Goal: Information Seeking & Learning: Learn about a topic

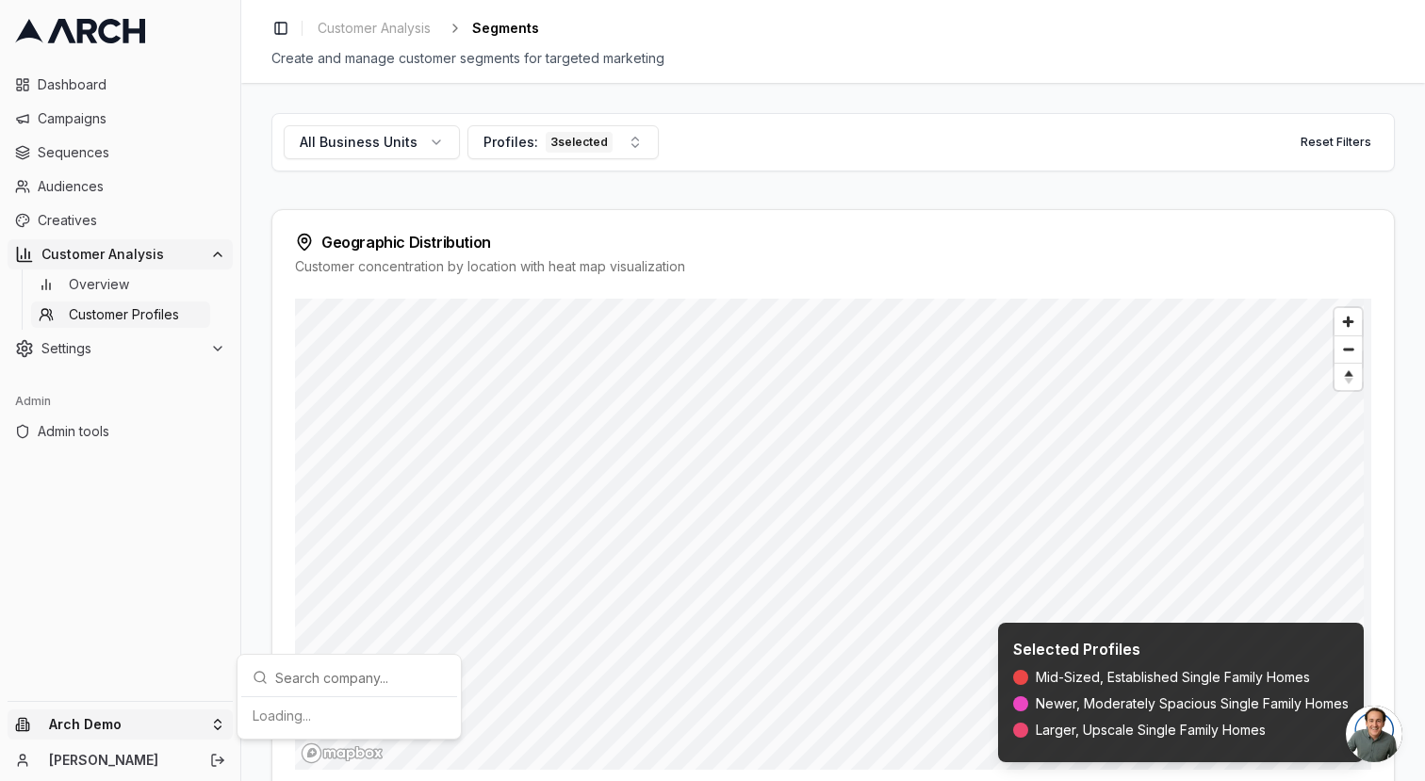
click at [113, 715] on html "Dashboard Campaigns Sequences Audiences Creatives Customer Analysis Overview Cu…" at bounding box center [712, 390] width 1425 height 781
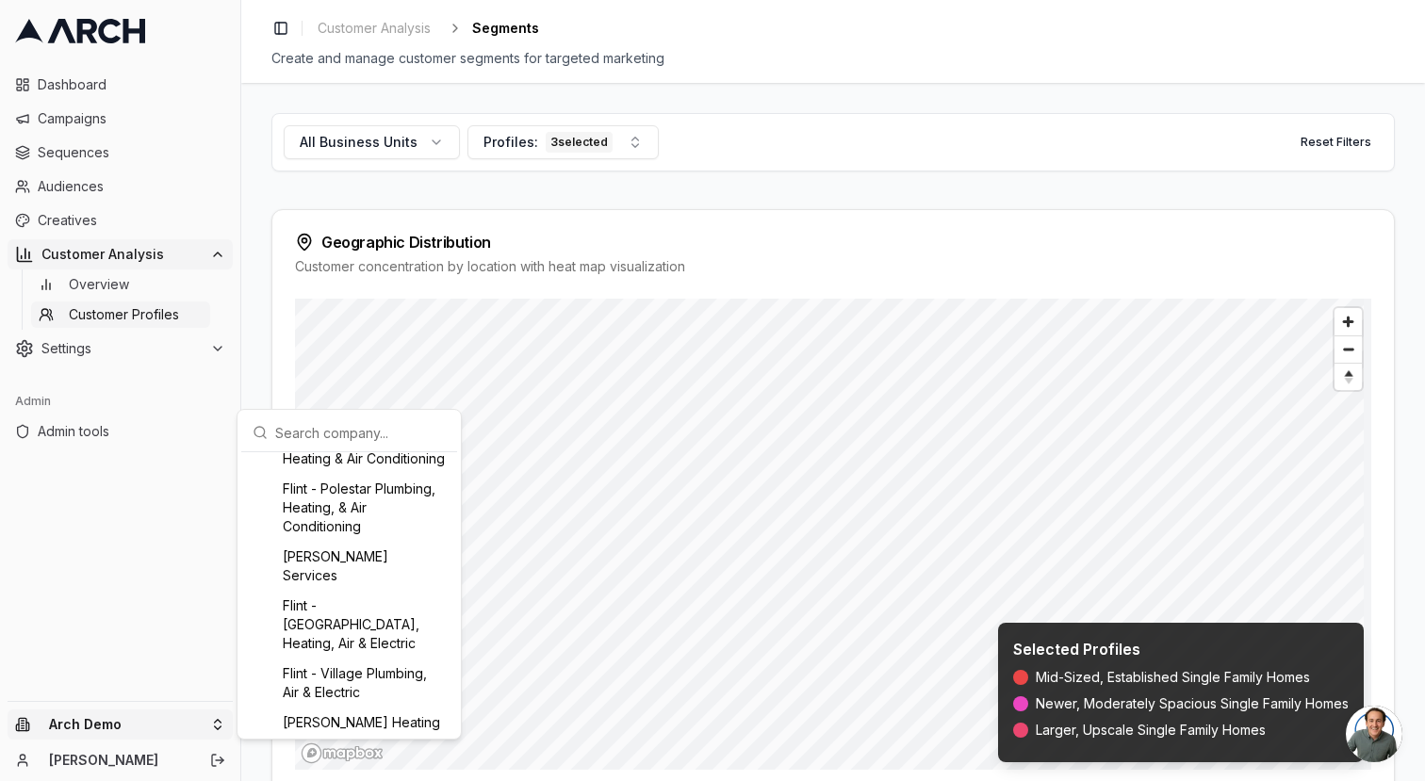
scroll to position [926, 0]
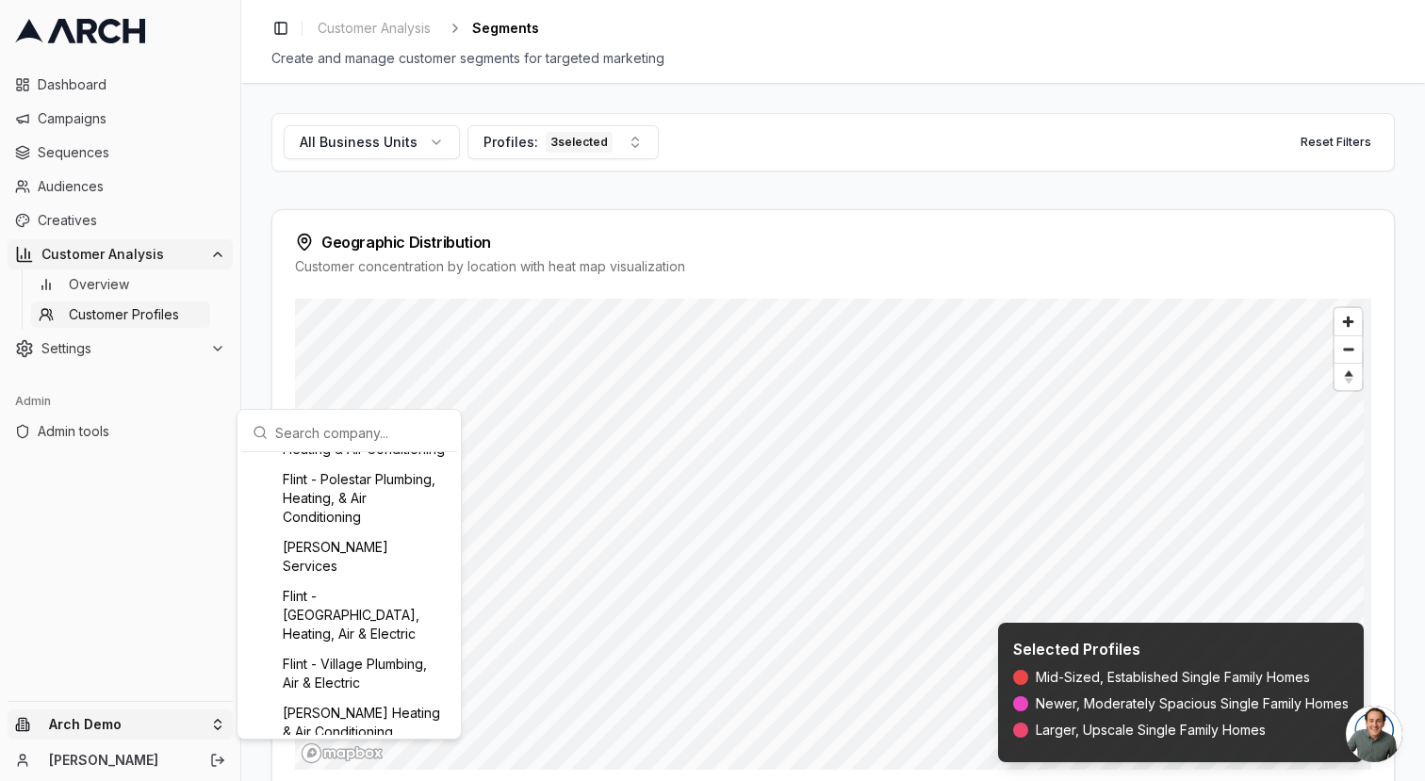
click at [349, 645] on div "Flint - [GEOGRAPHIC_DATA], Heating, Air & Electric" at bounding box center [349, 615] width 208 height 68
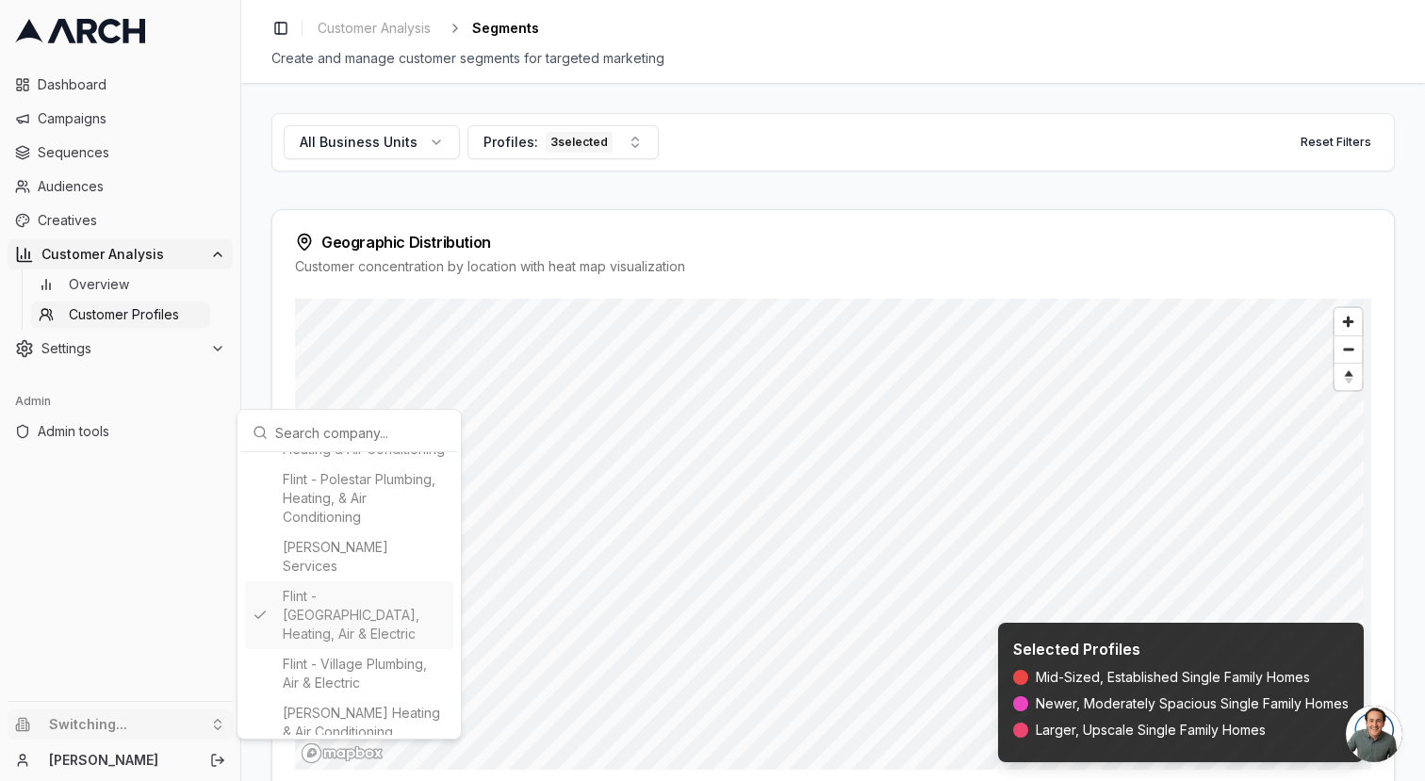
click at [168, 383] on html "Dashboard Campaigns Sequences Audiences Creatives Customer Analysis Overview Cu…" at bounding box center [712, 390] width 1425 height 781
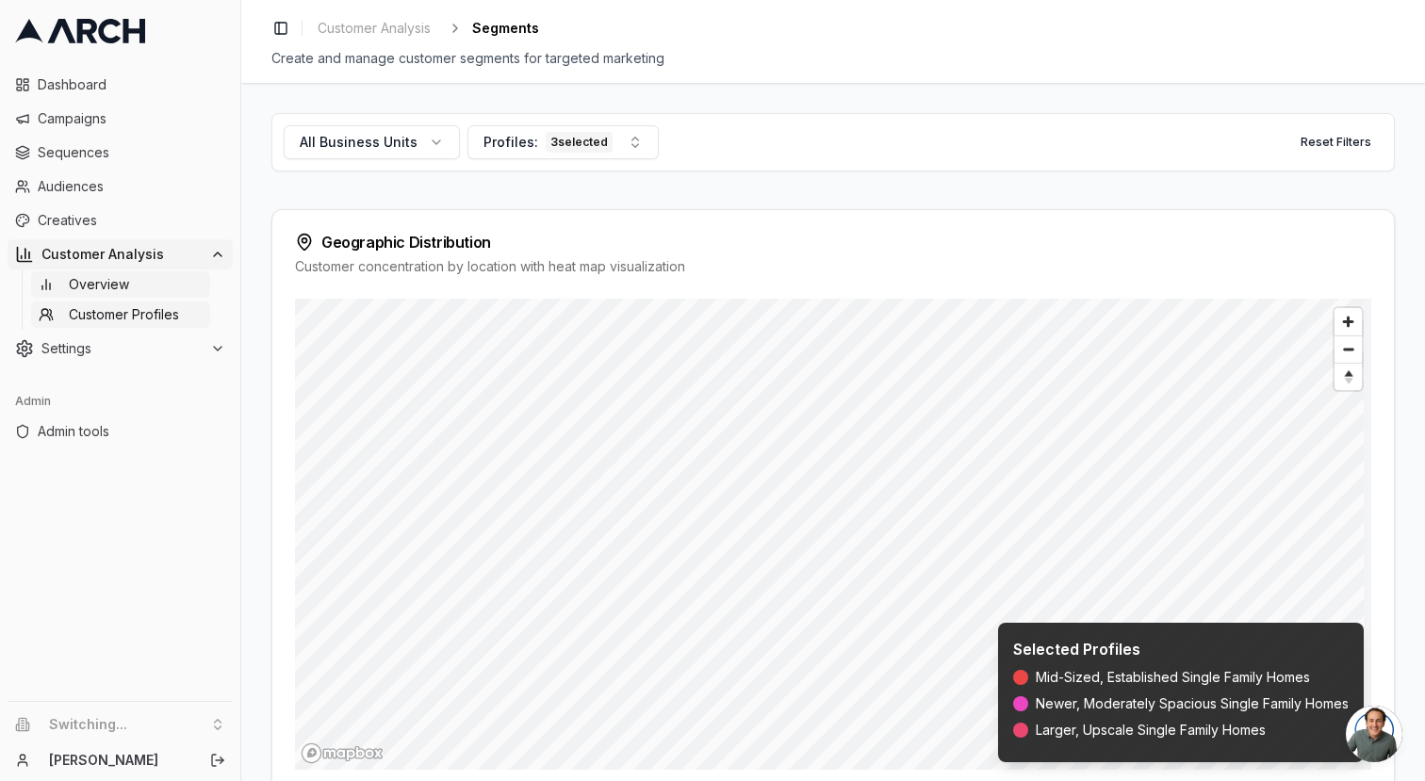
click at [109, 283] on span "Overview" at bounding box center [99, 284] width 60 height 19
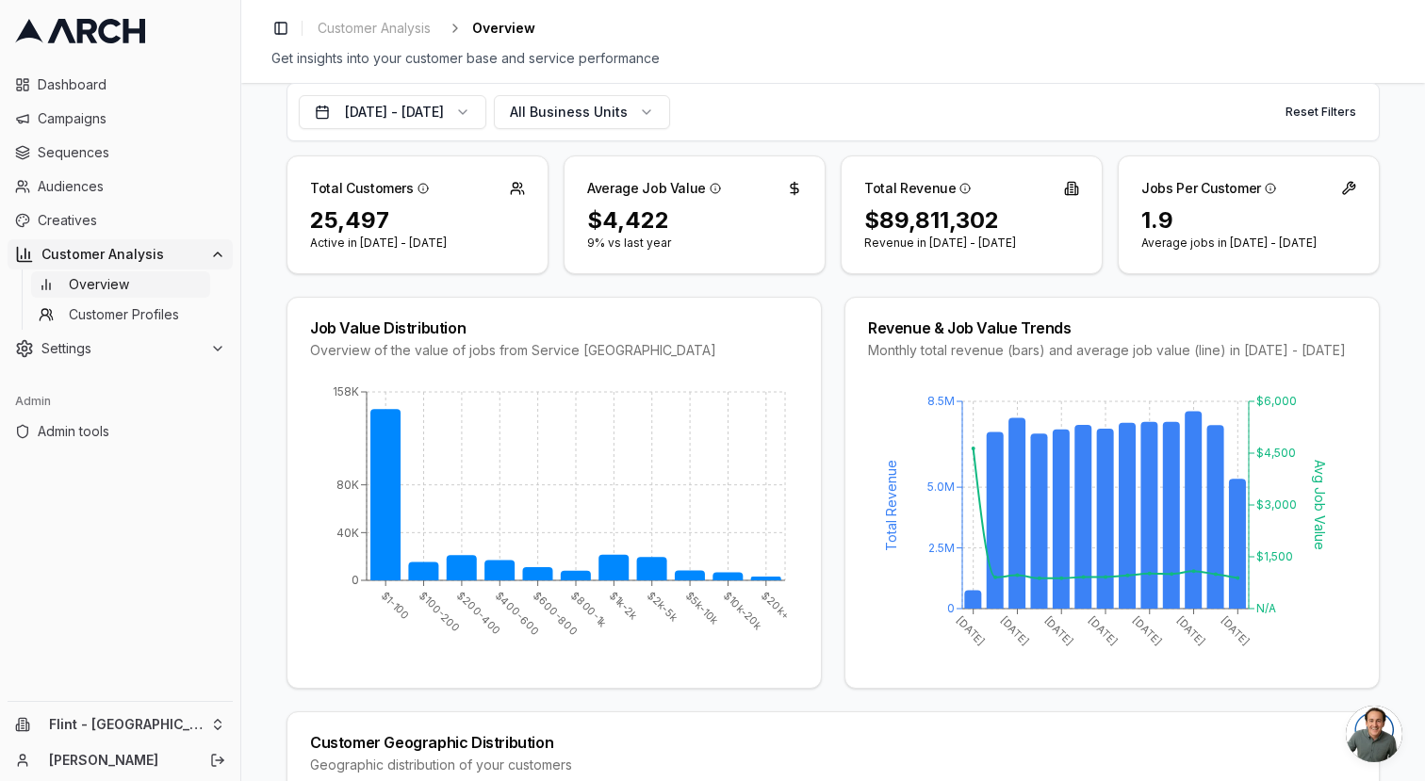
scroll to position [116, 0]
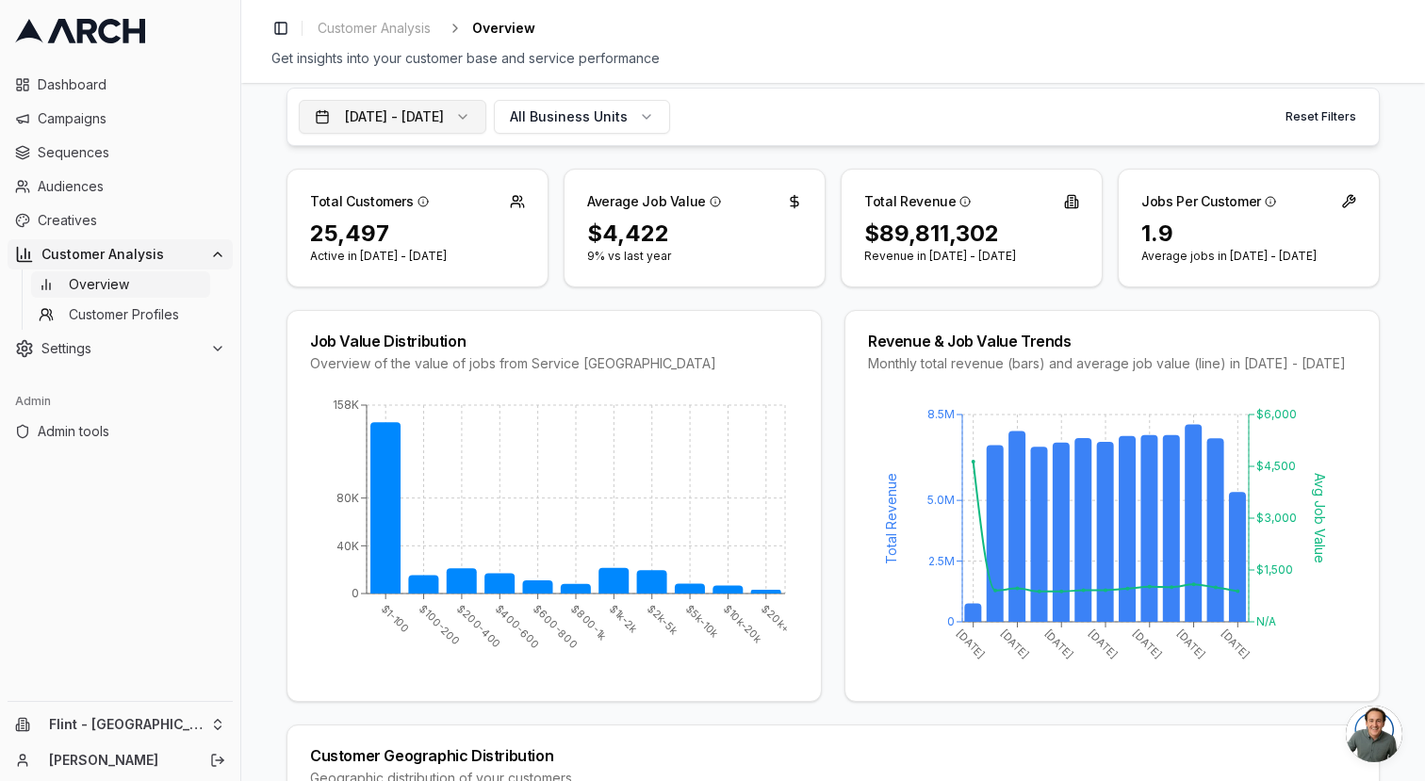
click at [486, 115] on button "Aug 29, 2024 - Aug 28, 2025" at bounding box center [393, 117] width 188 height 34
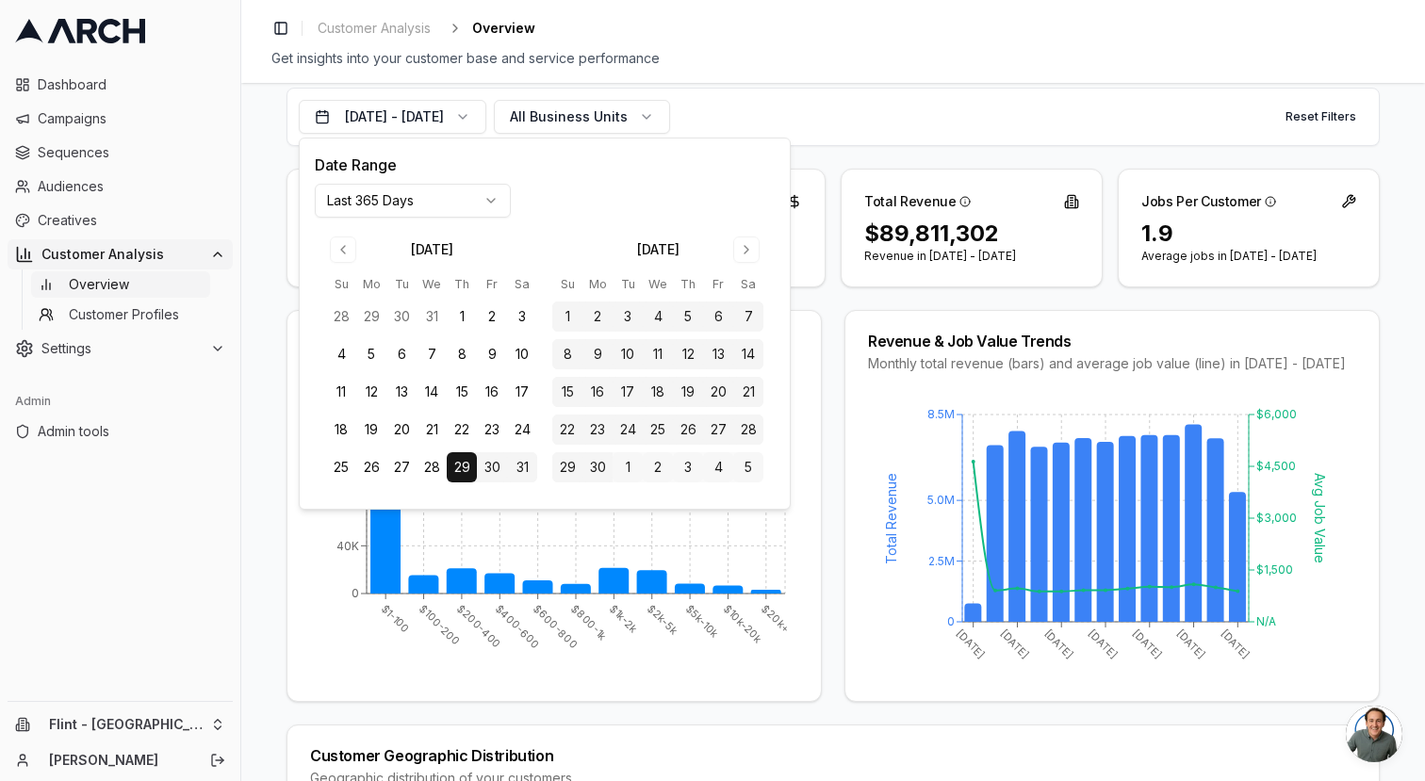
click at [417, 212] on html "Dashboard Campaigns Sequences Audiences Creatives Customer Analysis Overview Cu…" at bounding box center [712, 390] width 1425 height 781
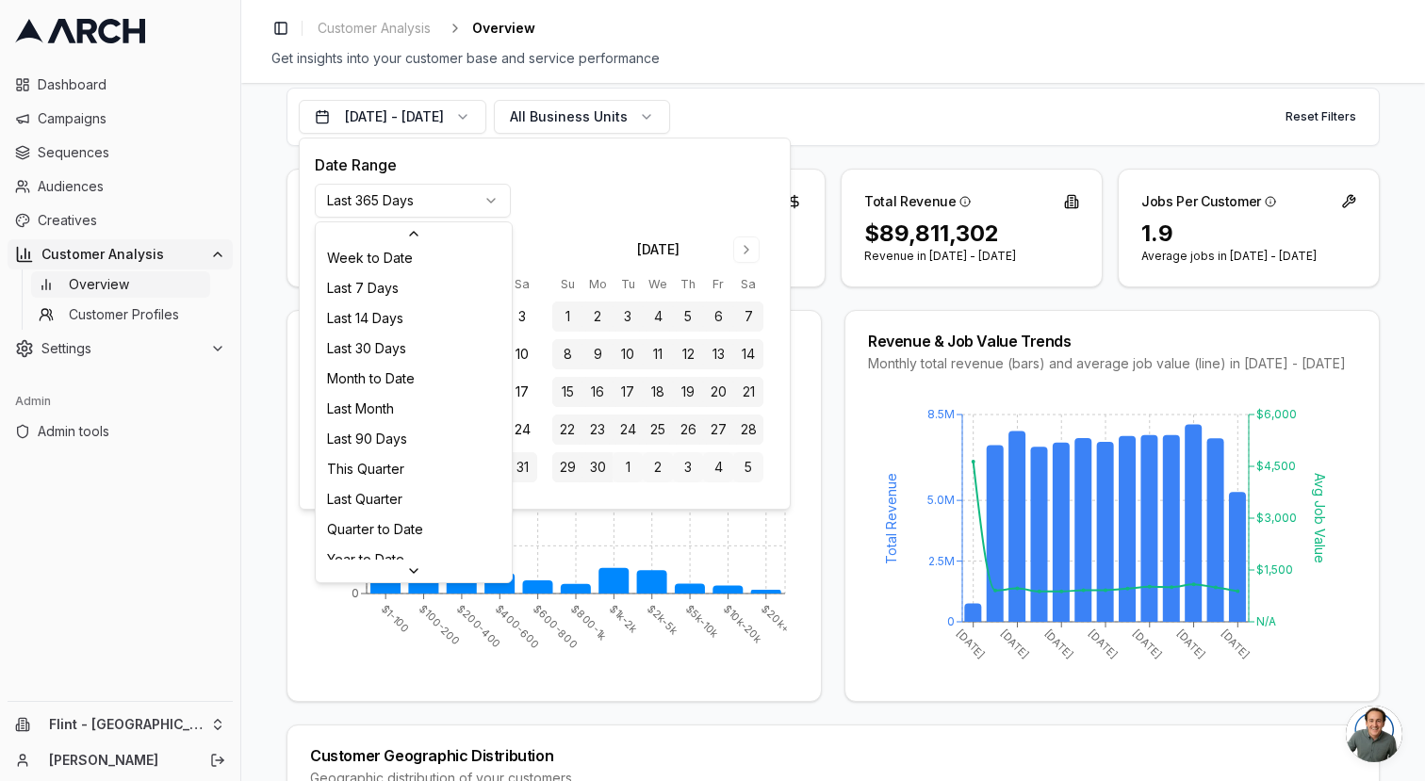
scroll to position [243, 0]
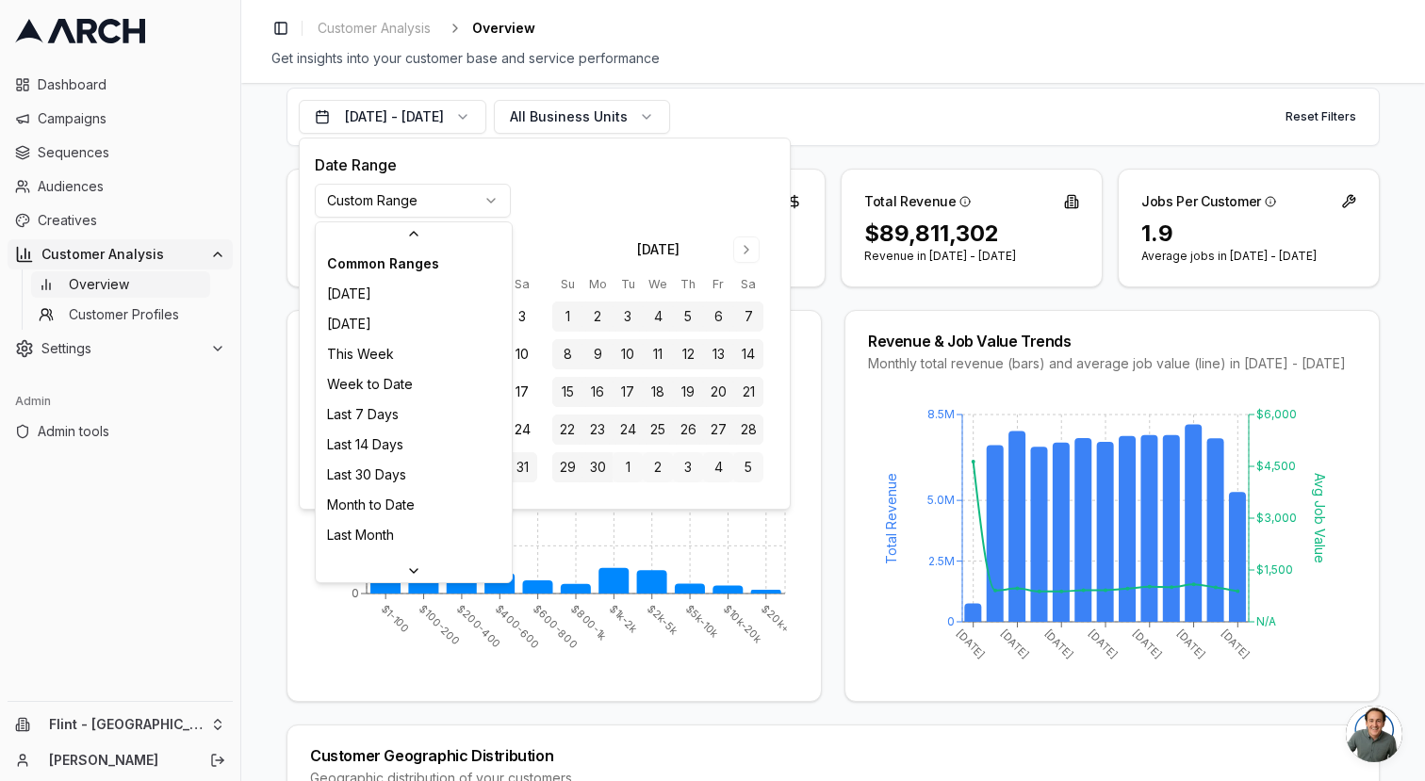
click at [461, 199] on html "Dashboard Campaigns Sequences Audiences Creatives Customer Analysis Overview Cu…" at bounding box center [712, 390] width 1425 height 781
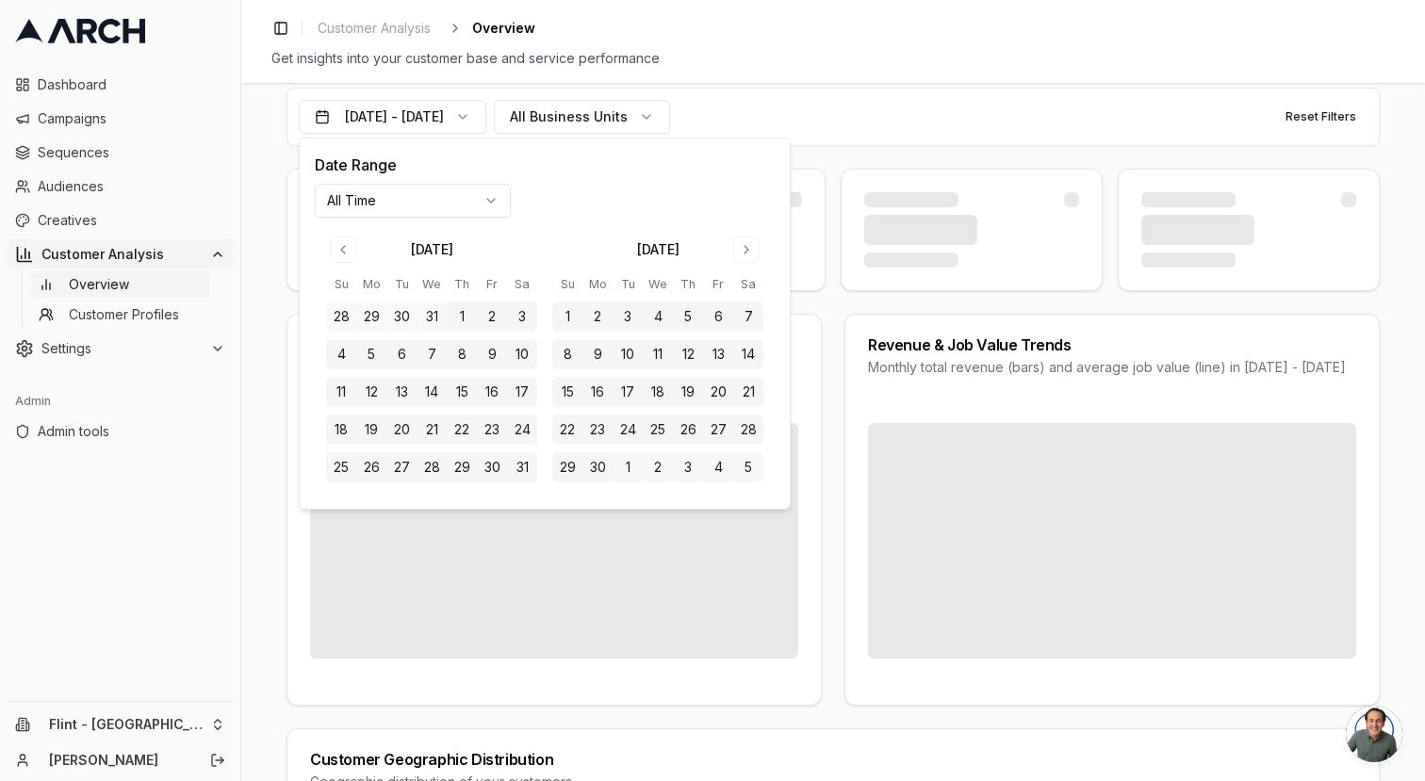
click at [789, 71] on div "Toggle Sidebar Customer Analysis Overview Get insights into your customer base …" at bounding box center [833, 41] width 1184 height 83
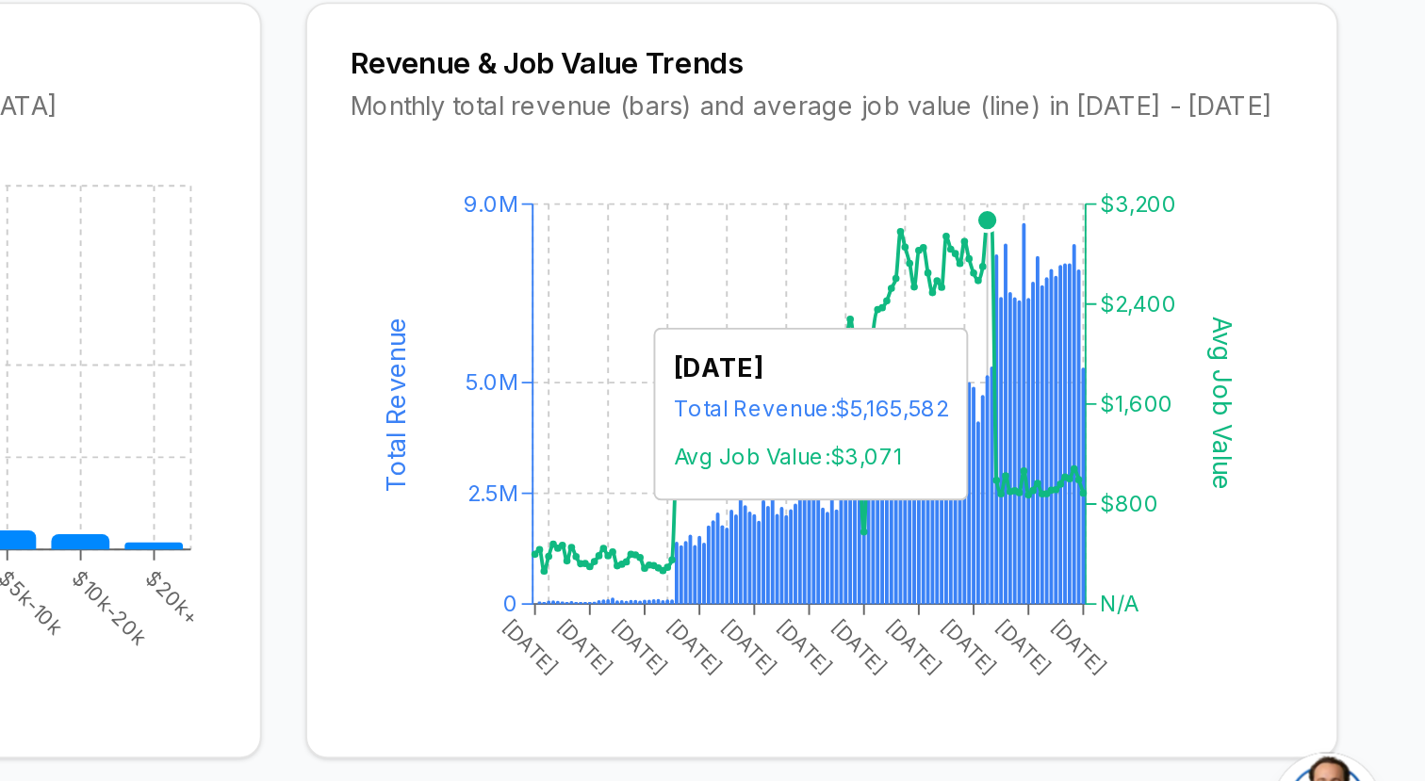
scroll to position [113, 0]
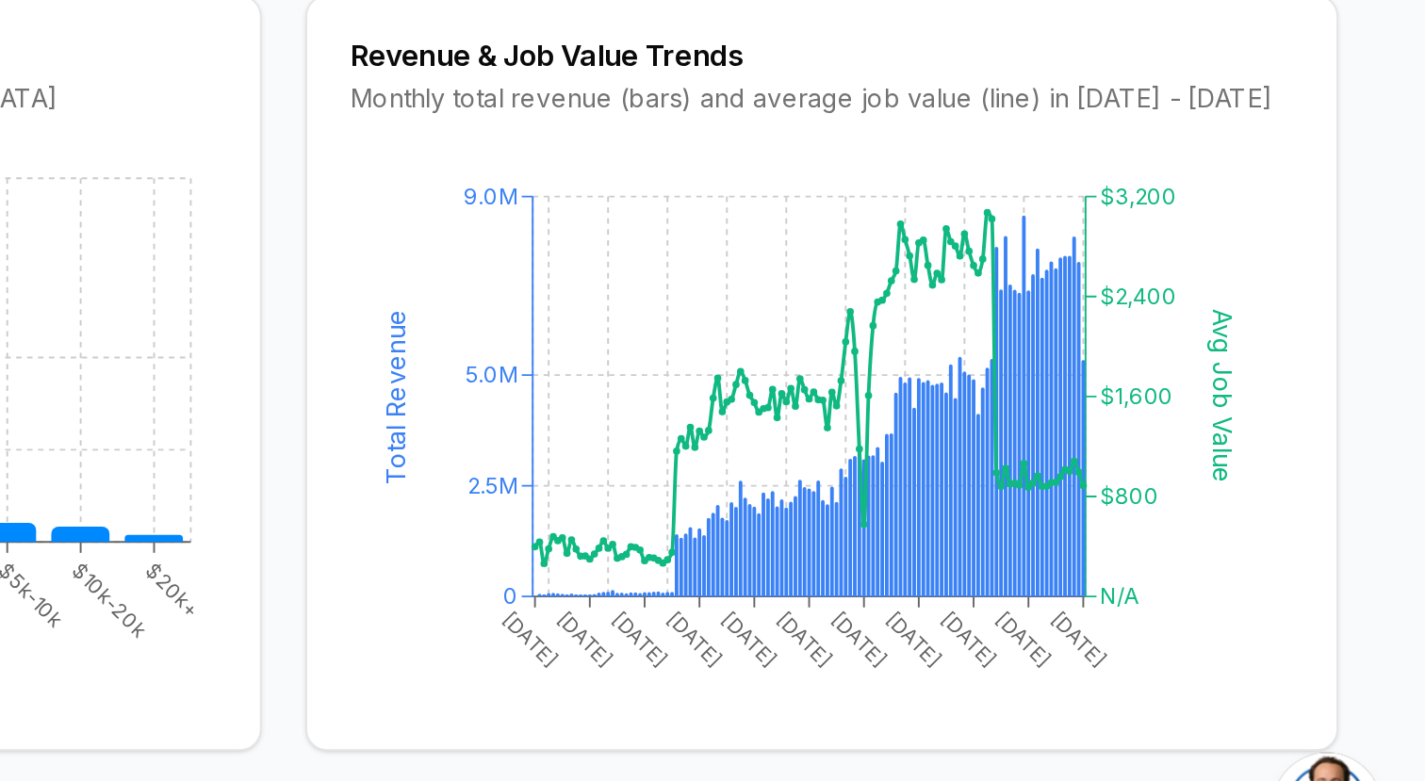
click at [1392, 602] on div "Customer Analysis Invoices data with a total greater than $0 Aug 29, 2015 - Aug…" at bounding box center [833, 432] width 1184 height 698
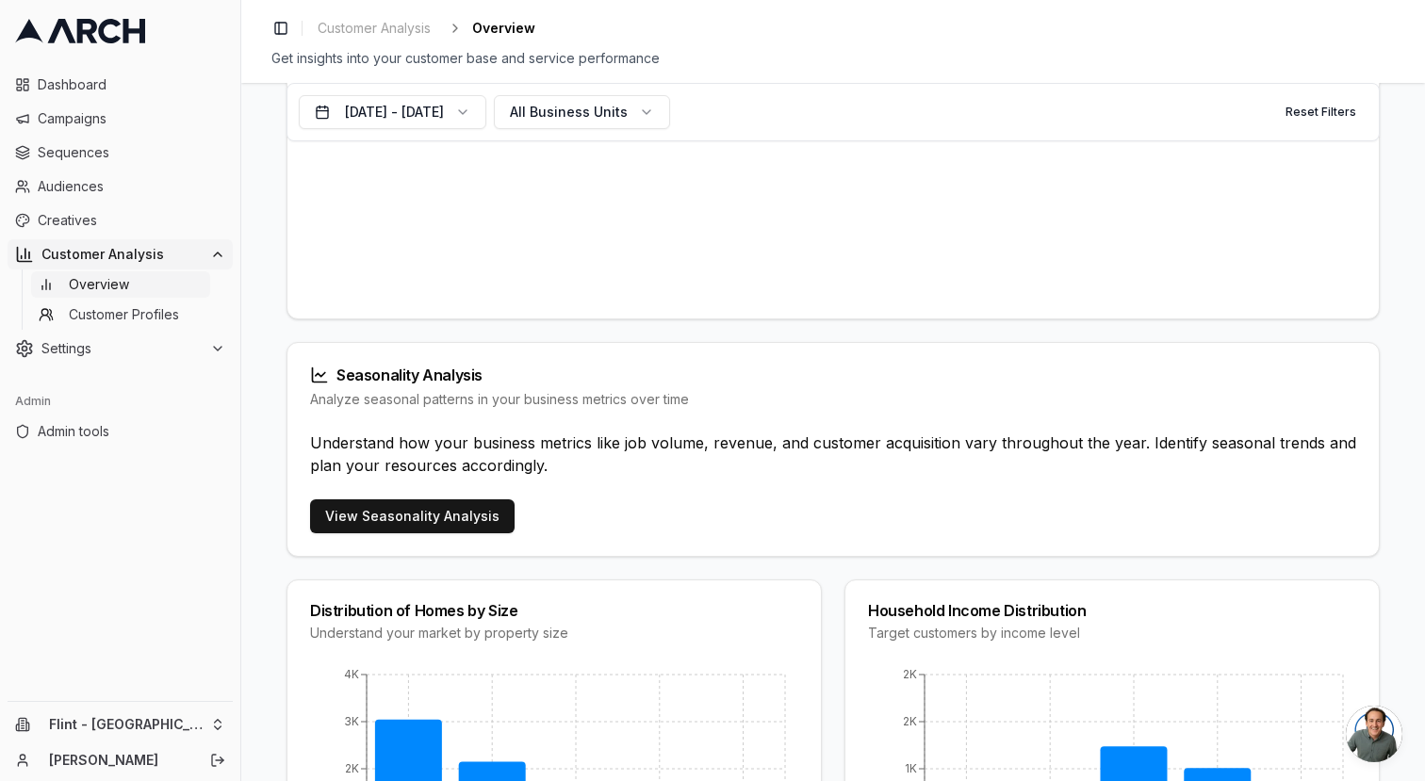
scroll to position [1043, 0]
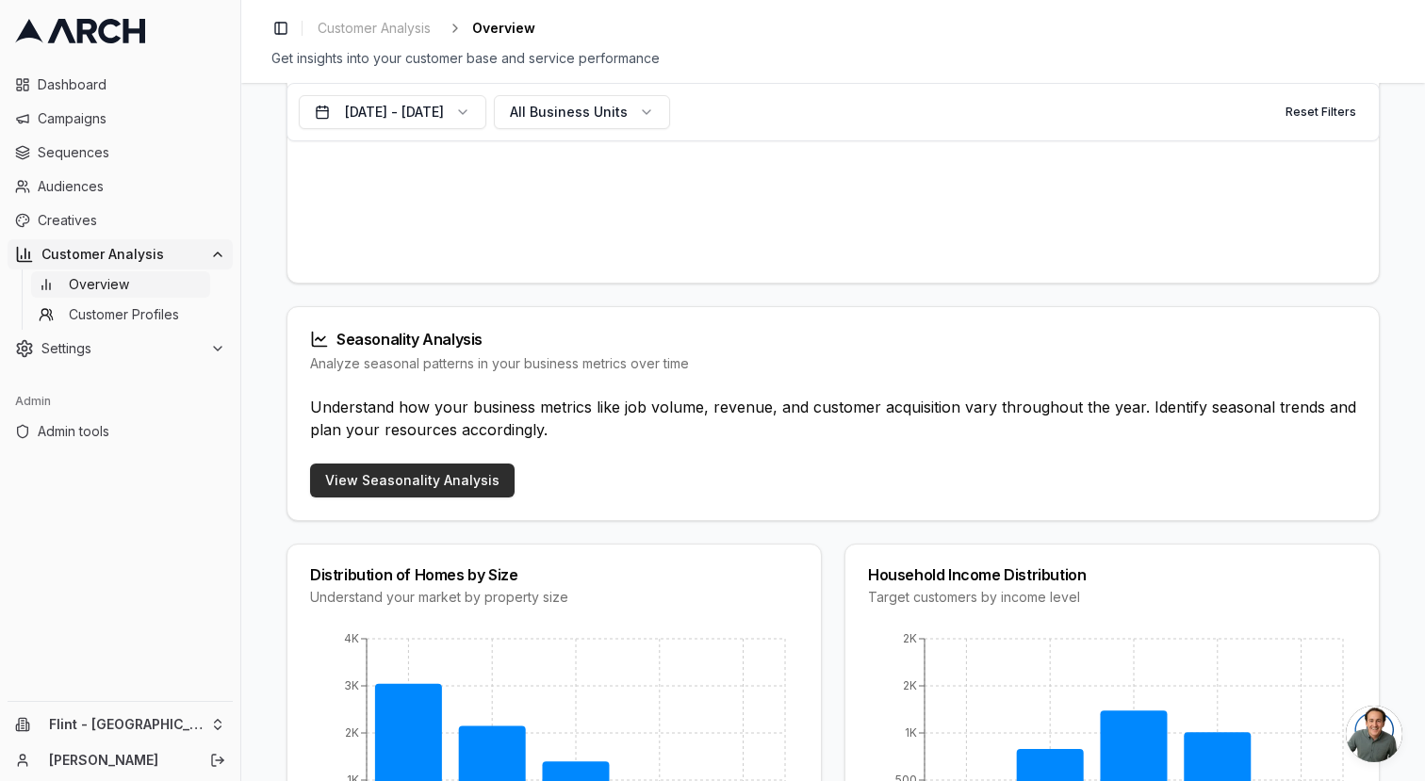
click at [454, 498] on link "View Seasonality Analysis" at bounding box center [412, 481] width 204 height 34
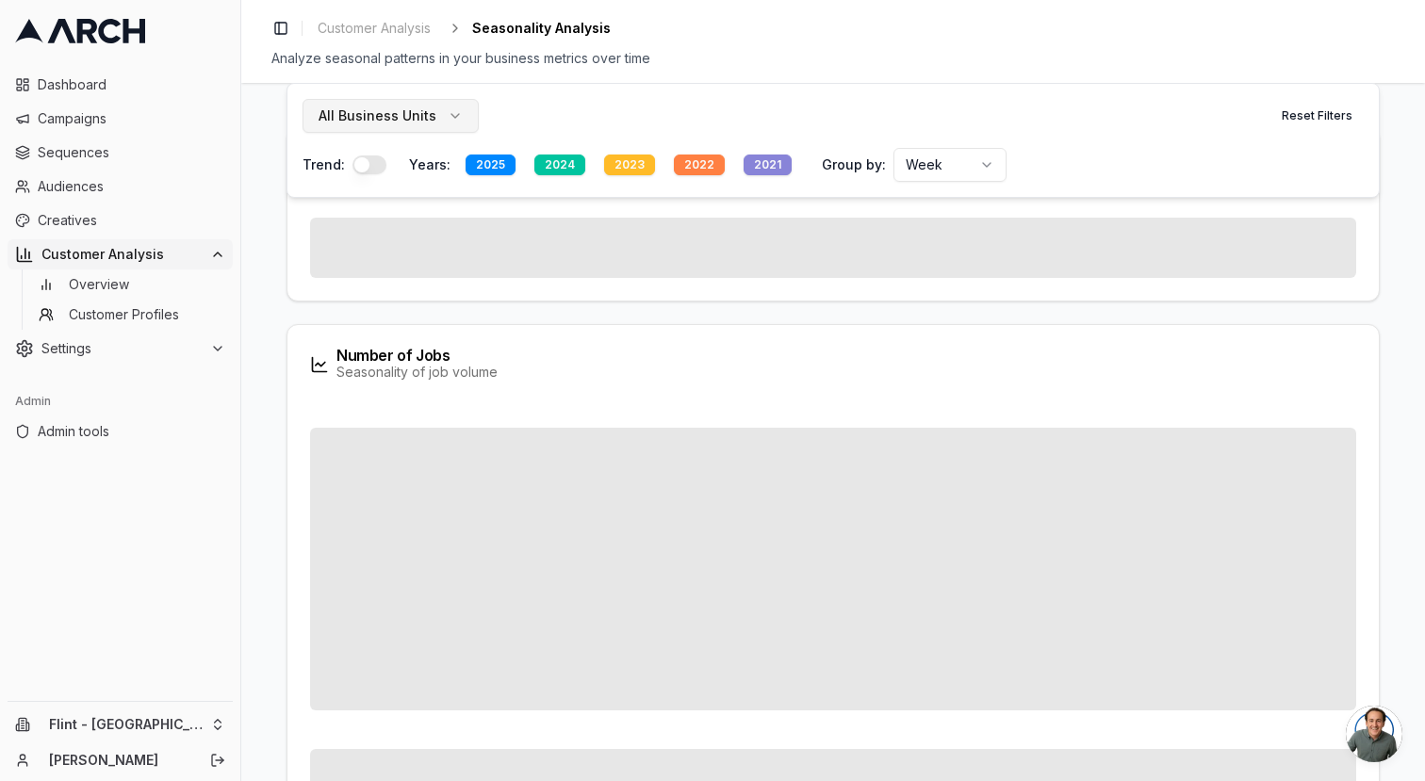
click at [441, 119] on button "All Business Units" at bounding box center [390, 116] width 176 height 34
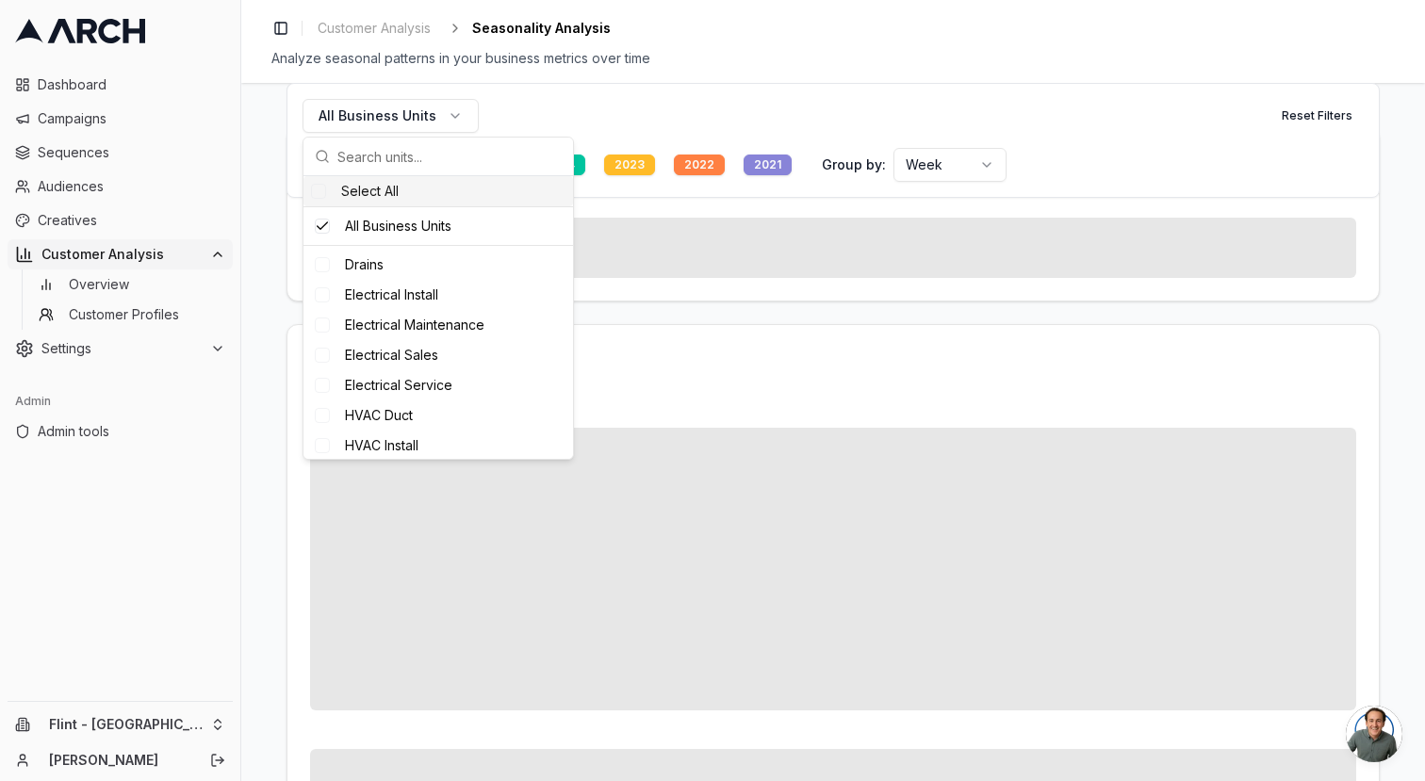
click at [387, 195] on div "Select All" at bounding box center [437, 191] width 269 height 30
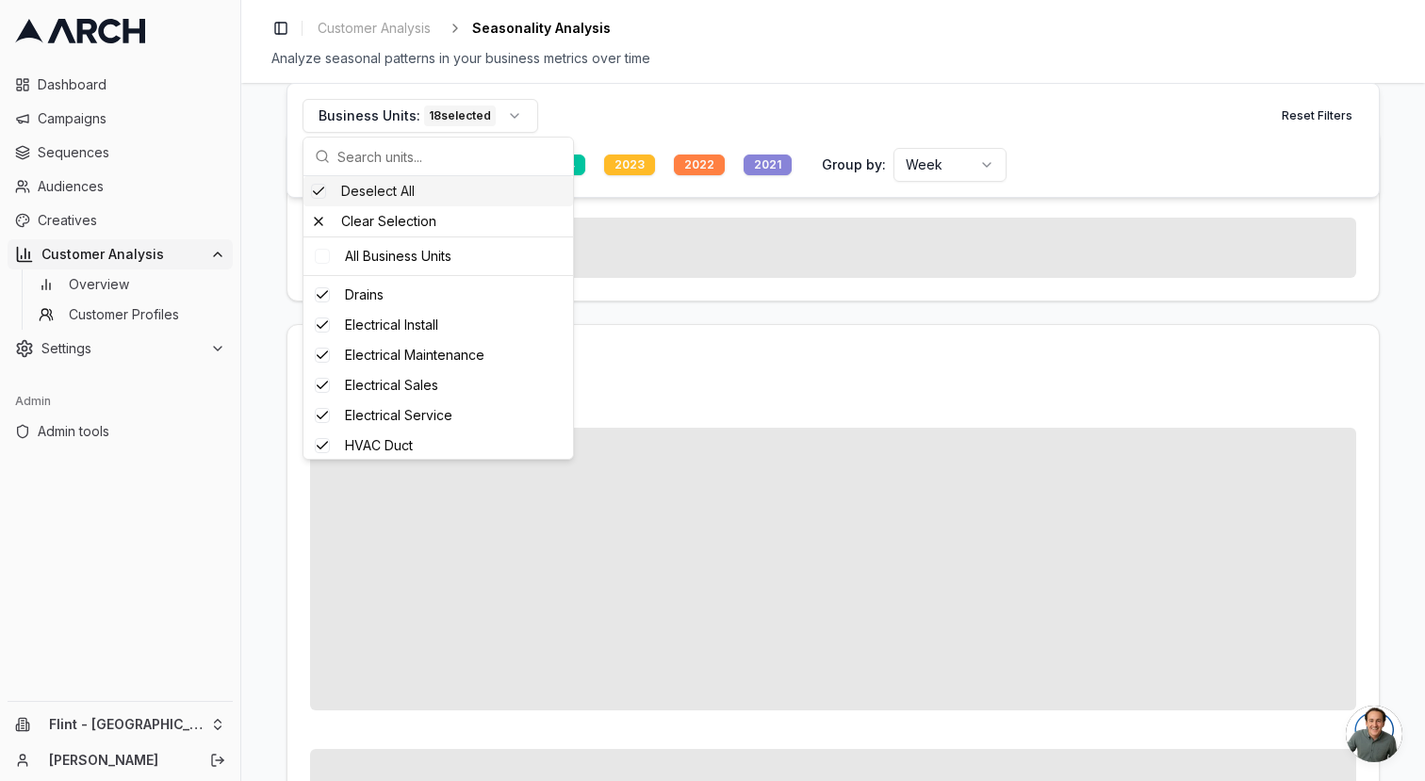
click at [971, 157] on html "Dashboard Campaigns Sequences Audiences Creatives Customer Analysis Overview Cu…" at bounding box center [712, 390] width 1425 height 781
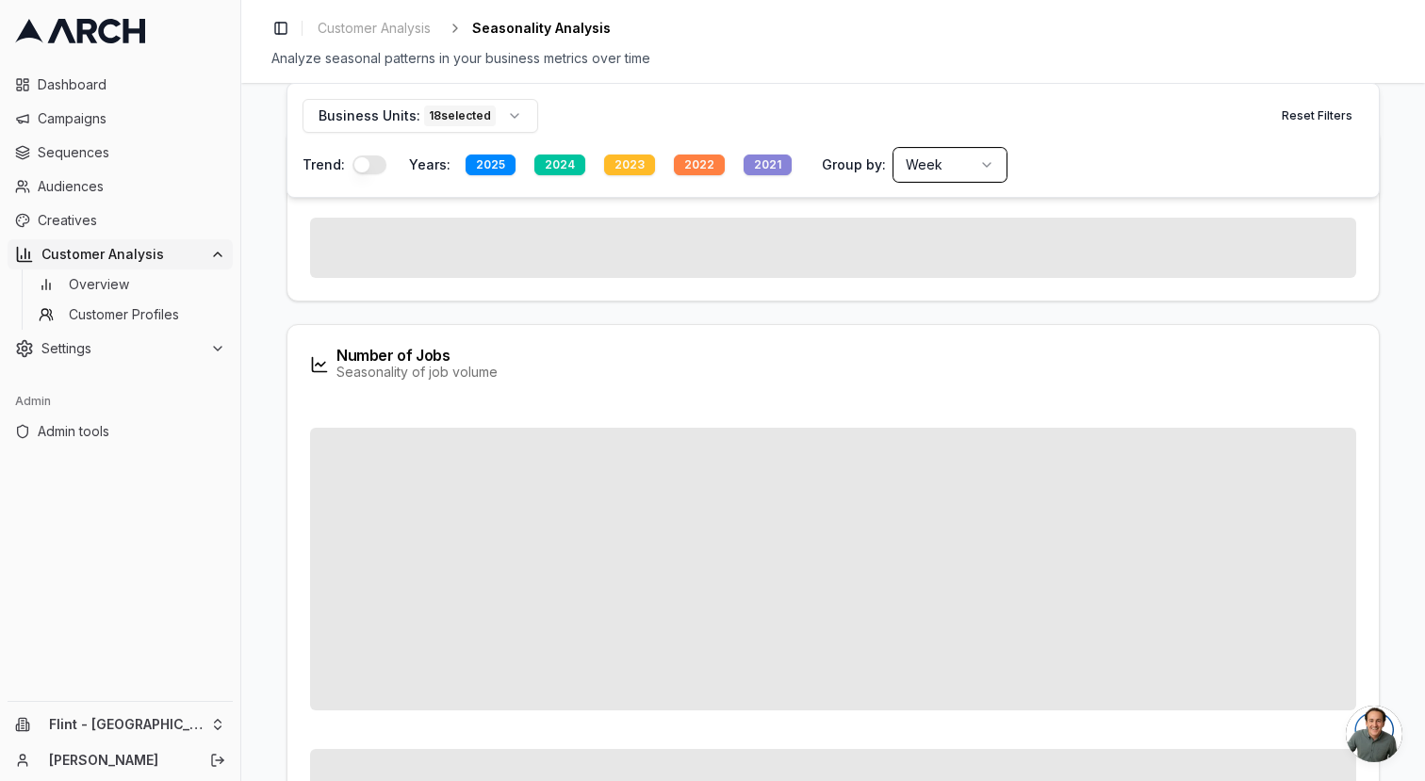
click at [971, 157] on html "Dashboard Campaigns Sequences Audiences Creatives Customer Analysis Overview Cu…" at bounding box center [712, 390] width 1425 height 781
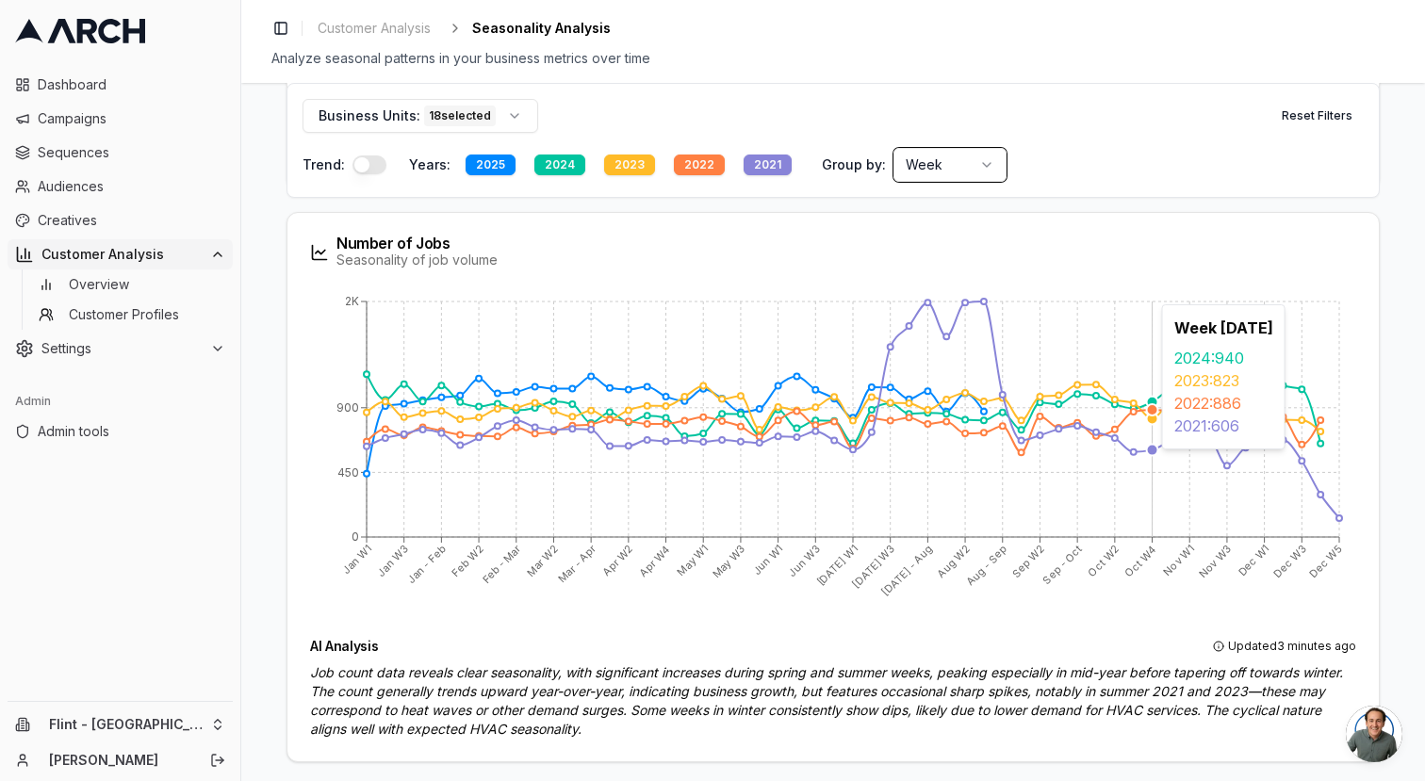
scroll to position [432, 0]
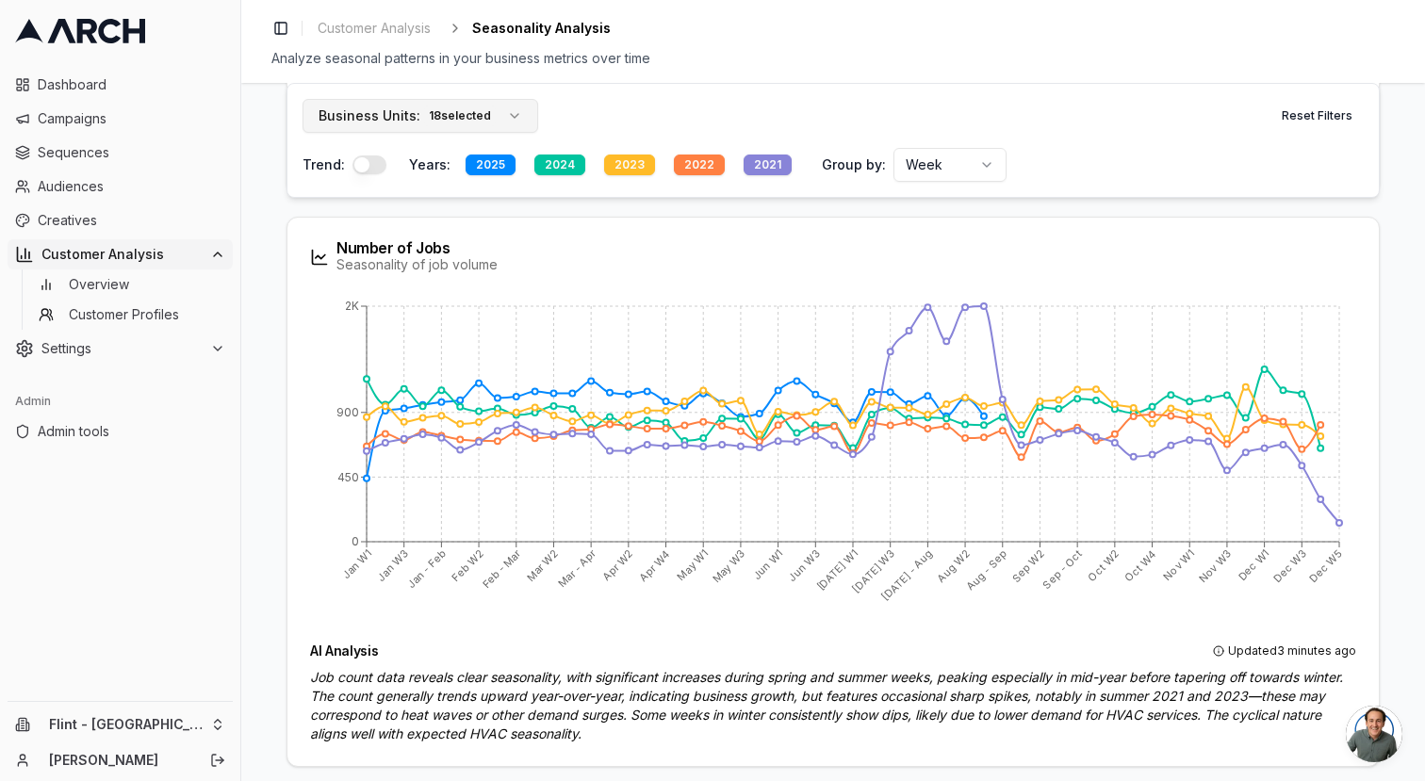
click at [497, 115] on button "Business Units: 18 selected" at bounding box center [420, 116] width 236 height 34
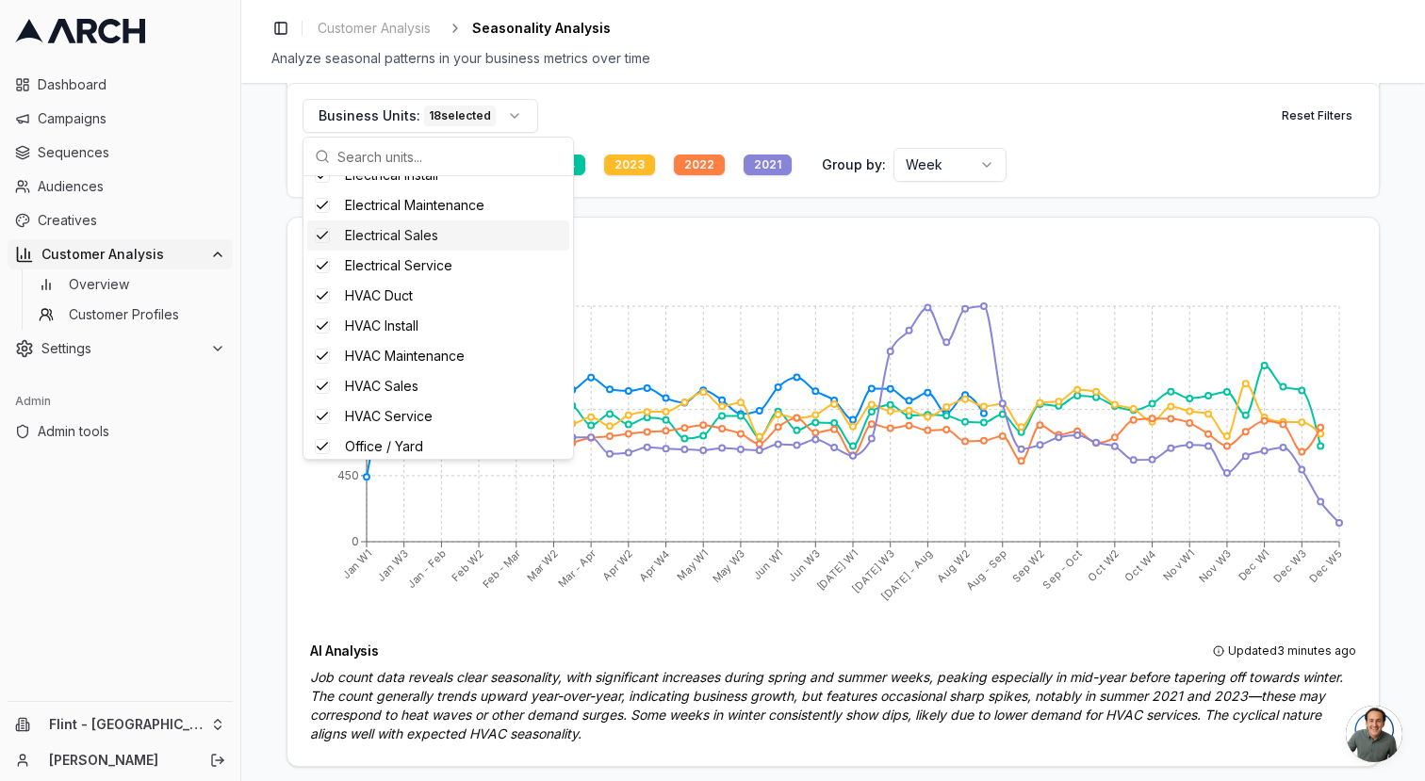
scroll to position [0, 0]
click at [321, 256] on div "Suggestions" at bounding box center [322, 256] width 15 height 15
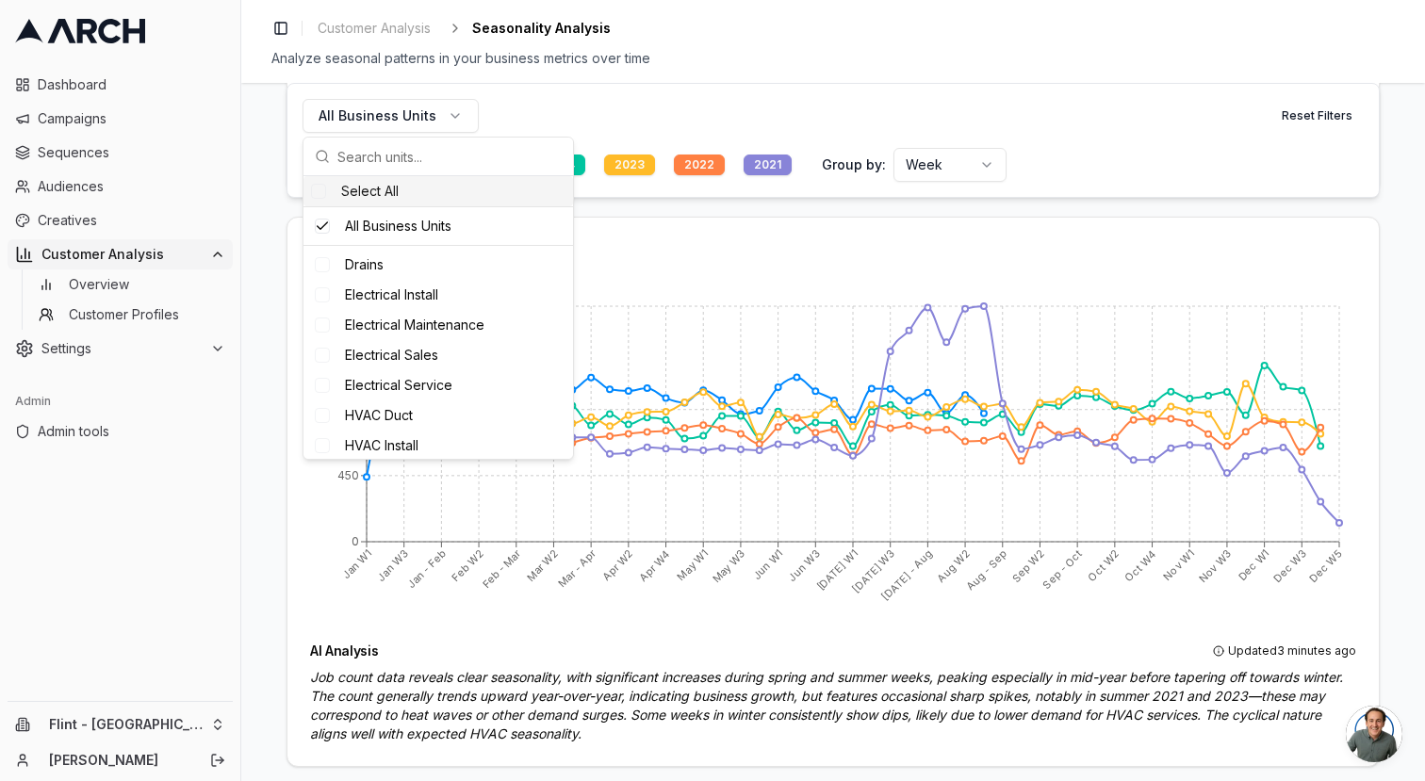
click at [597, 126] on div "All Business Units Reset Filters" at bounding box center [832, 116] width 1061 height 34
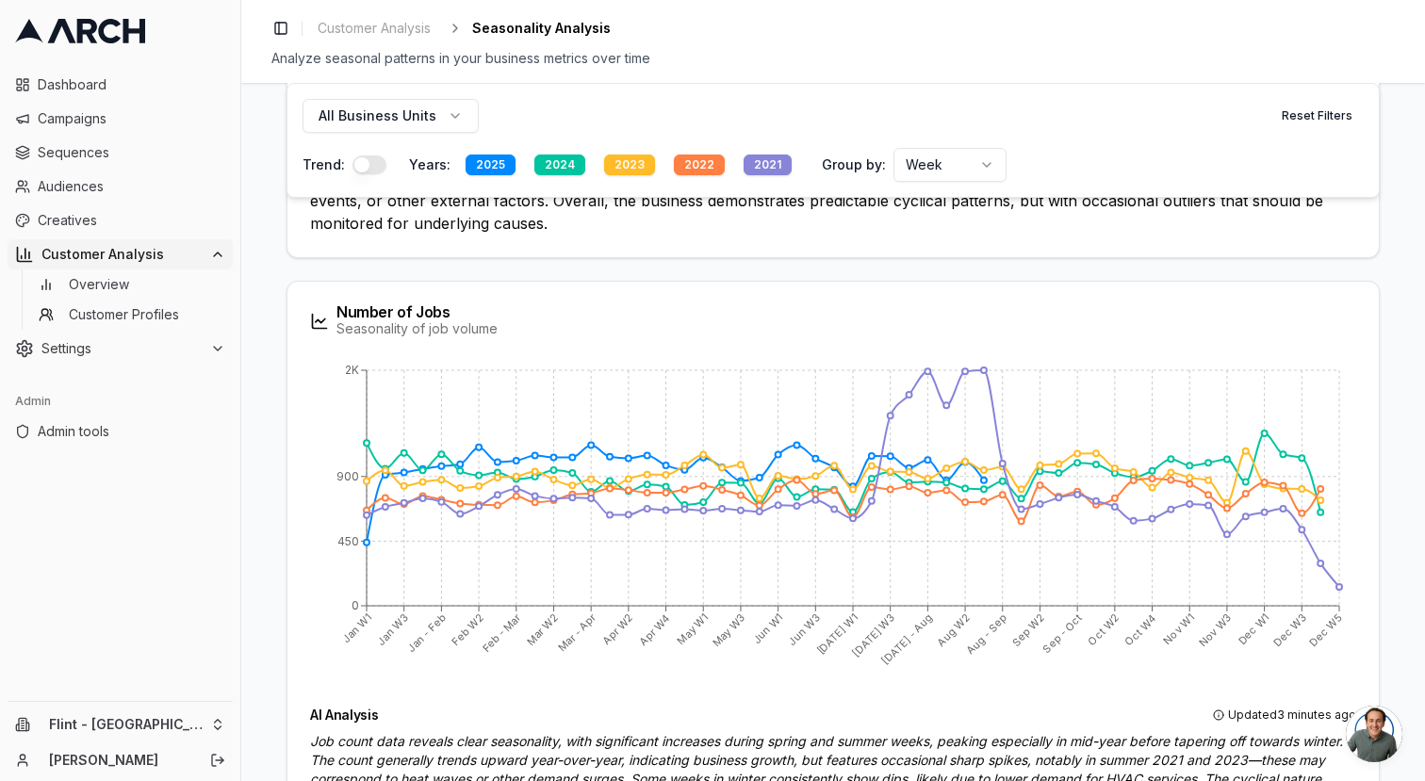
scroll to position [344, 0]
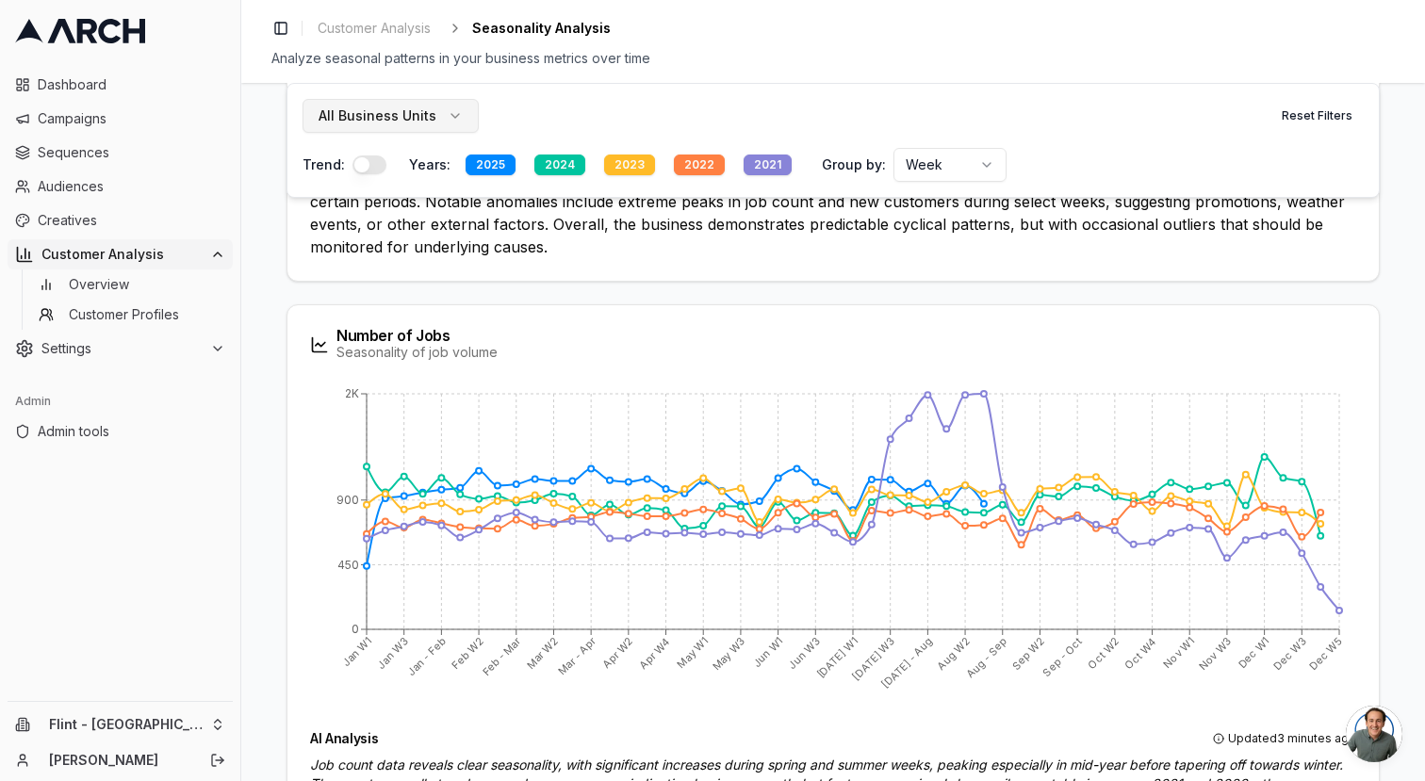
click at [385, 115] on span "All Business Units" at bounding box center [377, 115] width 118 height 19
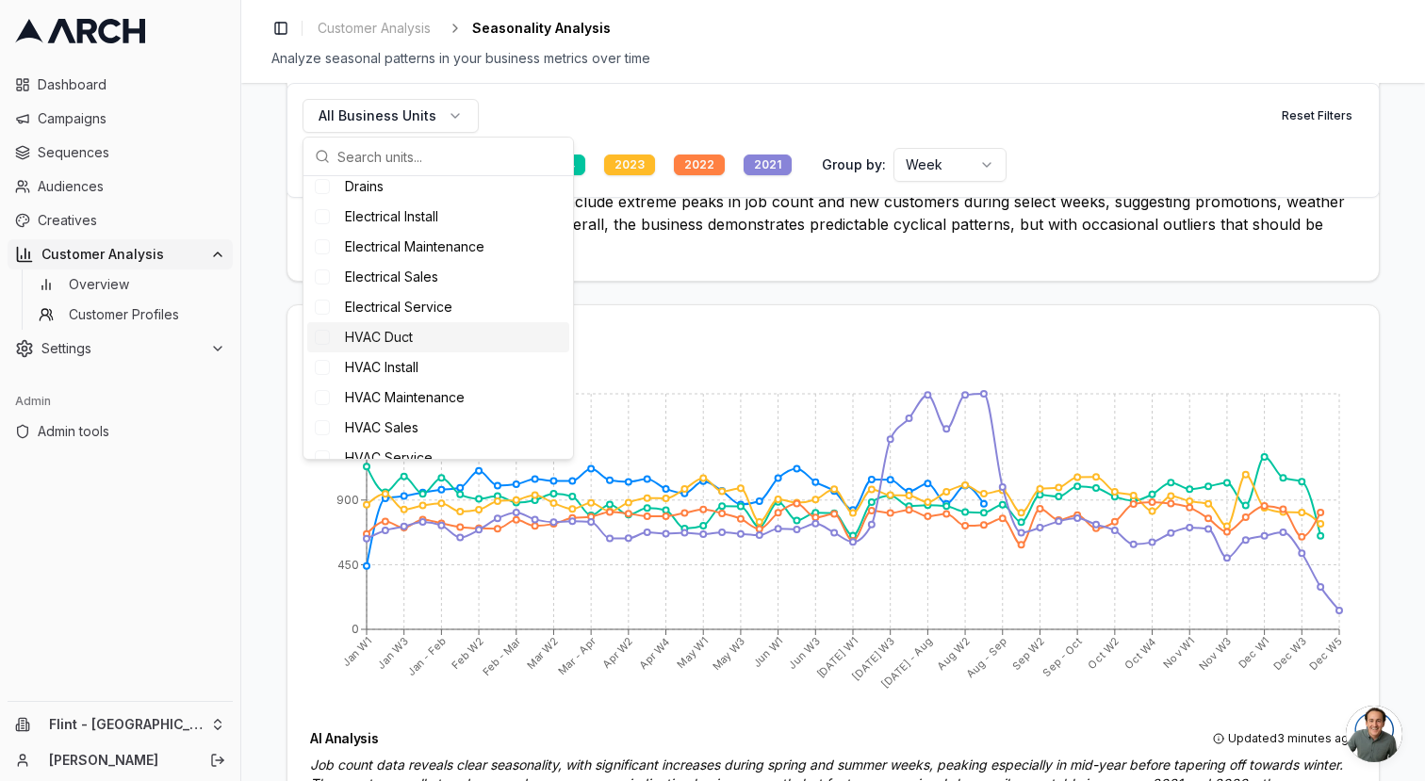
scroll to position [79, 0]
click at [396, 335] on span "HVAC Duct" at bounding box center [379, 336] width 68 height 19
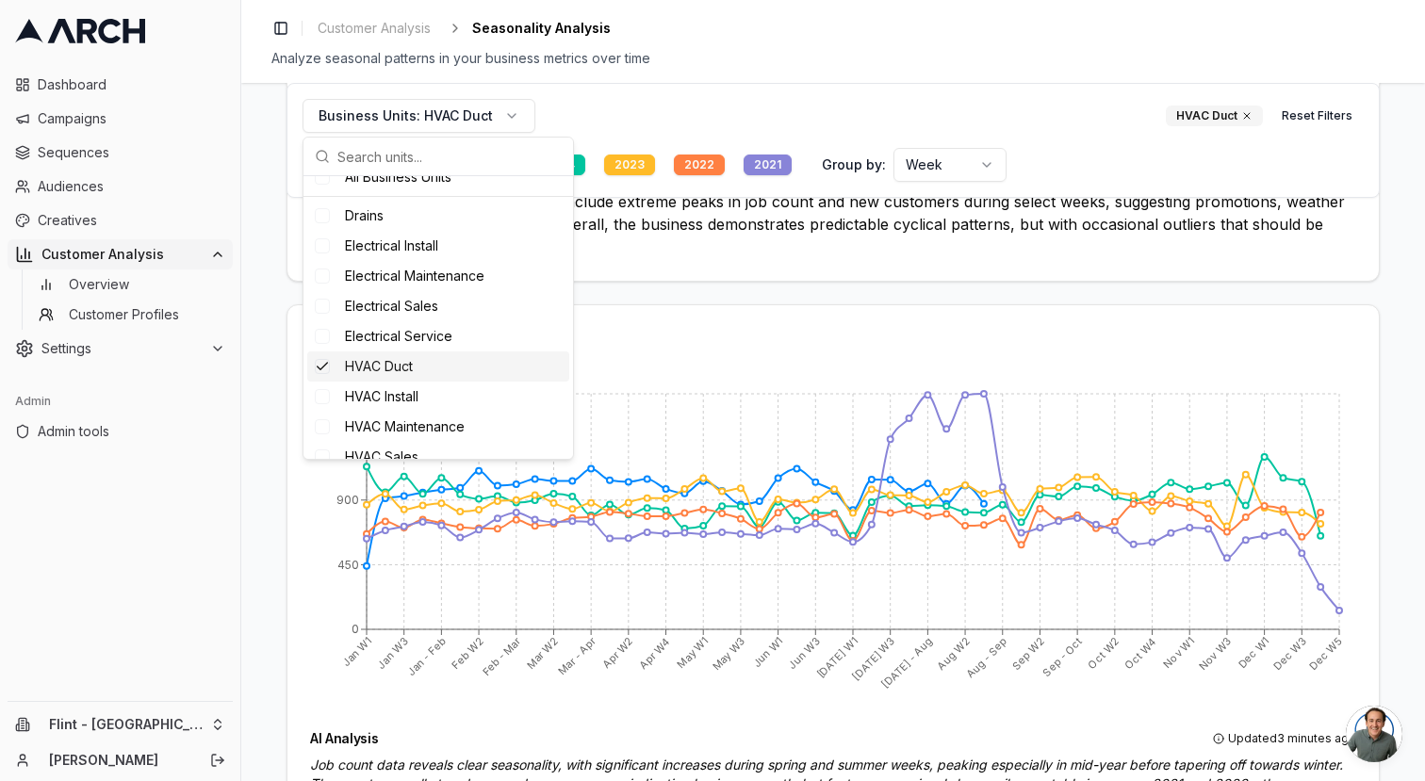
scroll to position [109, 0]
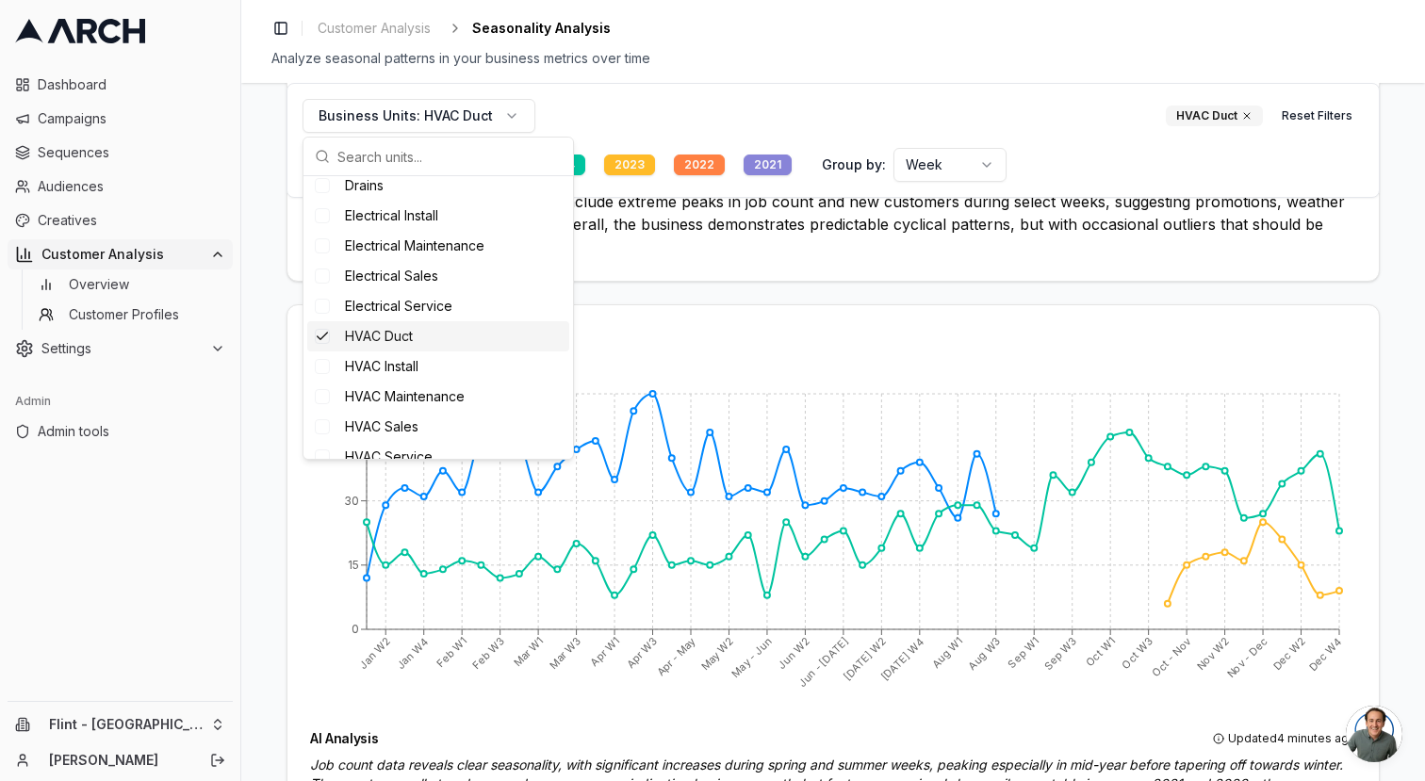
click at [396, 335] on span "HVAC Duct" at bounding box center [379, 336] width 68 height 19
click at [397, 375] on span "HVAC Install" at bounding box center [381, 366] width 73 height 19
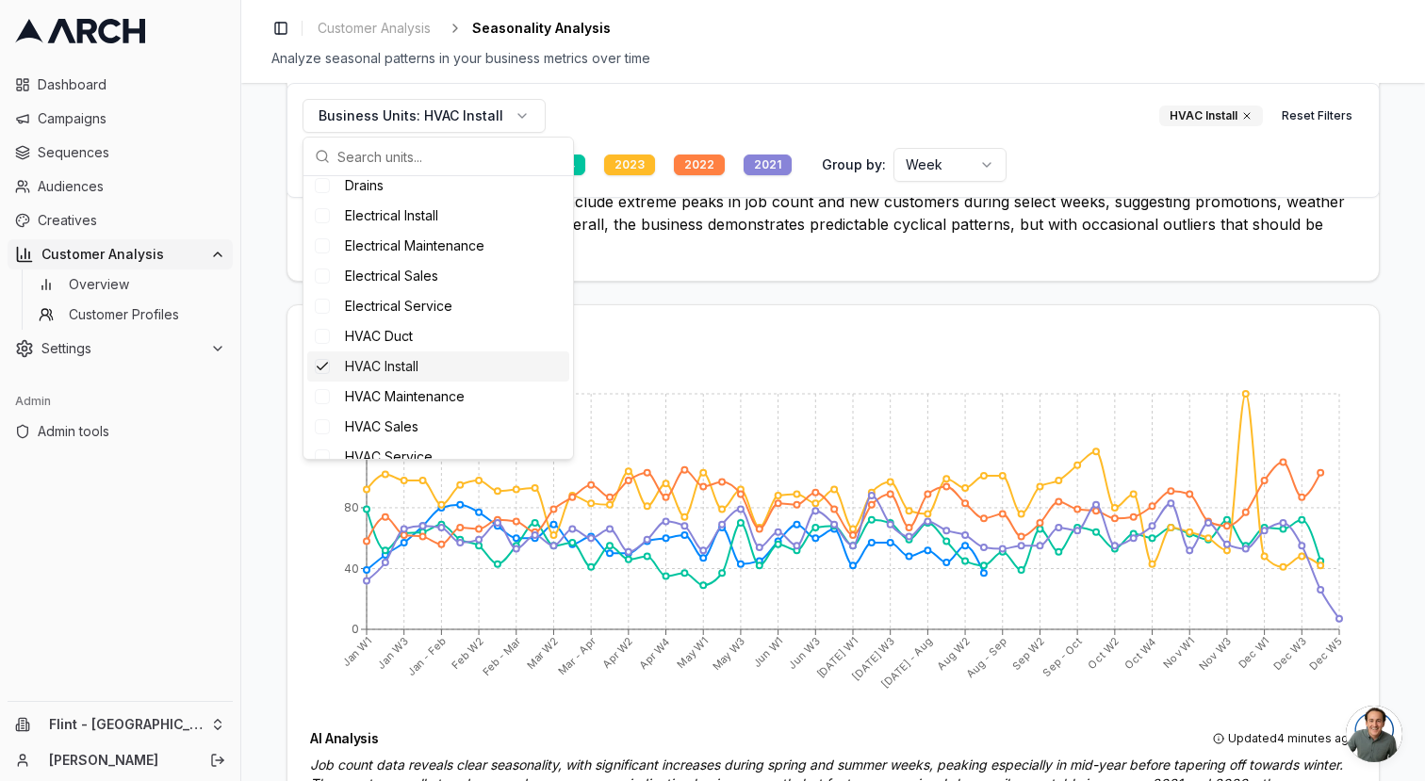
click at [397, 370] on span "HVAC Install" at bounding box center [381, 366] width 73 height 19
click at [399, 397] on span "HVAC Maintenance" at bounding box center [405, 396] width 120 height 19
click at [398, 397] on span "HVAC Maintenance" at bounding box center [405, 396] width 120 height 19
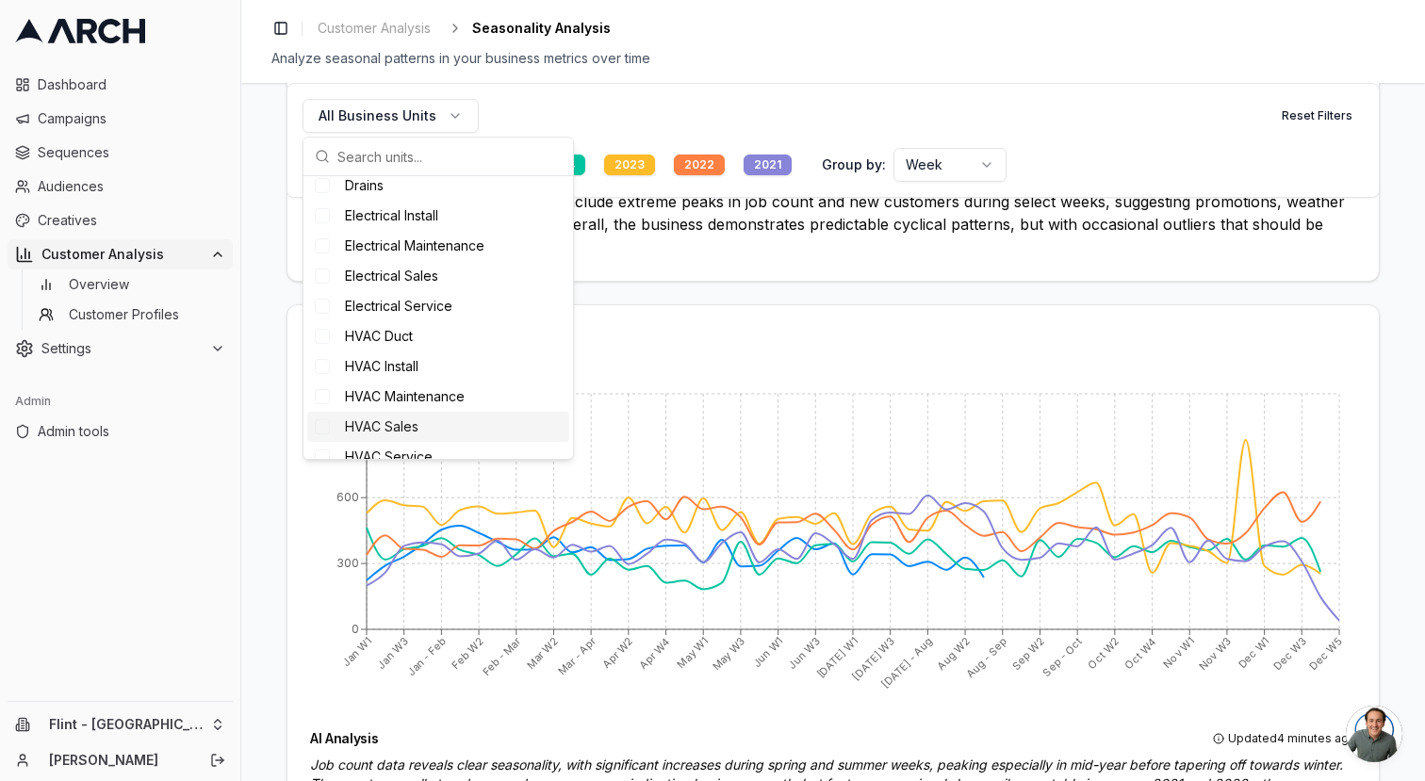
click at [402, 417] on span "HVAC Sales" at bounding box center [381, 426] width 73 height 19
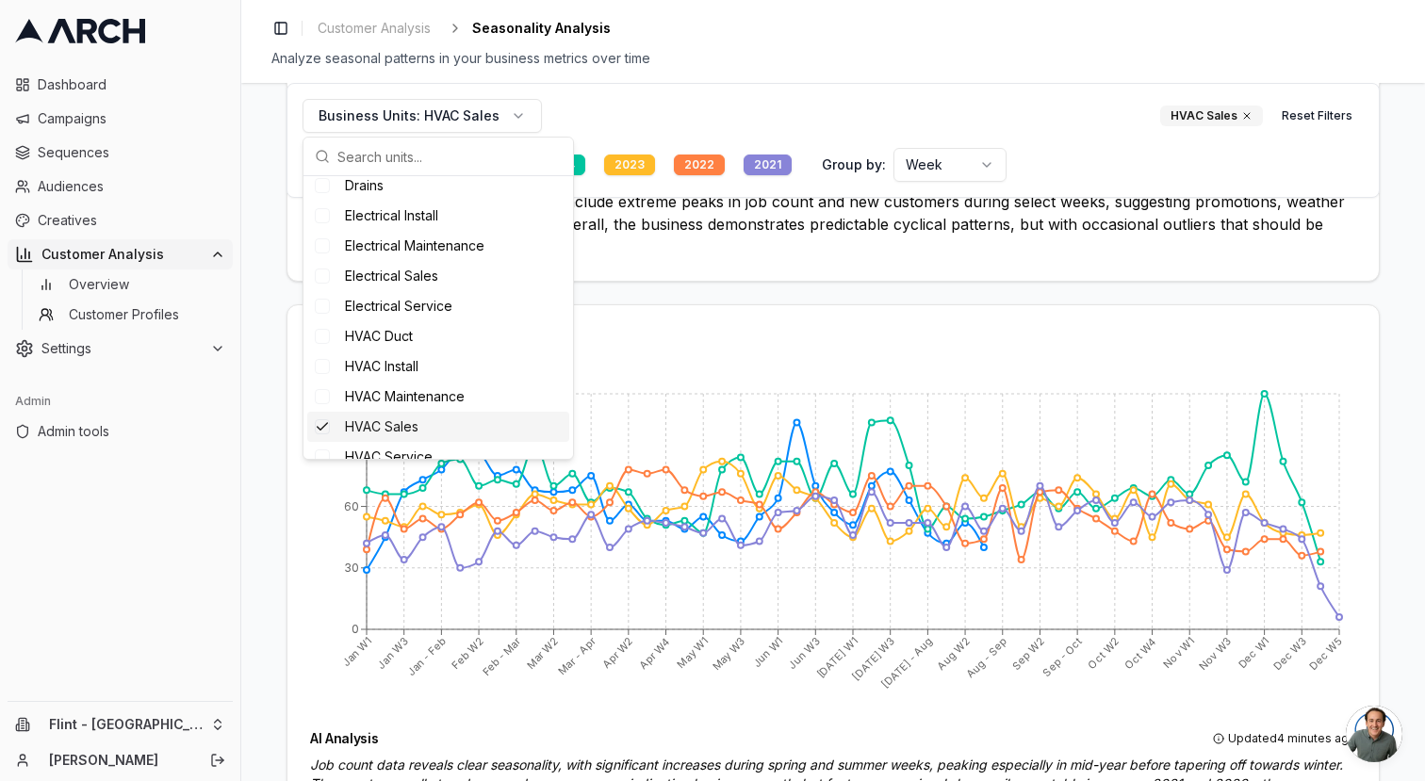
click at [408, 416] on div "HVAC Sales" at bounding box center [438, 427] width 262 height 30
click at [407, 400] on span "HVAC Maintenance" at bounding box center [405, 396] width 120 height 19
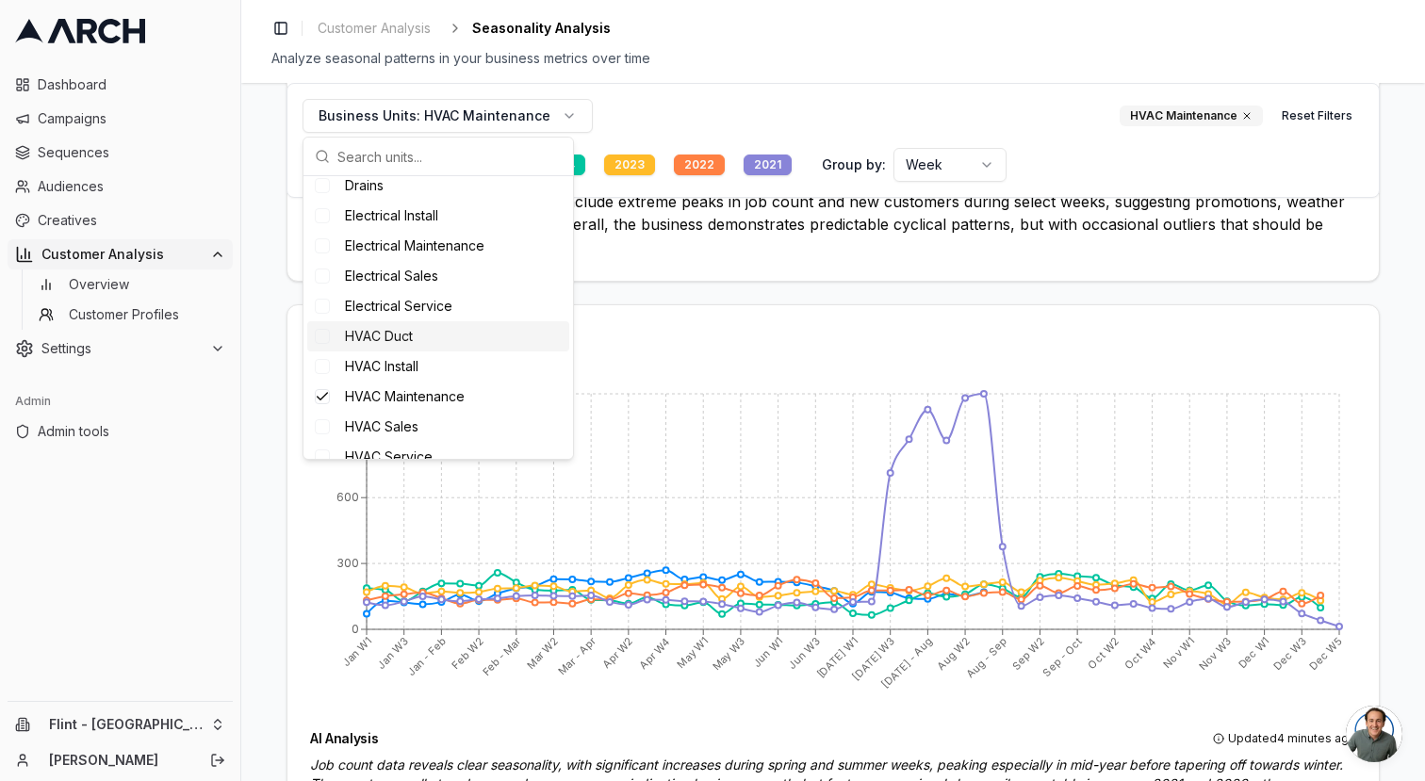
click at [730, 260] on div "Seasonality Analysis Overall insights across all metrics Updated 4 minutes ago …" at bounding box center [832, 152] width 1091 height 256
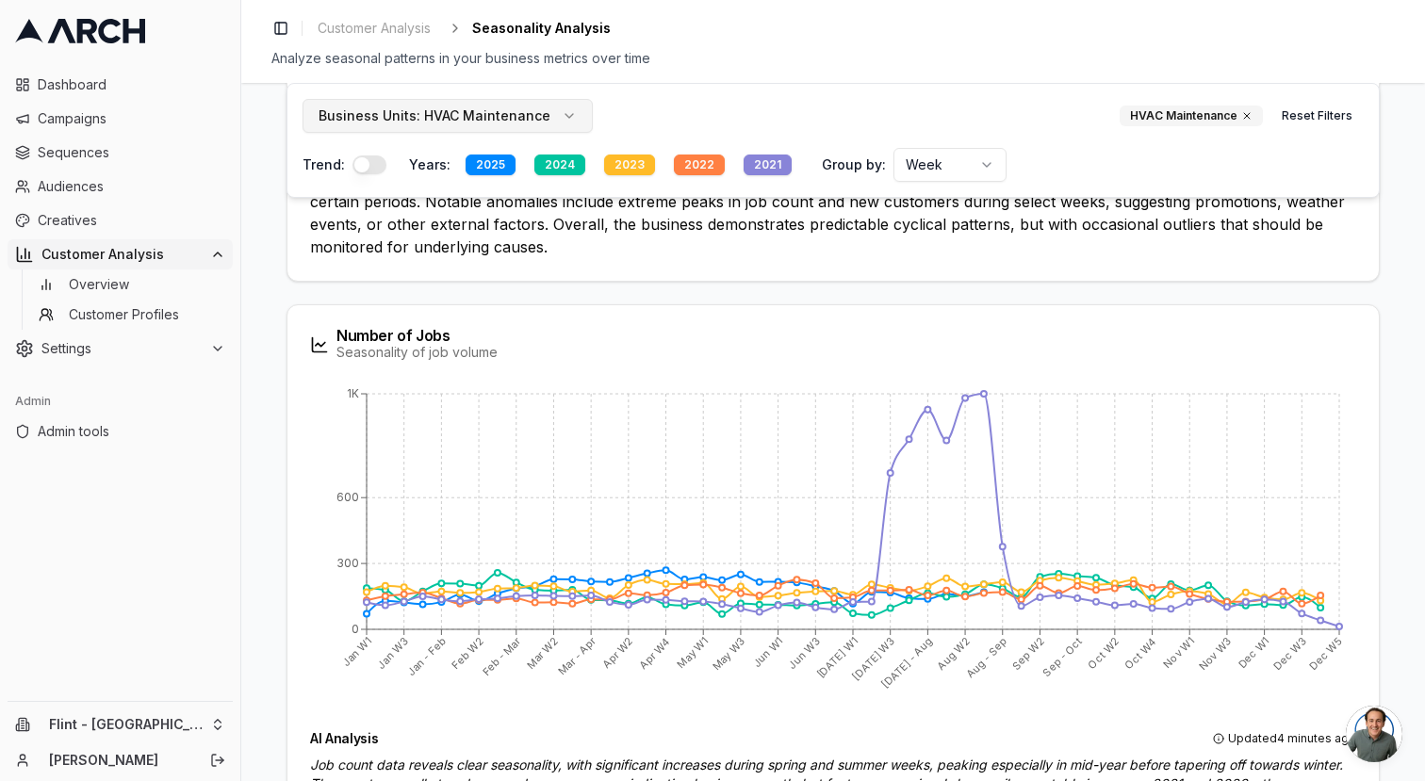
click at [465, 111] on span "HVAC Maintenance" at bounding box center [487, 115] width 126 height 19
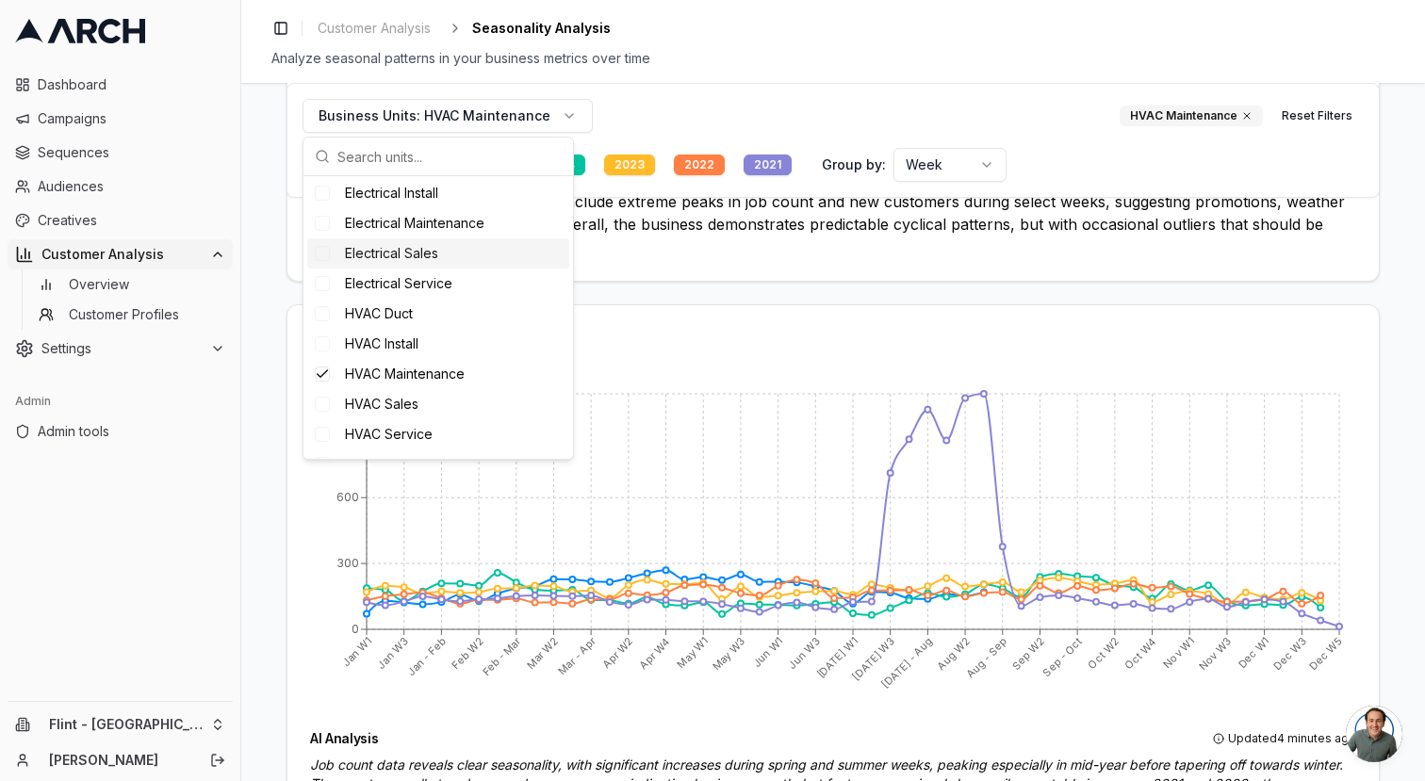
scroll to position [149, 0]
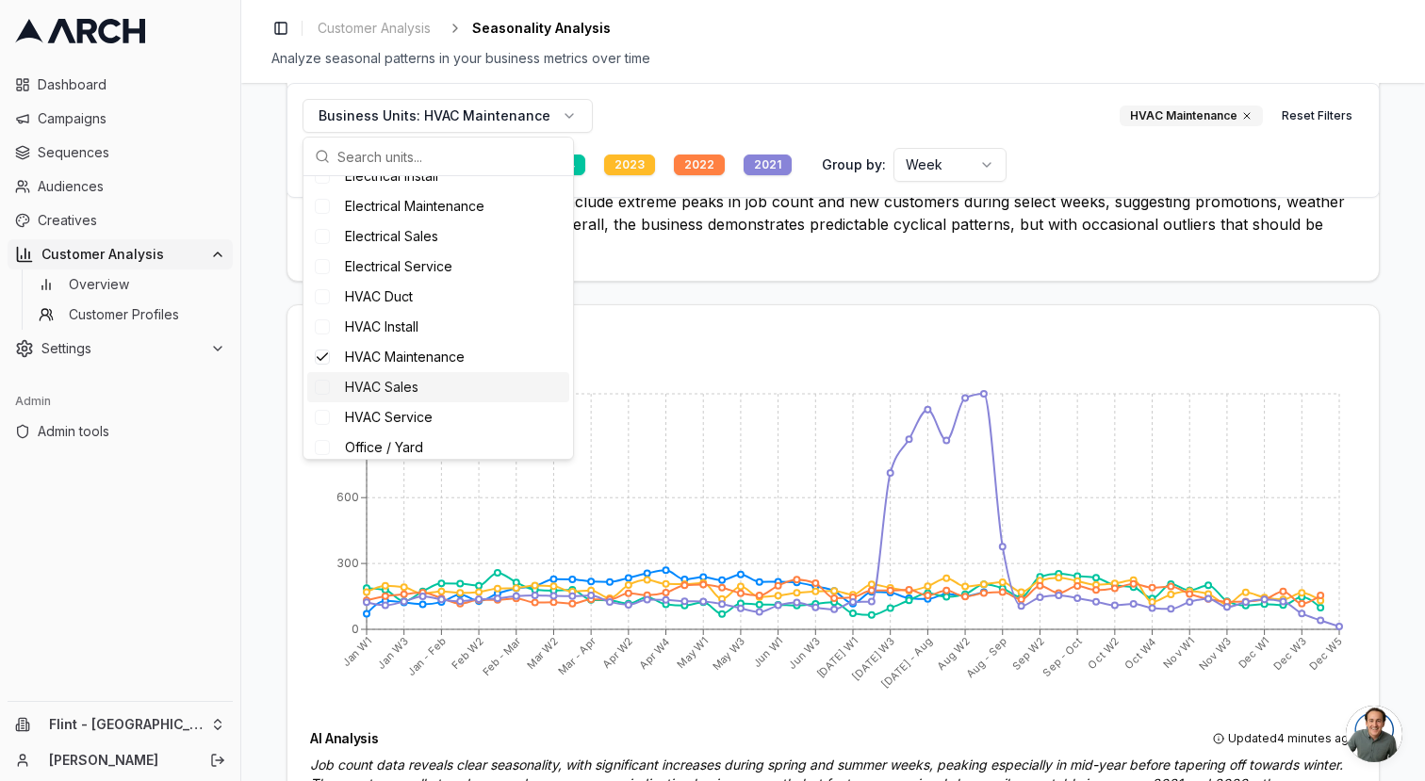
click at [326, 384] on div "Suggestions" at bounding box center [322, 387] width 15 height 15
click at [326, 357] on div "Suggestions" at bounding box center [322, 357] width 15 height 15
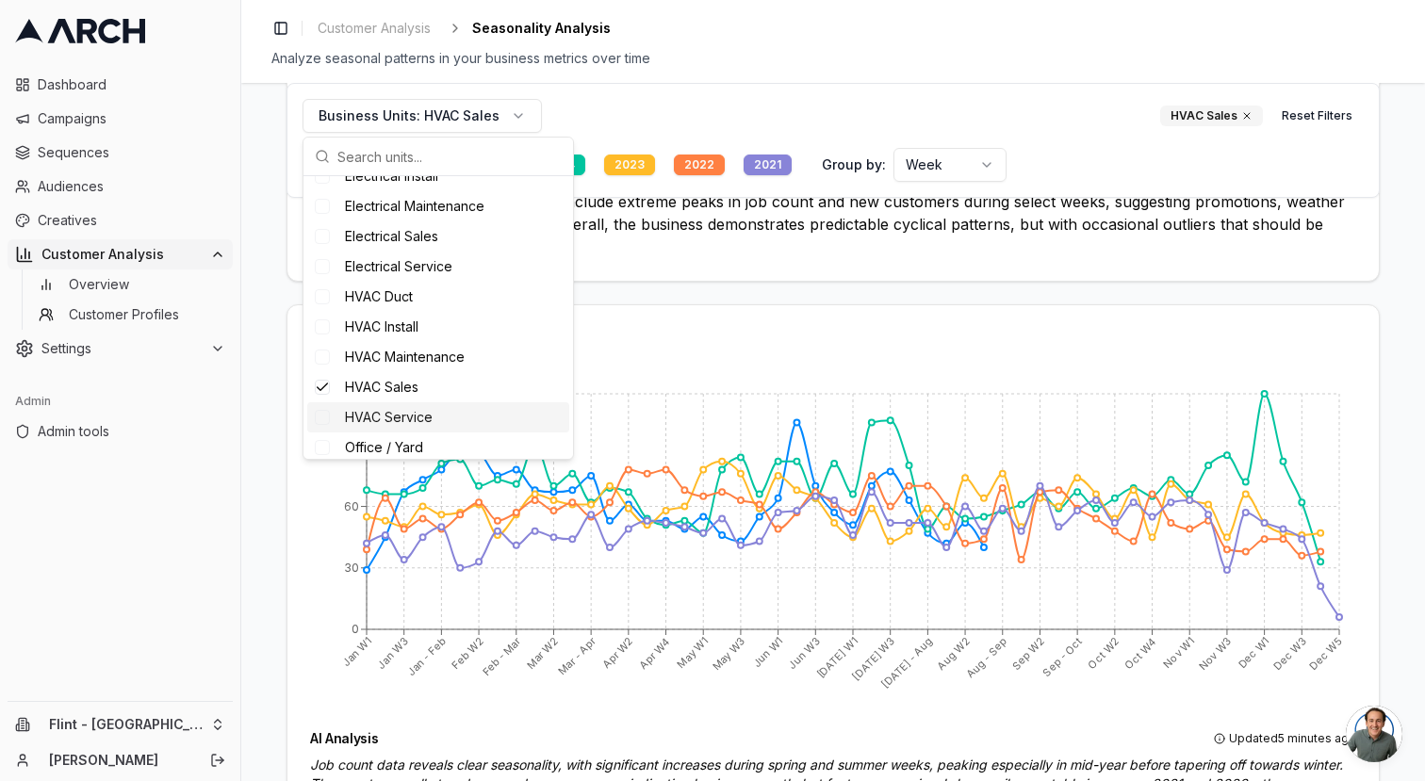
click at [332, 415] on div "HVAC Service" at bounding box center [438, 417] width 262 height 30
click at [332, 393] on div "HVAC Sales" at bounding box center [438, 387] width 262 height 30
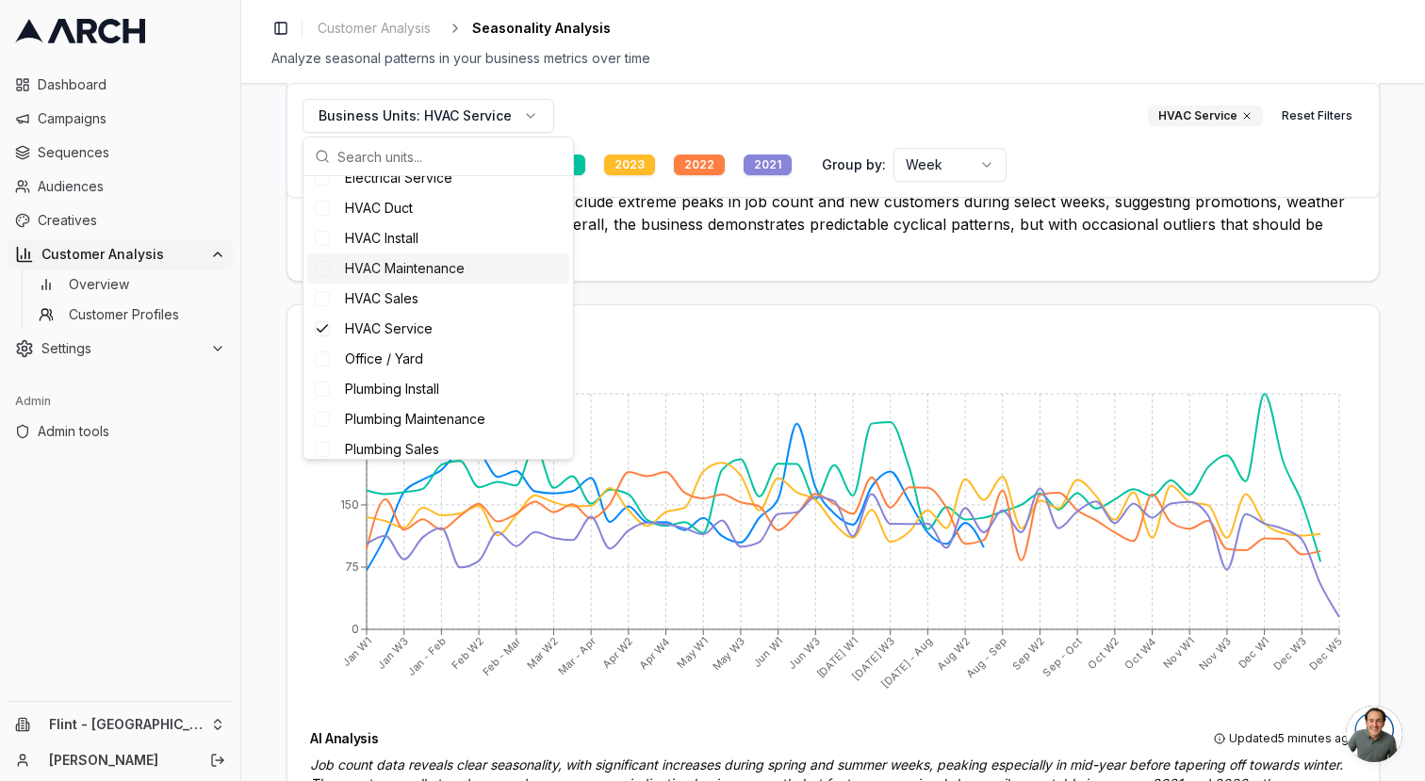
scroll to position [239, 0]
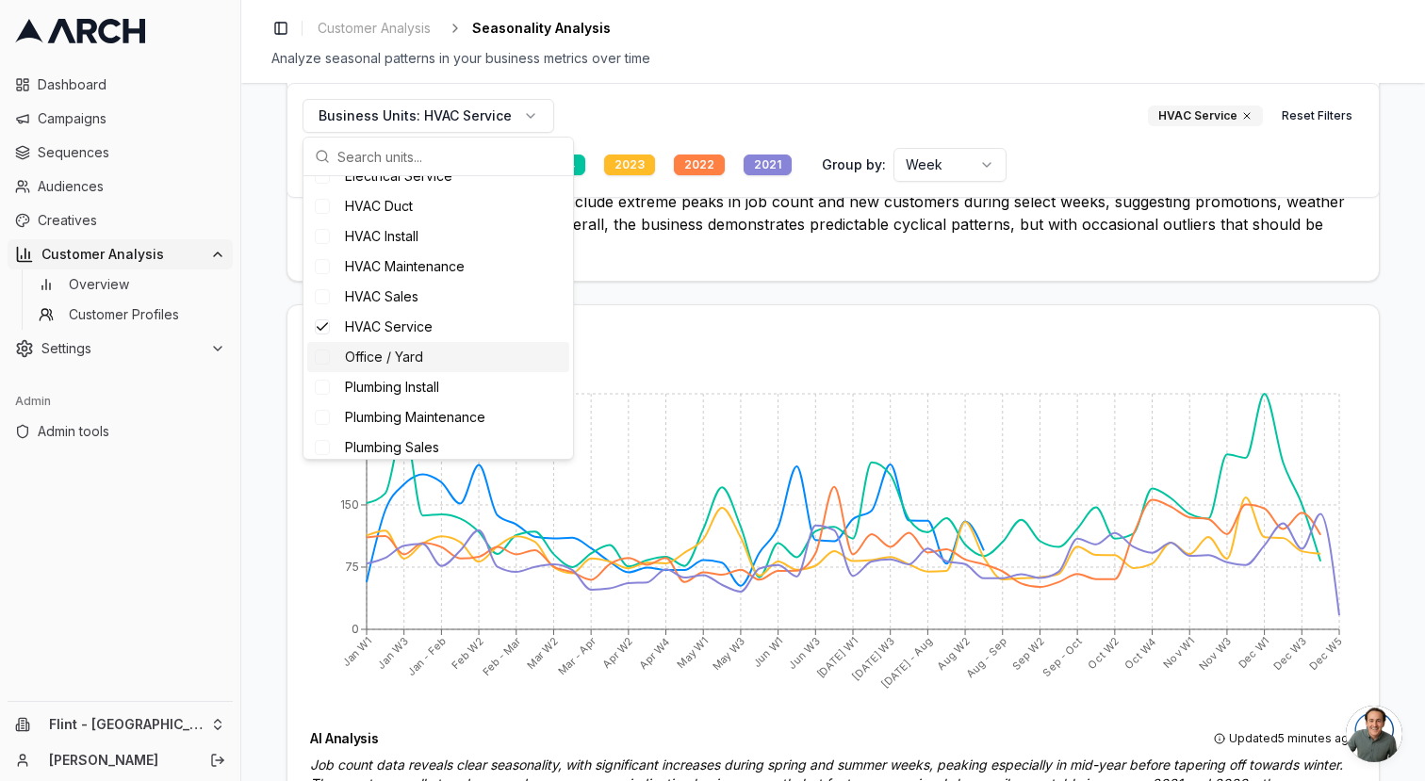
click at [323, 357] on div "Suggestions" at bounding box center [322, 357] width 15 height 15
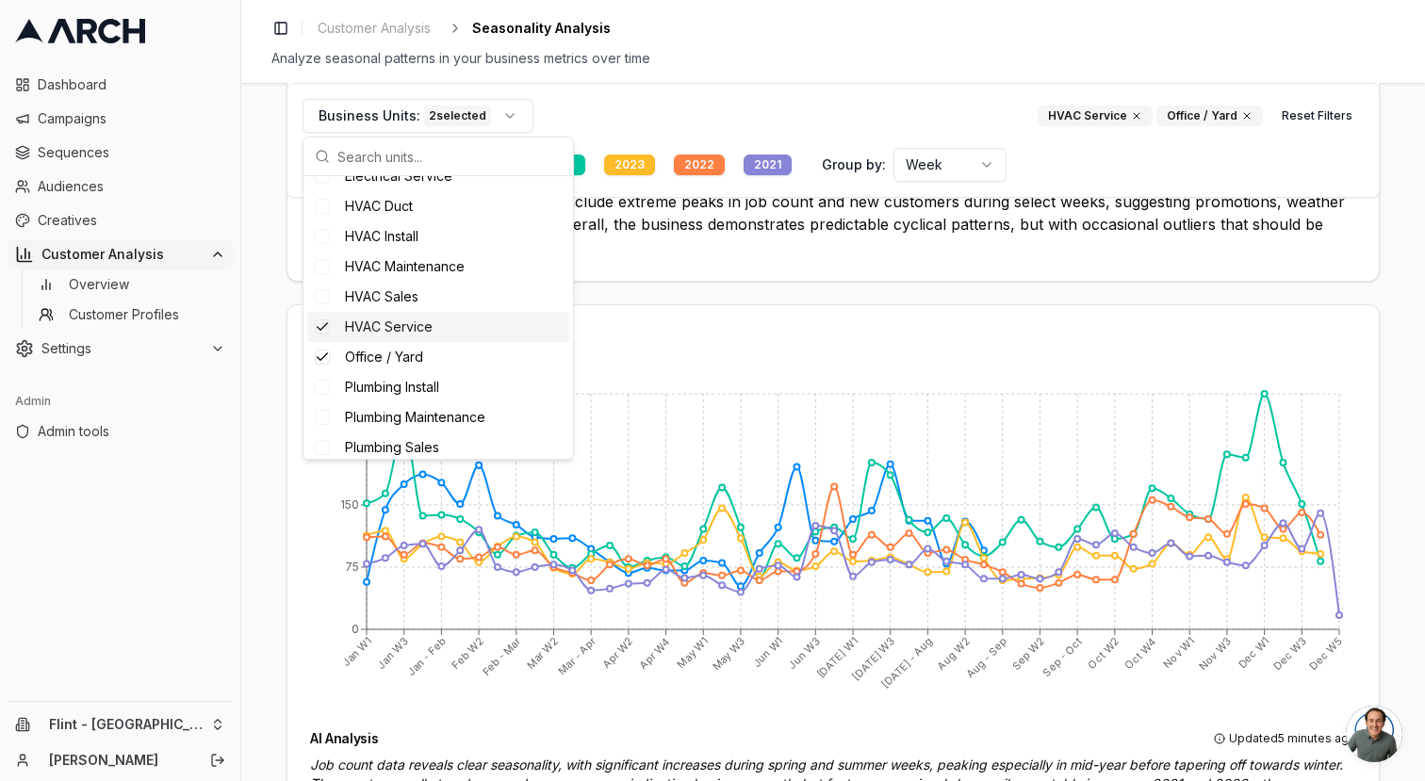
click at [325, 331] on div "Suggestions" at bounding box center [322, 326] width 15 height 15
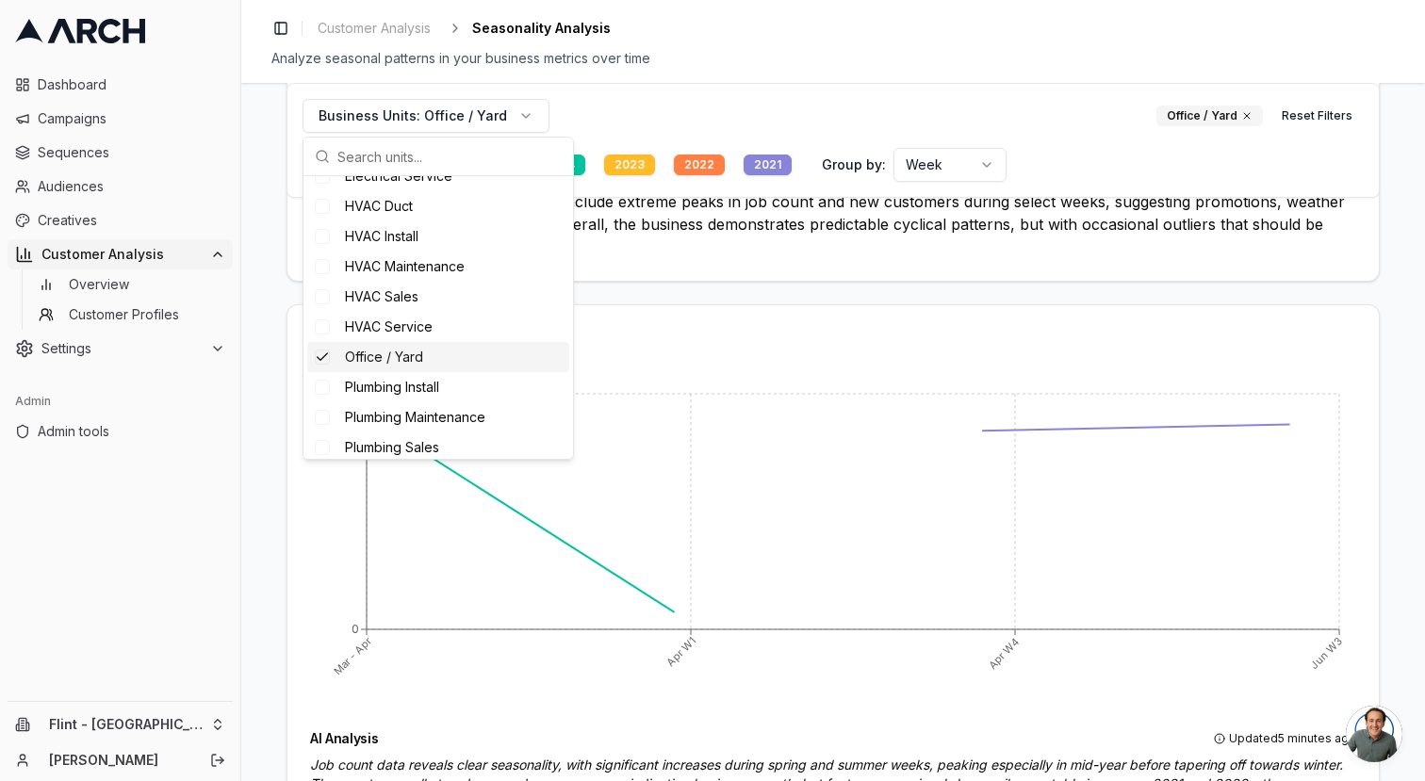
click at [330, 356] on div "Office / Yard" at bounding box center [438, 357] width 262 height 30
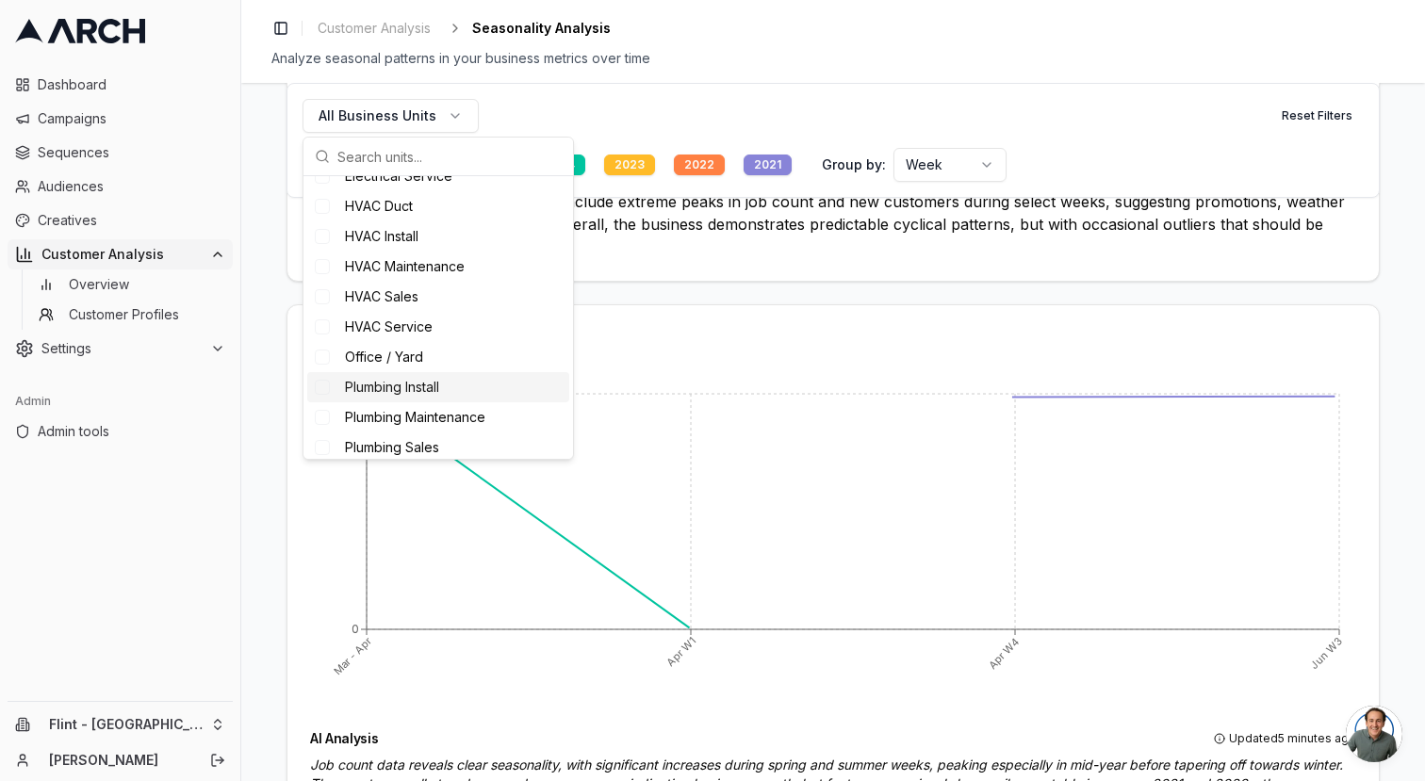
click at [330, 392] on div "Plumbing Install" at bounding box center [438, 387] width 262 height 30
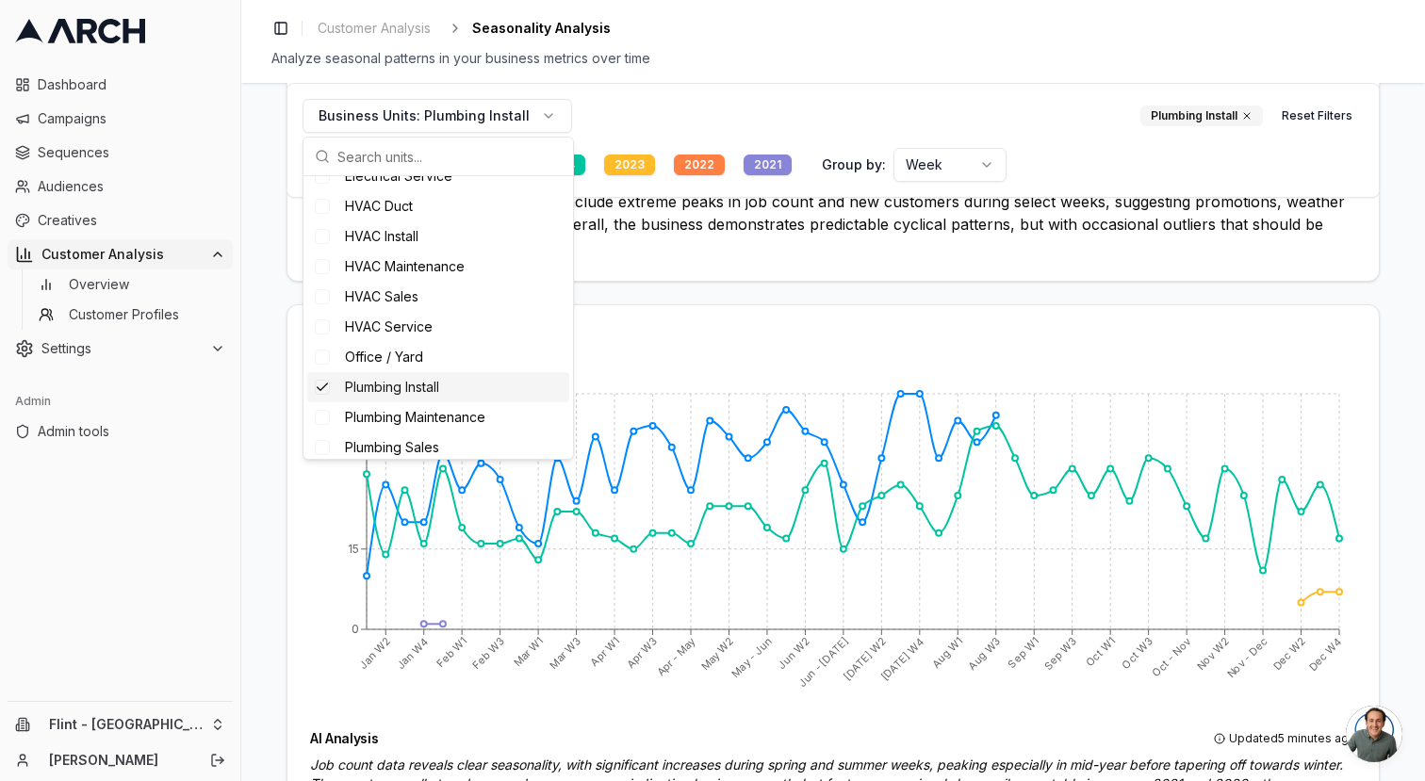
click at [329, 390] on div "Suggestions" at bounding box center [322, 387] width 15 height 15
click at [329, 417] on div "Suggestions" at bounding box center [322, 417] width 15 height 15
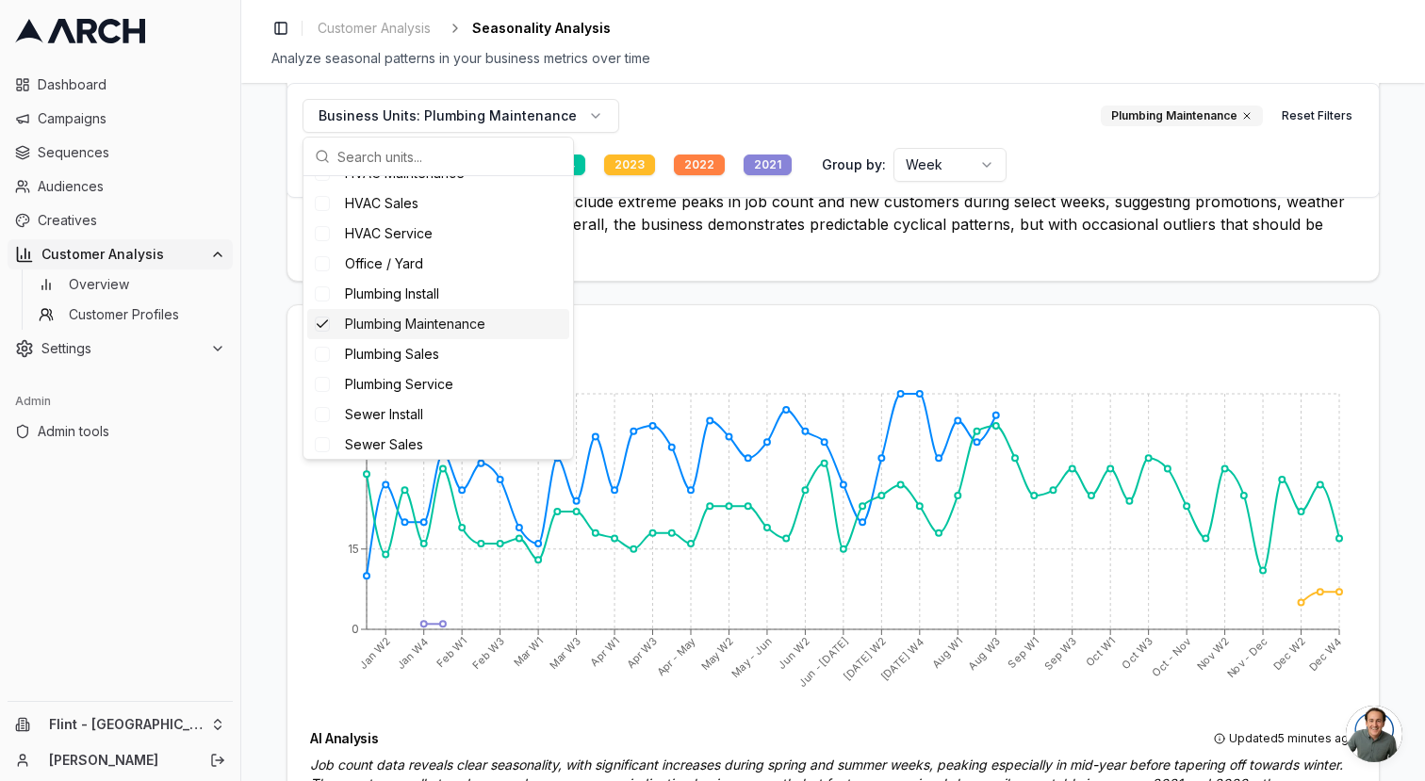
scroll to position [346, 0]
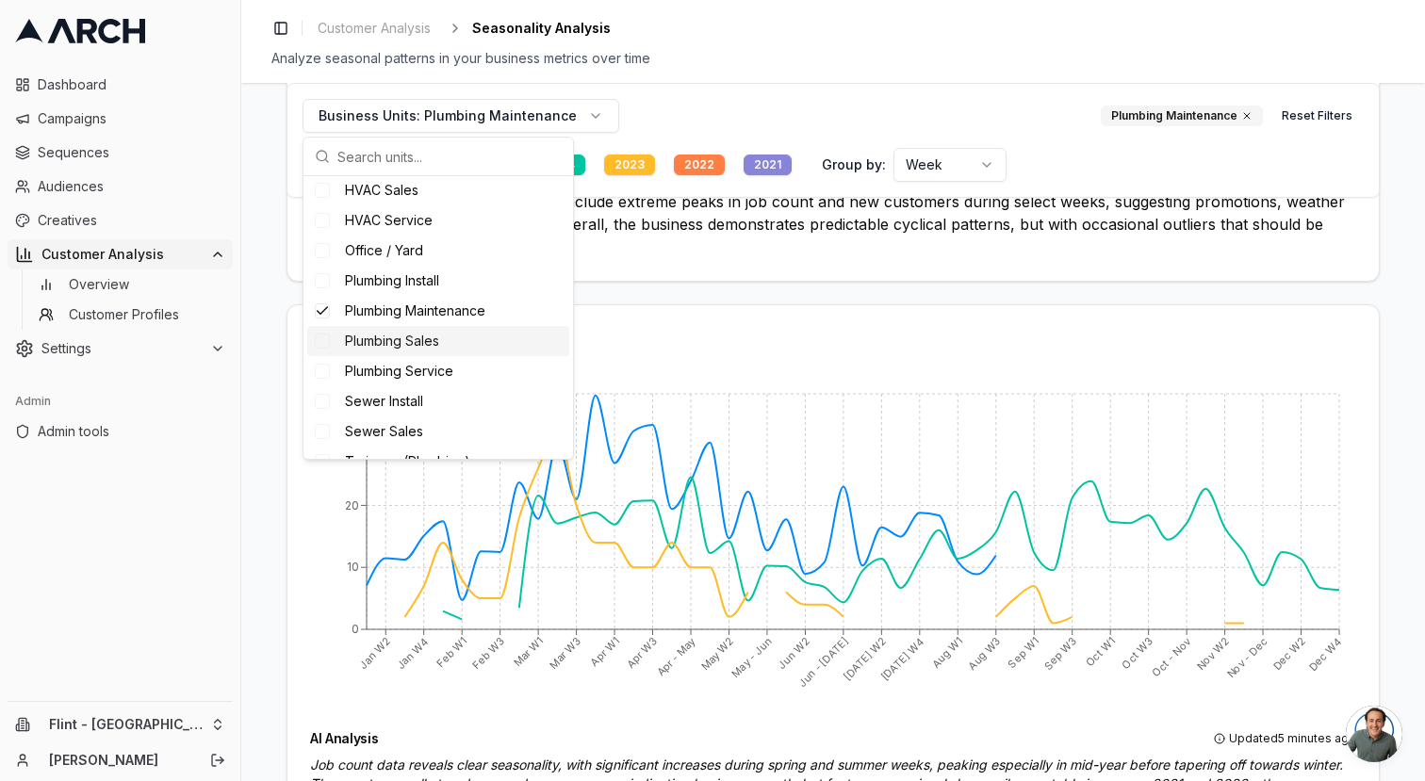
click at [332, 345] on div "Plumbing Sales" at bounding box center [438, 341] width 262 height 30
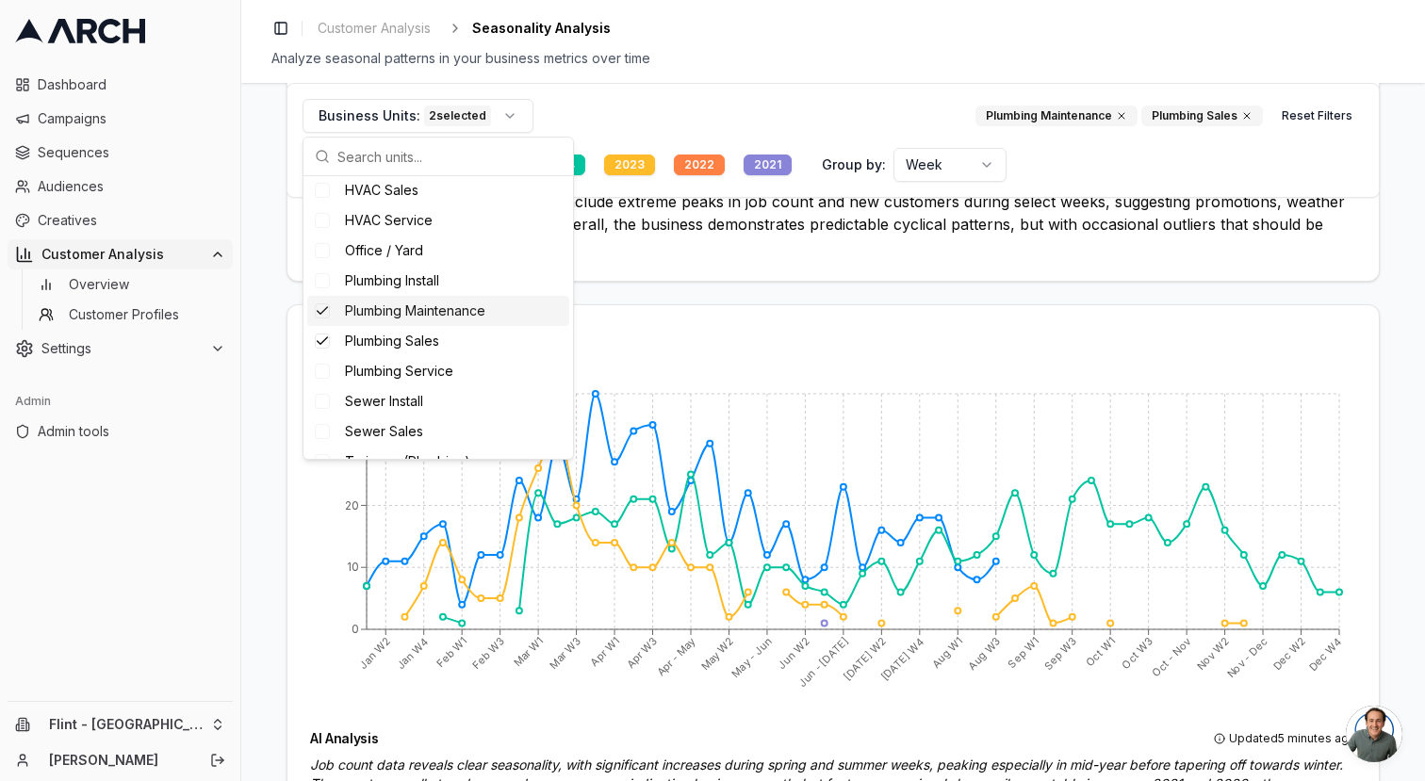
click at [331, 316] on div "Plumbing Maintenance" at bounding box center [438, 311] width 262 height 30
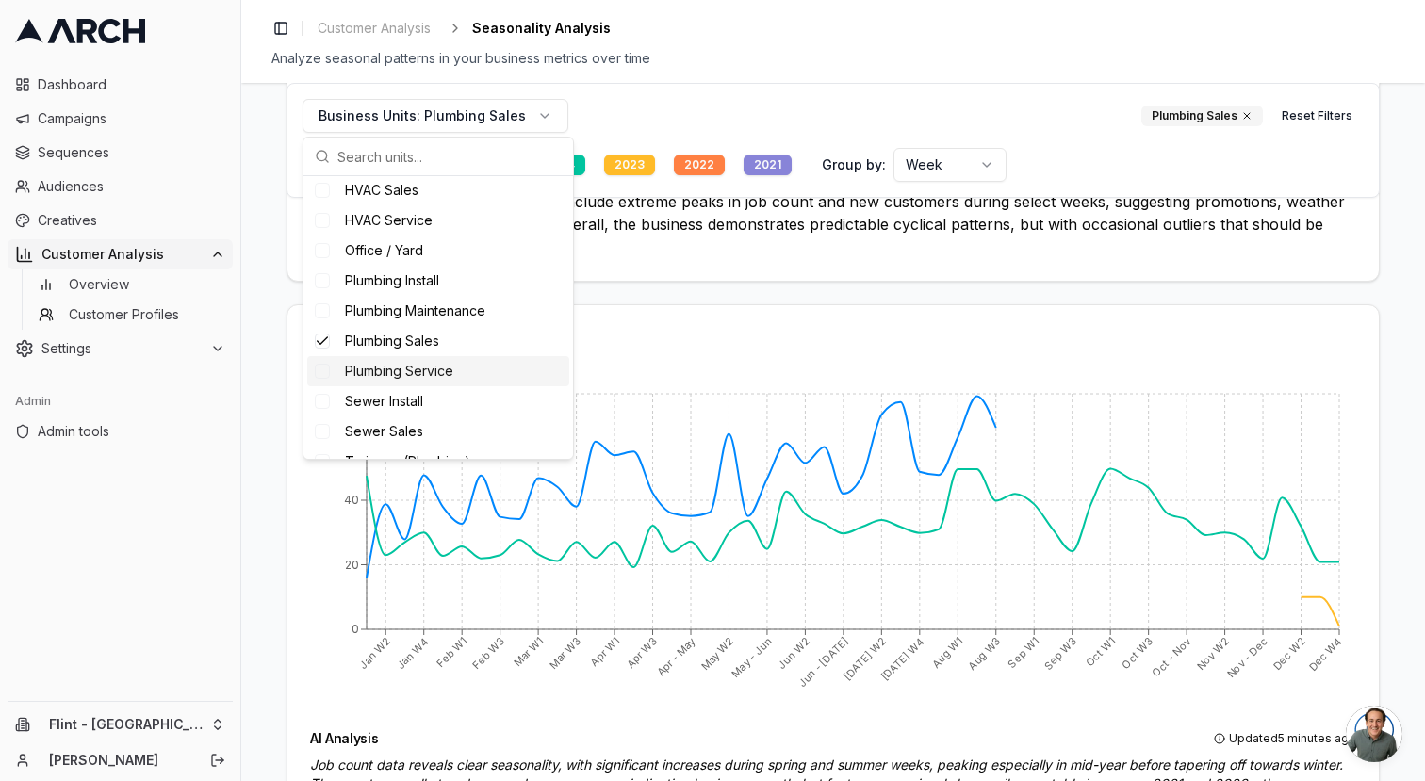
click at [341, 369] on div "Plumbing Service" at bounding box center [438, 371] width 262 height 30
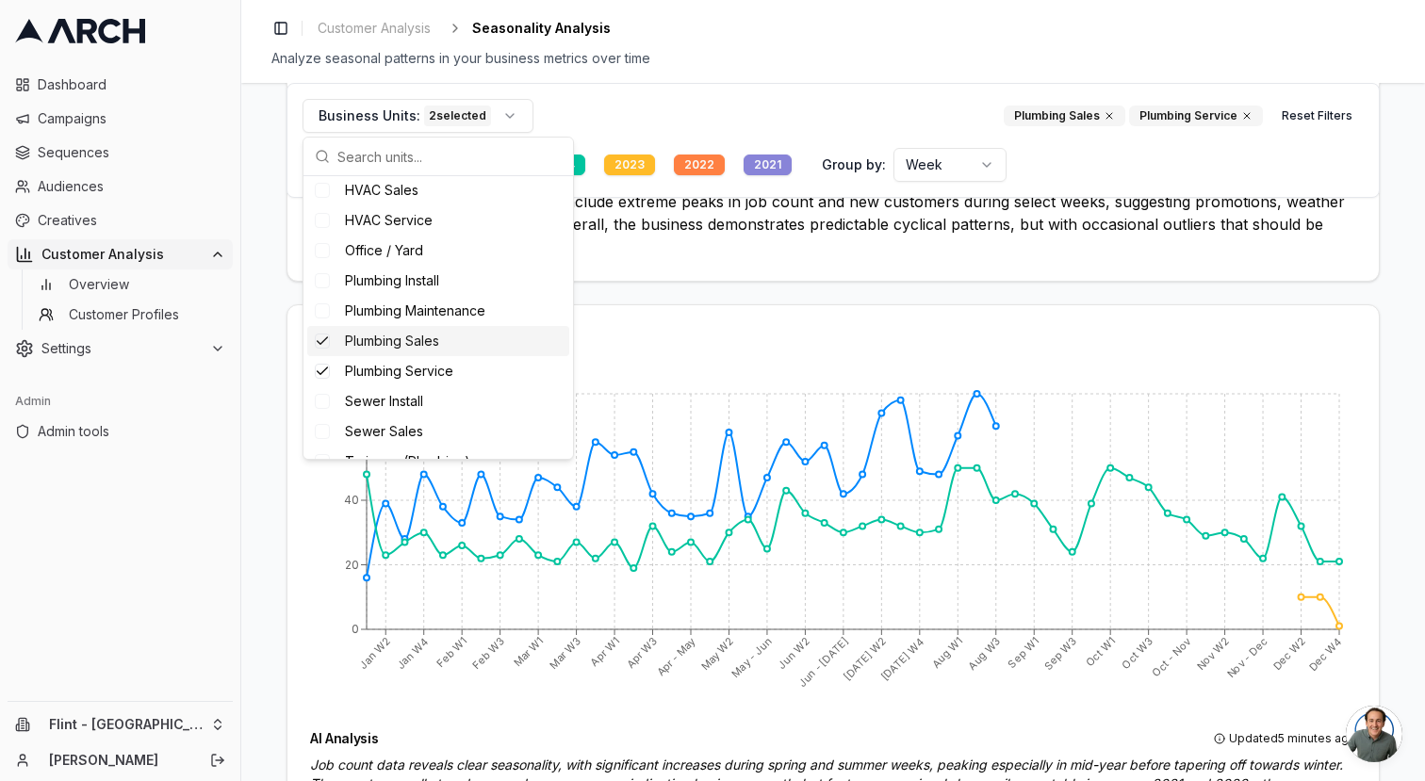
click at [339, 338] on div "Plumbing Sales" at bounding box center [438, 341] width 262 height 30
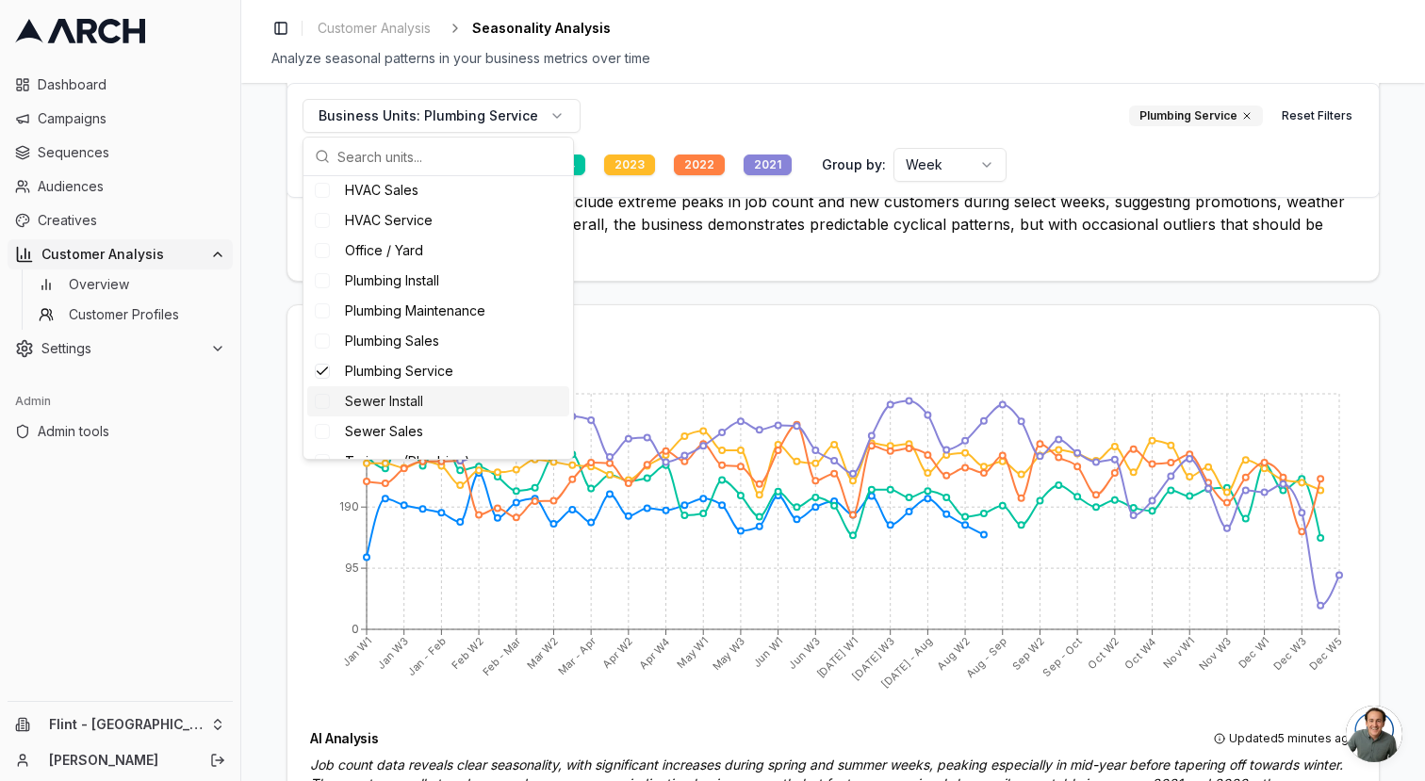
click at [345, 395] on span "Sewer Install" at bounding box center [384, 401] width 78 height 19
click at [340, 371] on div "Plumbing Service" at bounding box center [438, 371] width 262 height 30
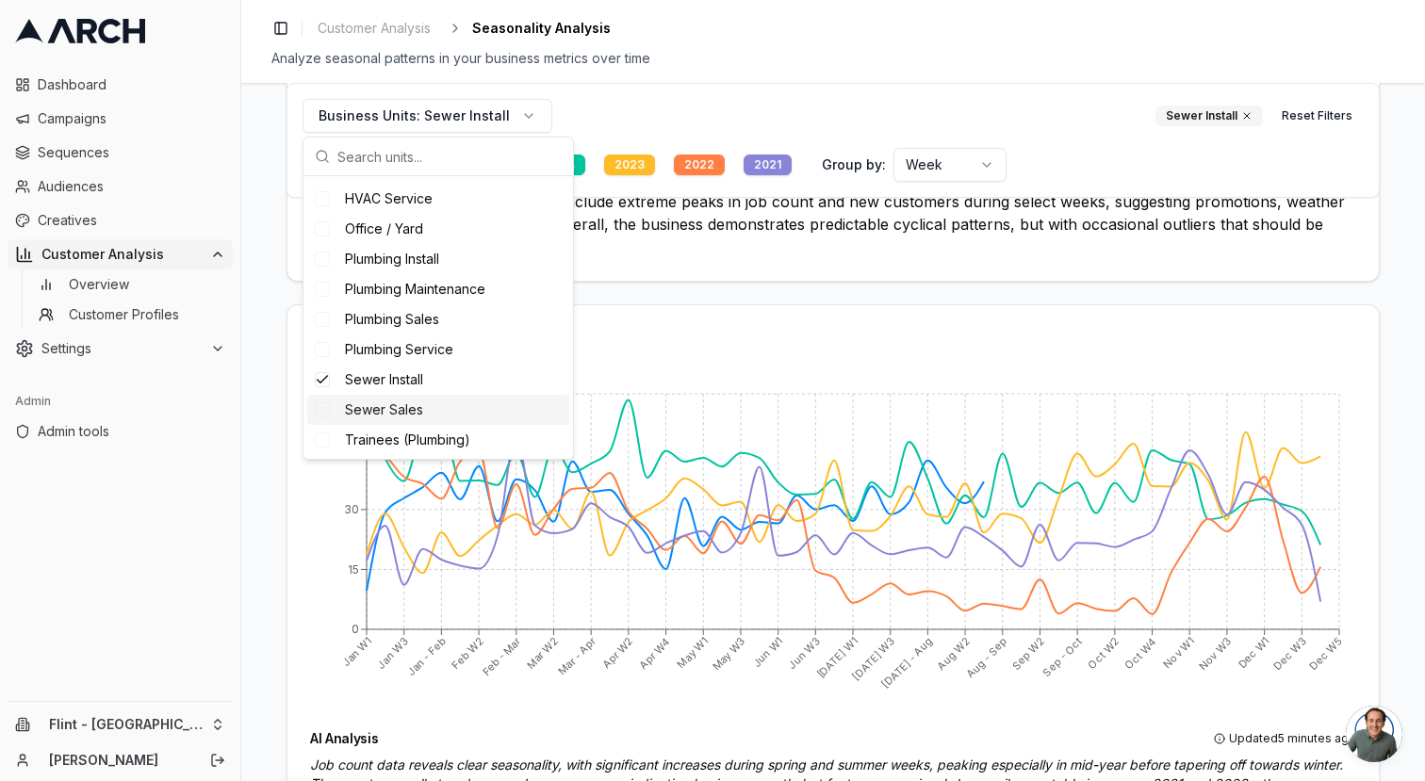
click at [373, 421] on div "Sewer Sales" at bounding box center [438, 410] width 262 height 30
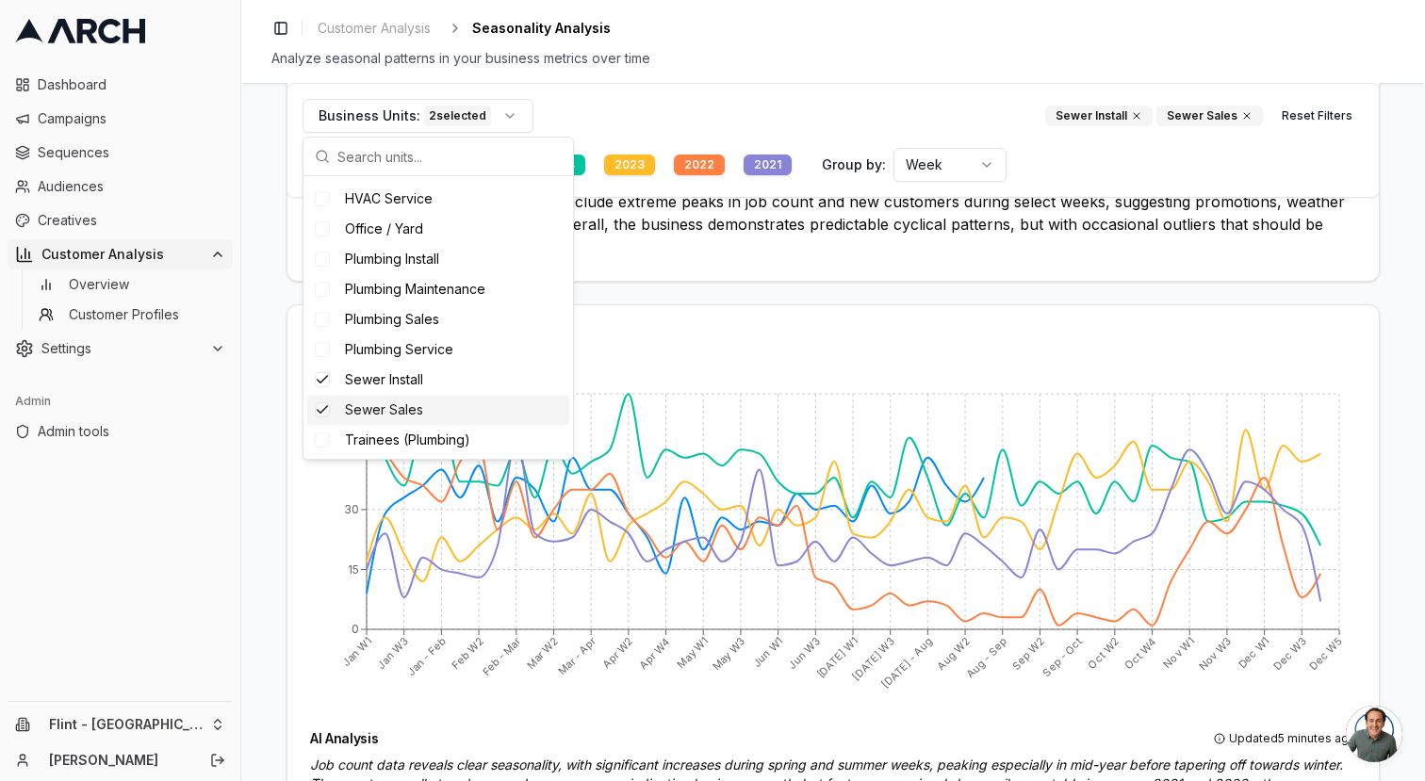
click at [367, 386] on span "Sewer Install" at bounding box center [384, 379] width 78 height 19
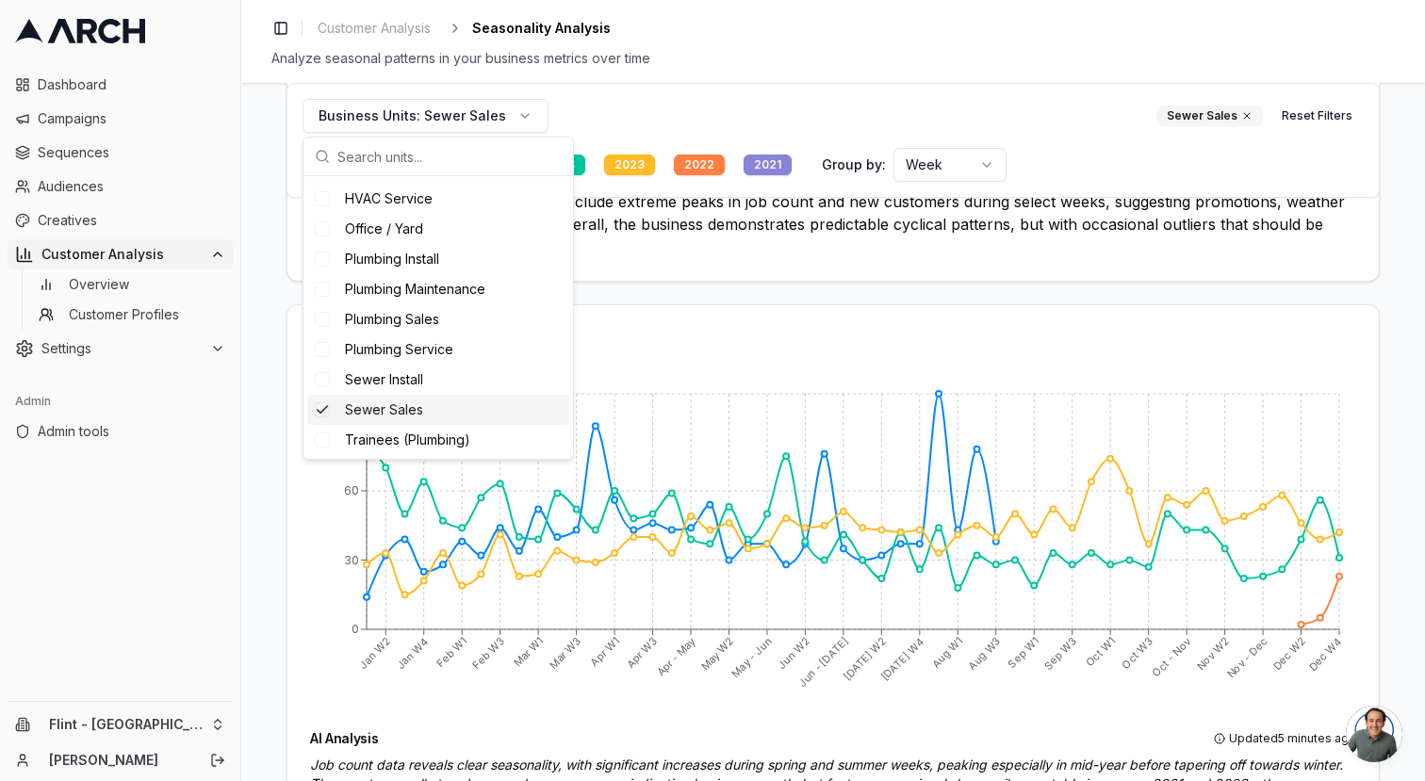
click at [373, 418] on span "Sewer Sales" at bounding box center [384, 409] width 78 height 19
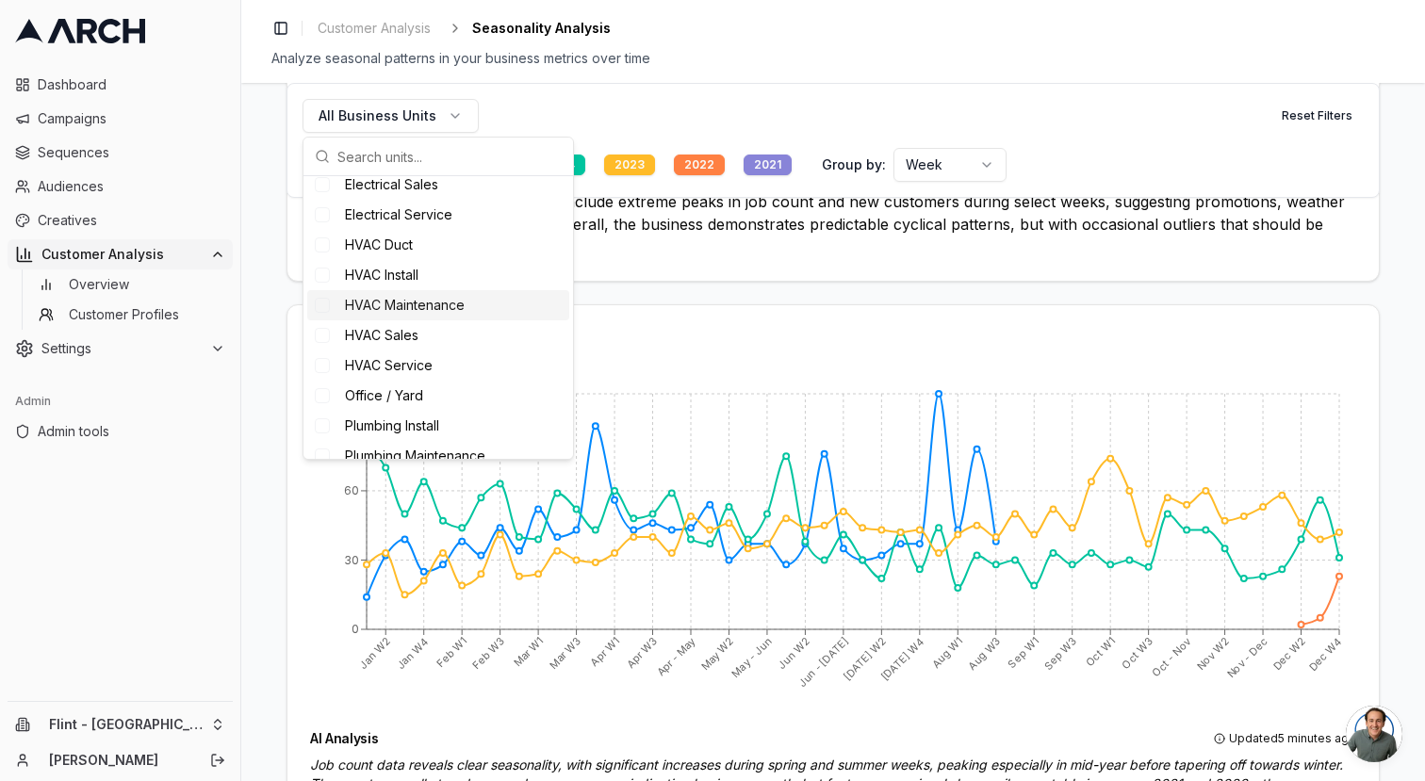
click at [417, 302] on span "HVAC Maintenance" at bounding box center [405, 305] width 120 height 19
click at [629, 306] on div "Number of Jobs Seasonality of job volume" at bounding box center [832, 344] width 1091 height 79
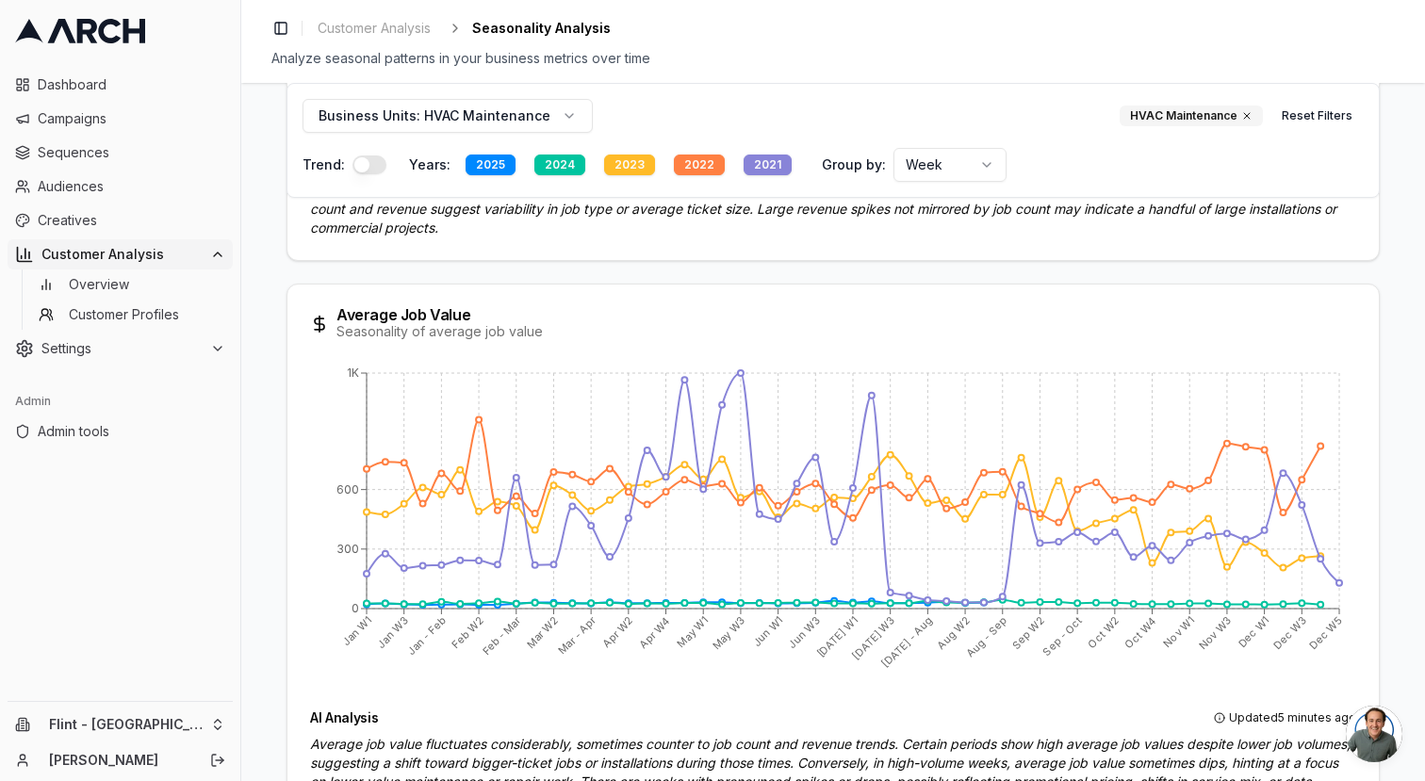
scroll to position [1531, 0]
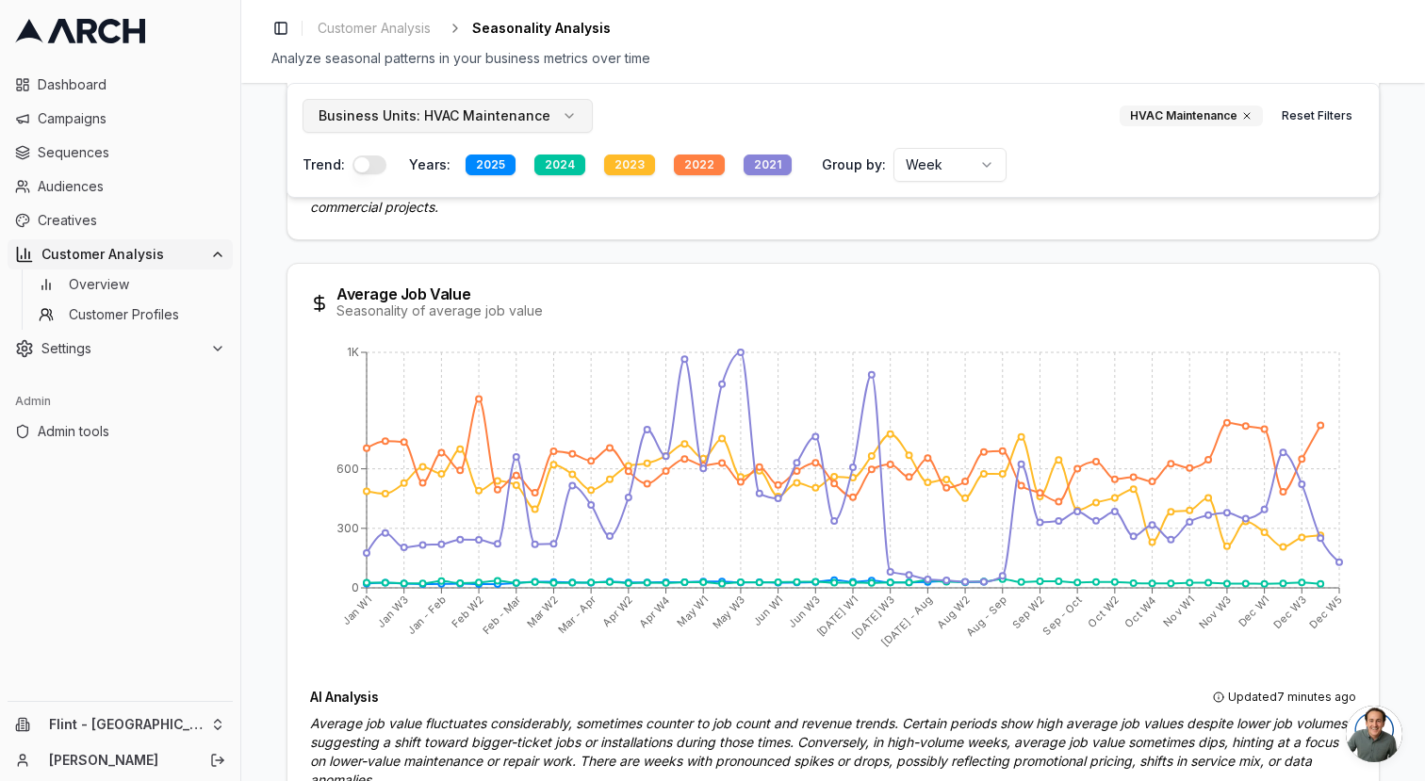
click at [444, 121] on span "HVAC Maintenance" at bounding box center [487, 115] width 126 height 19
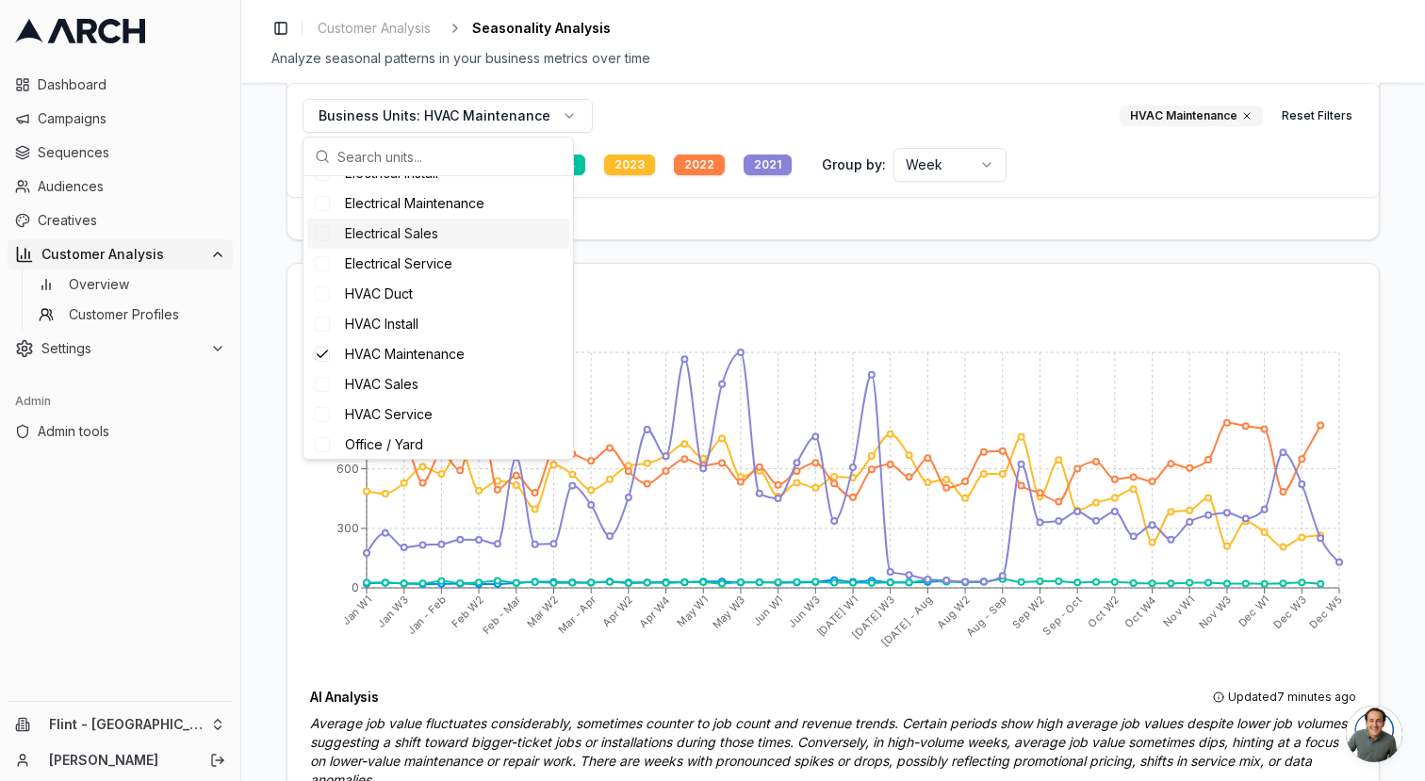
scroll to position [154, 0]
click at [486, 356] on div "HVAC Maintenance" at bounding box center [438, 352] width 262 height 30
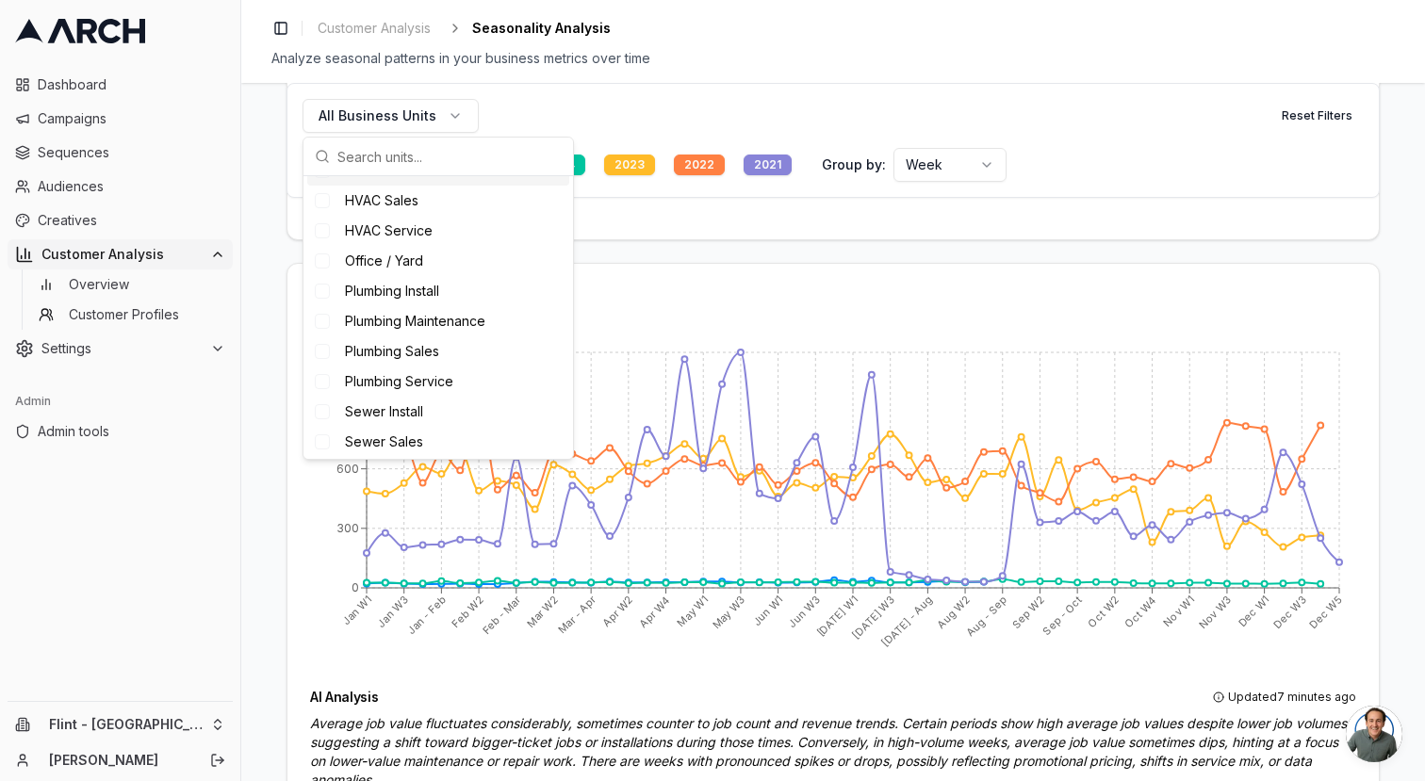
scroll to position [334, 0]
click at [410, 269] on span "Plumbing Install" at bounding box center [392, 262] width 94 height 19
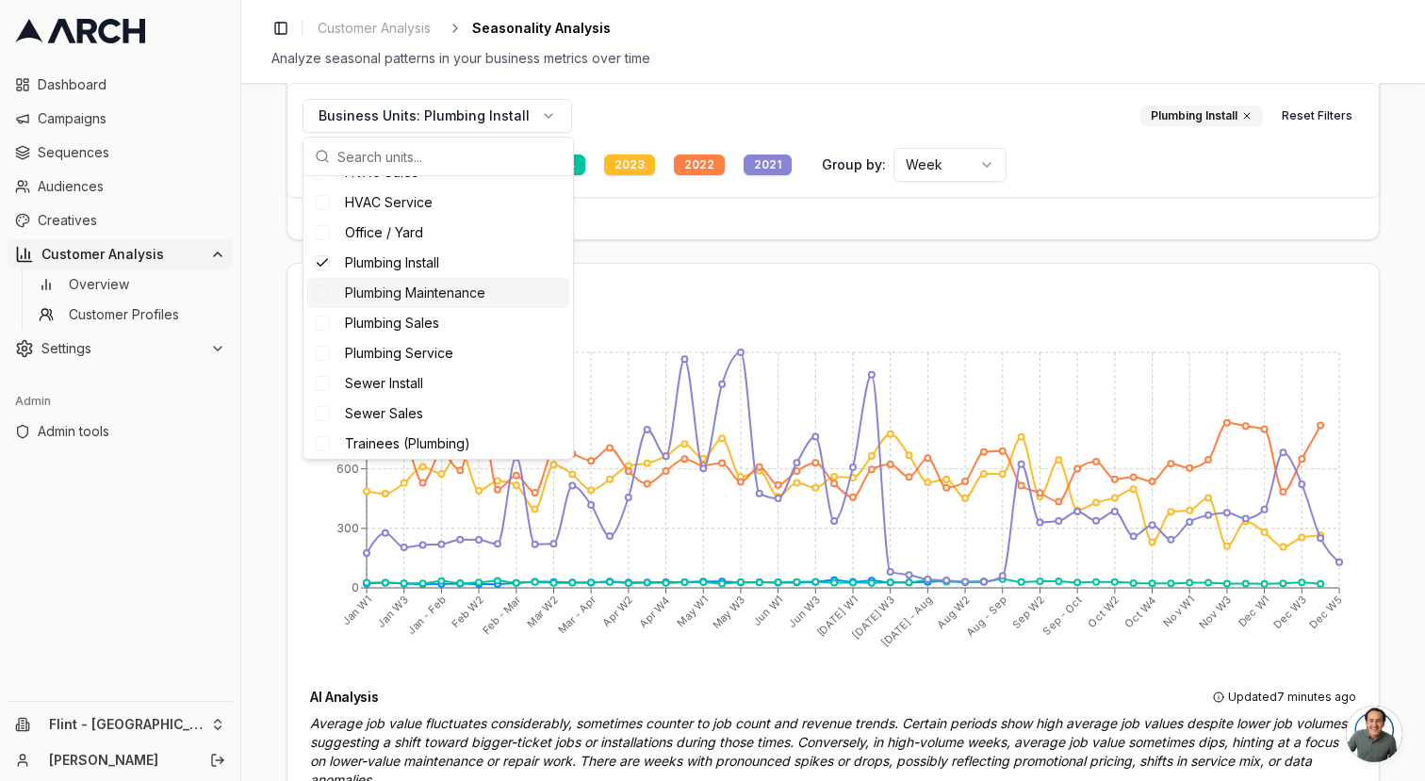
click at [406, 296] on span "Plumbing Maintenance" at bounding box center [415, 293] width 140 height 19
click at [404, 327] on span "Plumbing Sales" at bounding box center [392, 323] width 94 height 19
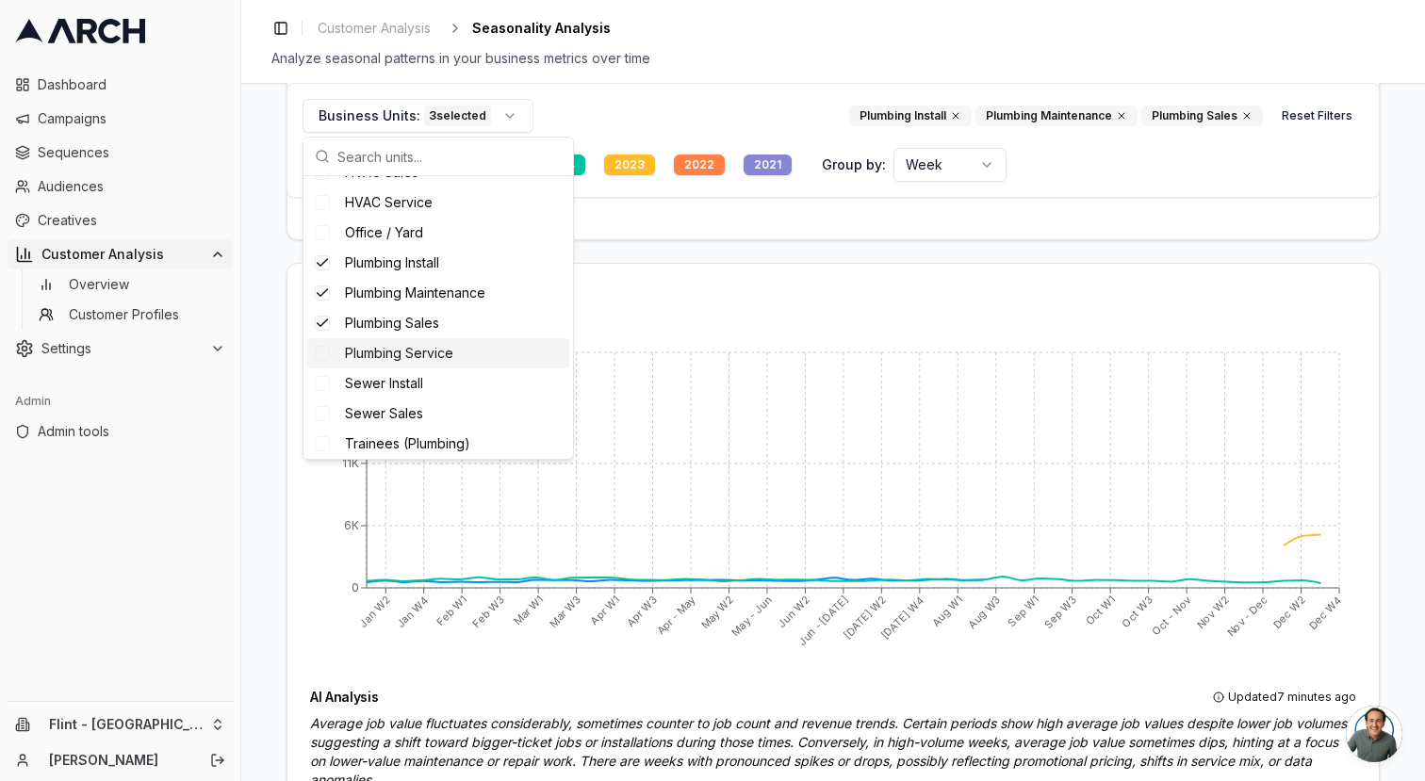
click at [404, 354] on span "Plumbing Service" at bounding box center [399, 353] width 108 height 19
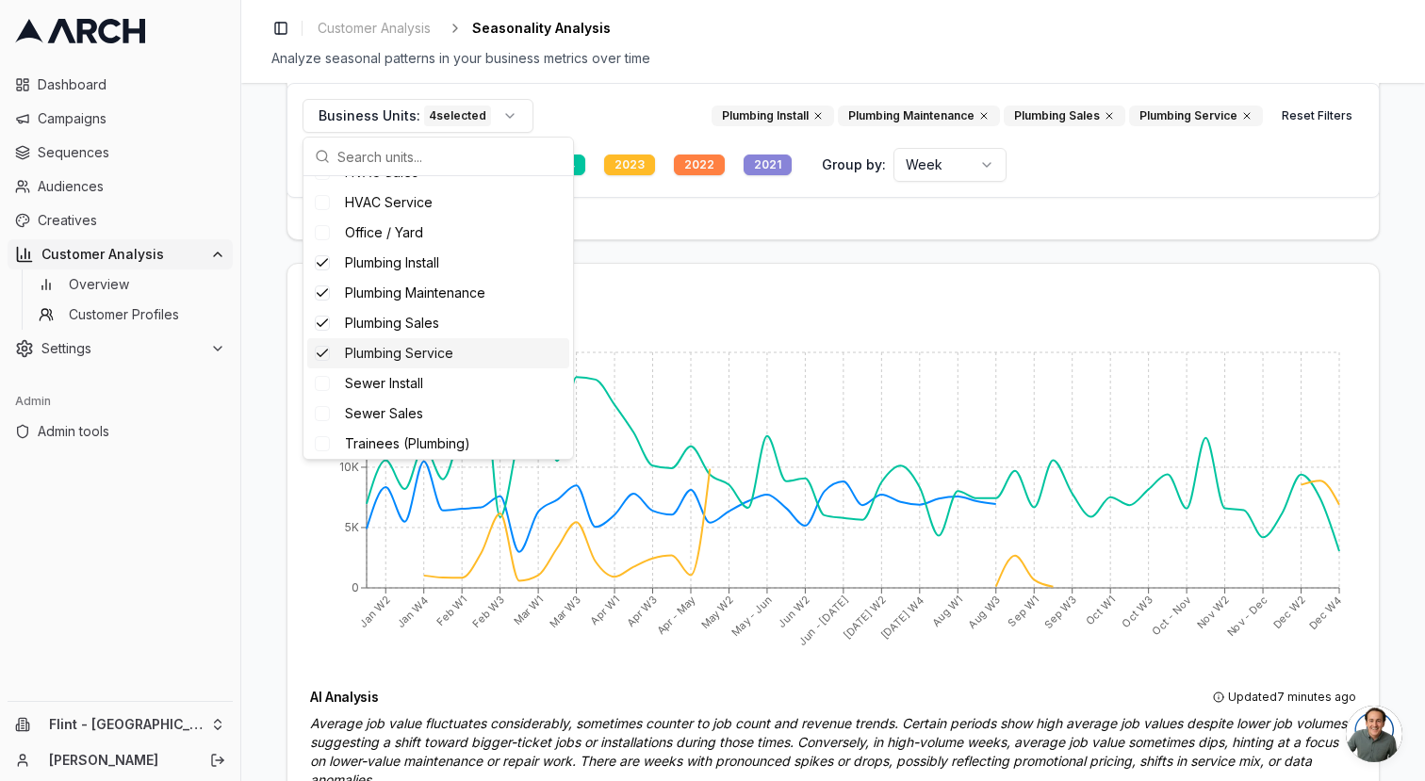
scroll to position [367, 0]
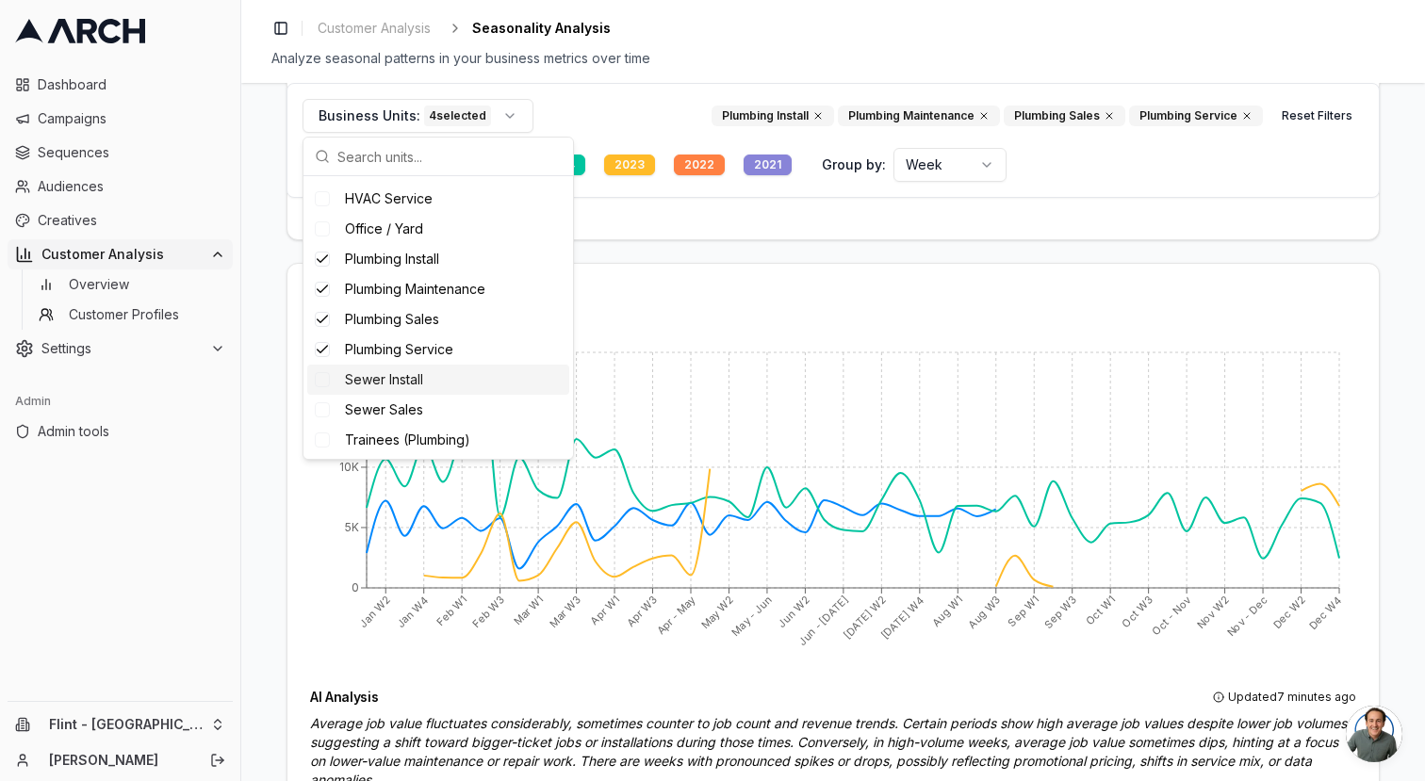
click at [411, 384] on span "Sewer Install" at bounding box center [384, 379] width 78 height 19
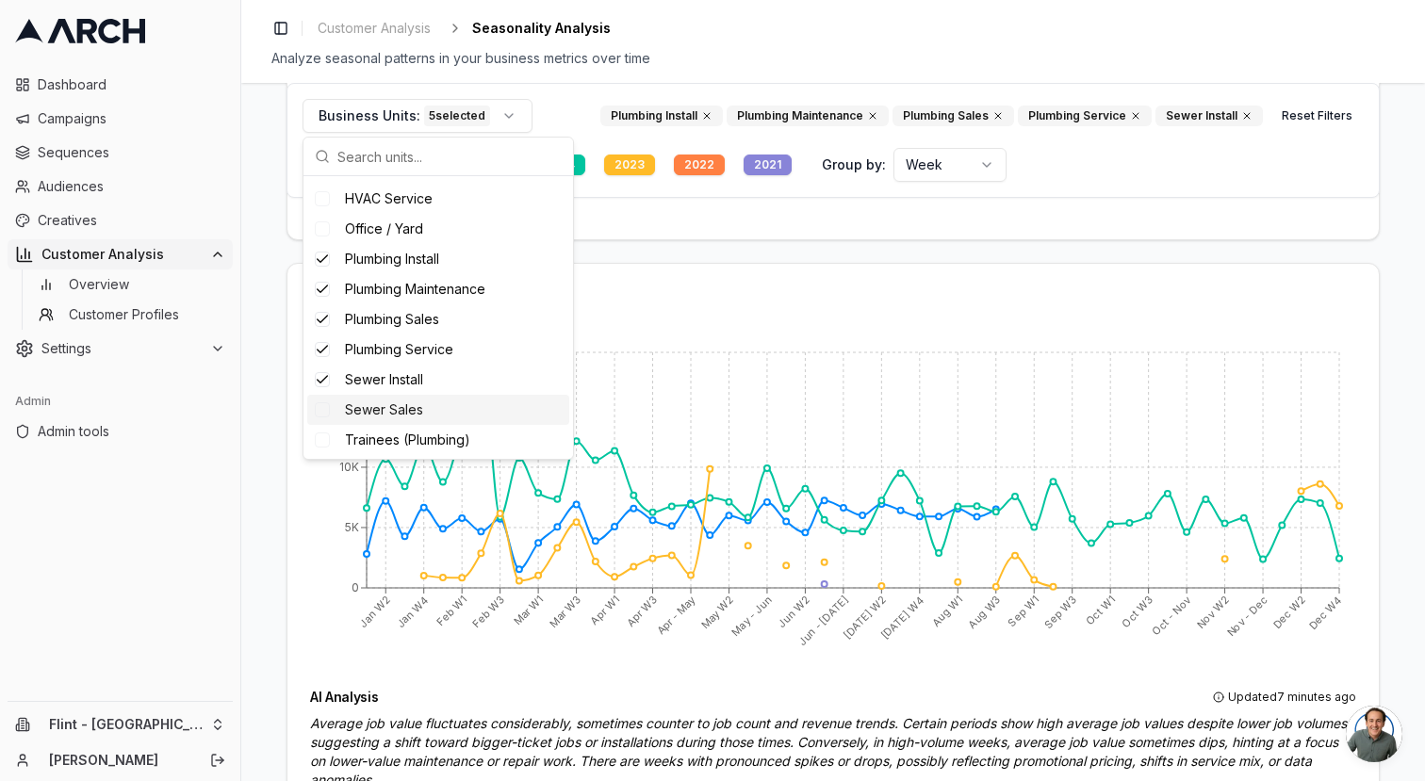
click at [411, 404] on span "Sewer Sales" at bounding box center [384, 409] width 78 height 19
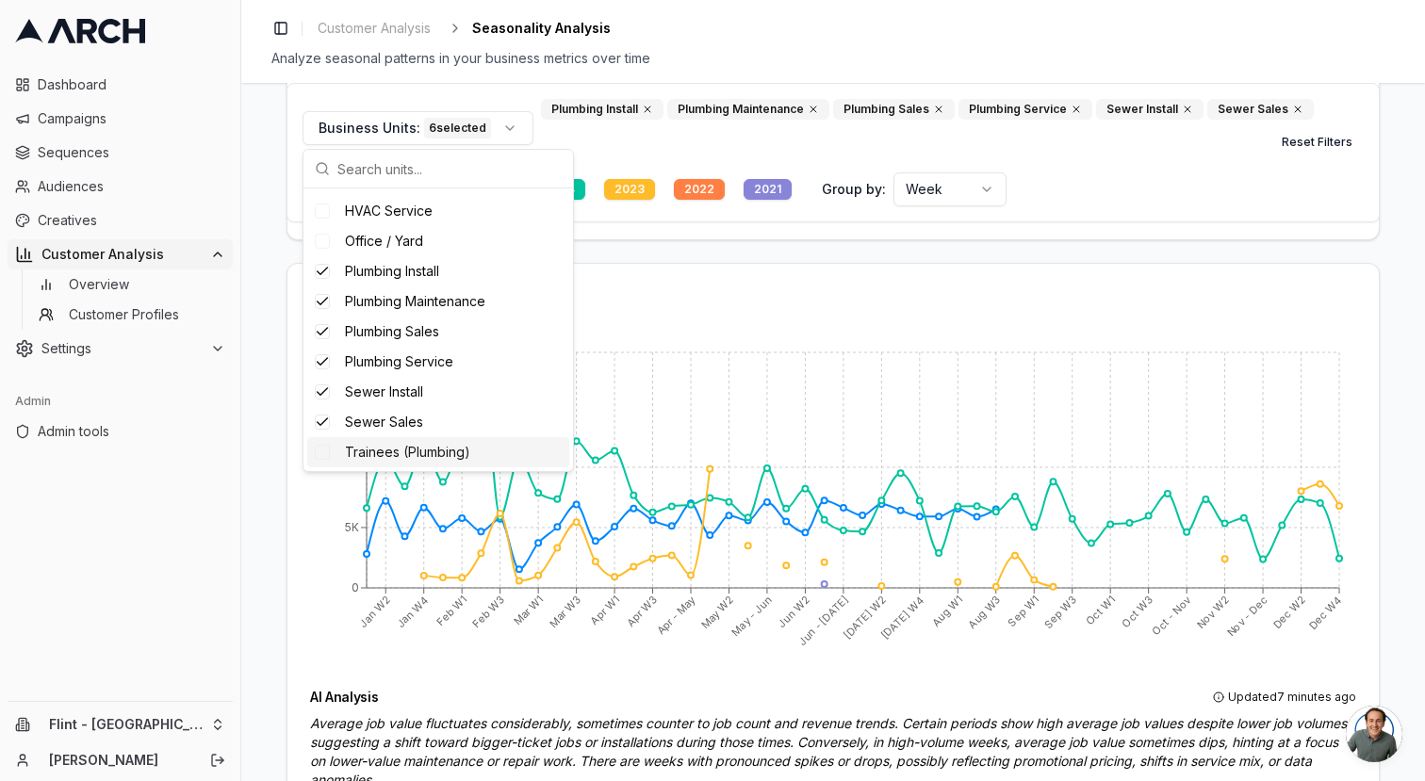
click at [411, 445] on span "Trainees (Plumbing)" at bounding box center [407, 452] width 125 height 19
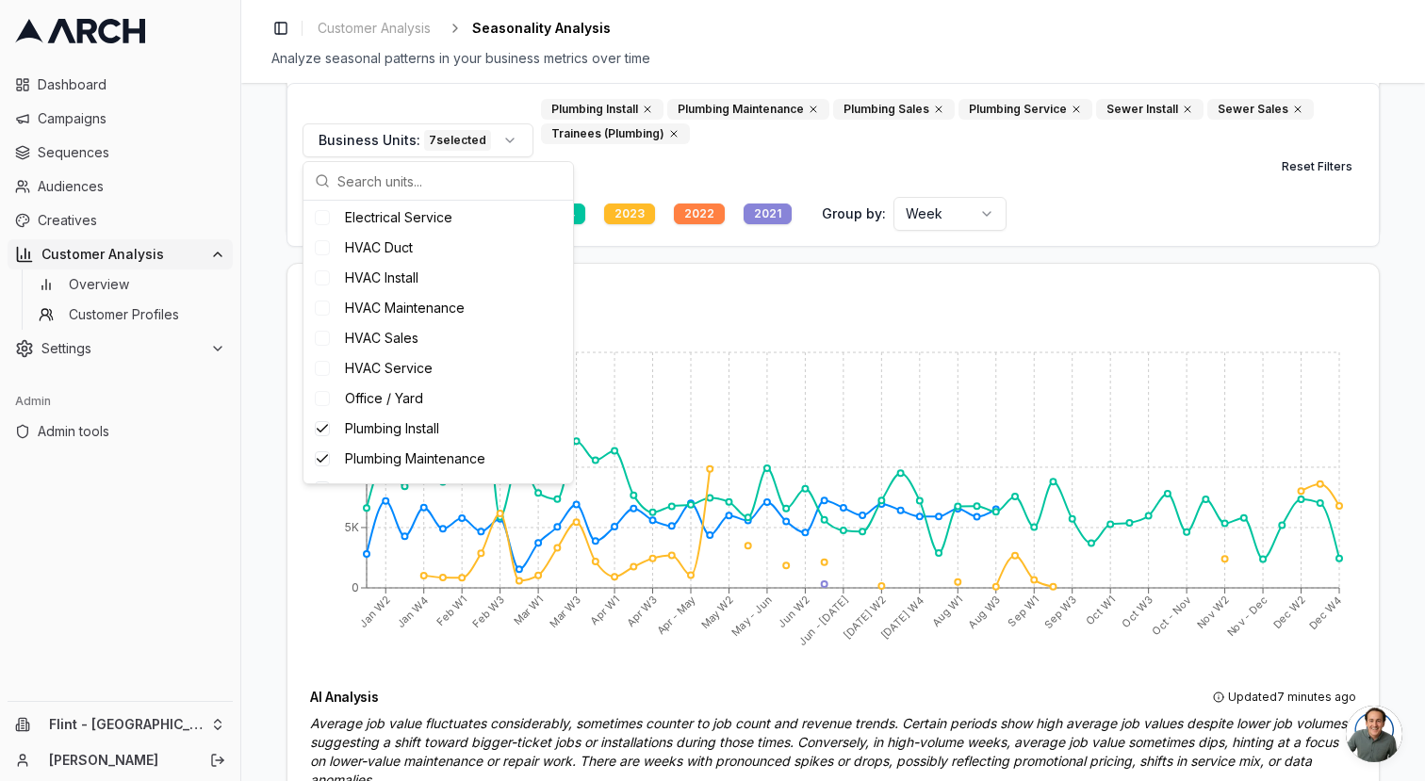
scroll to position [203, 0]
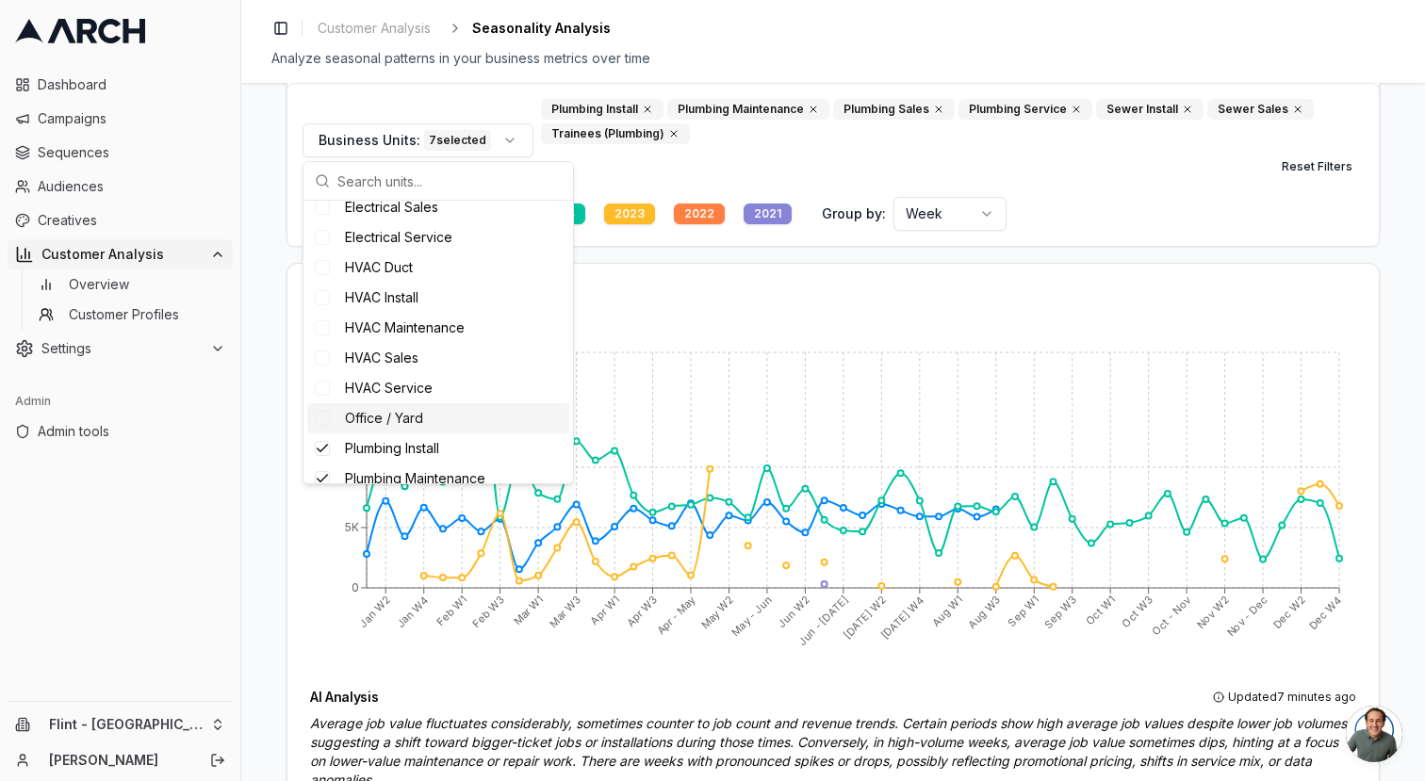
click at [426, 416] on div "Office / Yard" at bounding box center [438, 418] width 262 height 30
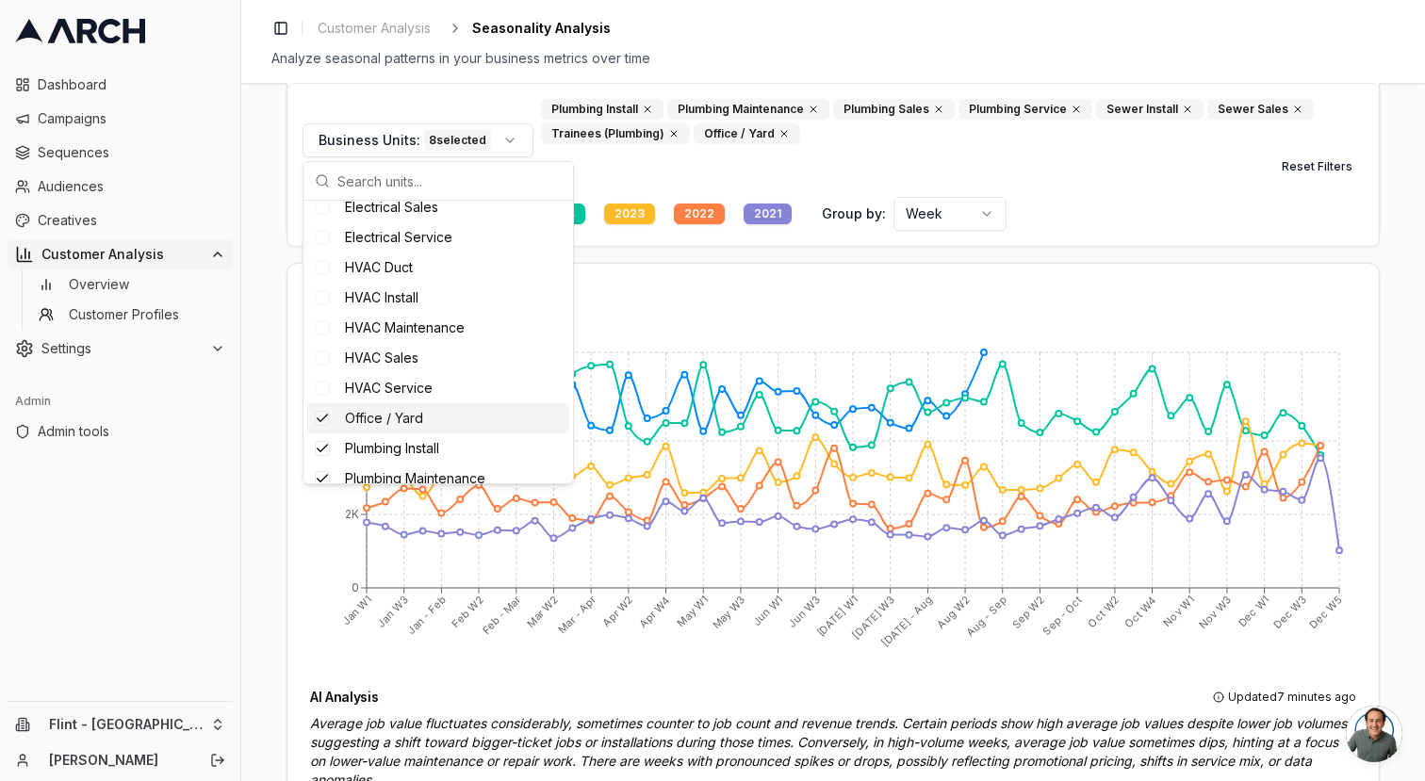
click at [426, 412] on div "Office / Yard" at bounding box center [438, 418] width 262 height 30
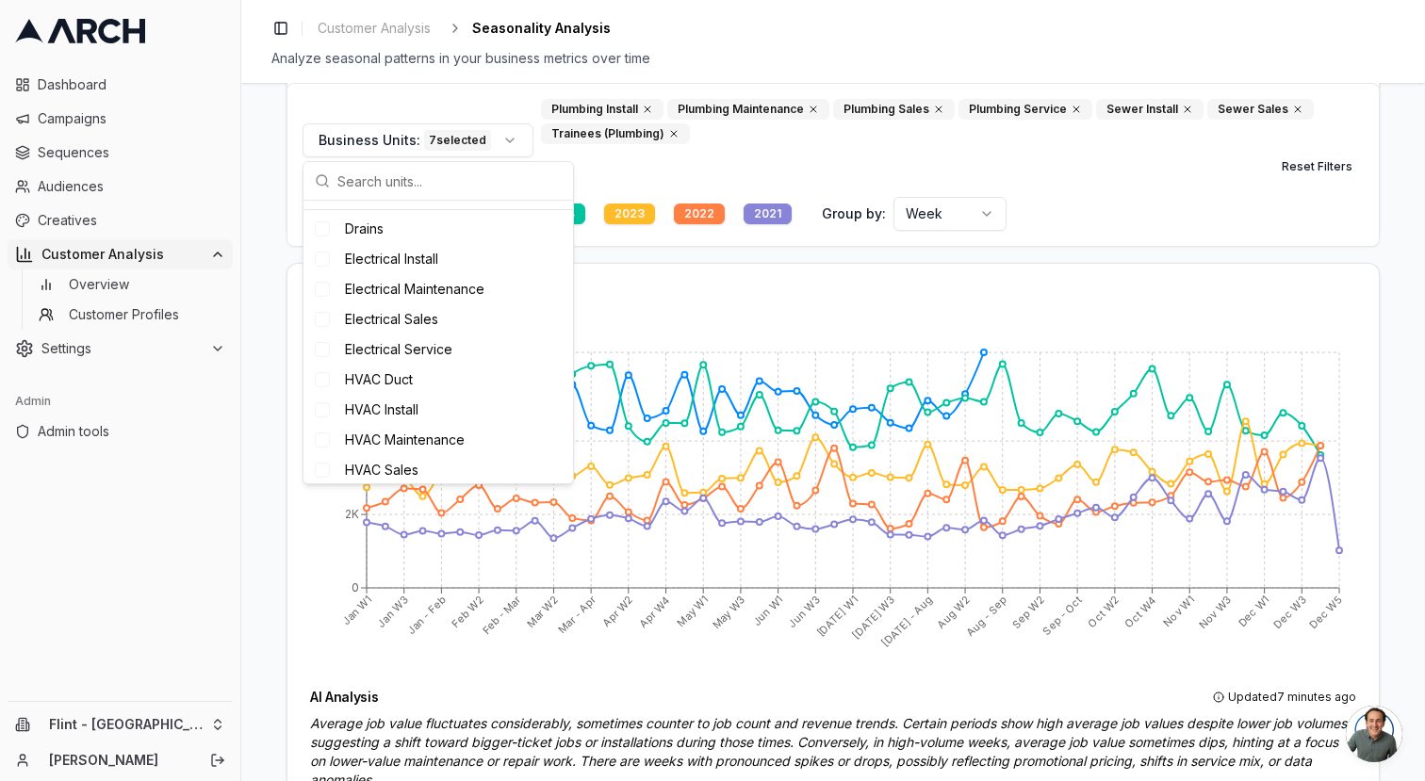
scroll to position [19, 0]
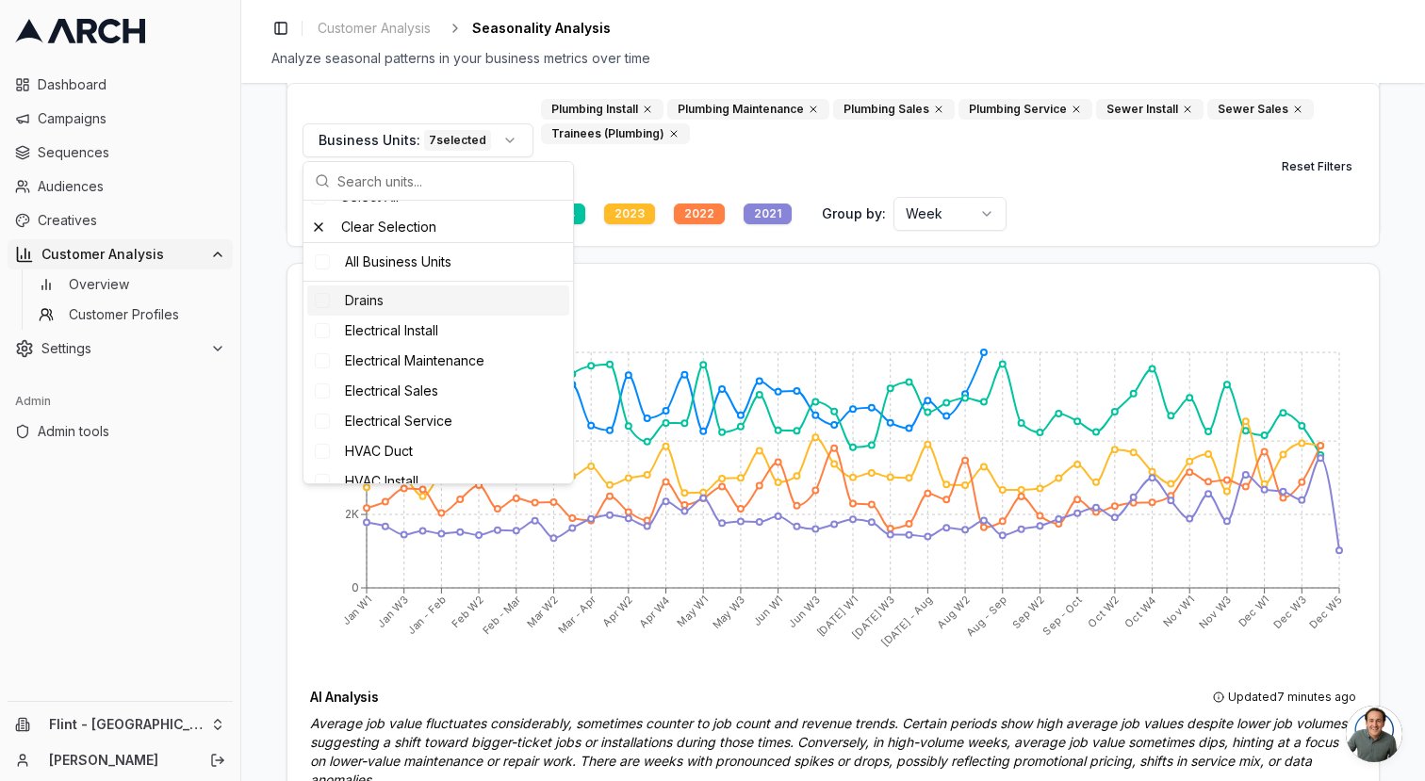
click at [419, 302] on div "Drains" at bounding box center [438, 301] width 262 height 30
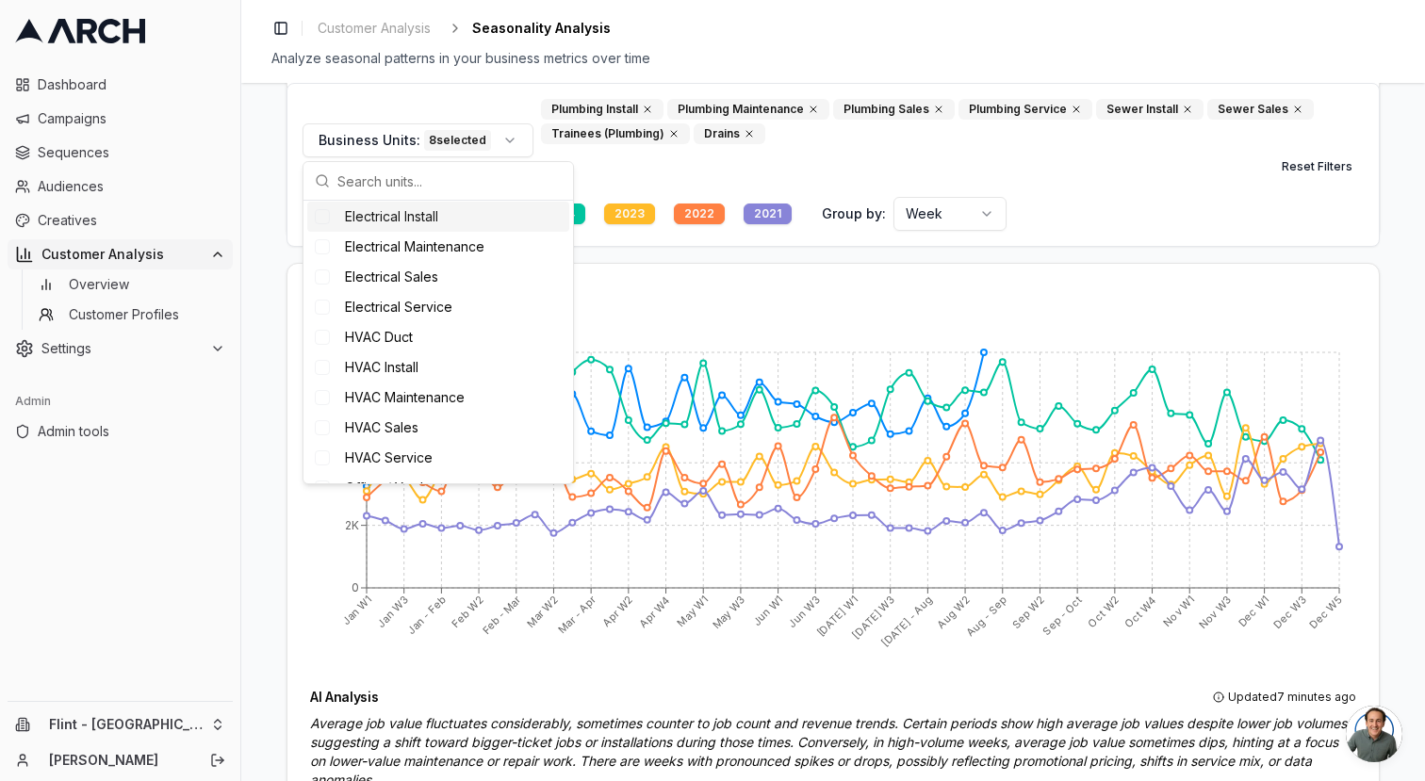
scroll to position [138, 0]
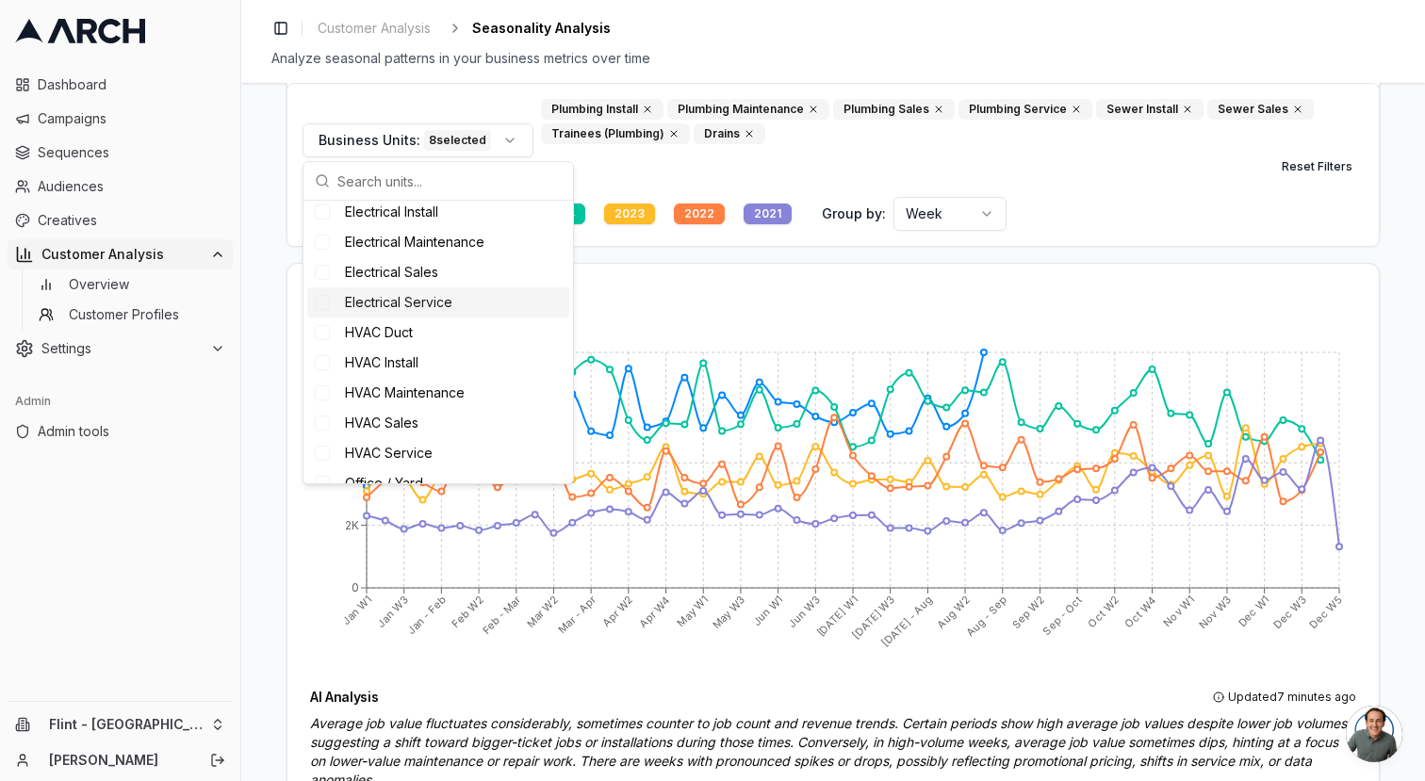
click at [424, 309] on span "Electrical Service" at bounding box center [398, 302] width 107 height 19
click at [418, 280] on span "Electrical Sales" at bounding box center [391, 272] width 93 height 19
click at [416, 253] on div "Electrical Maintenance" at bounding box center [438, 242] width 262 height 30
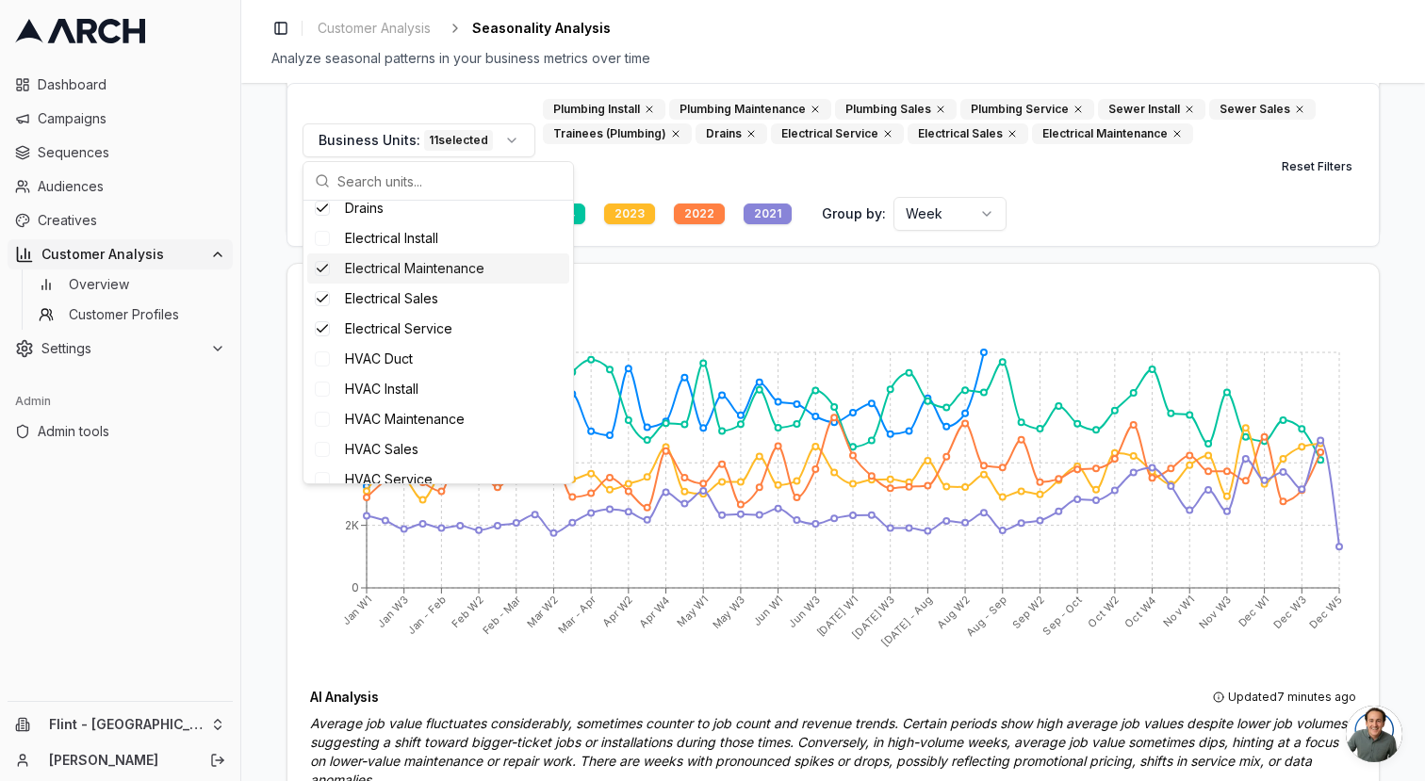
scroll to position [100, 0]
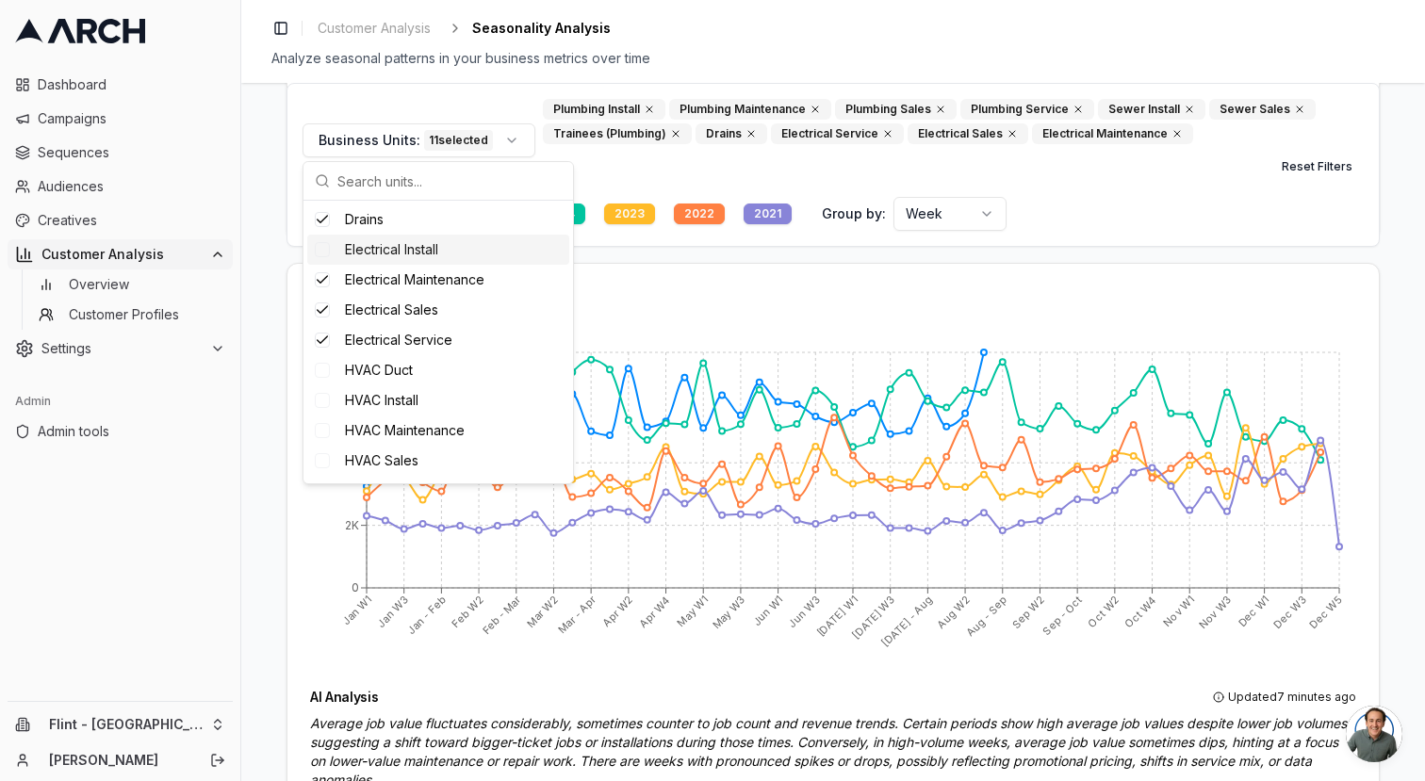
click at [413, 244] on span "Electrical Install" at bounding box center [391, 249] width 93 height 19
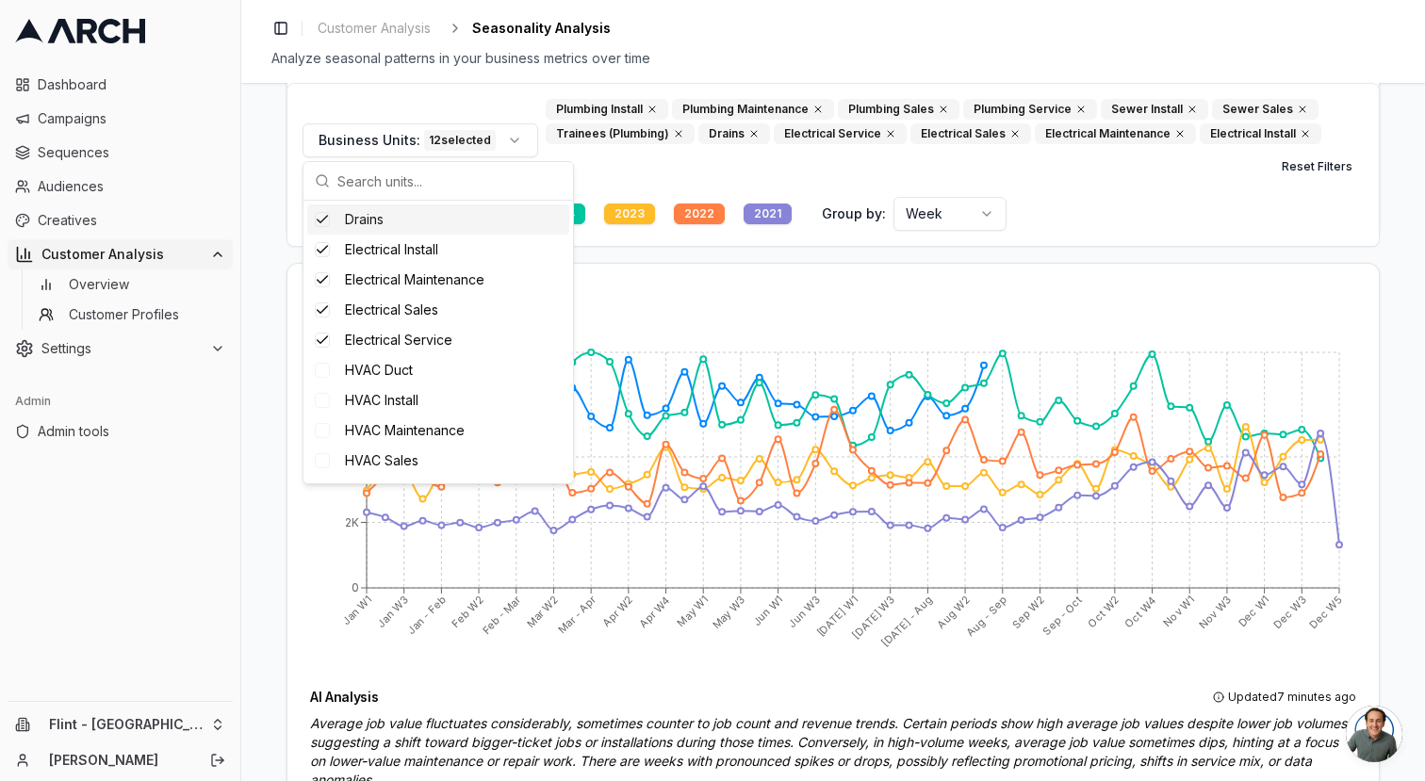
click at [410, 223] on div "Drains" at bounding box center [438, 219] width 262 height 30
click at [408, 245] on span "Electrical Install" at bounding box center [391, 249] width 93 height 19
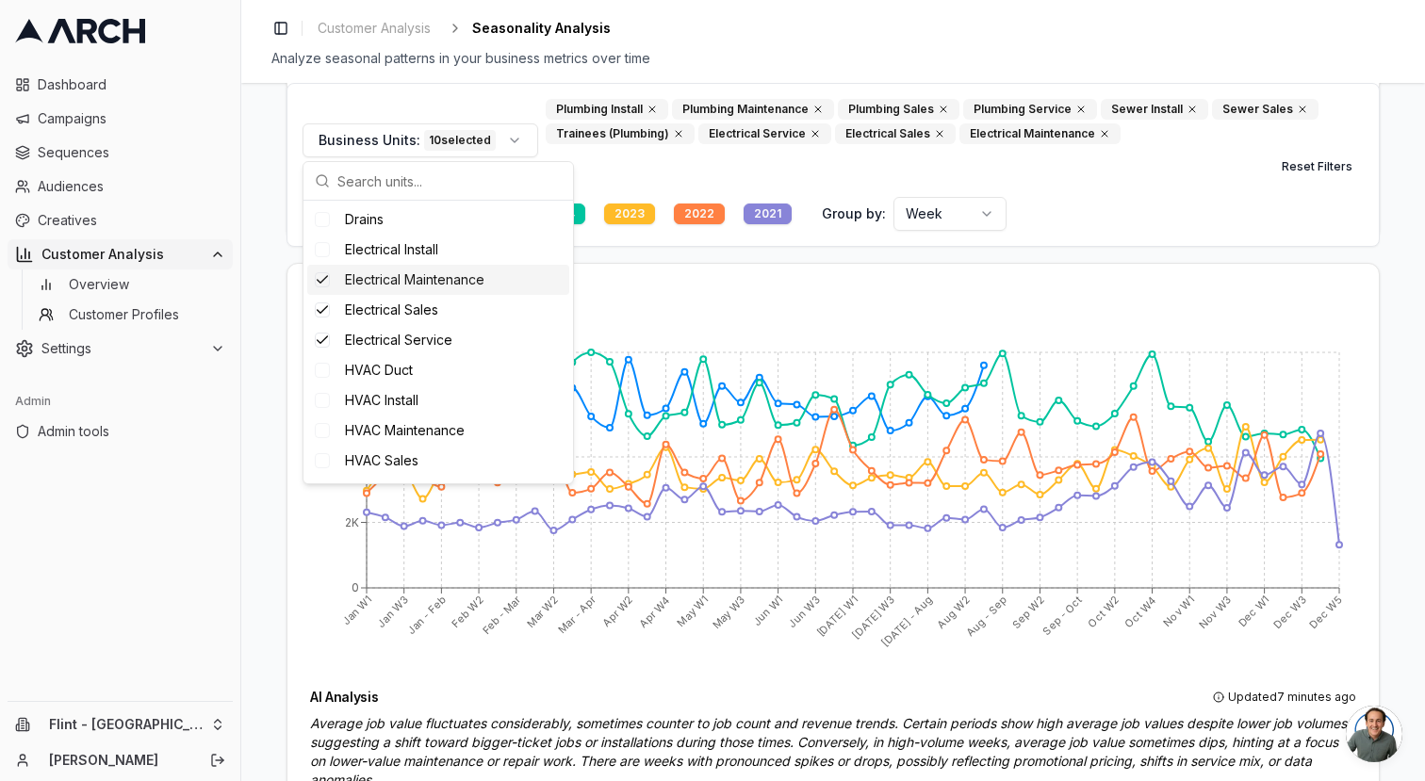
click at [408, 272] on span "Electrical Maintenance" at bounding box center [414, 279] width 139 height 19
click at [408, 304] on span "Electrical Sales" at bounding box center [391, 310] width 93 height 19
click at [408, 334] on span "Electrical Service" at bounding box center [398, 340] width 107 height 19
click at [619, 303] on div "Average Job Value Seasonality of average job value" at bounding box center [833, 303] width 1046 height 34
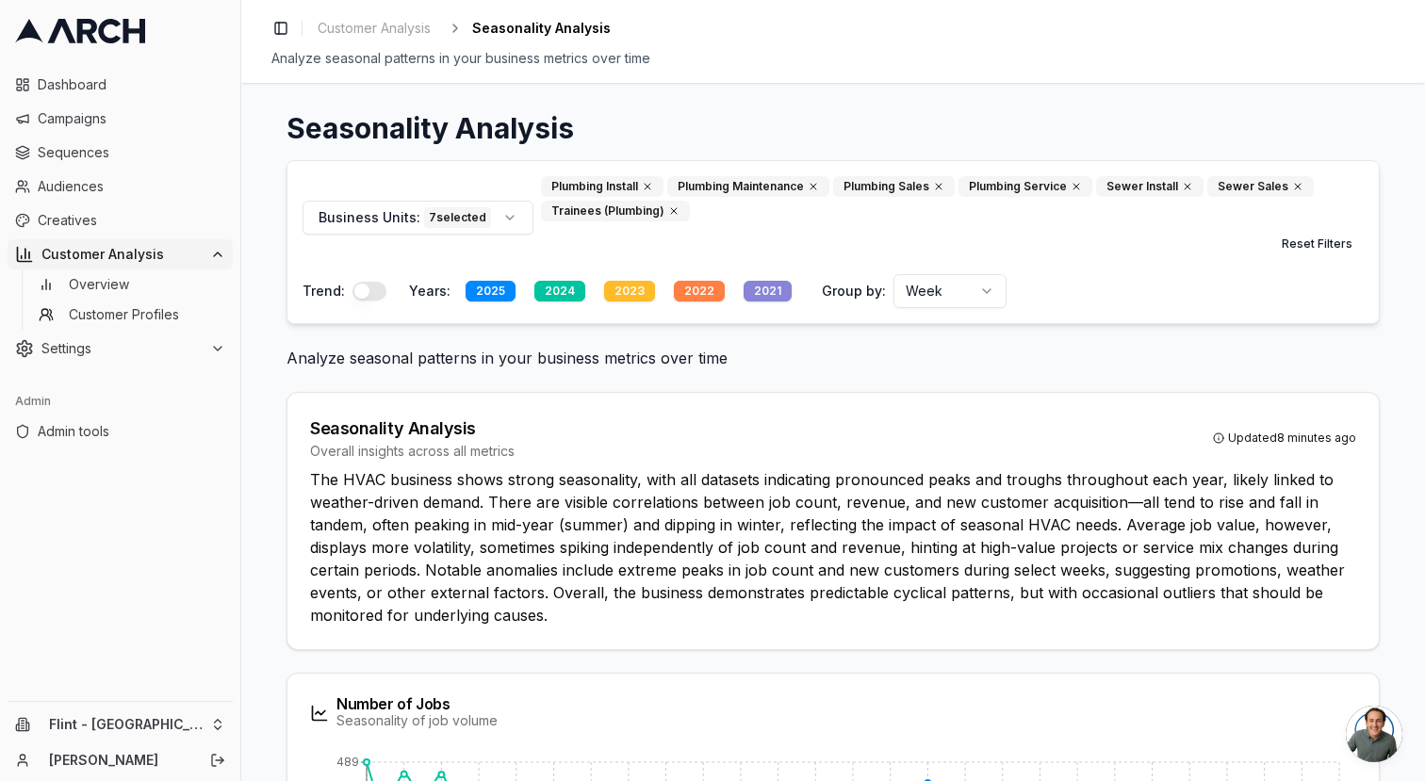
scroll to position [0, 0]
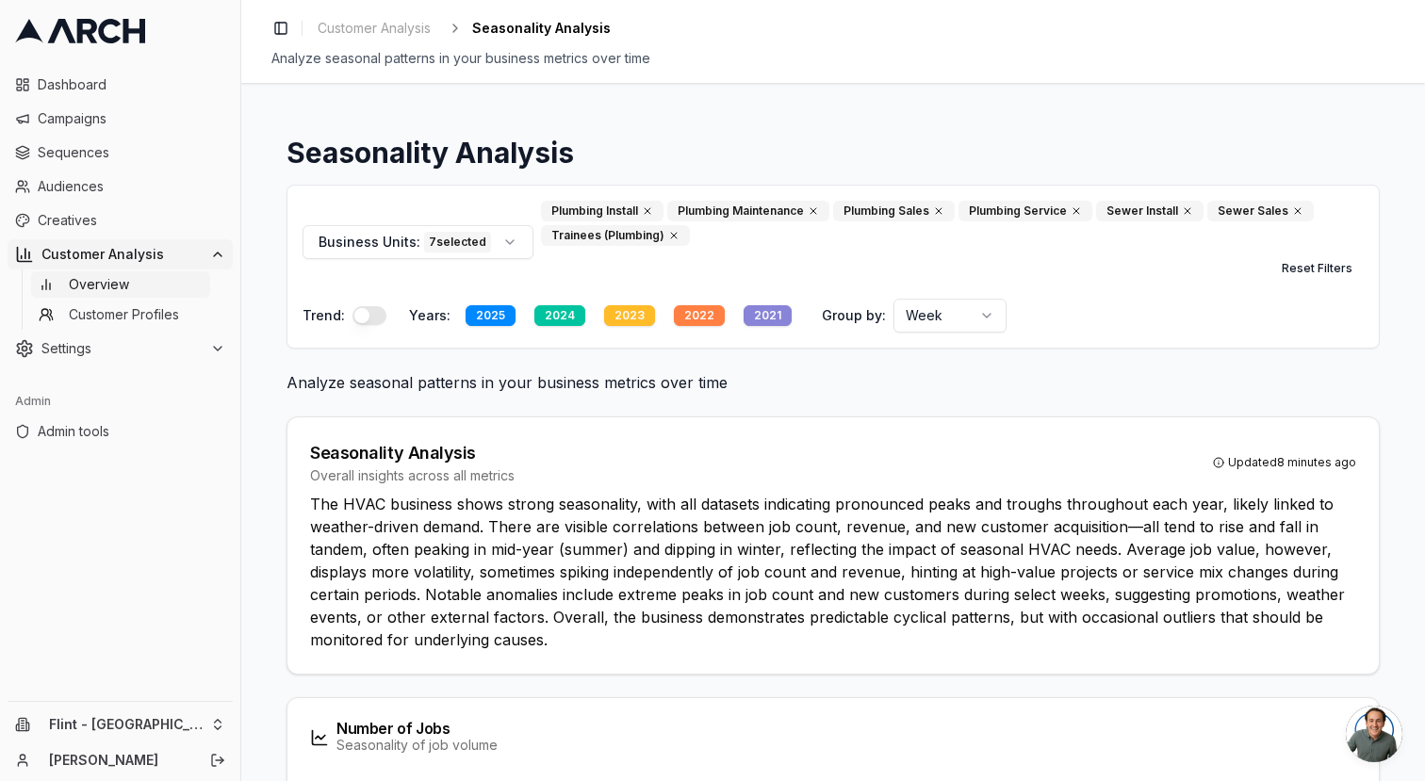
click at [112, 275] on span "Overview" at bounding box center [99, 284] width 60 height 19
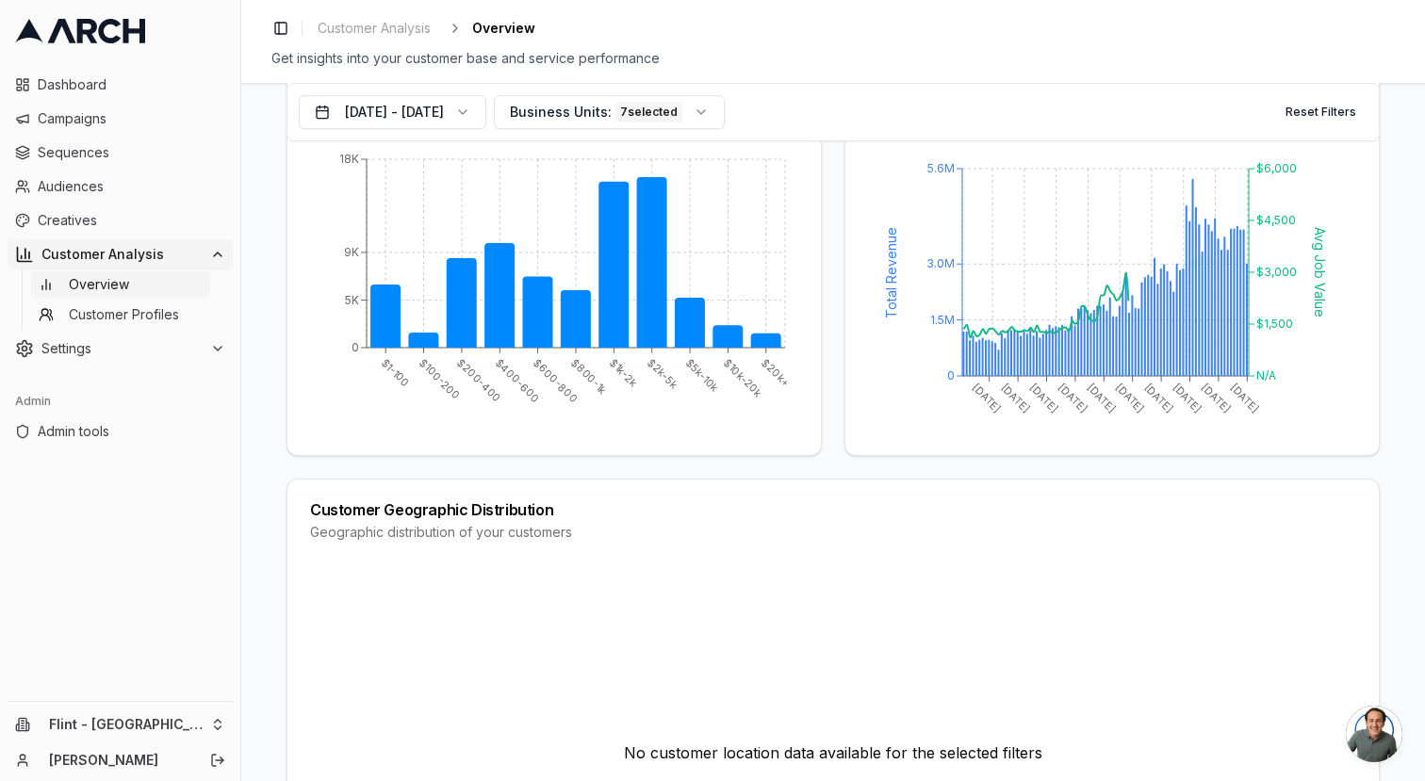
scroll to position [267, 0]
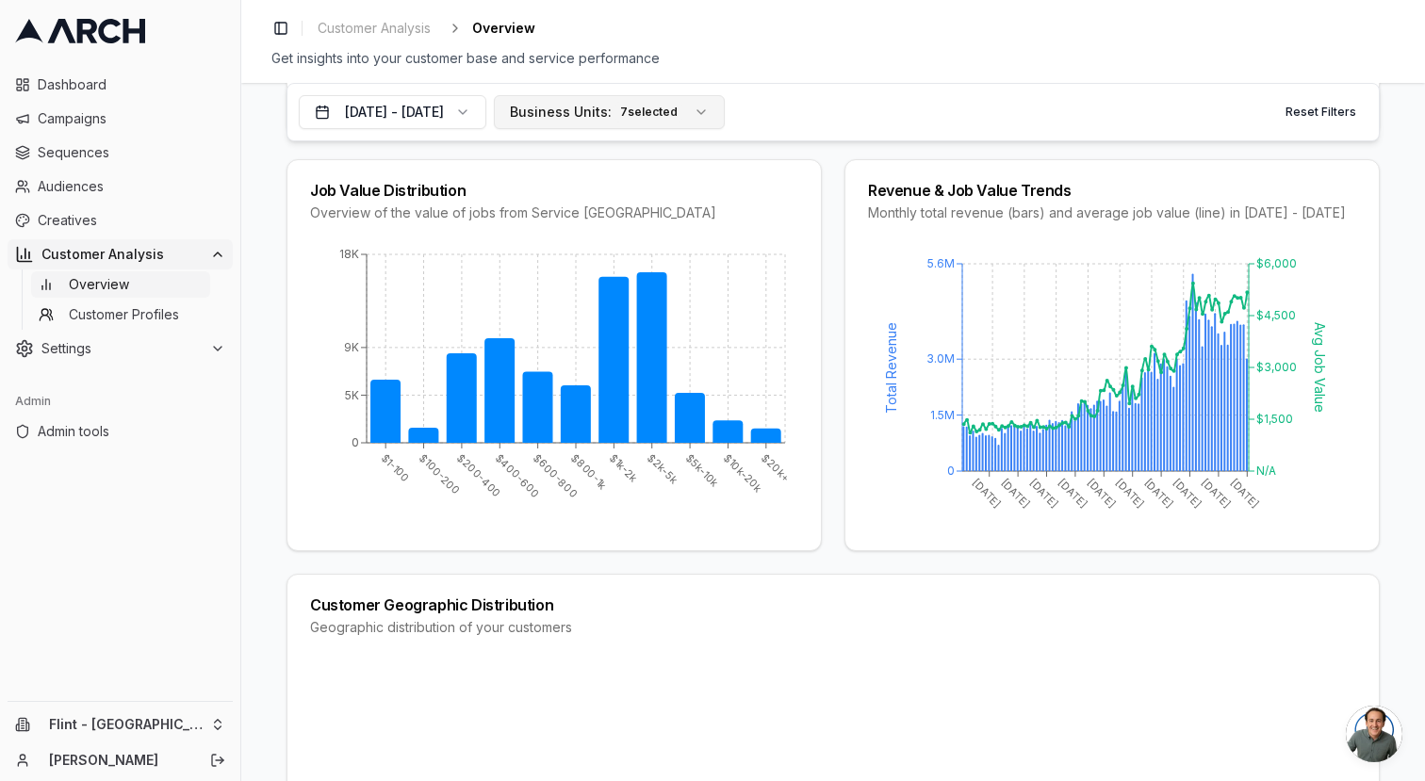
click at [682, 113] on div "Business Units: 7 selected" at bounding box center [596, 112] width 172 height 21
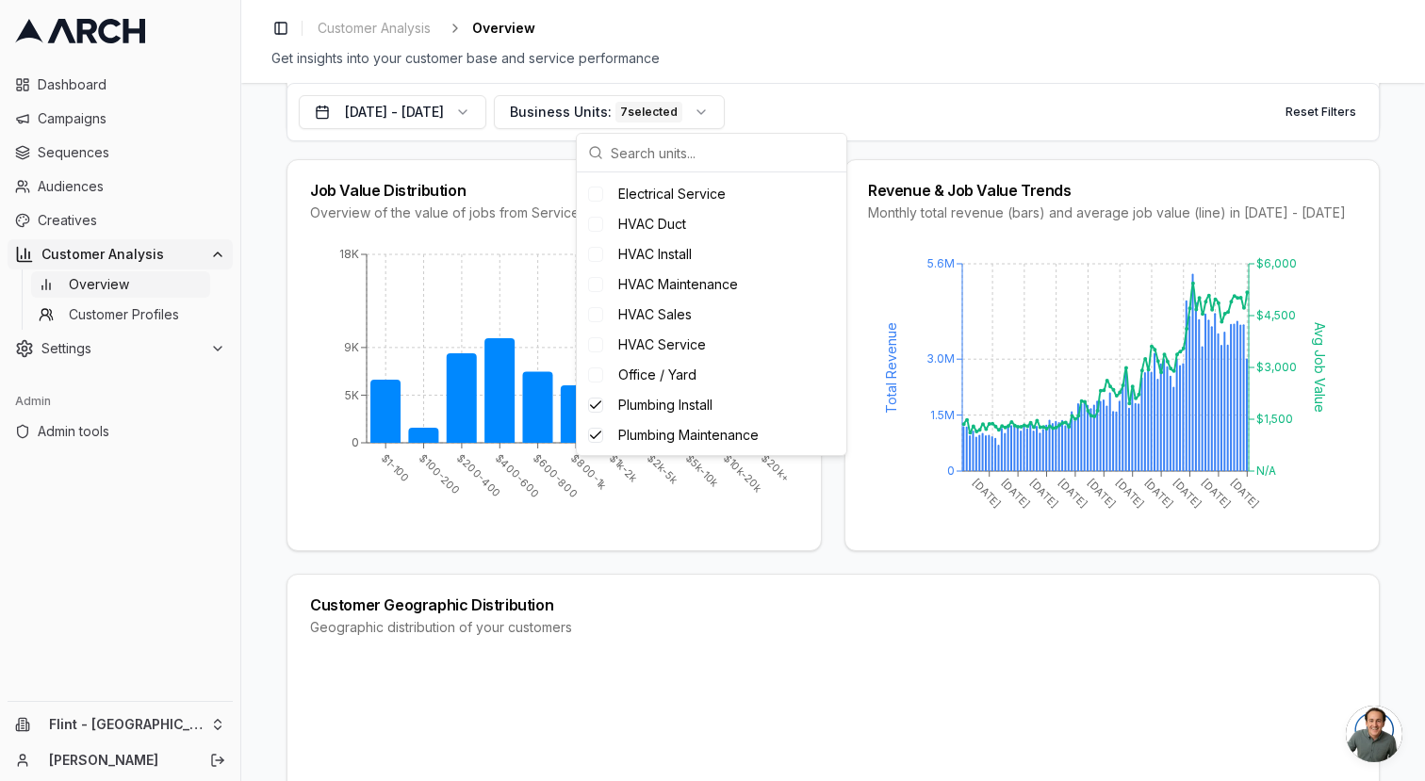
scroll to position [211, 0]
click at [624, 289] on span "HVAC Maintenance" at bounding box center [678, 291] width 120 height 19
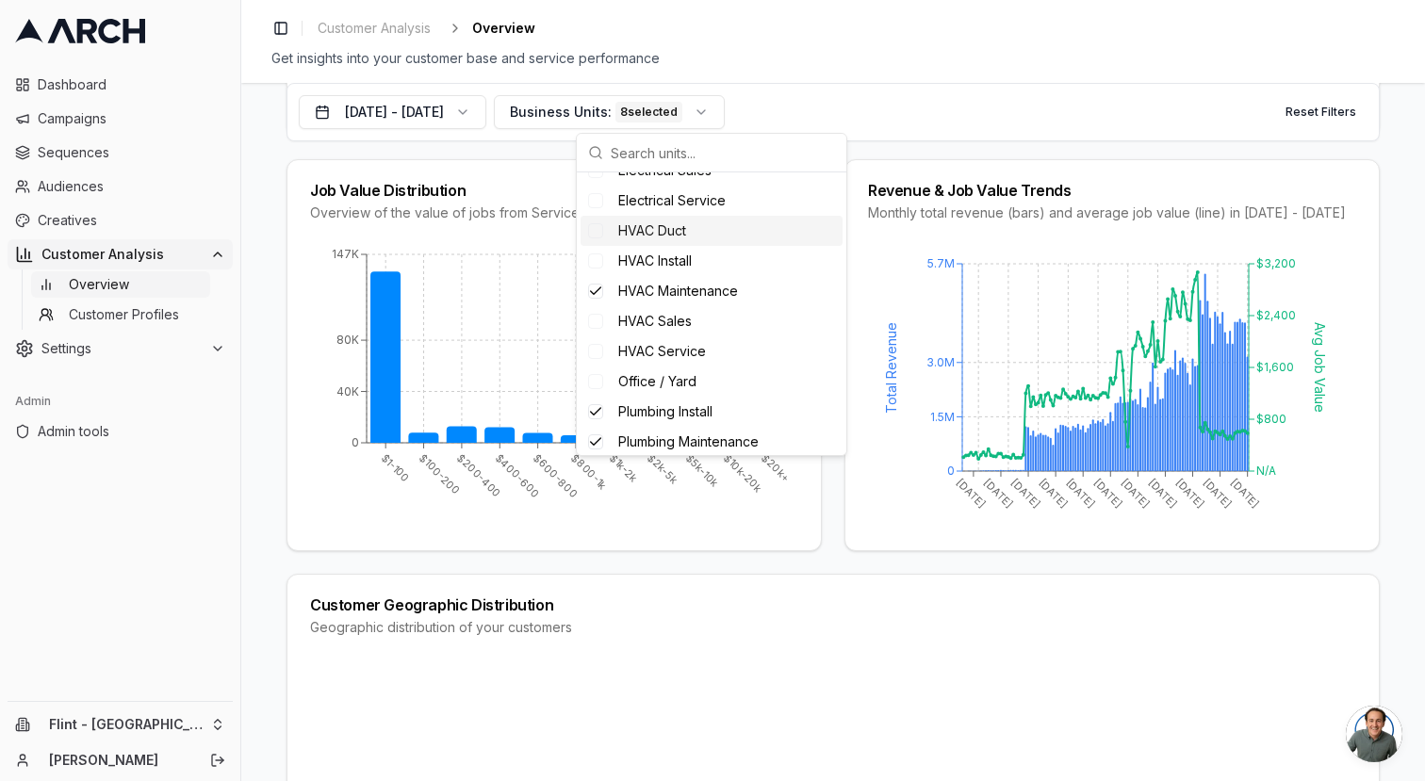
scroll to position [0, 0]
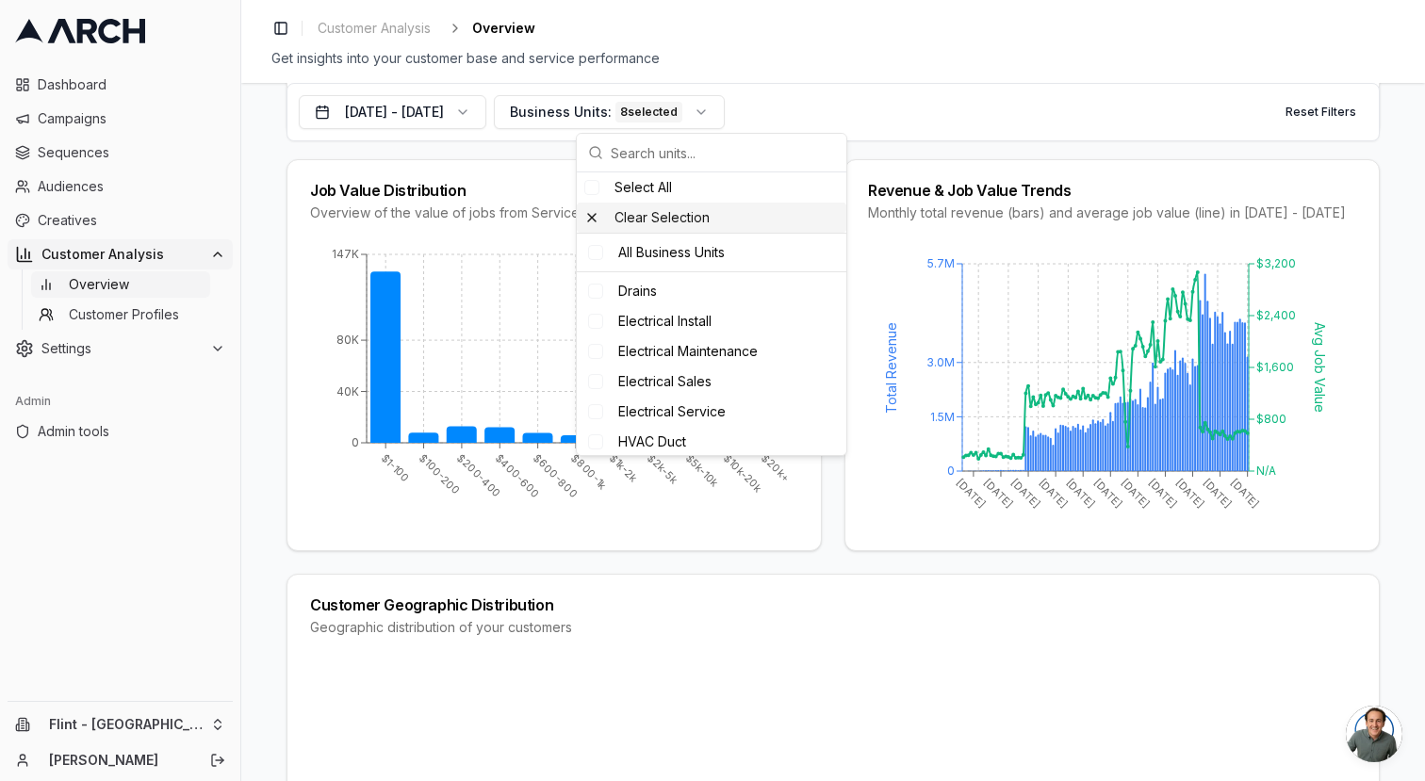
click at [590, 214] on div "Clear Selection" at bounding box center [711, 218] width 269 height 30
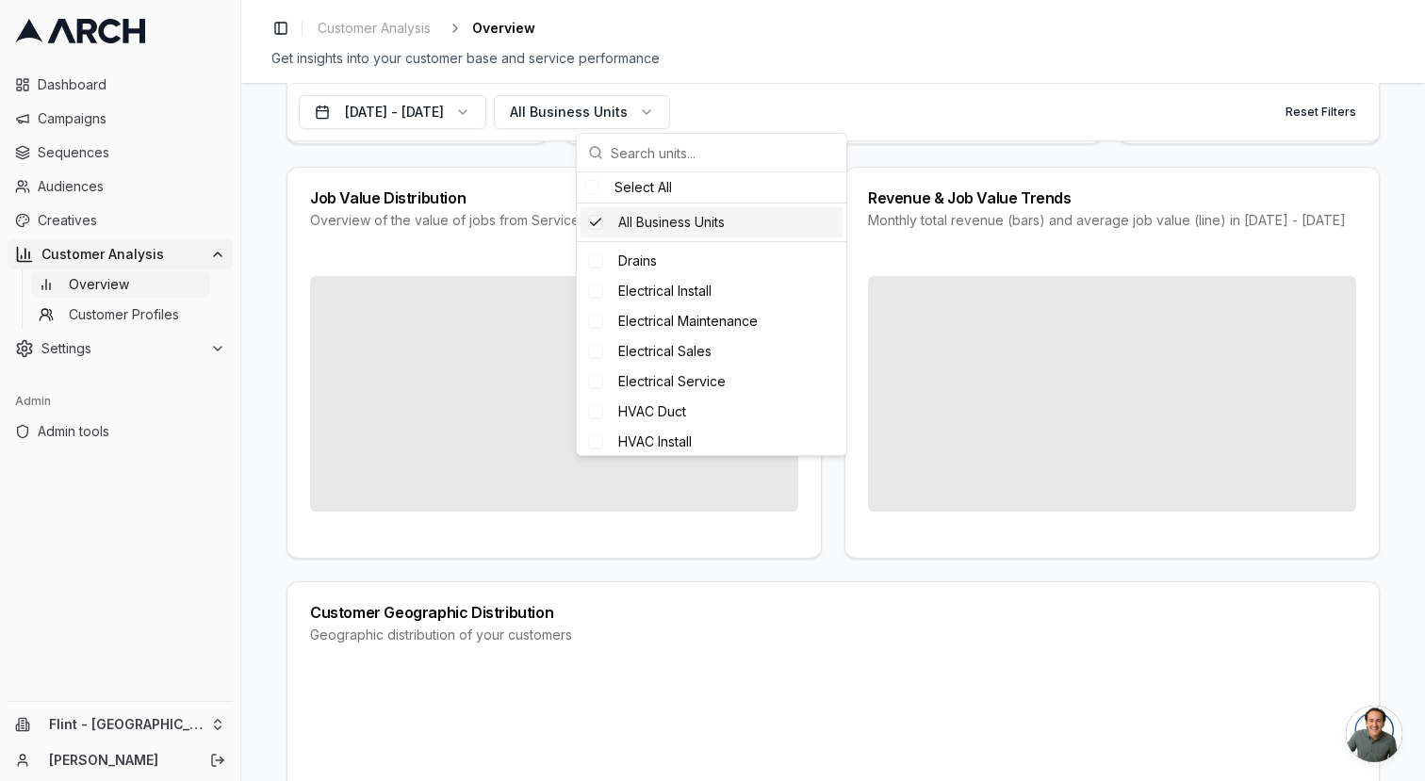
scroll to position [267, 0]
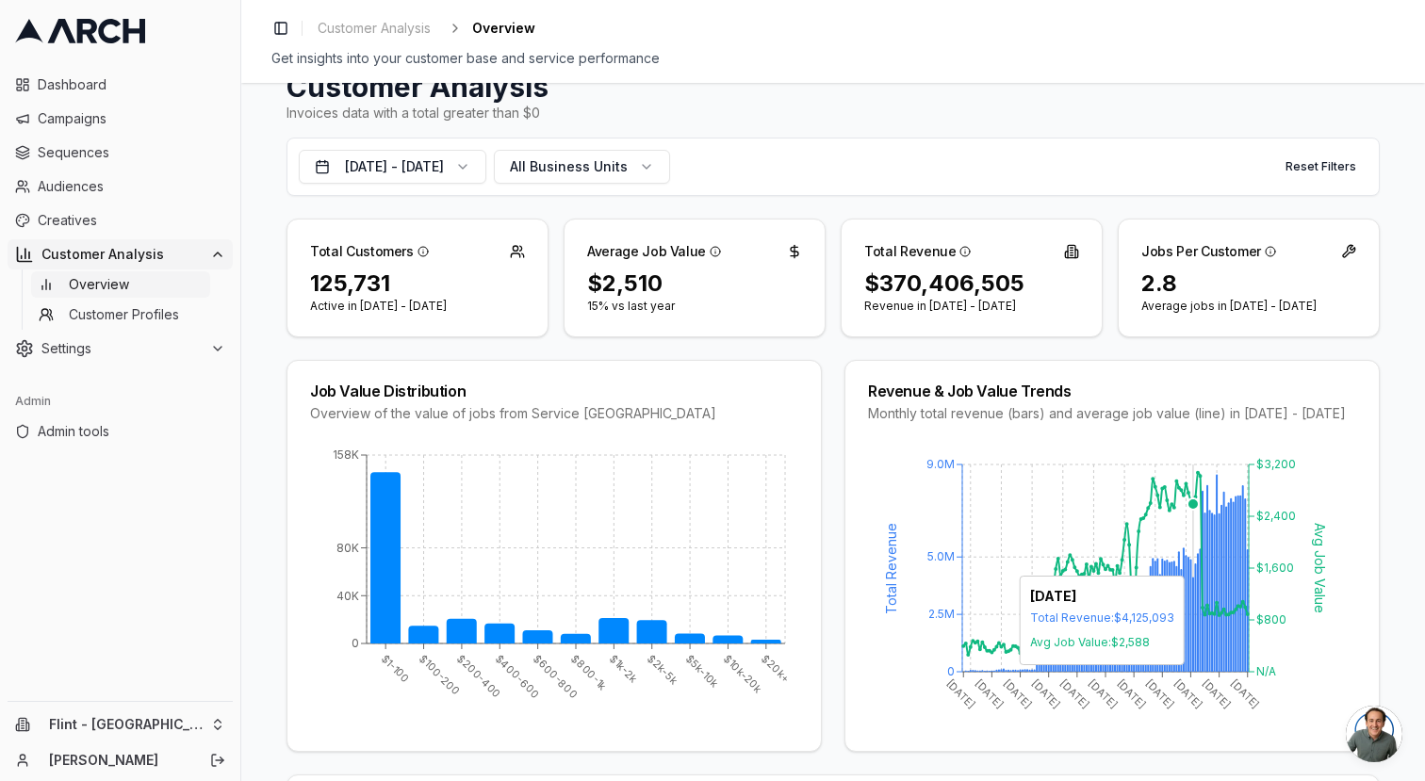
scroll to position [0, 0]
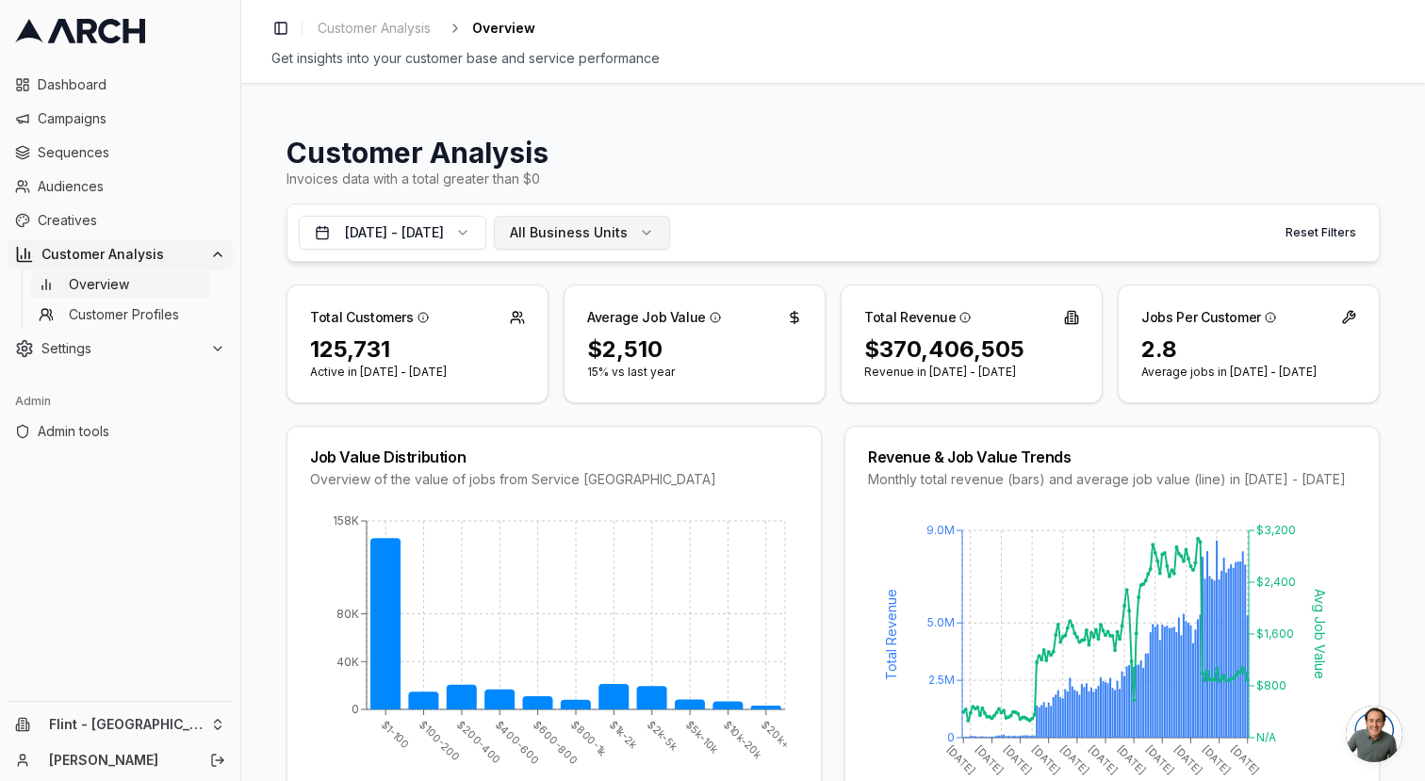
click at [628, 233] on span "All Business Units" at bounding box center [569, 232] width 118 height 19
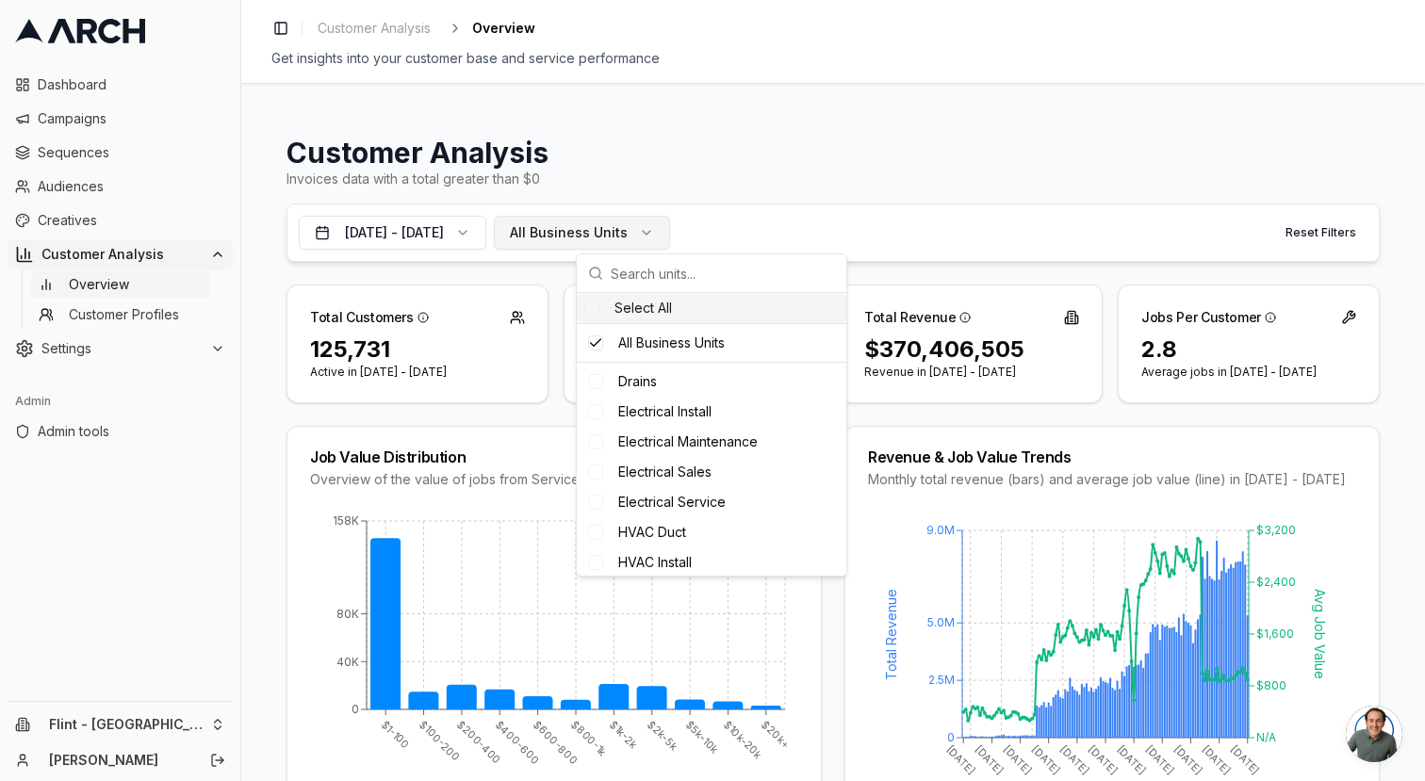
click at [628, 233] on span "All Business Units" at bounding box center [569, 232] width 118 height 19
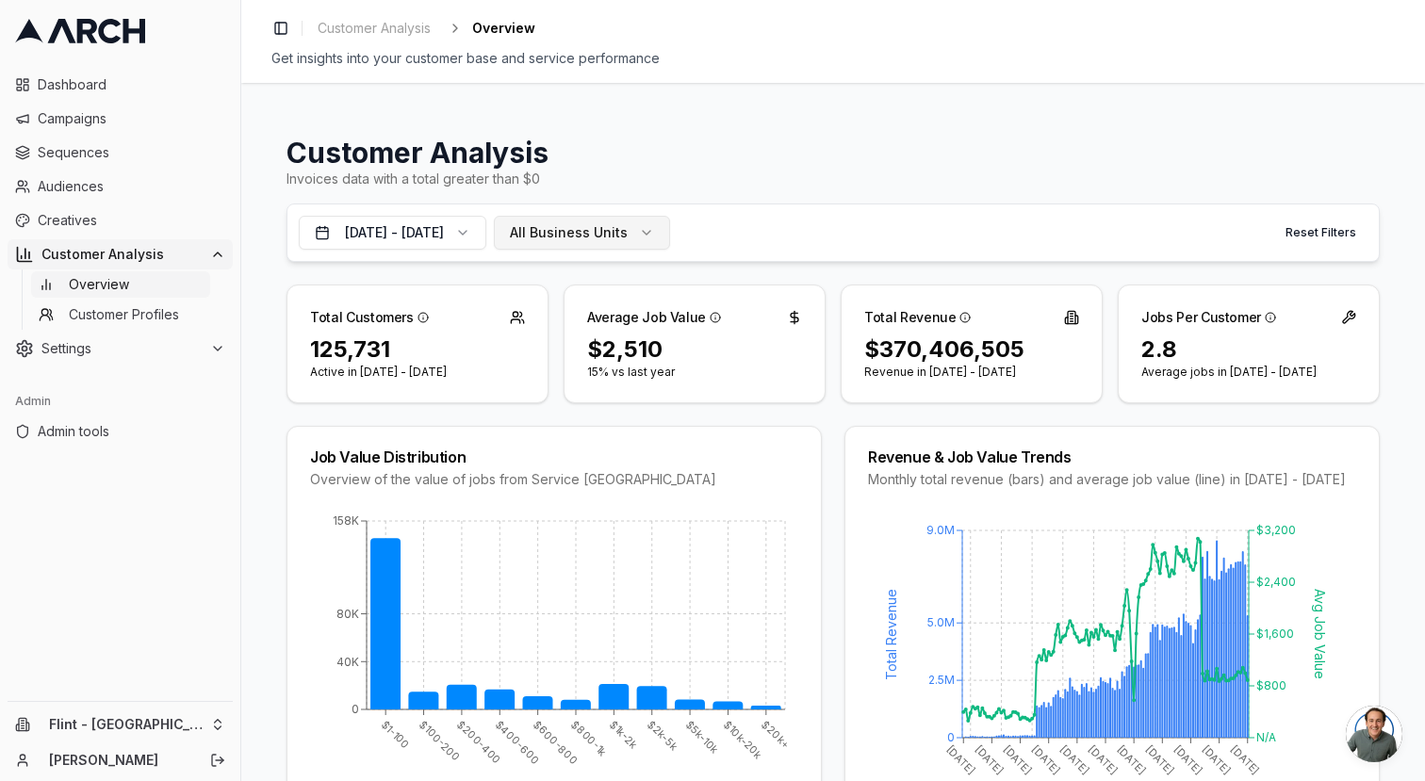
click at [670, 230] on button "All Business Units" at bounding box center [582, 233] width 176 height 34
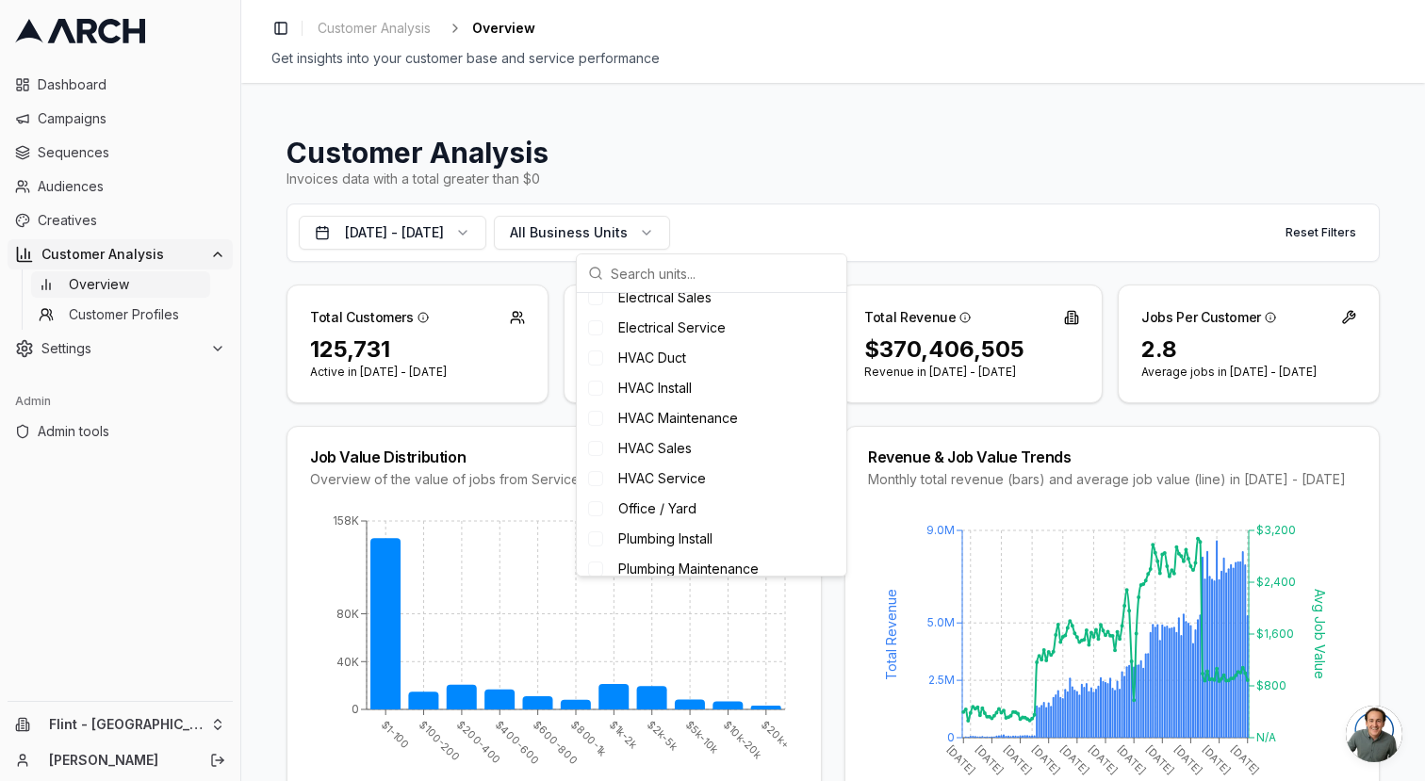
scroll to position [181, 0]
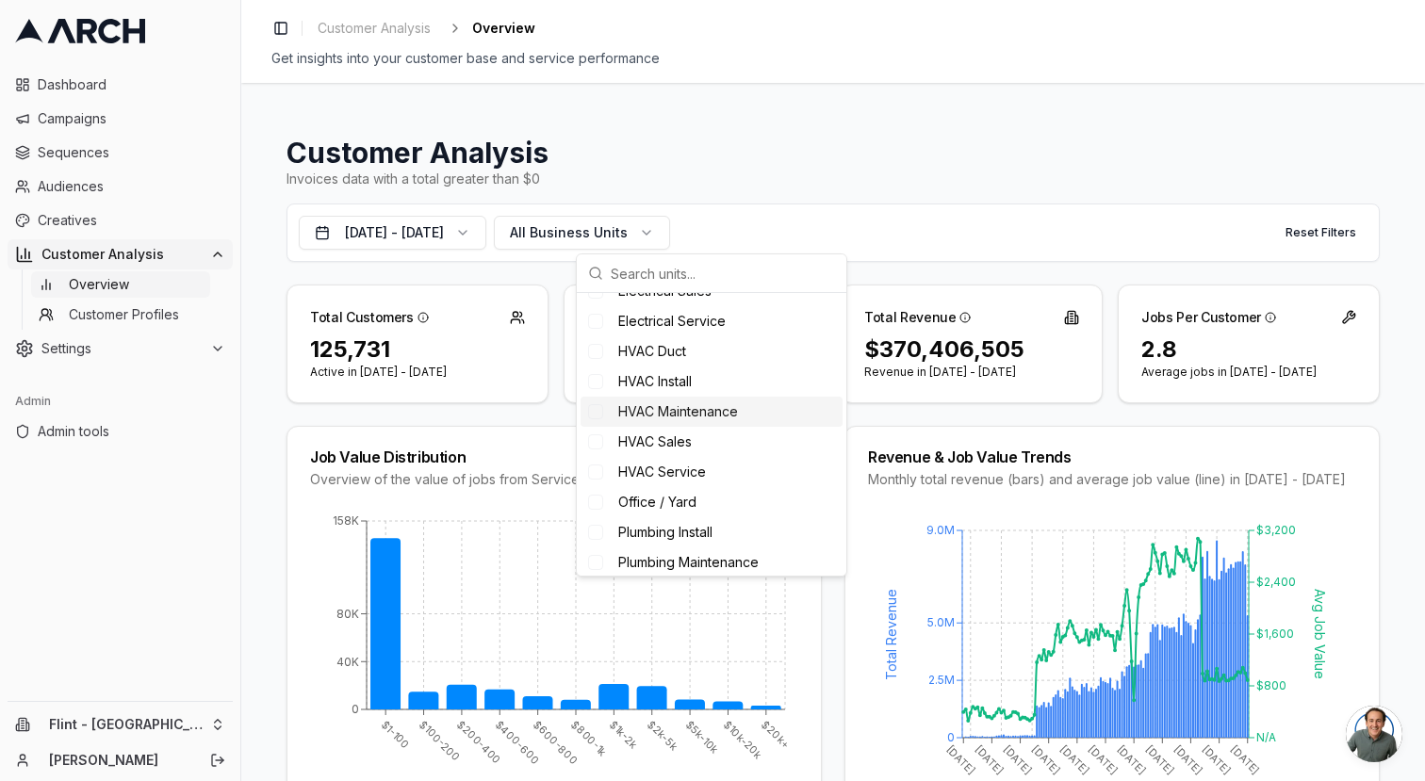
click at [709, 404] on span "HVAC Maintenance" at bounding box center [678, 411] width 120 height 19
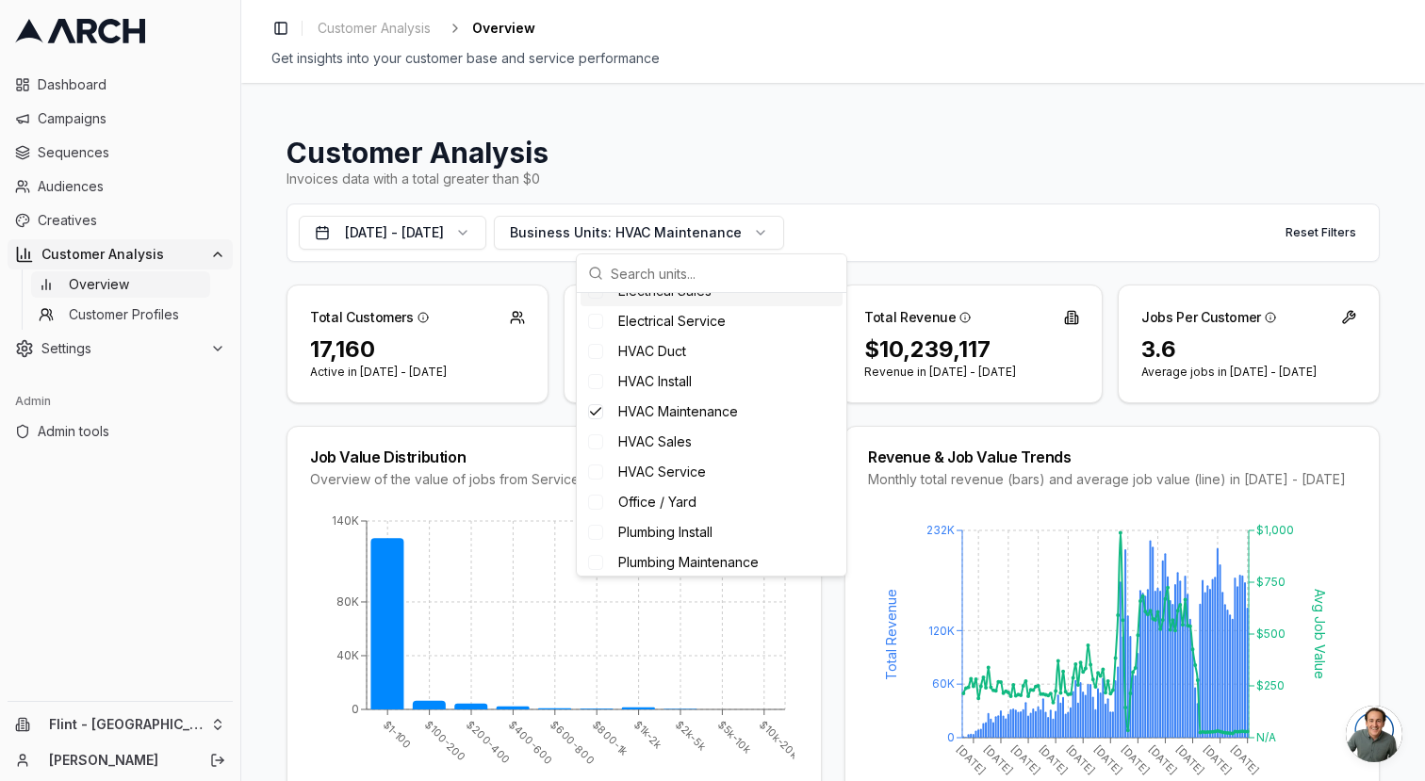
click at [820, 168] on h1 "Customer Analysis" at bounding box center [832, 153] width 1093 height 34
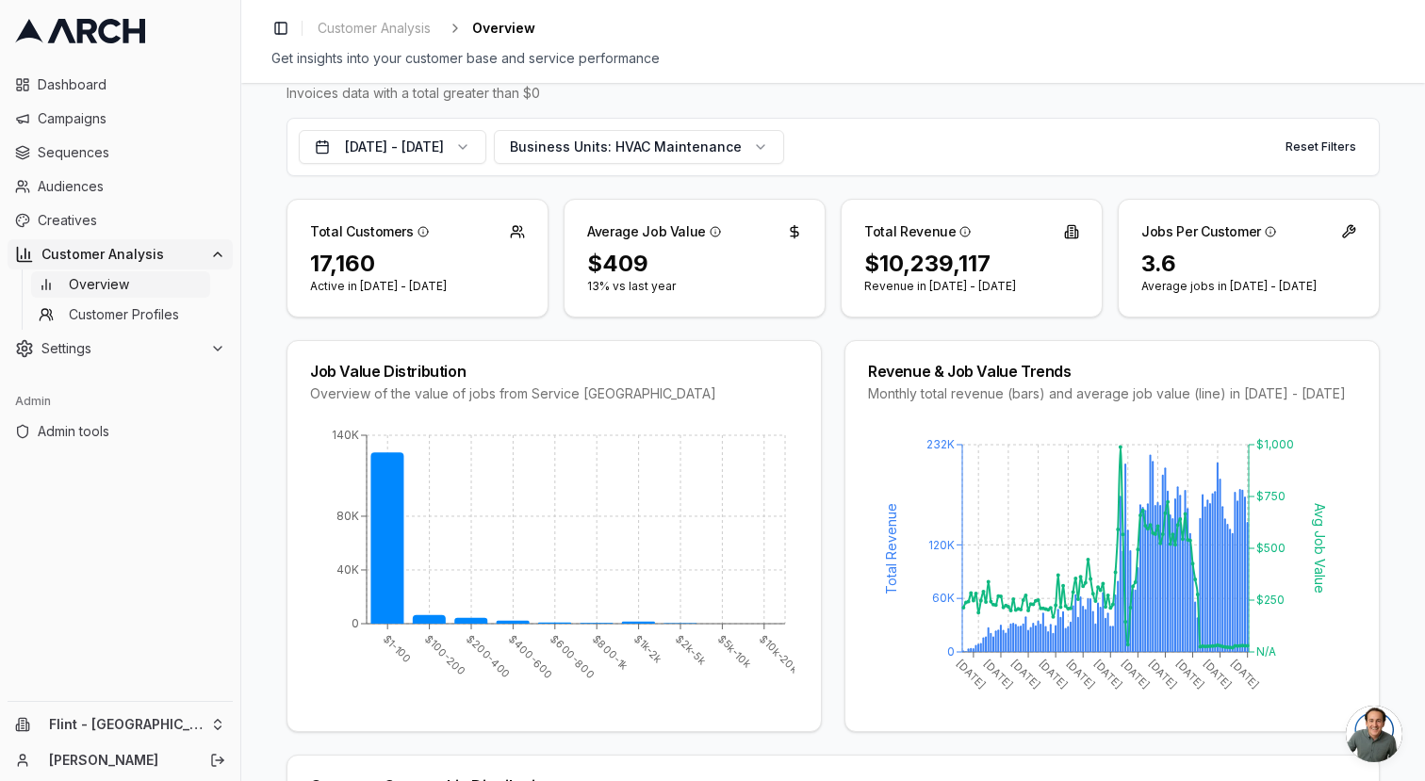
scroll to position [70, 0]
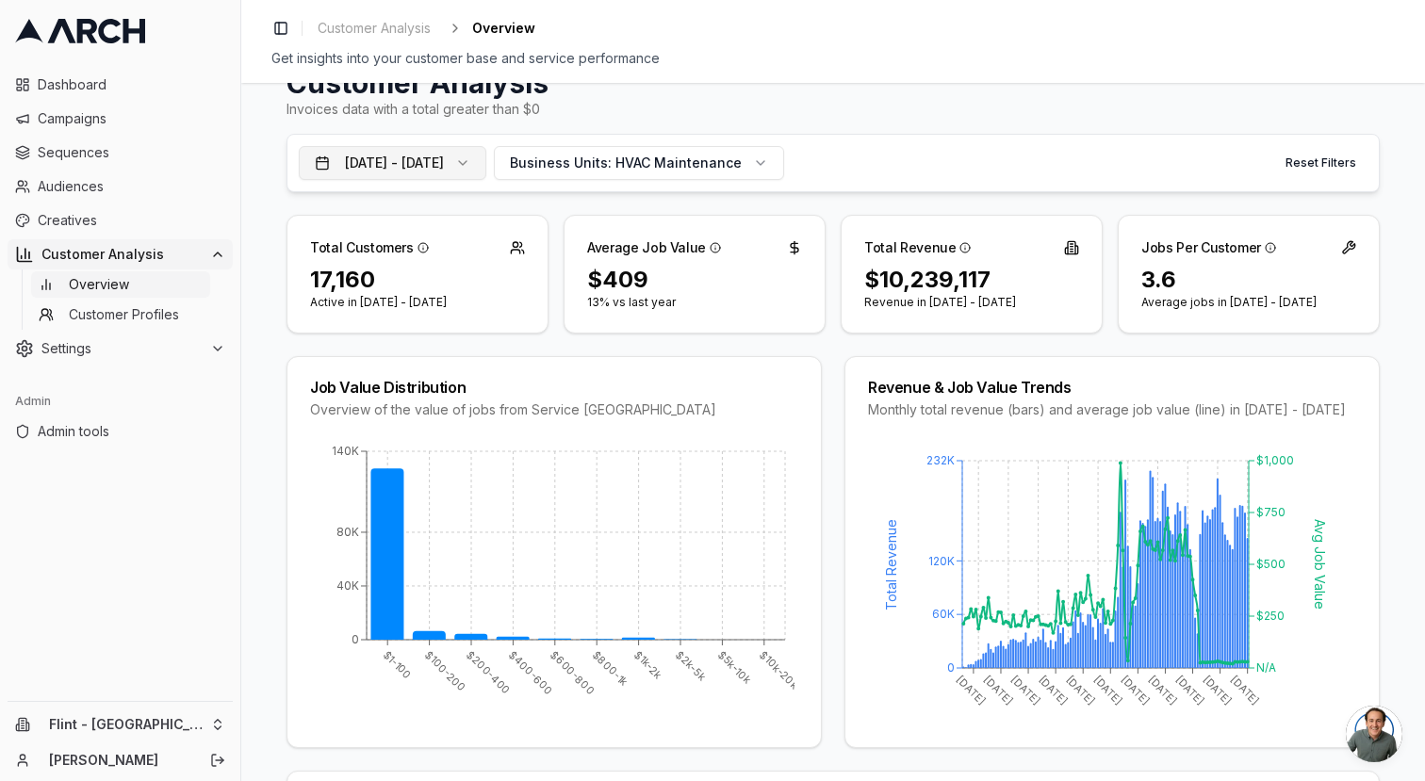
click at [486, 170] on button "[DATE] - [DATE]" at bounding box center [393, 163] width 188 height 34
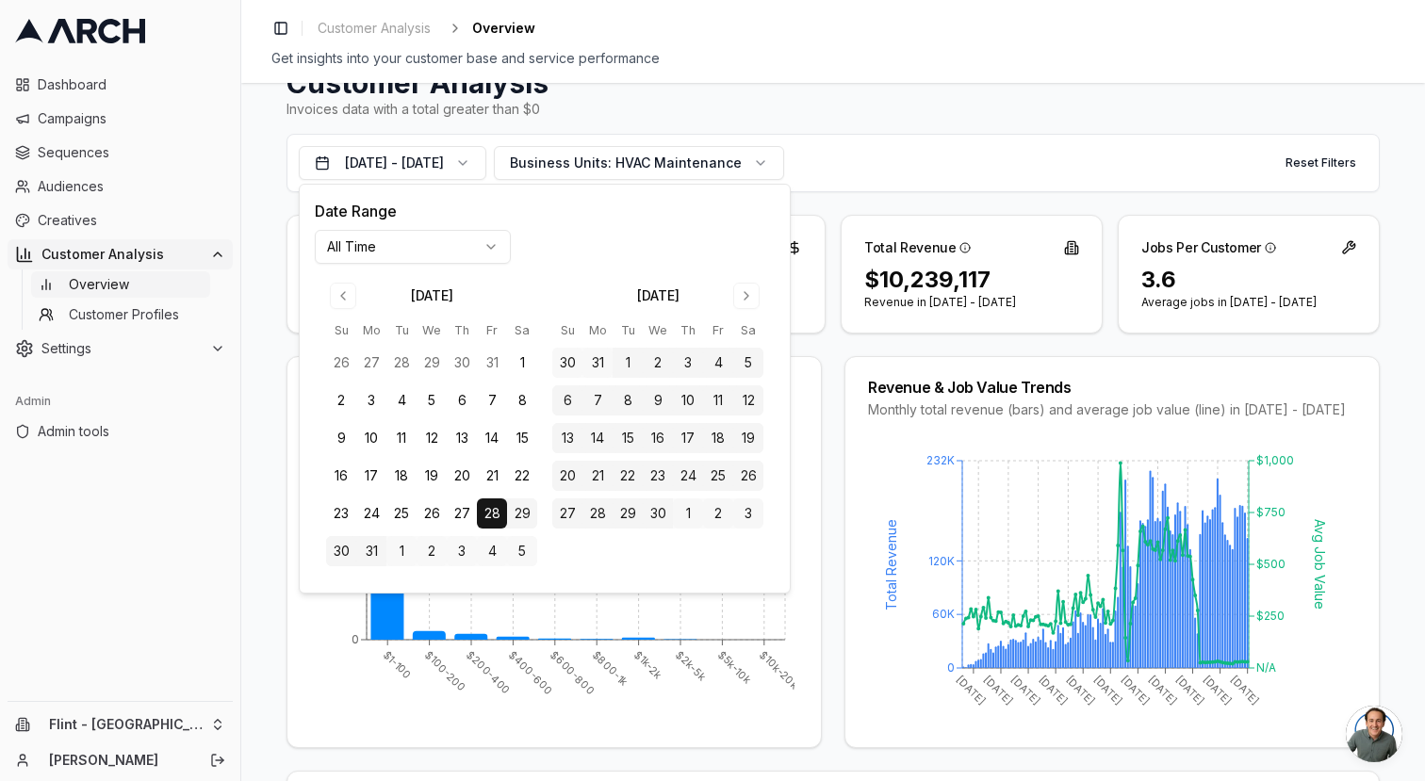
click at [714, 113] on div "Invoices data with a total greater than $0" at bounding box center [832, 109] width 1093 height 19
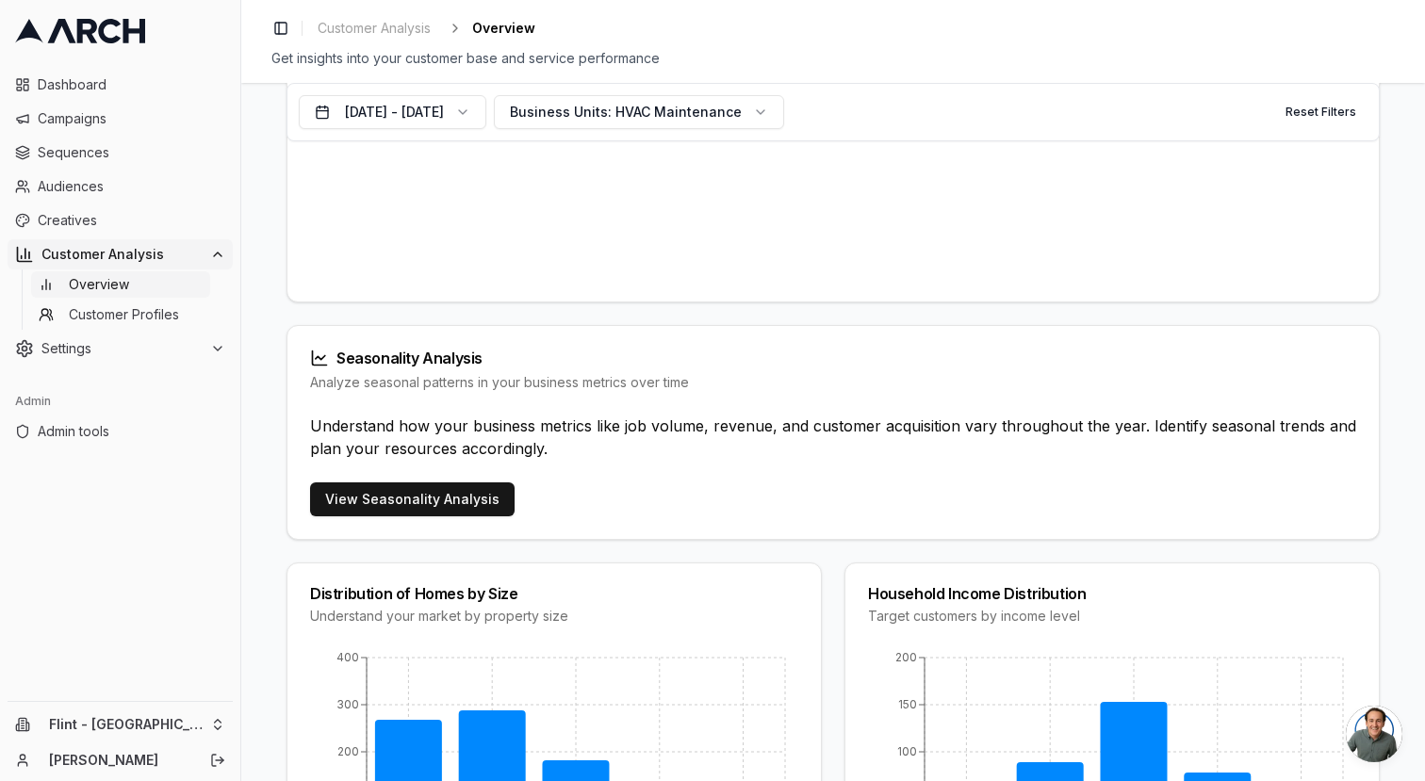
scroll to position [1038, 0]
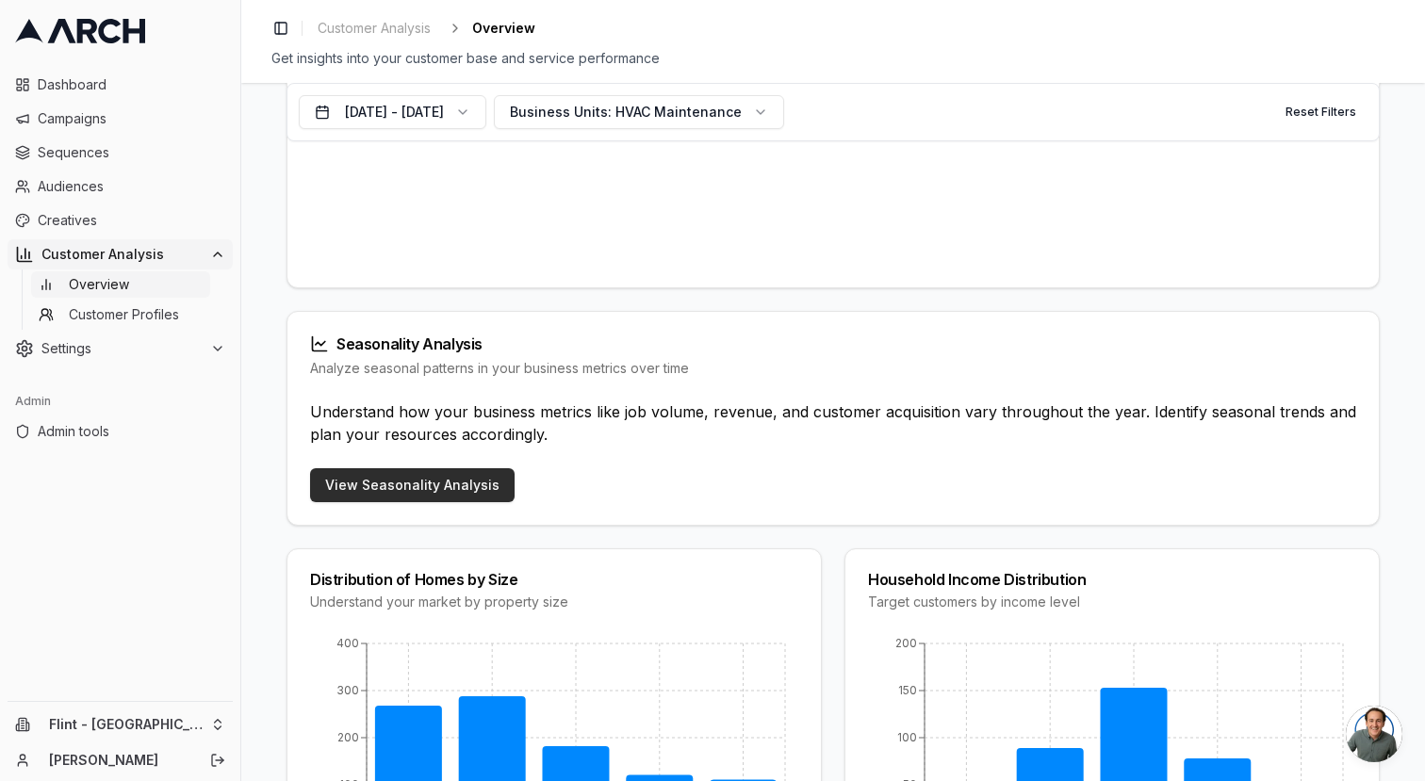
click at [430, 502] on link "View Seasonality Analysis" at bounding box center [412, 485] width 204 height 34
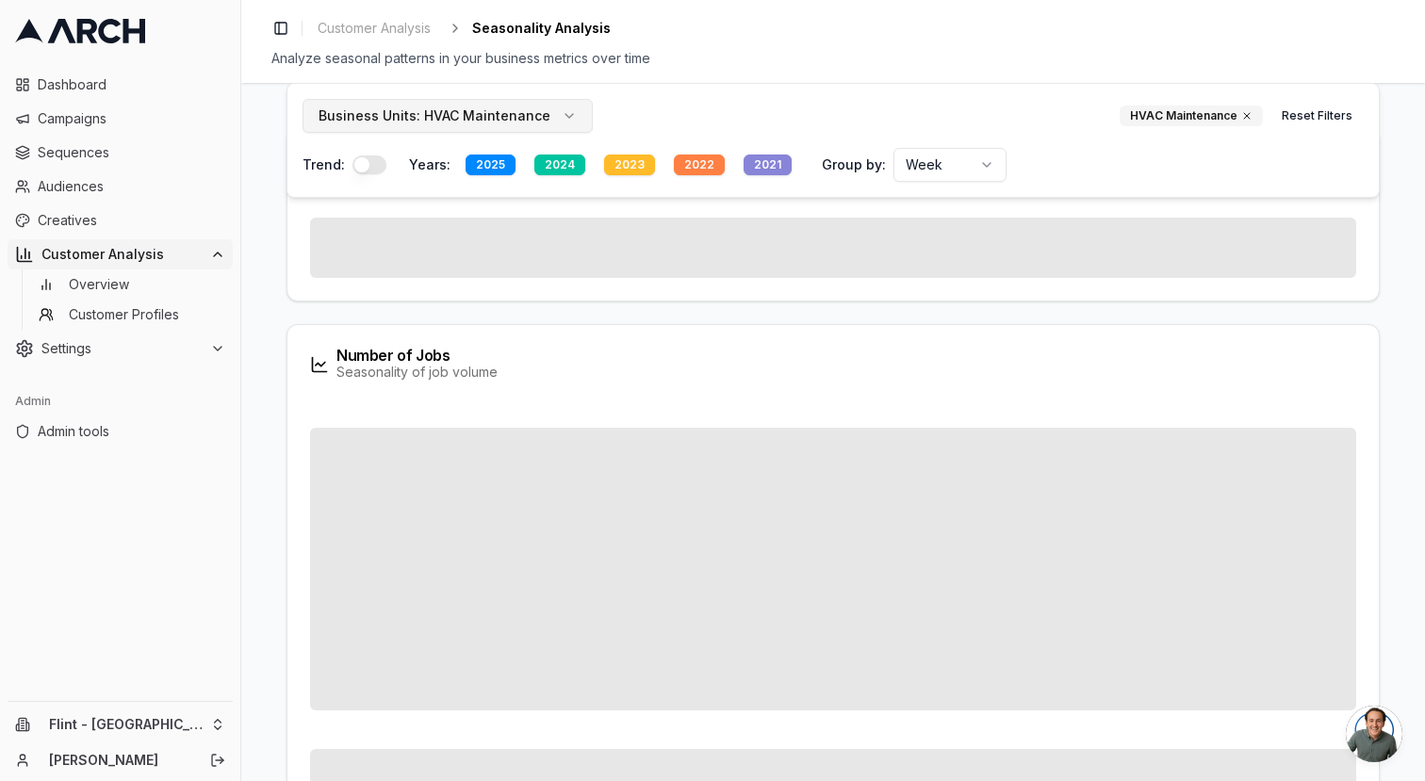
click at [531, 122] on span "HVAC Maintenance" at bounding box center [487, 115] width 126 height 19
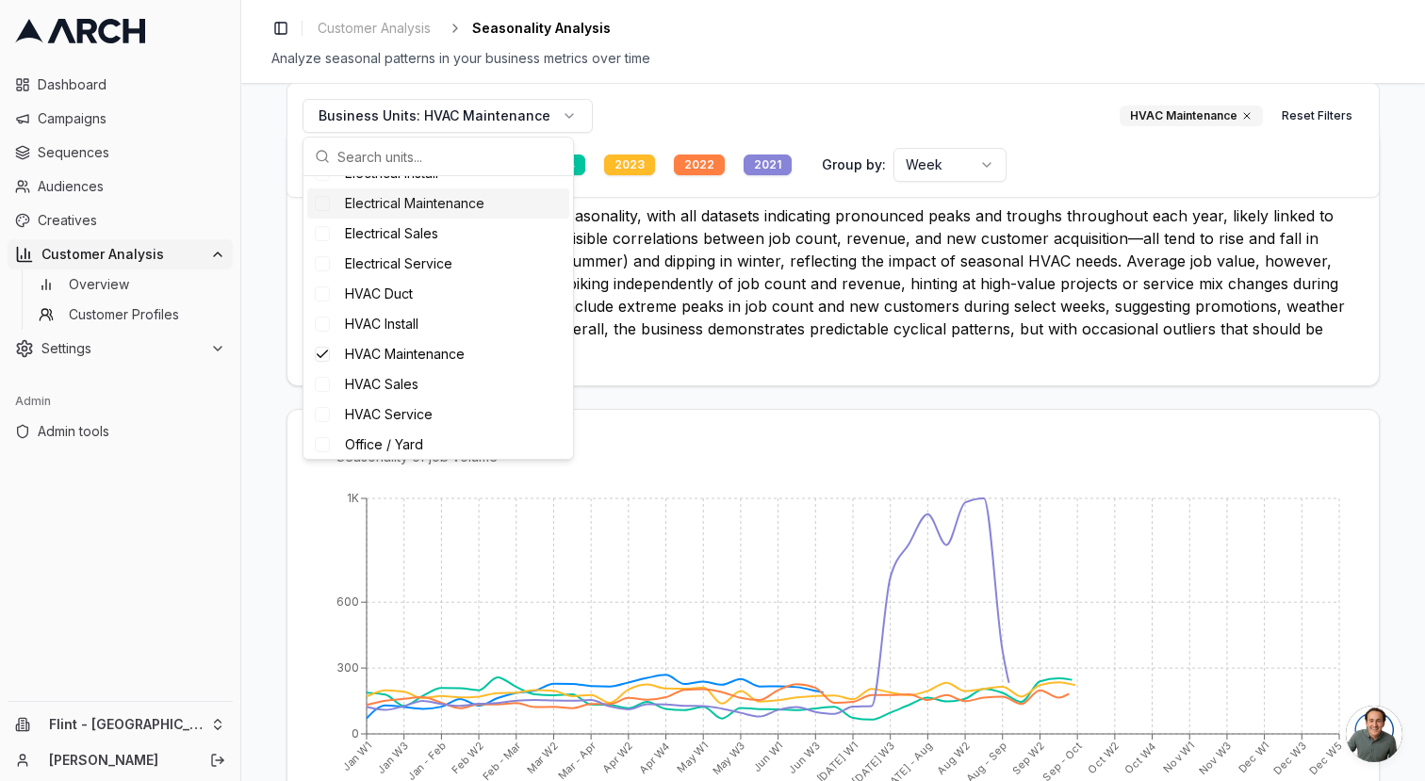
scroll to position [158, 0]
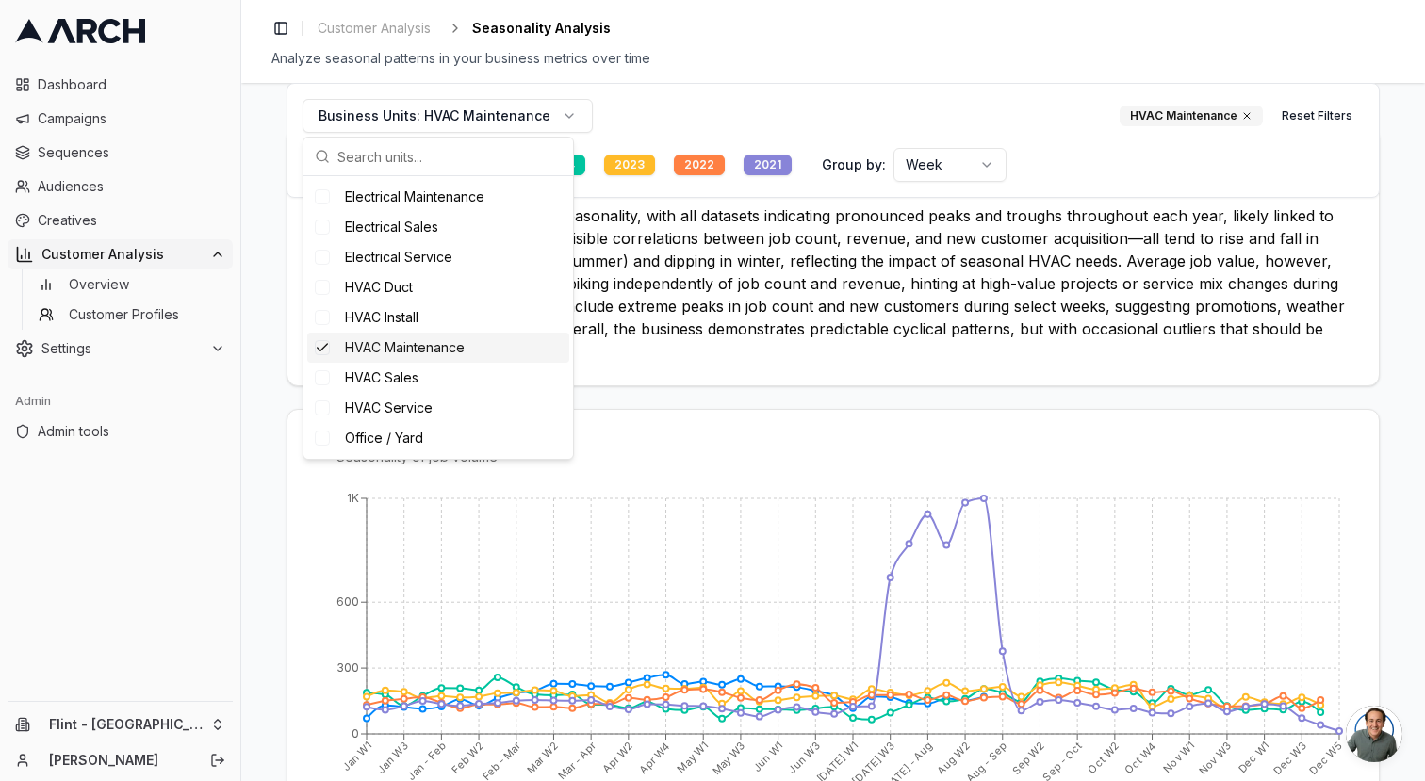
click at [739, 250] on p "The HVAC business shows strong seasonality, with all datasets indicating pronou…" at bounding box center [833, 283] width 1046 height 158
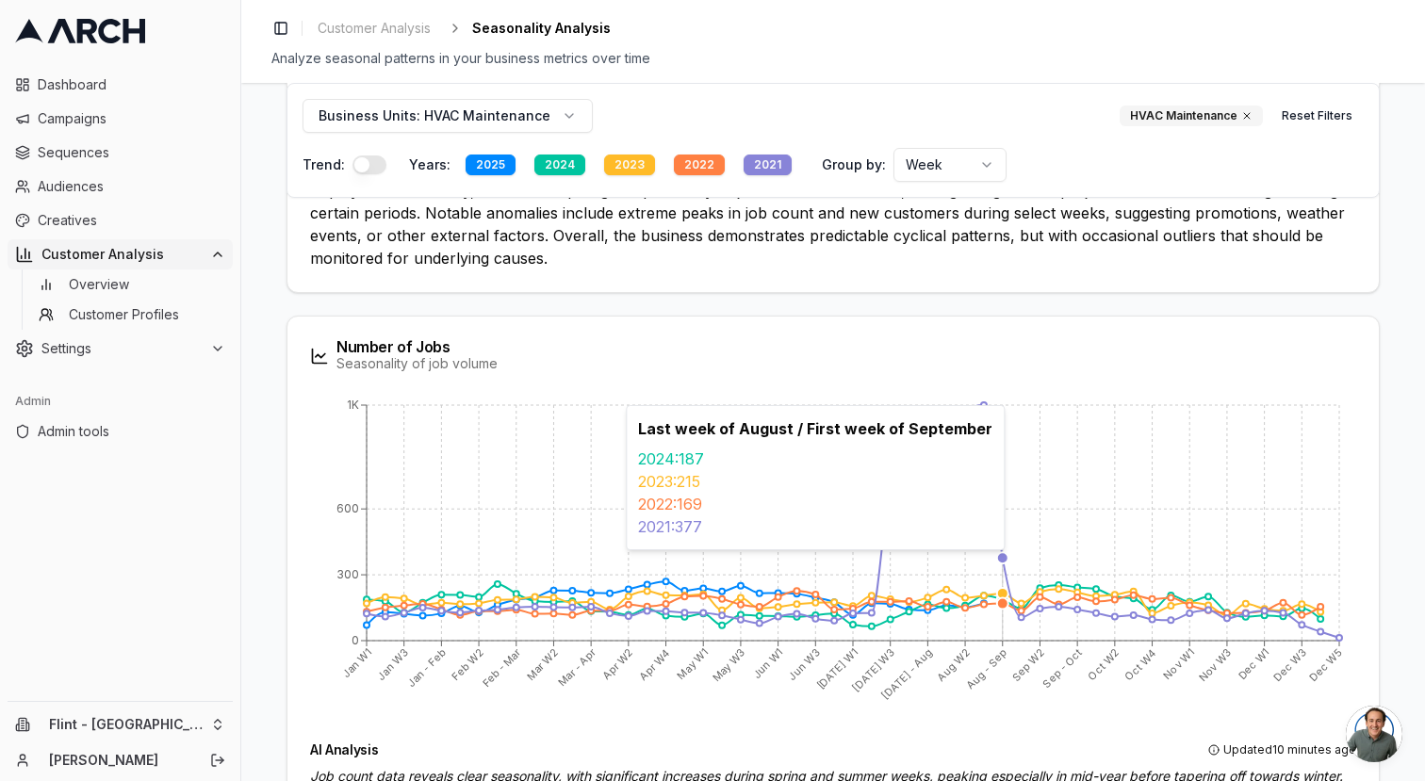
scroll to position [319, 0]
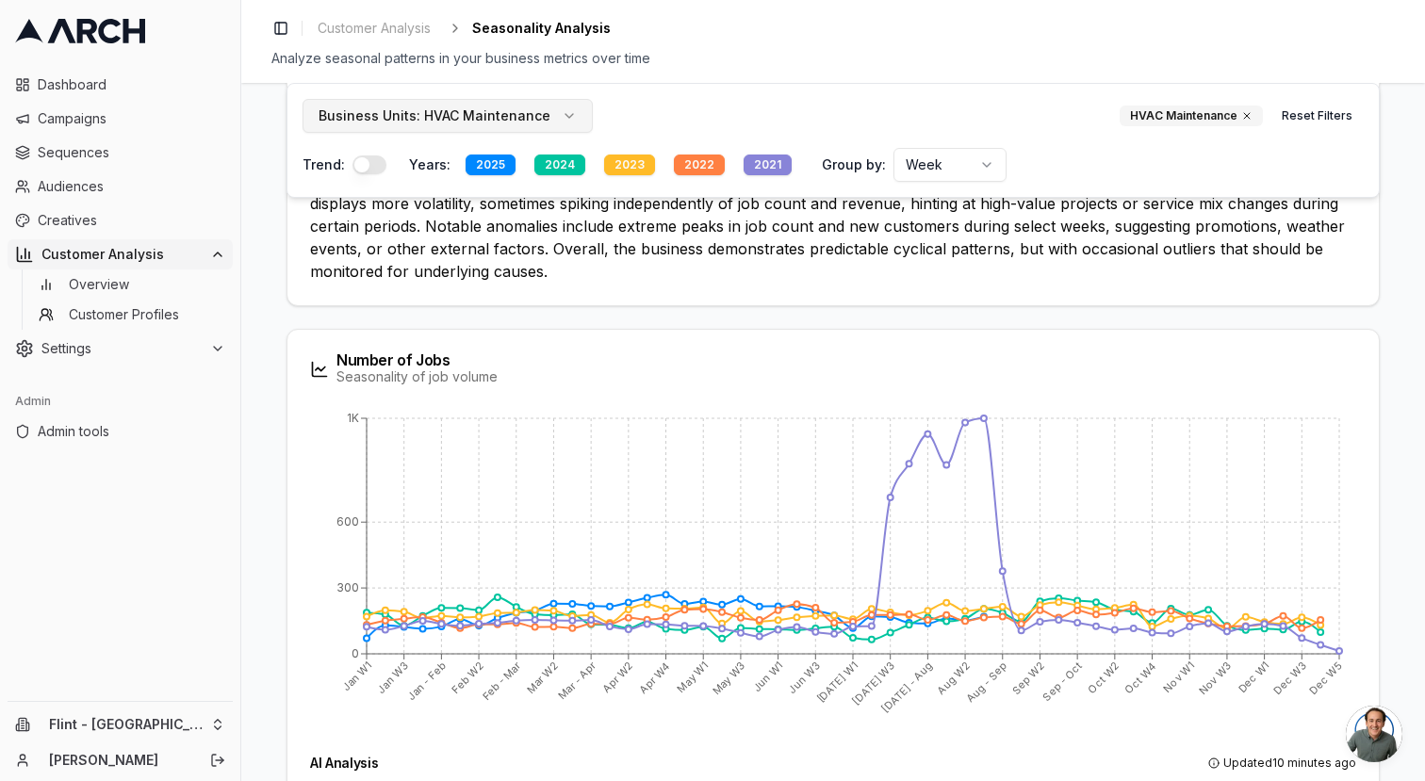
click at [426, 107] on span "HVAC Maintenance" at bounding box center [487, 115] width 126 height 19
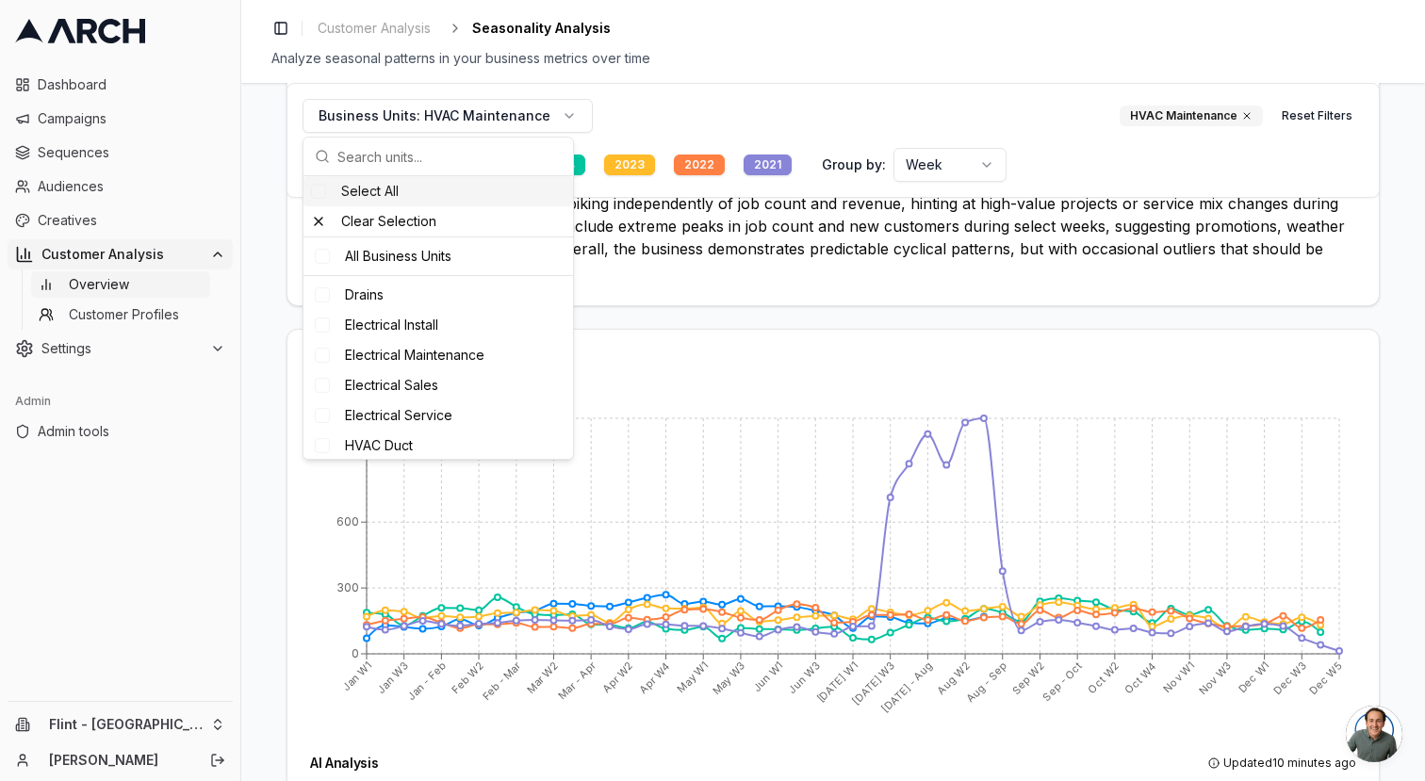
click at [131, 279] on link "Overview" at bounding box center [120, 284] width 179 height 26
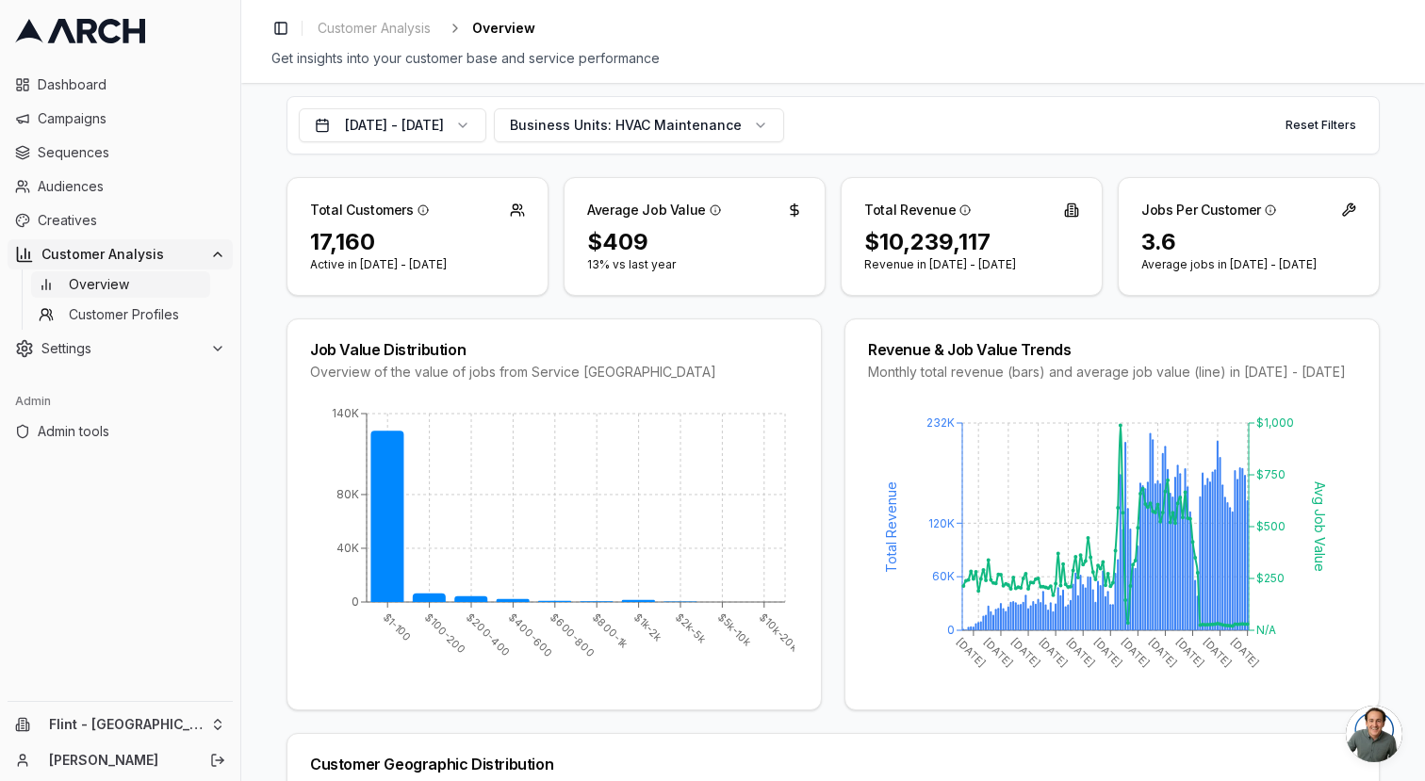
scroll to position [85, 0]
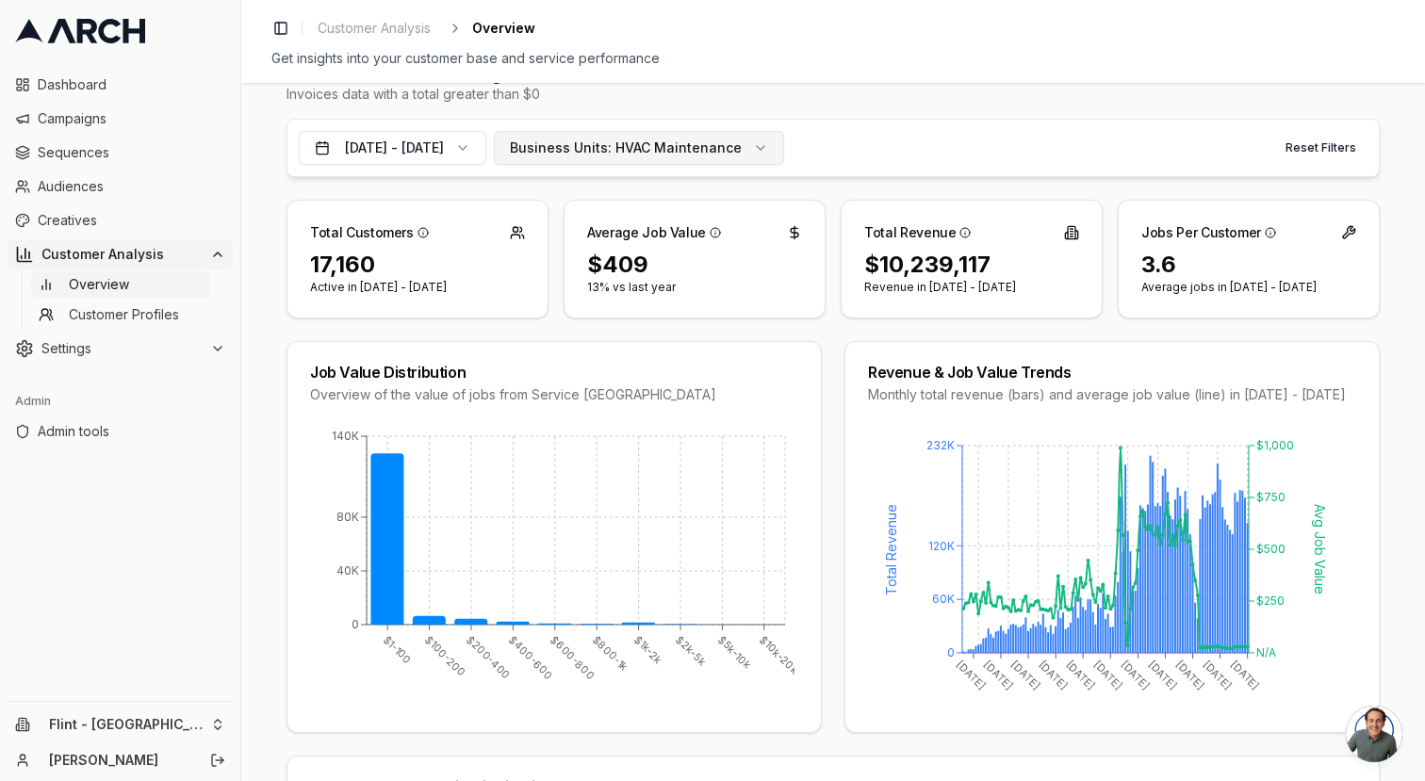
click at [742, 154] on span "HVAC Maintenance" at bounding box center [678, 148] width 126 height 19
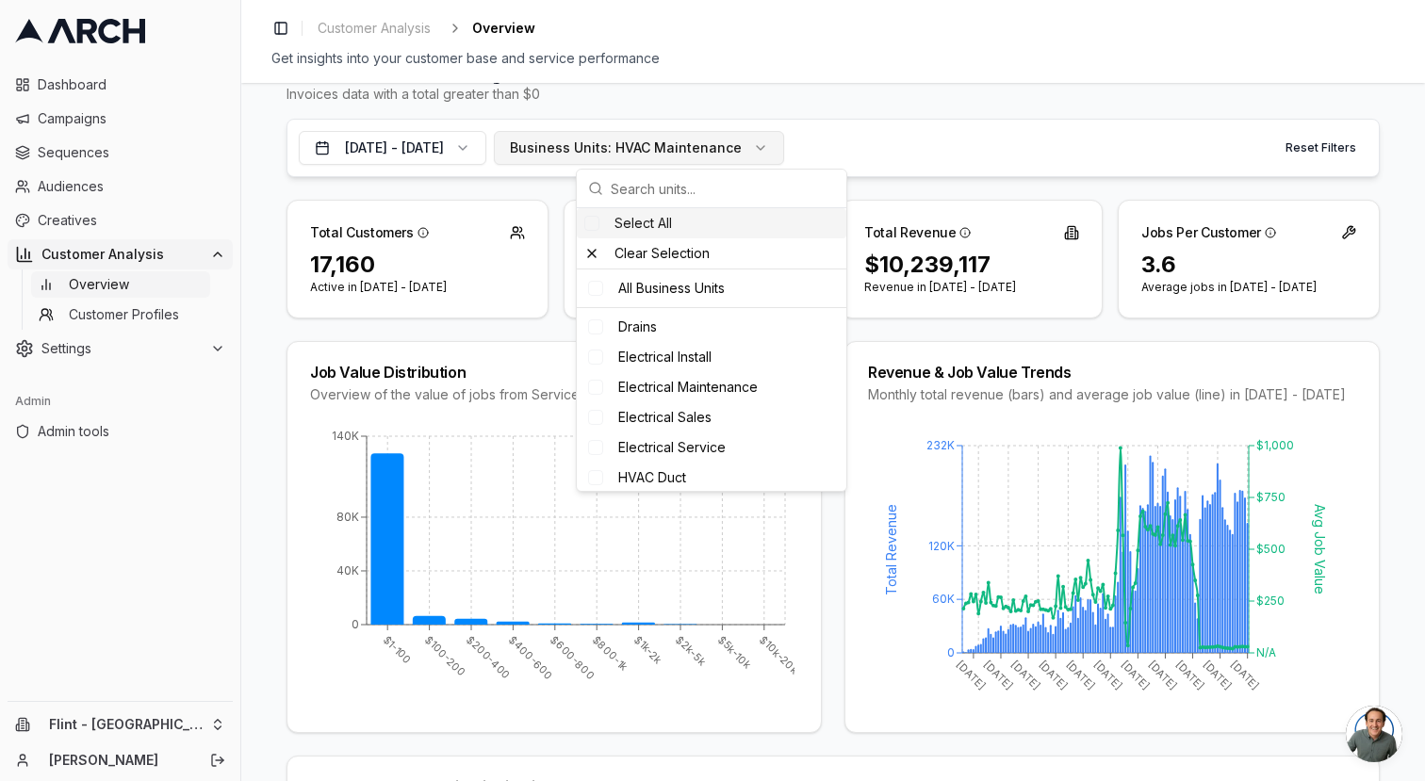
click at [742, 153] on span "HVAC Maintenance" at bounding box center [678, 148] width 126 height 19
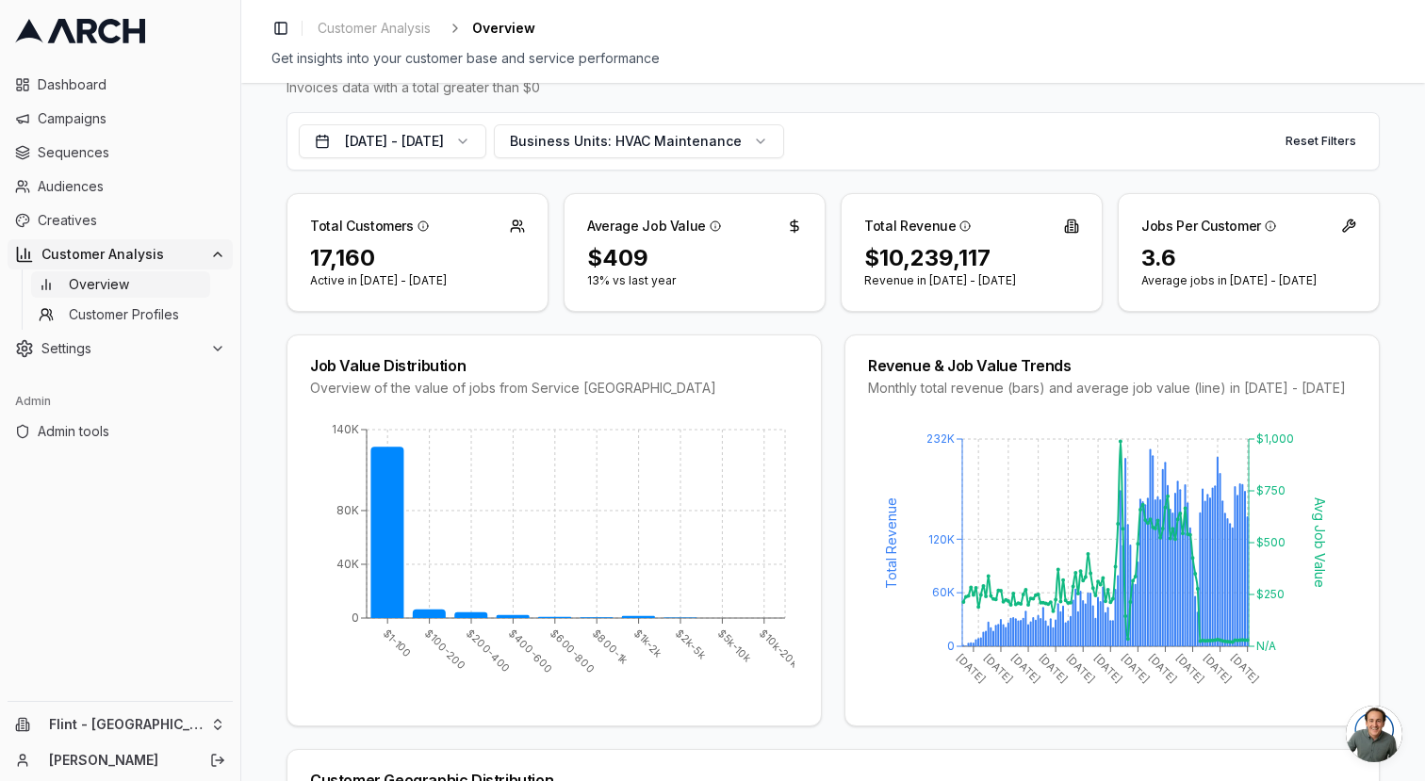
scroll to position [0, 0]
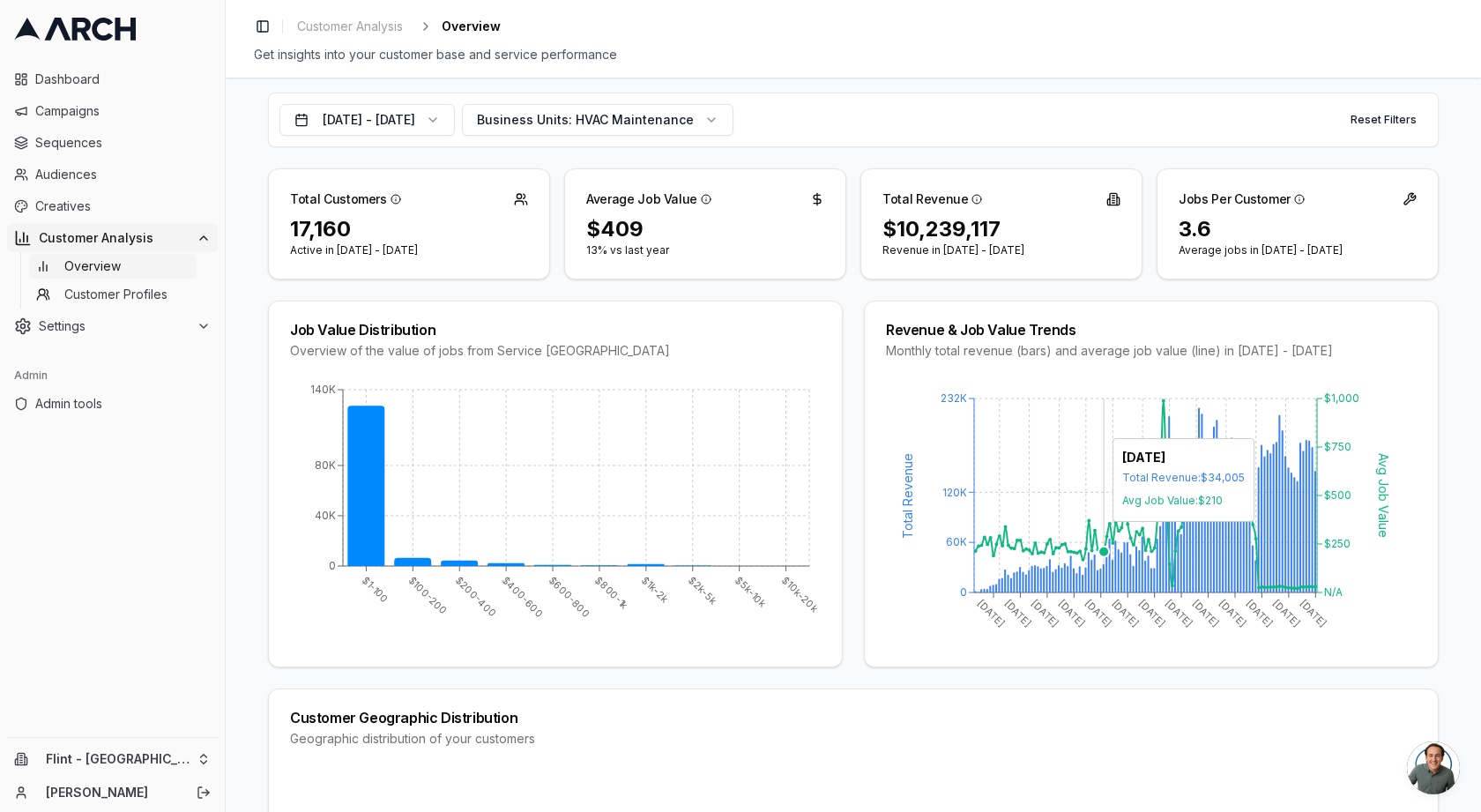
scroll to position [85, 0]
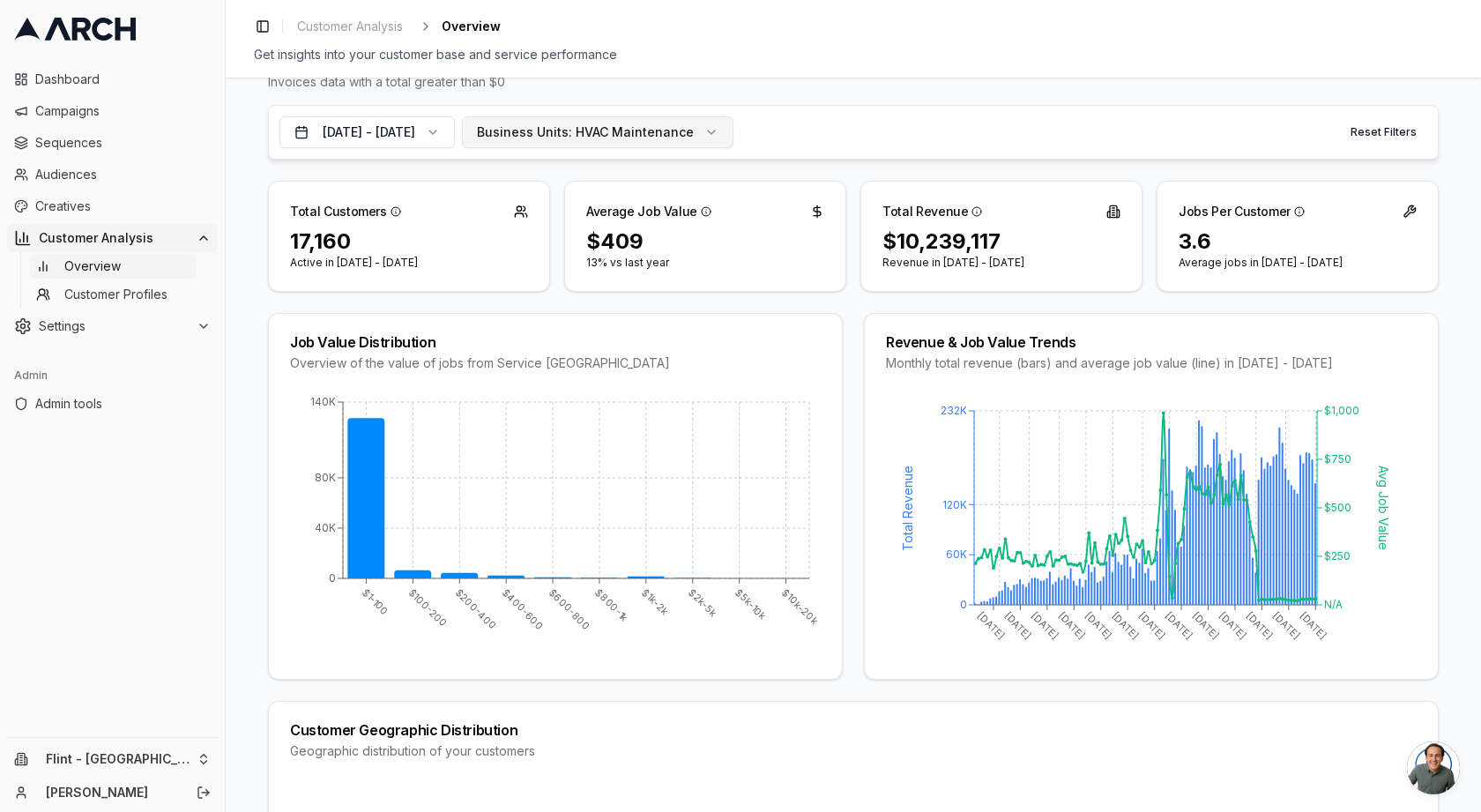
click at [664, 134] on span "HVAC Maintenance" at bounding box center [634, 132] width 118 height 18
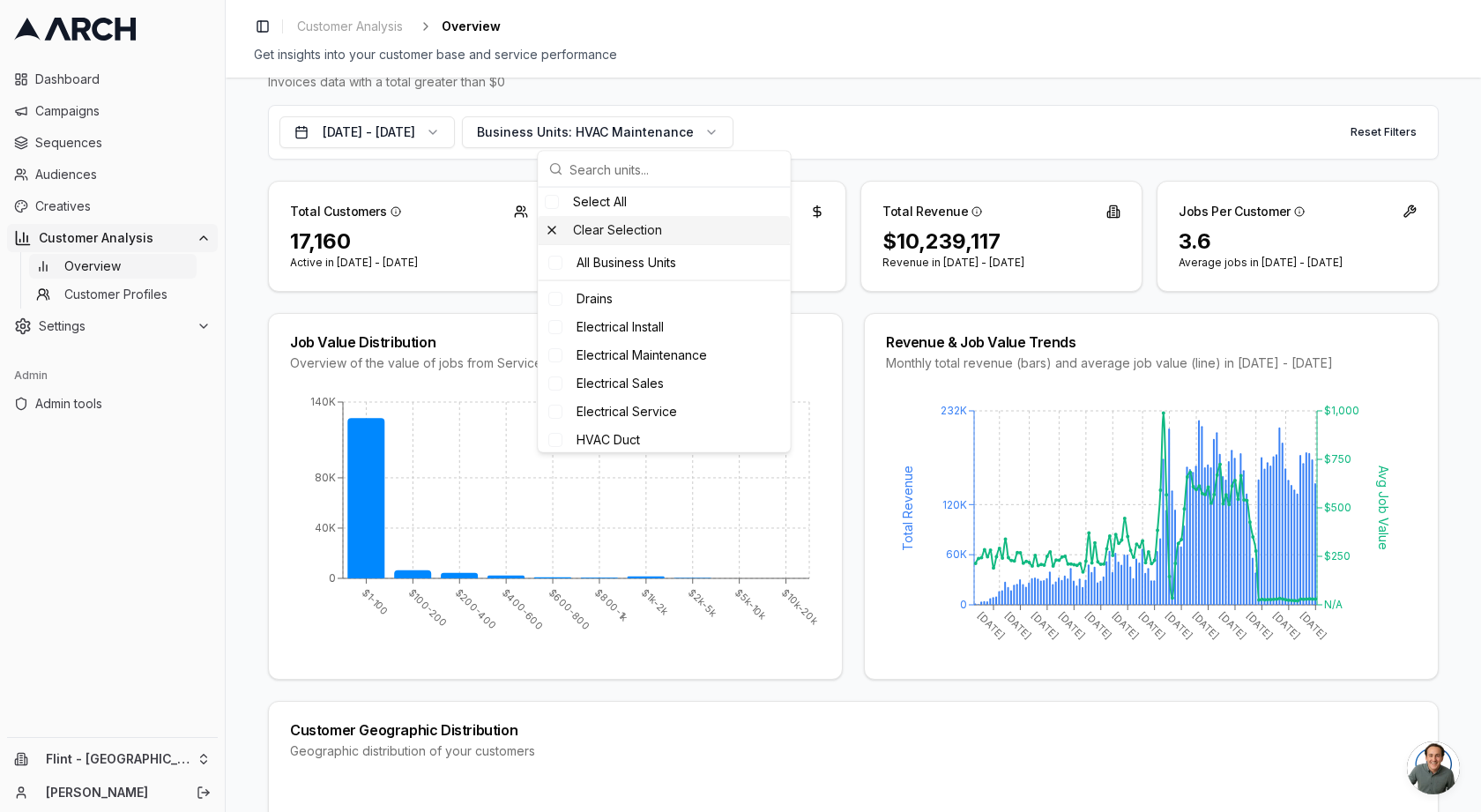
click at [563, 233] on div "Clear Selection" at bounding box center [663, 230] width 252 height 28
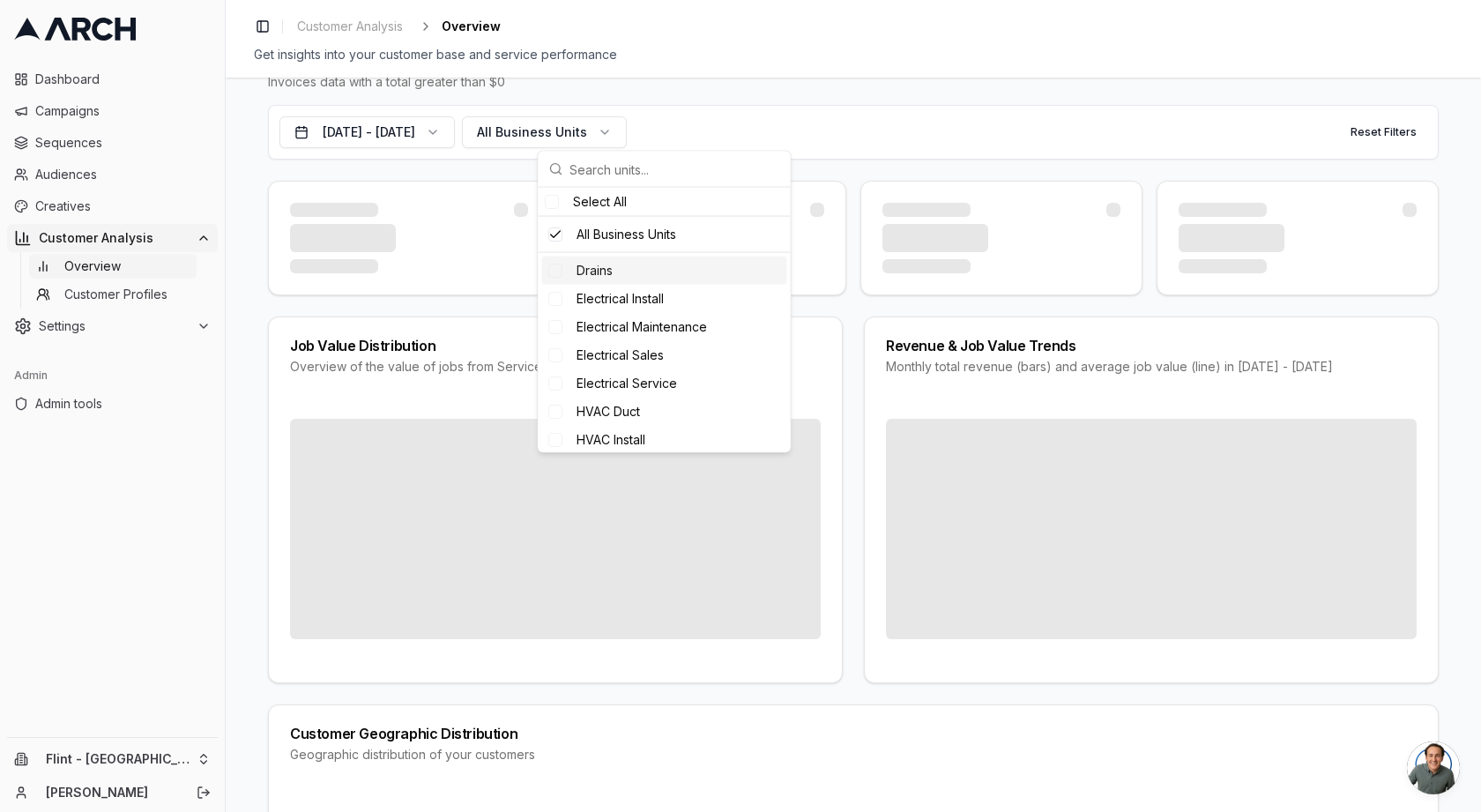
click at [628, 275] on div "Drains" at bounding box center [664, 270] width 245 height 28
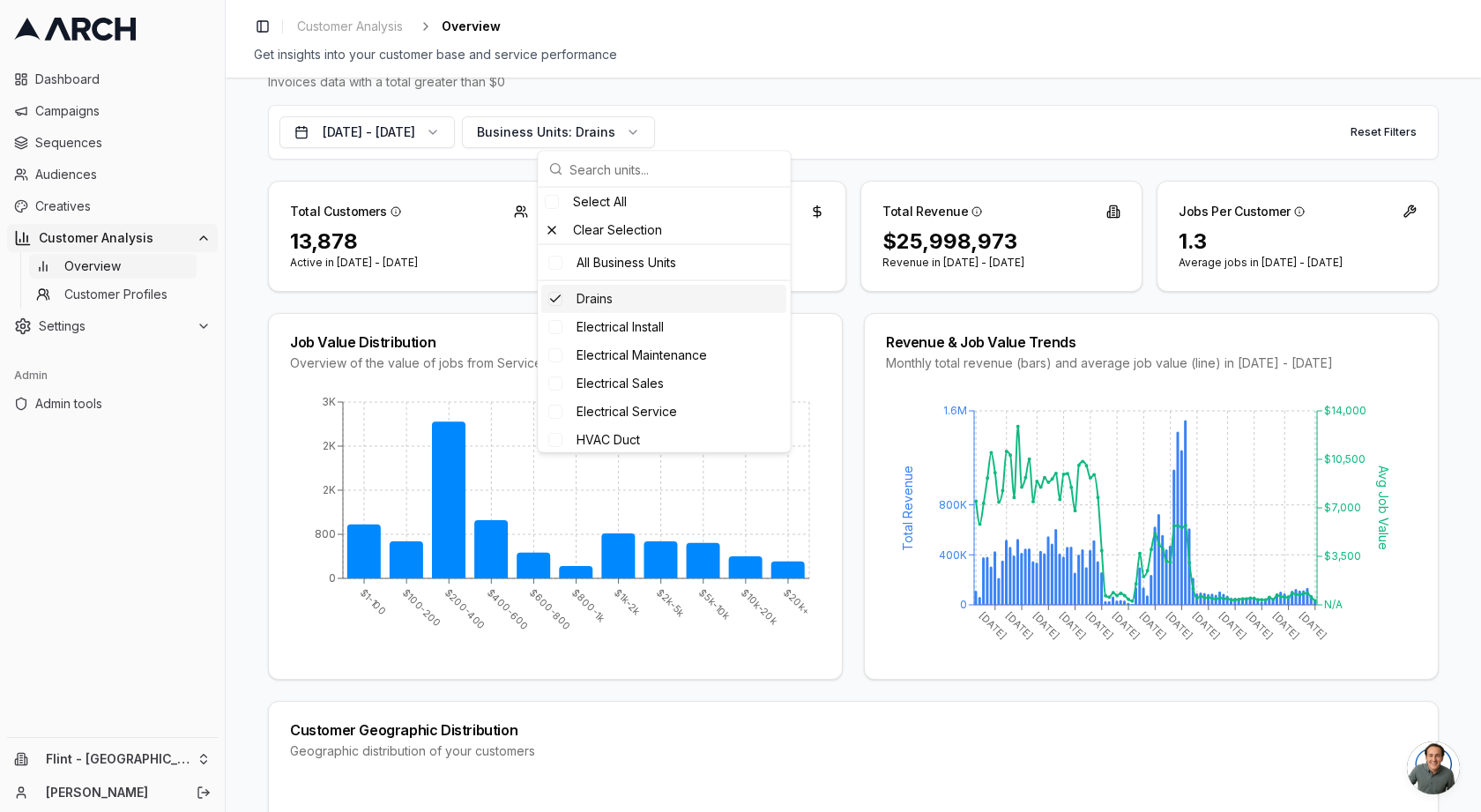
click at [609, 301] on span "Drains" at bounding box center [594, 298] width 36 height 18
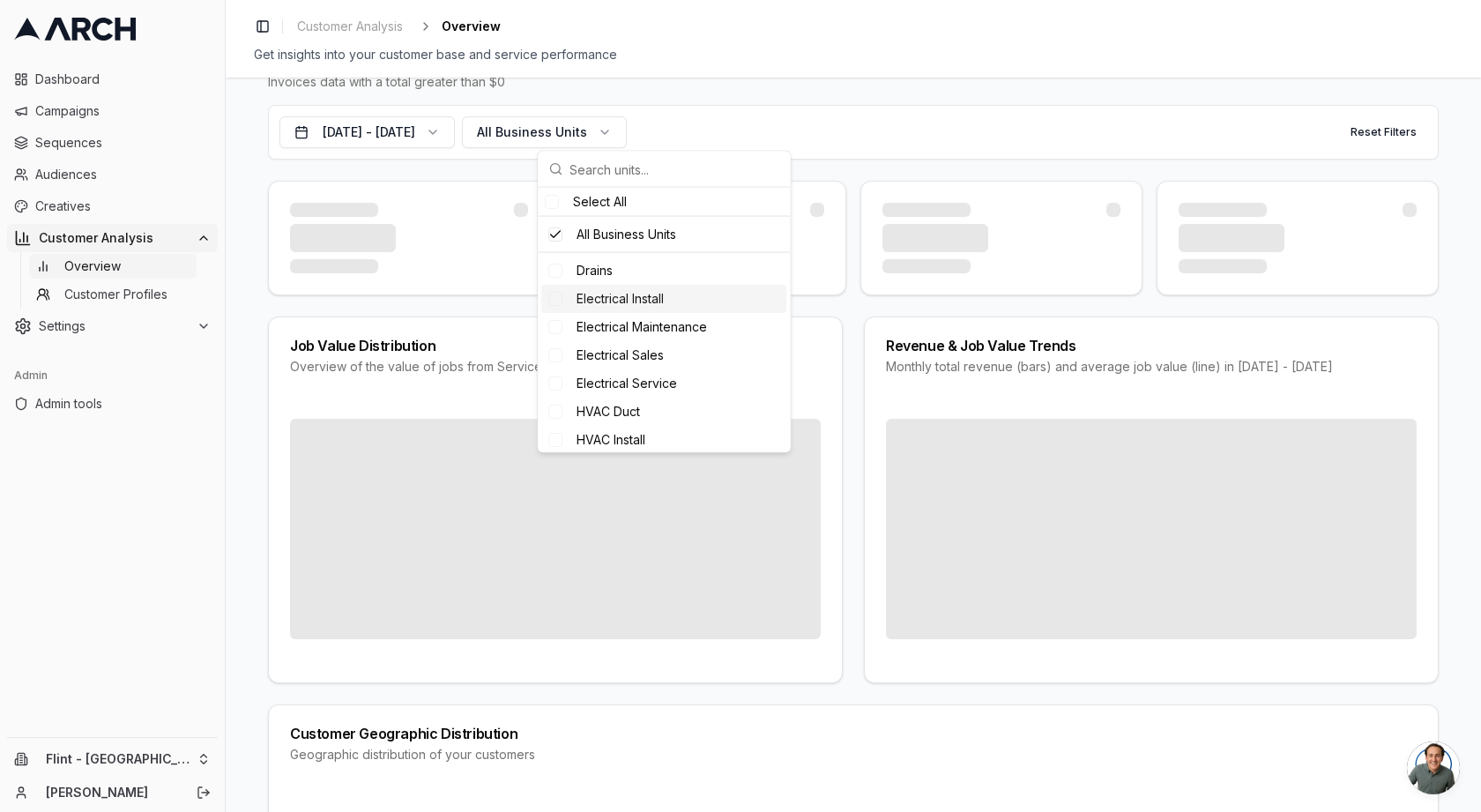
click at [609, 302] on span "Electrical Install" at bounding box center [619, 298] width 87 height 18
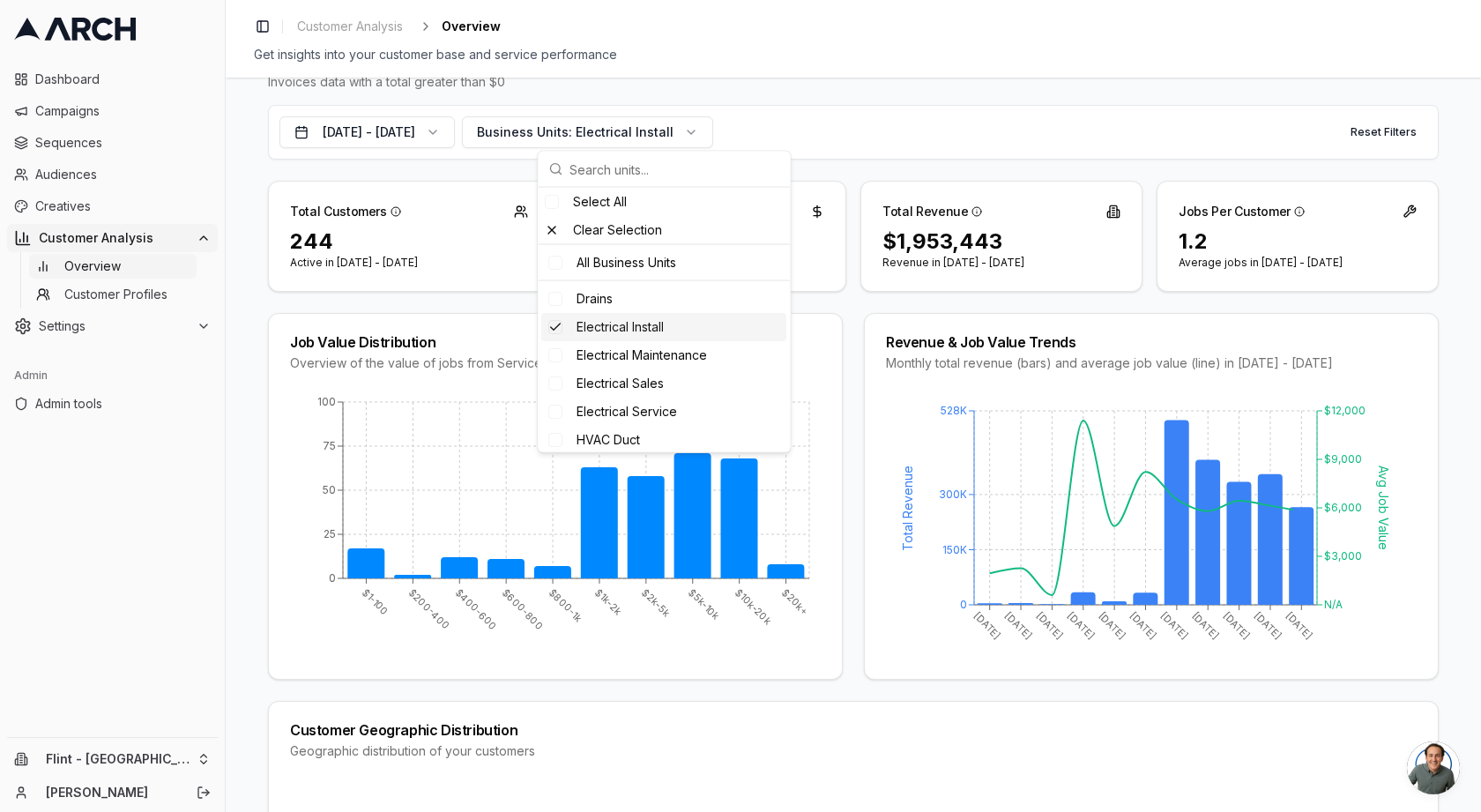
click at [643, 328] on span "Electrical Install" at bounding box center [619, 326] width 87 height 18
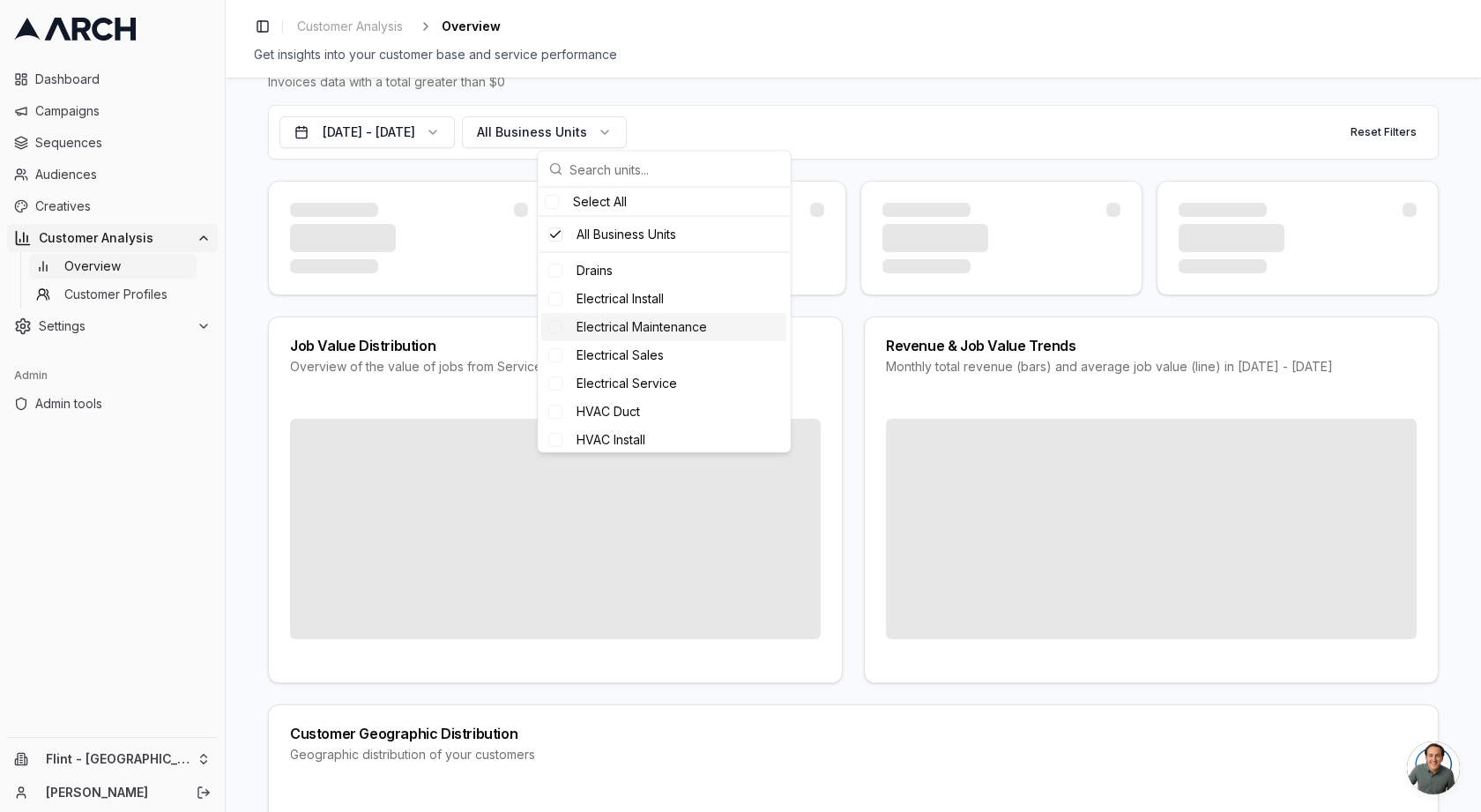
click at [643, 328] on span "Electrical Maintenance" at bounding box center [641, 326] width 130 height 18
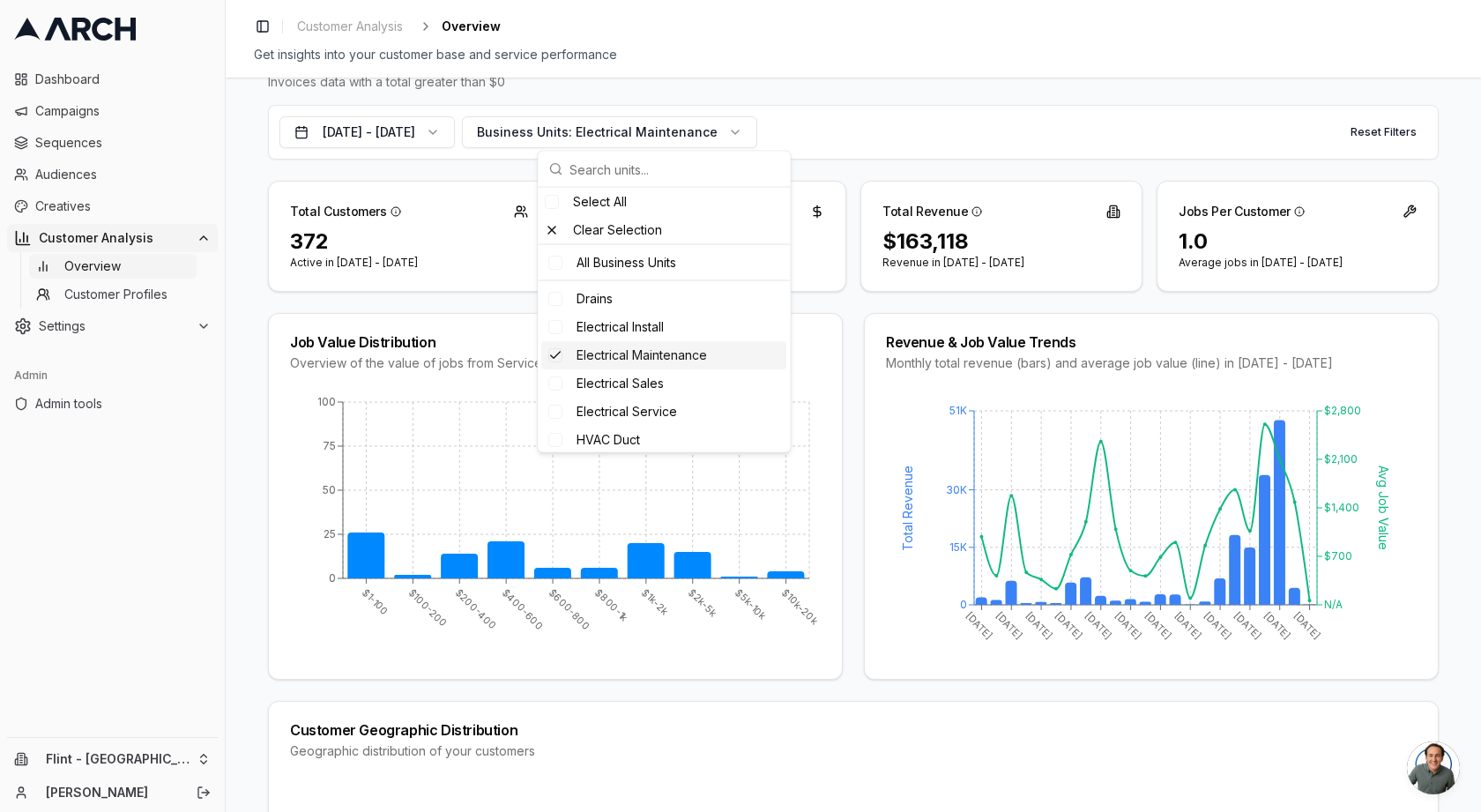
click at [644, 349] on span "Electrical Maintenance" at bounding box center [641, 355] width 130 height 18
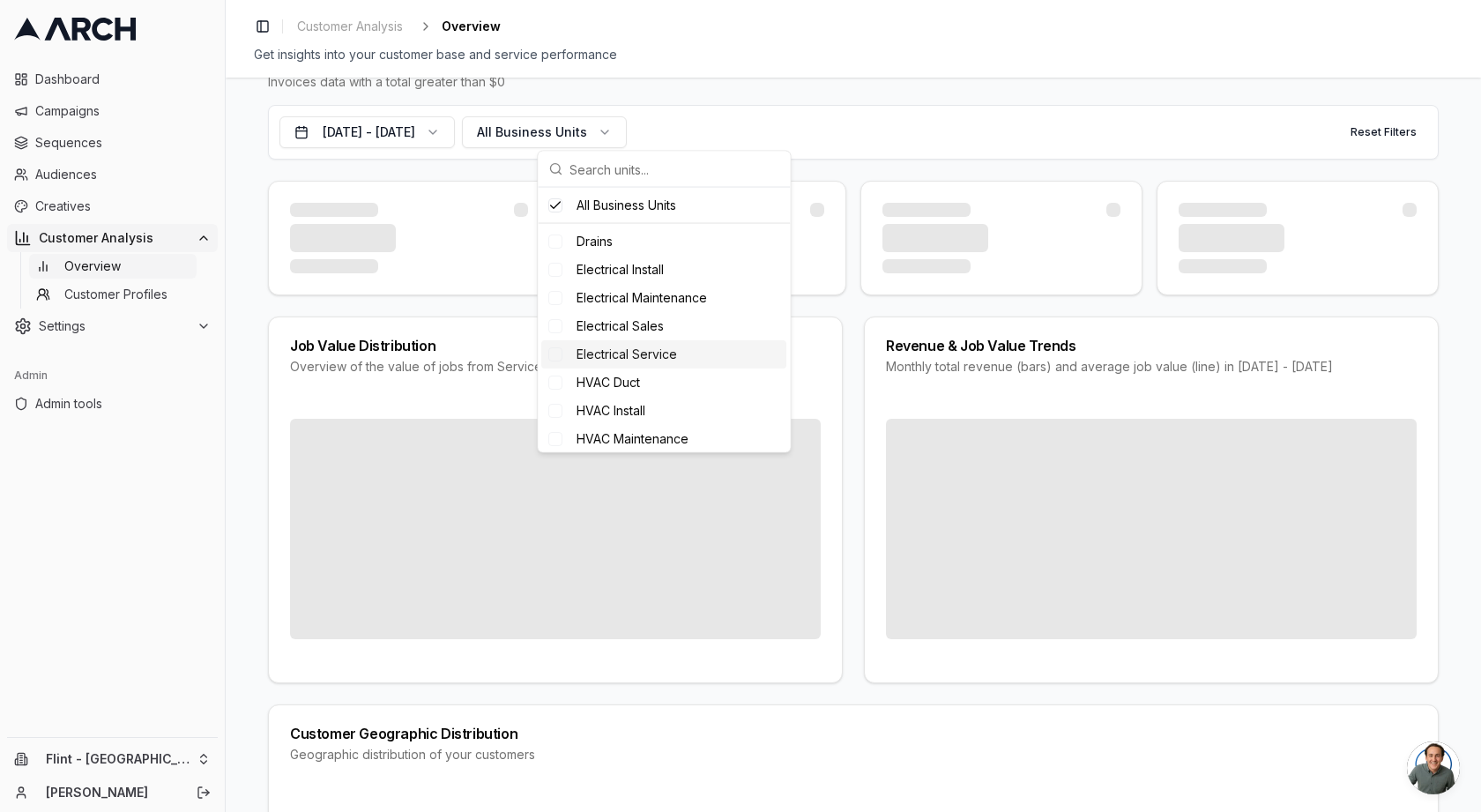
click at [646, 376] on div "HVAC Duct" at bounding box center [664, 383] width 245 height 28
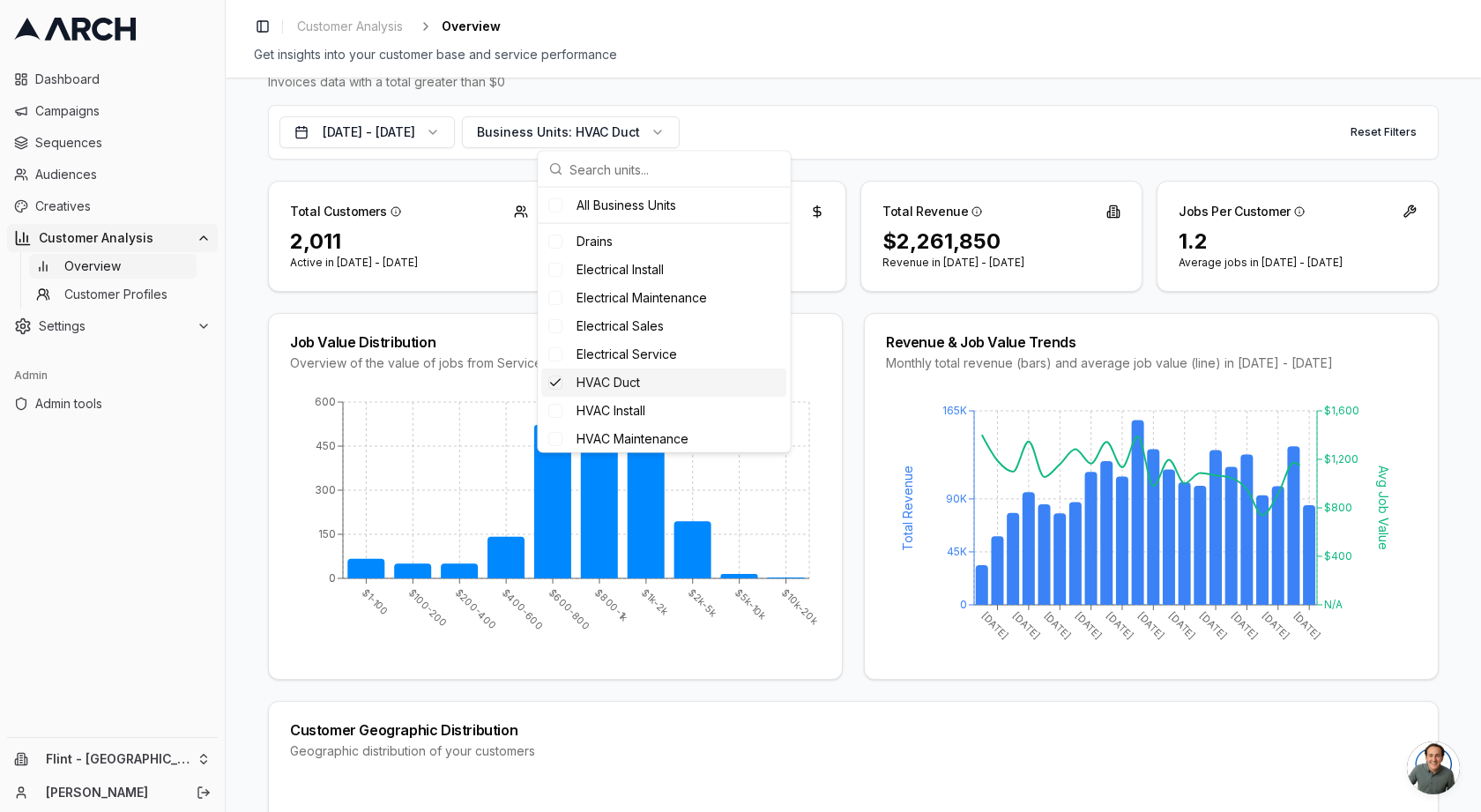
click at [646, 376] on div "HVAC Duct" at bounding box center [664, 383] width 245 height 28
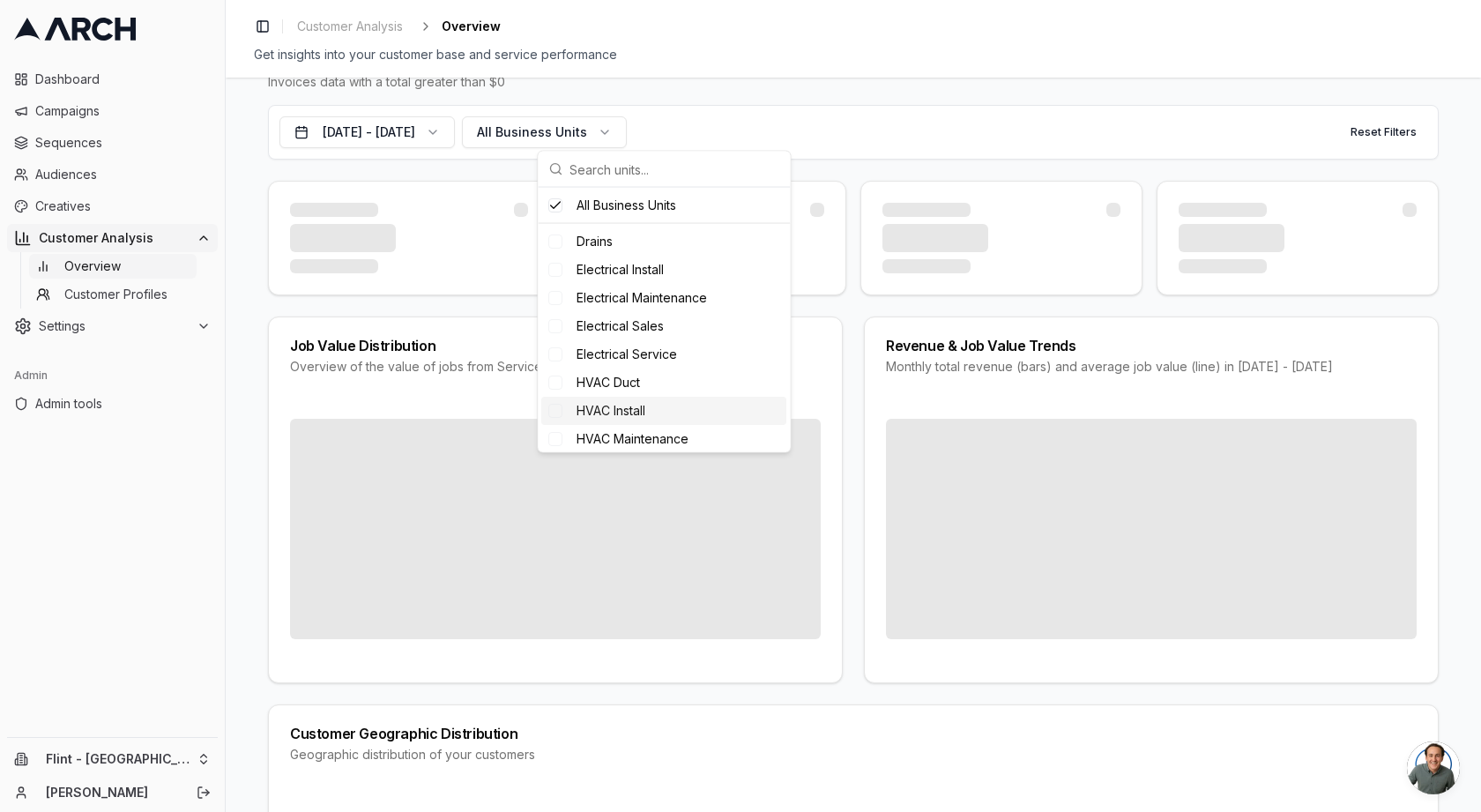
click at [646, 402] on span "HVAC Install" at bounding box center [610, 411] width 68 height 18
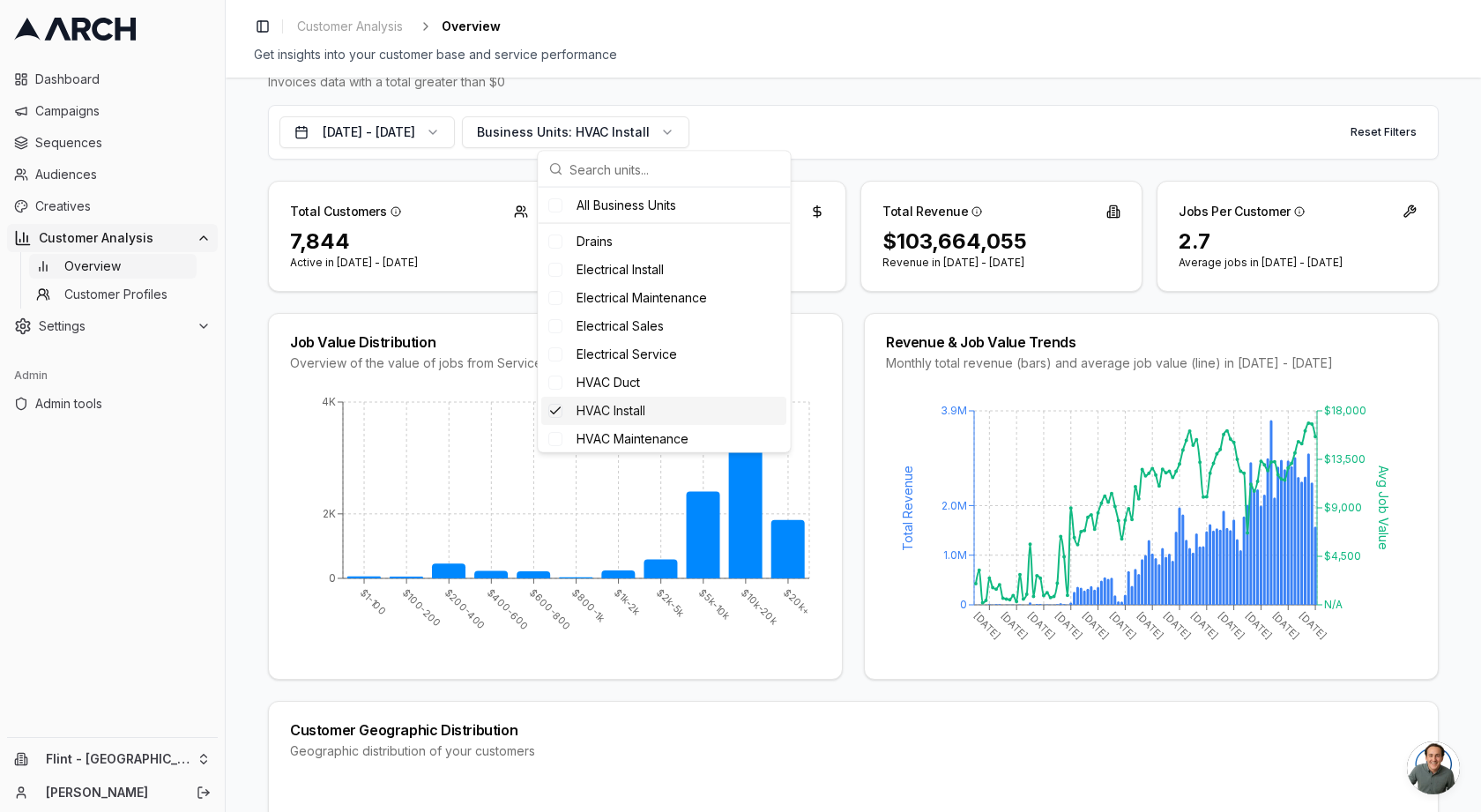
click at [646, 399] on div "HVAC Install" at bounding box center [664, 411] width 245 height 28
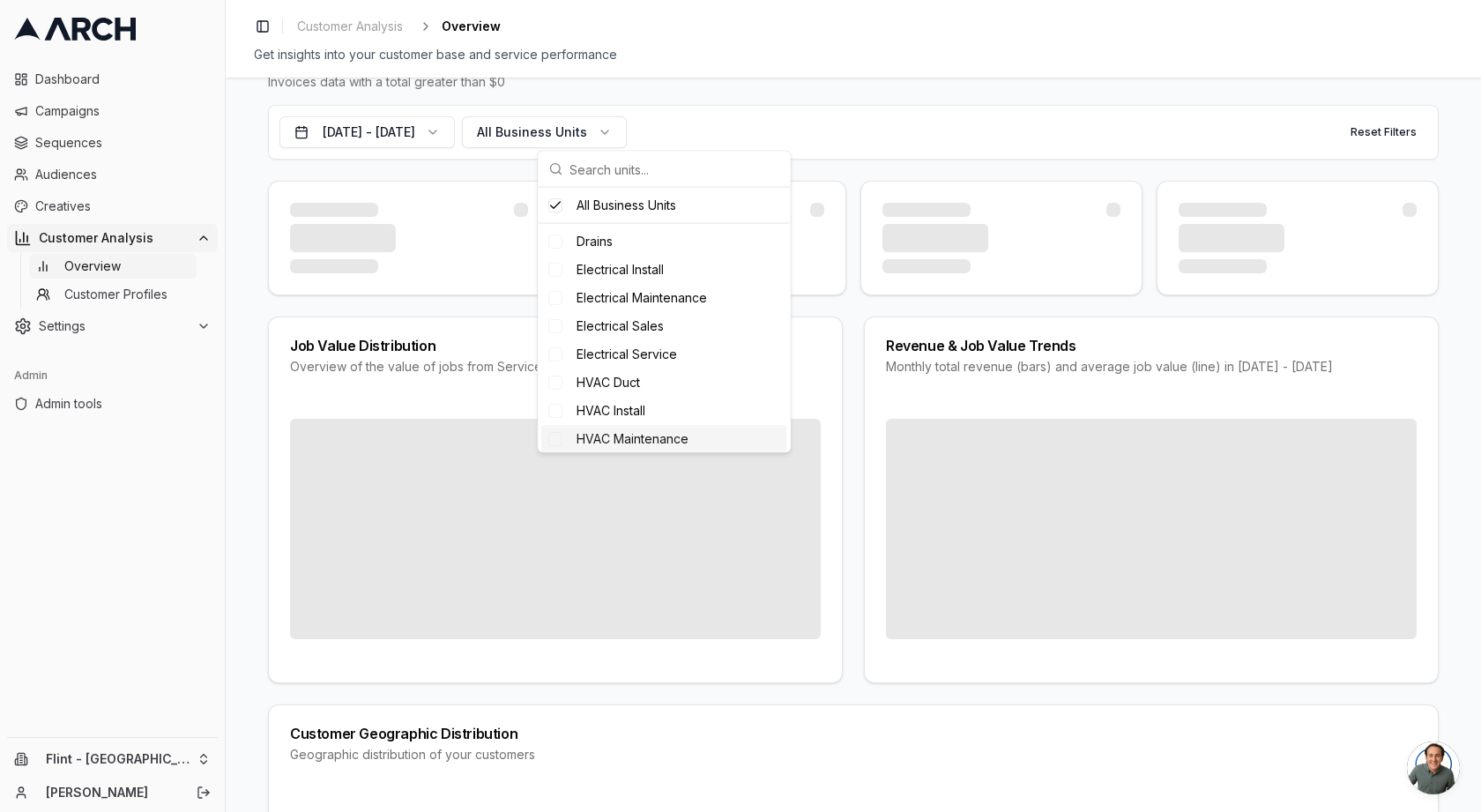
click at [658, 430] on span "HVAC Maintenance" at bounding box center [632, 439] width 112 height 18
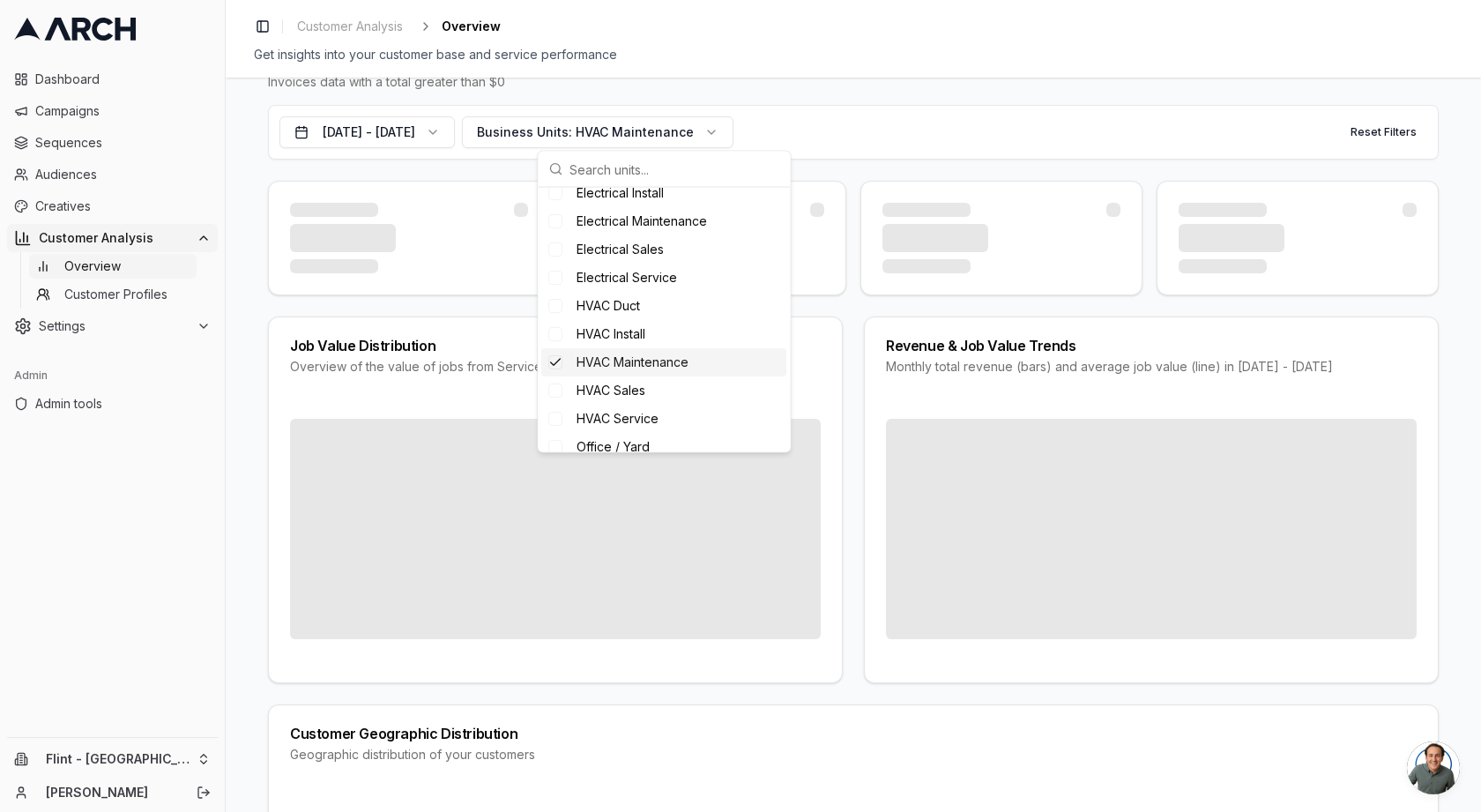
scroll to position [158, 0]
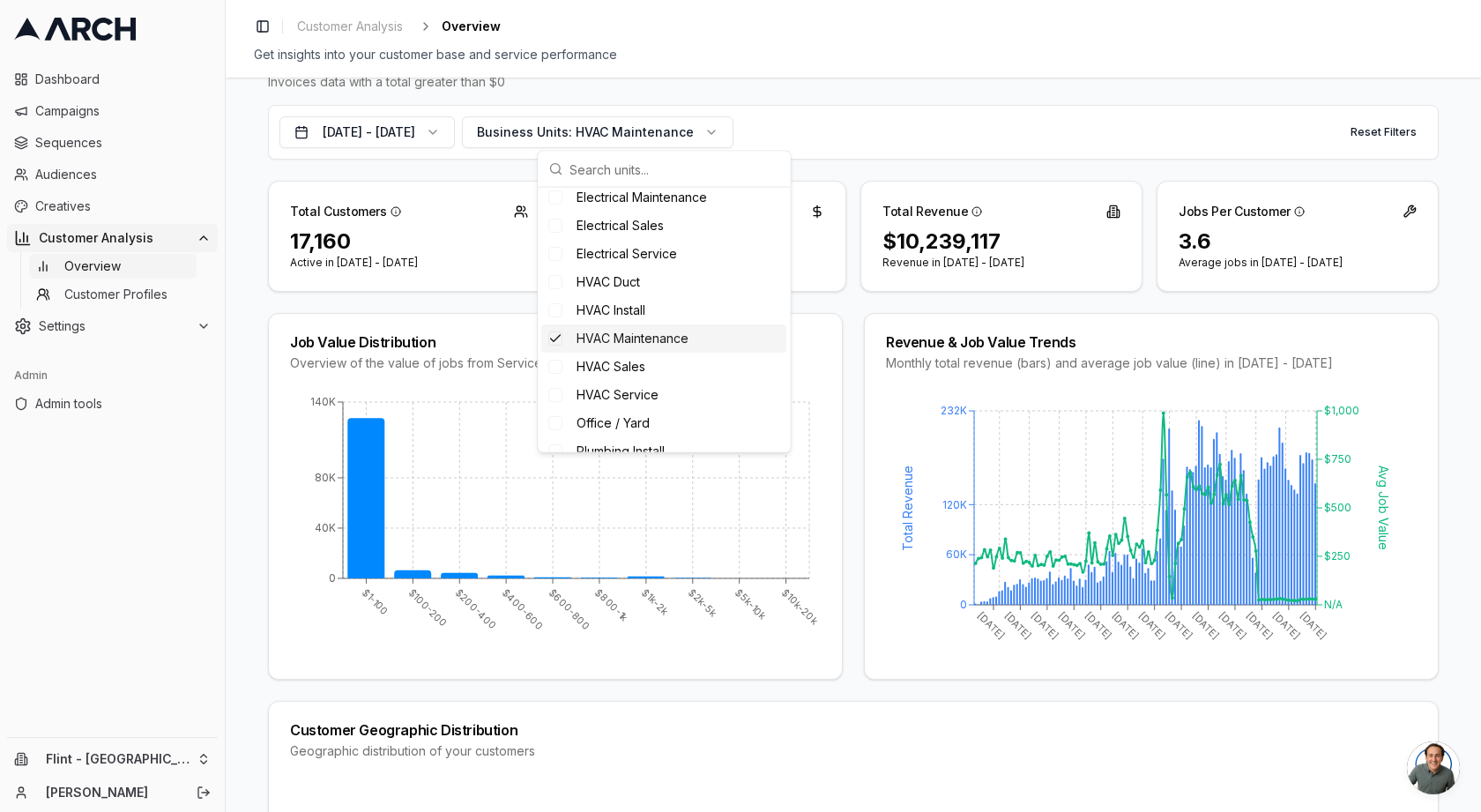
click at [661, 332] on span "HVAC Maintenance" at bounding box center [632, 338] width 112 height 18
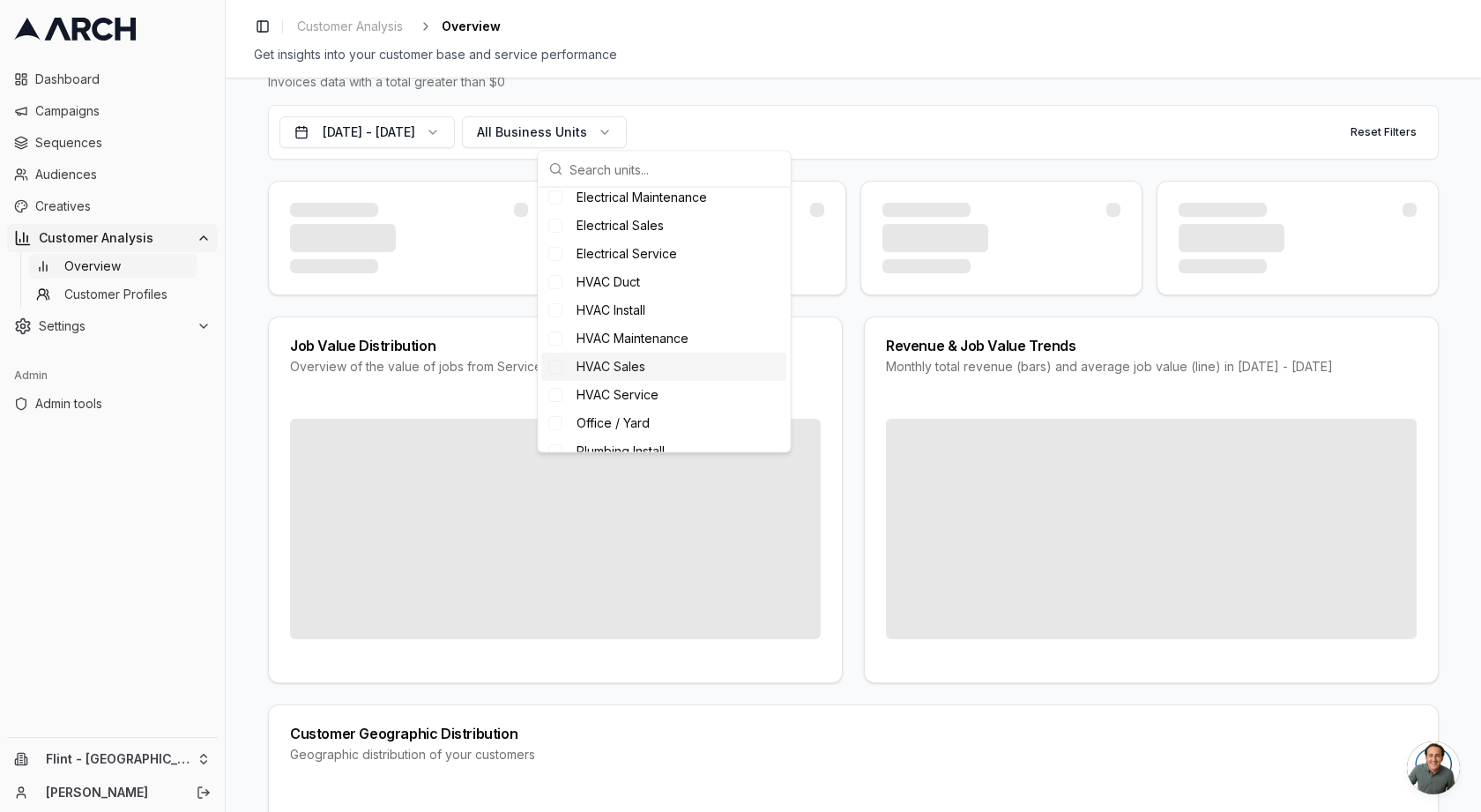
click at [653, 365] on div "HVAC Sales" at bounding box center [664, 367] width 245 height 28
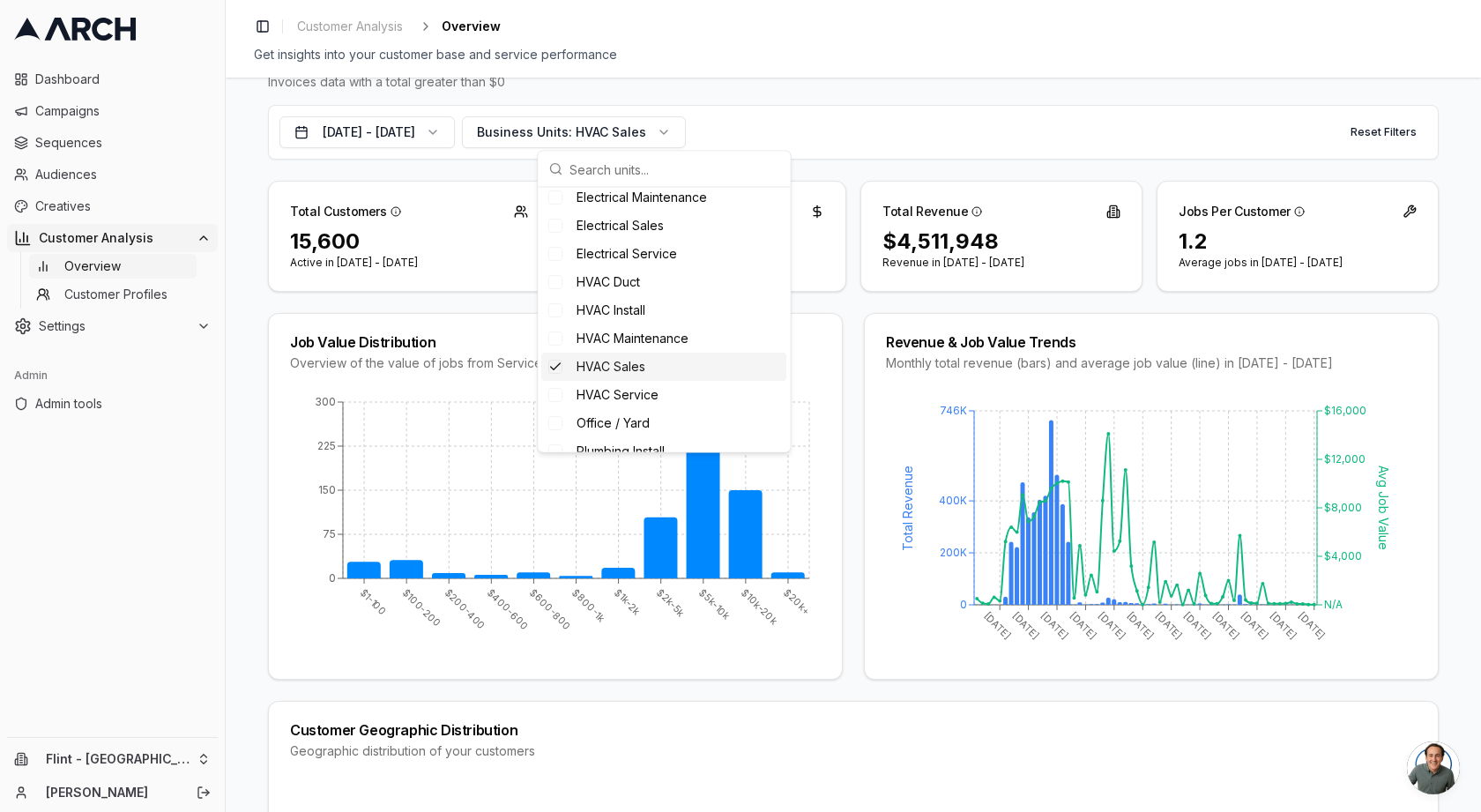
click at [653, 365] on div "HVAC Sales" at bounding box center [664, 367] width 245 height 28
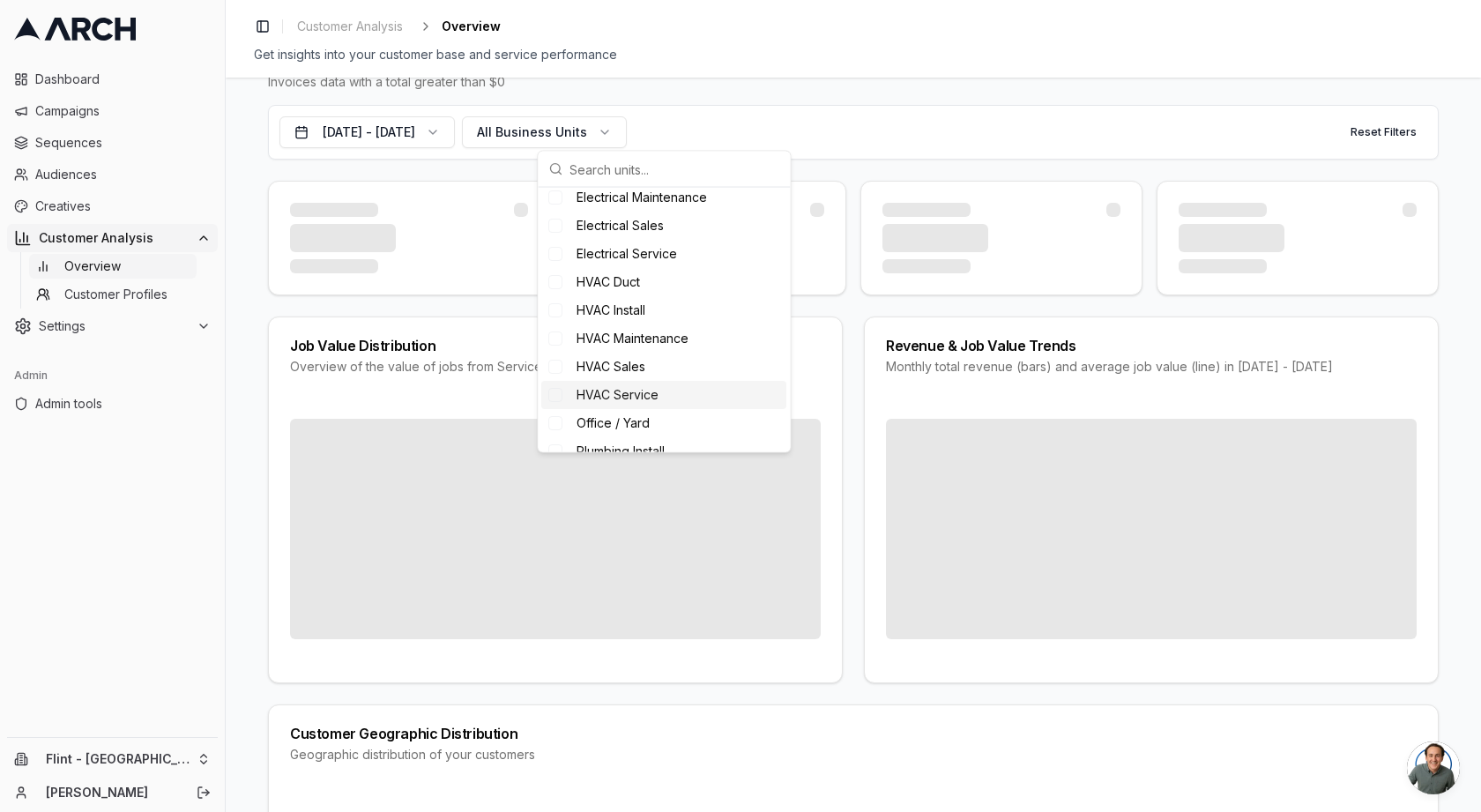
click at [652, 390] on span "HVAC Service" at bounding box center [617, 395] width 82 height 18
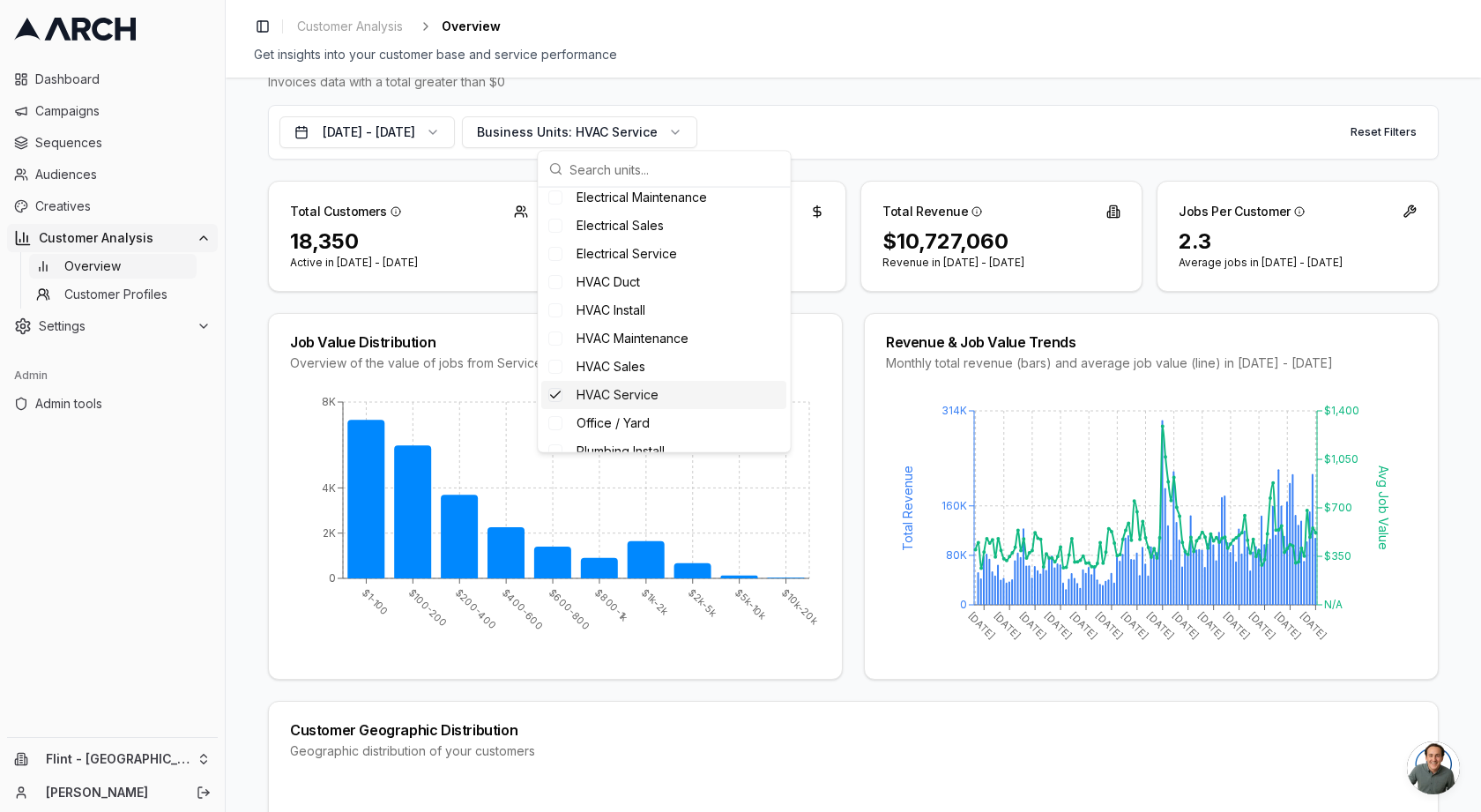
click at [682, 398] on div "HVAC Service" at bounding box center [664, 395] width 245 height 28
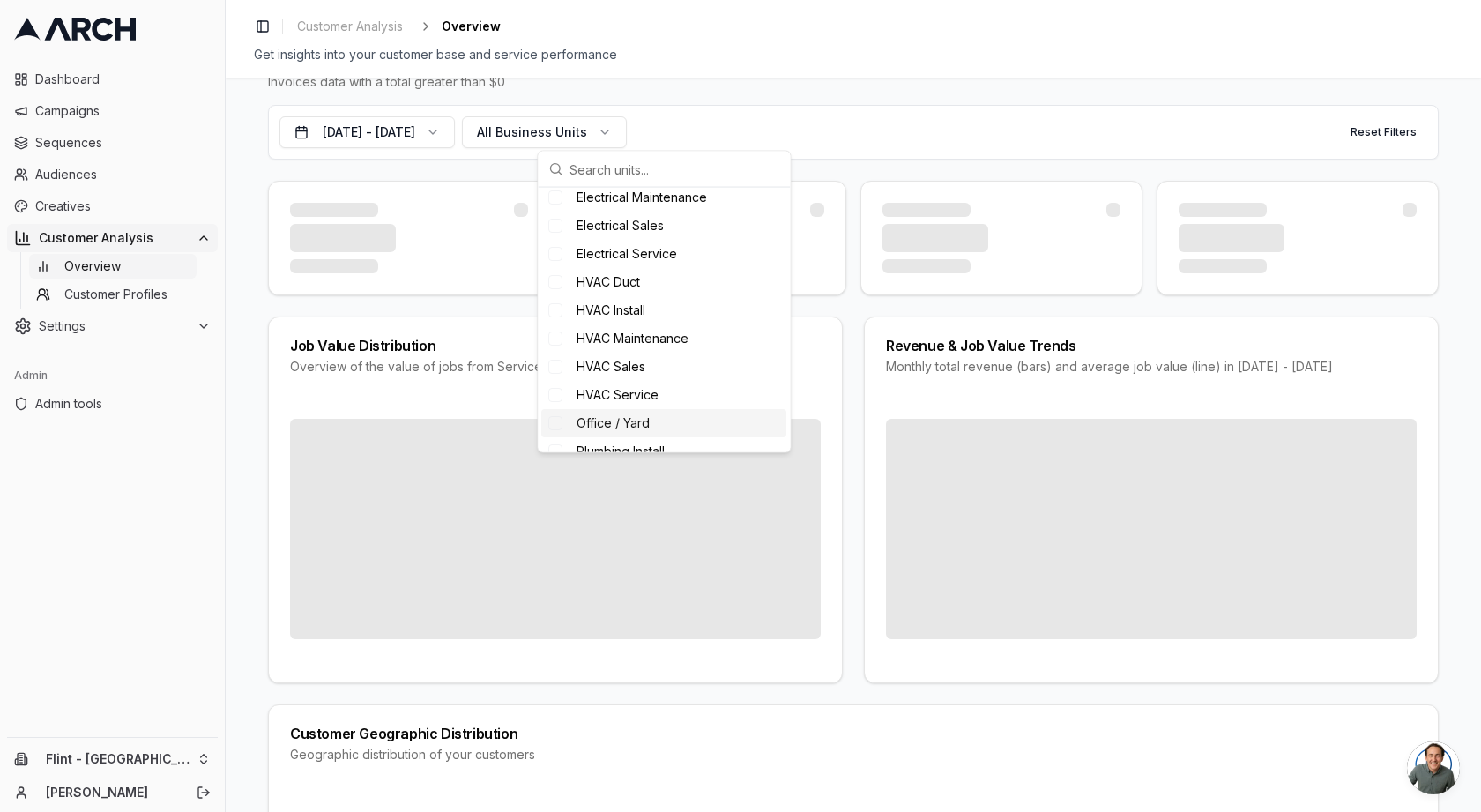
click at [679, 412] on div "Office / Yard" at bounding box center [664, 423] width 245 height 28
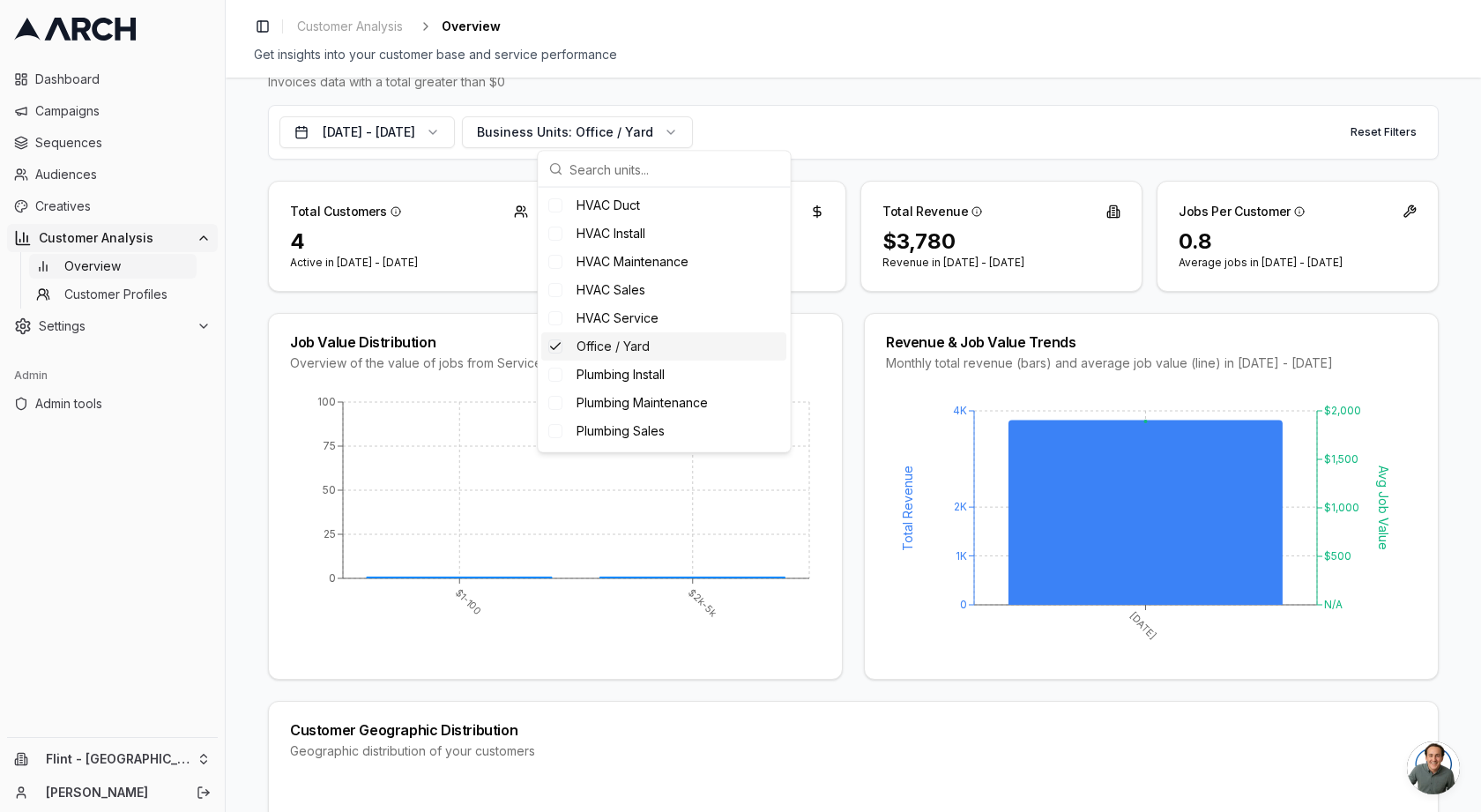
scroll to position [237, 0]
click at [662, 351] on div "Office / Yard" at bounding box center [664, 343] width 245 height 28
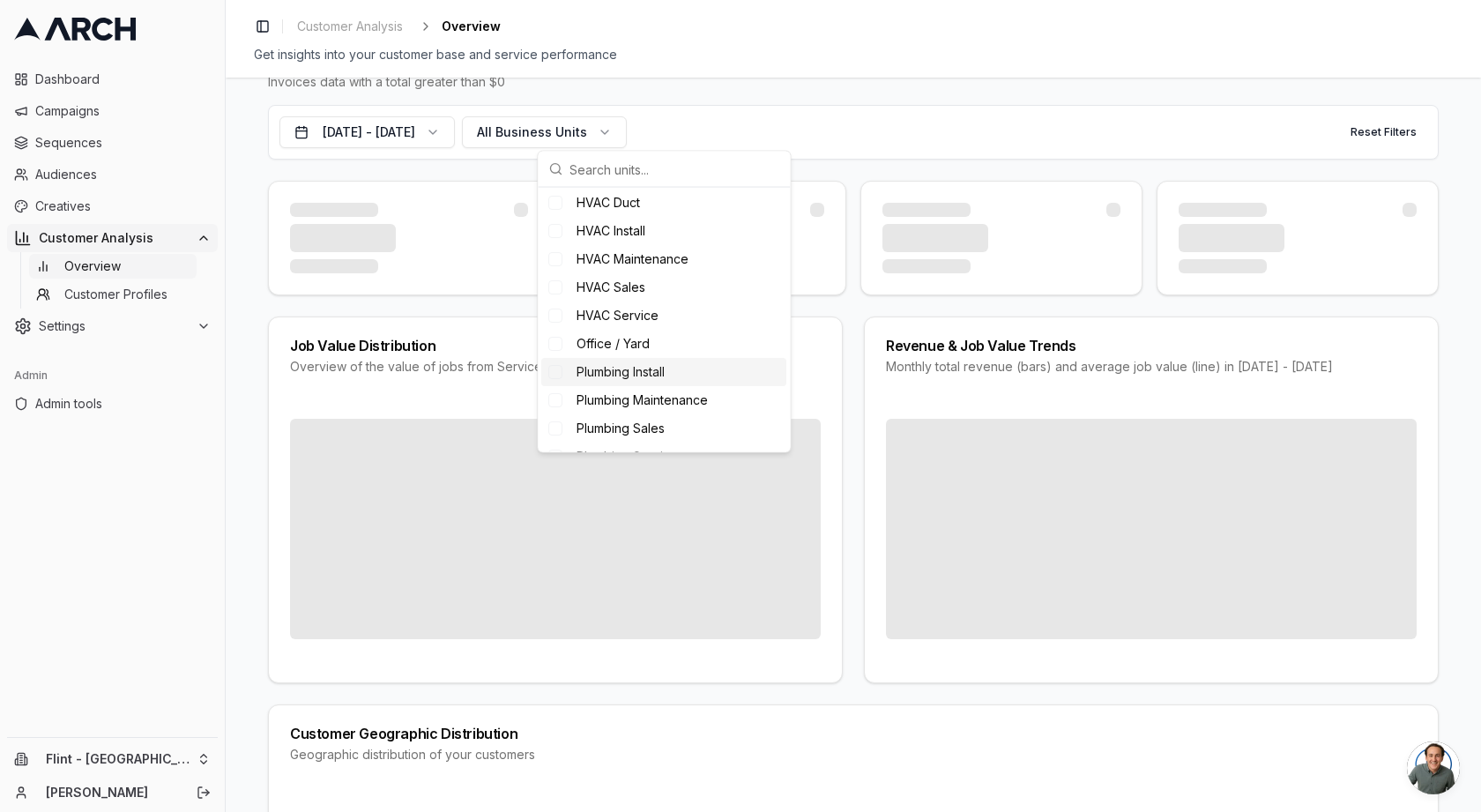
click at [661, 365] on span "Plumbing Install" at bounding box center [620, 371] width 88 height 18
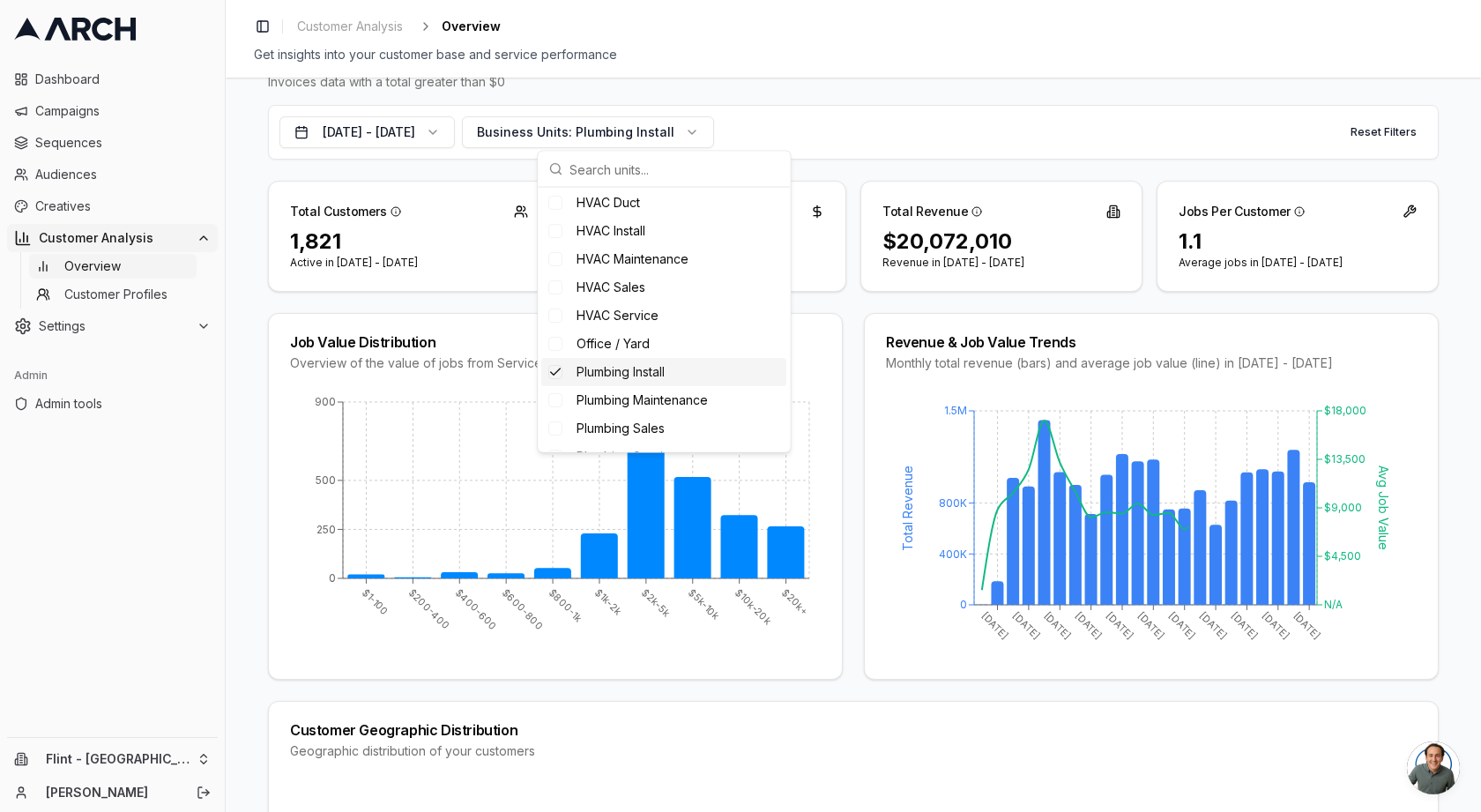
click at [661, 365] on span "Plumbing Install" at bounding box center [620, 371] width 88 height 18
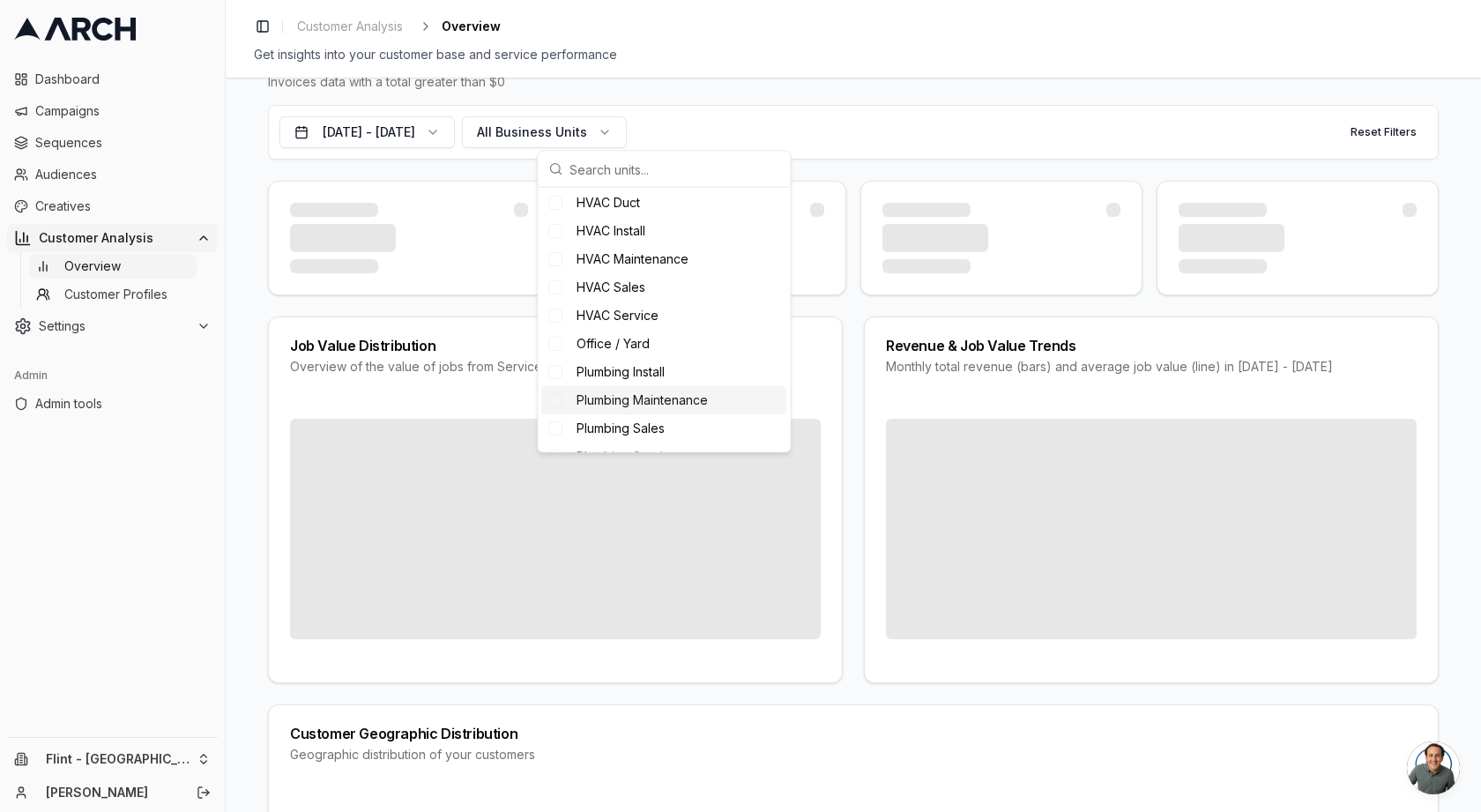
click at [660, 394] on span "Plumbing Maintenance" at bounding box center [642, 399] width 131 height 18
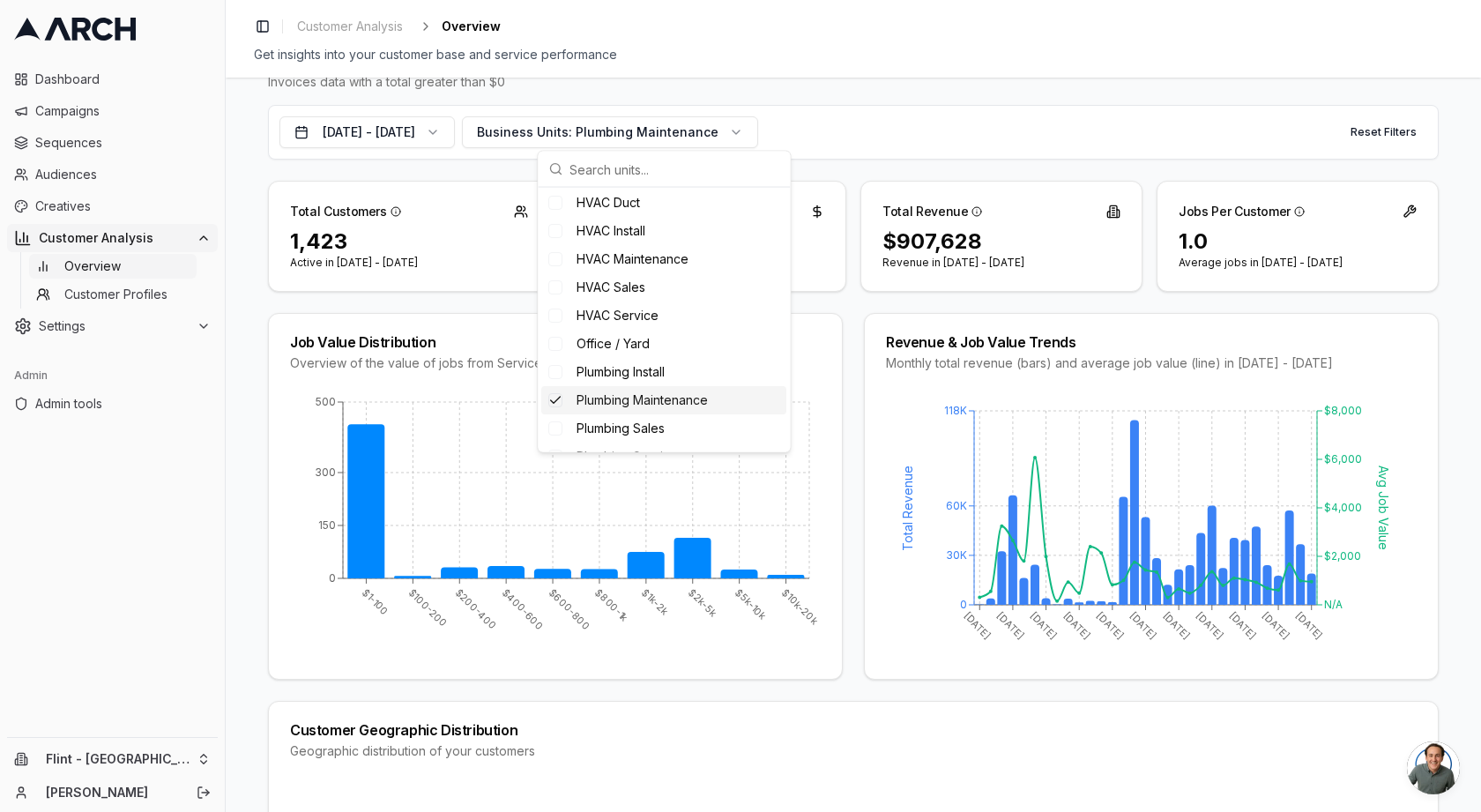
click at [659, 394] on span "Plumbing Maintenance" at bounding box center [642, 399] width 131 height 18
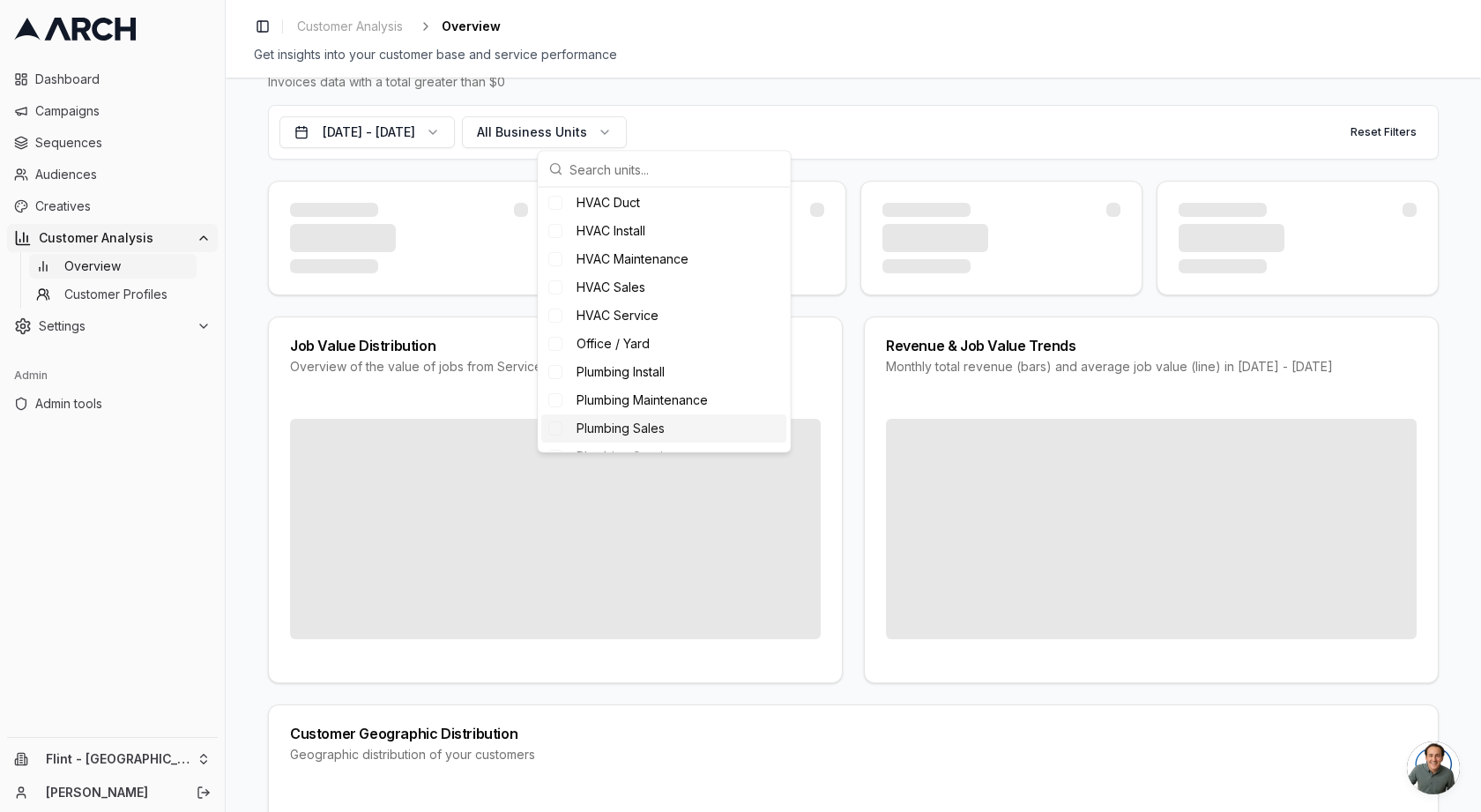
click at [660, 420] on span "Plumbing Sales" at bounding box center [620, 428] width 88 height 18
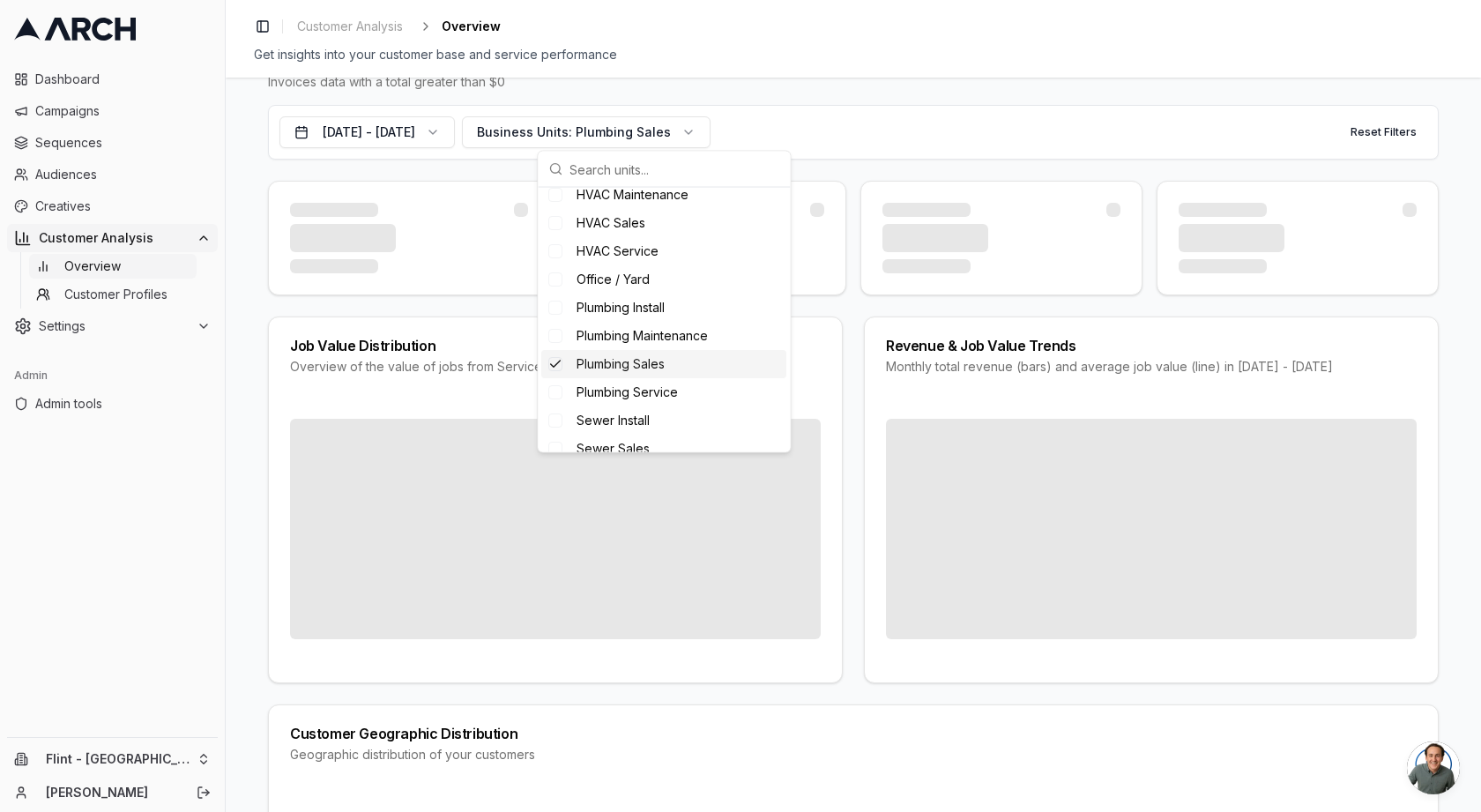
scroll to position [317, 0]
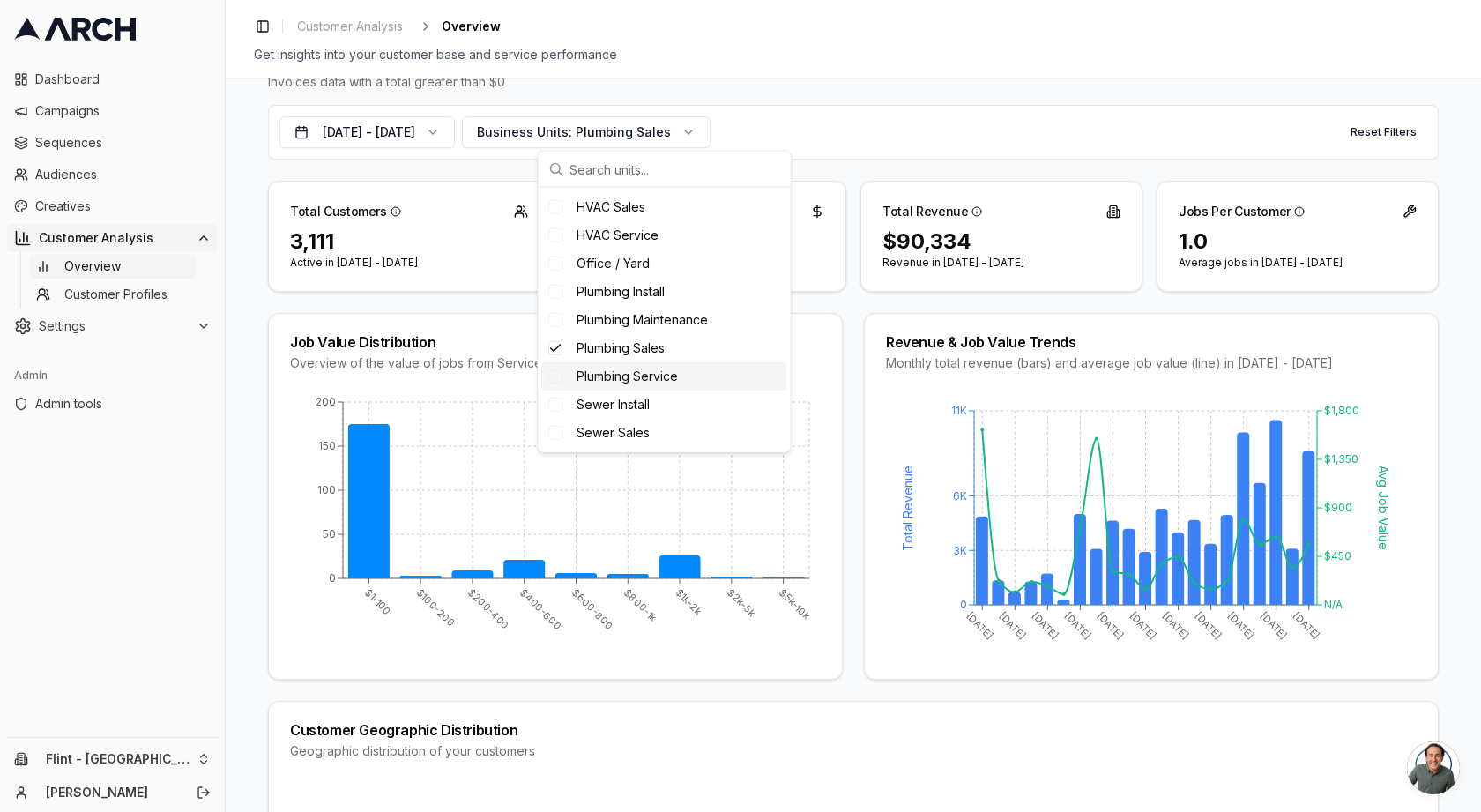
click at [664, 381] on span "Plumbing Service" at bounding box center [627, 376] width 101 height 18
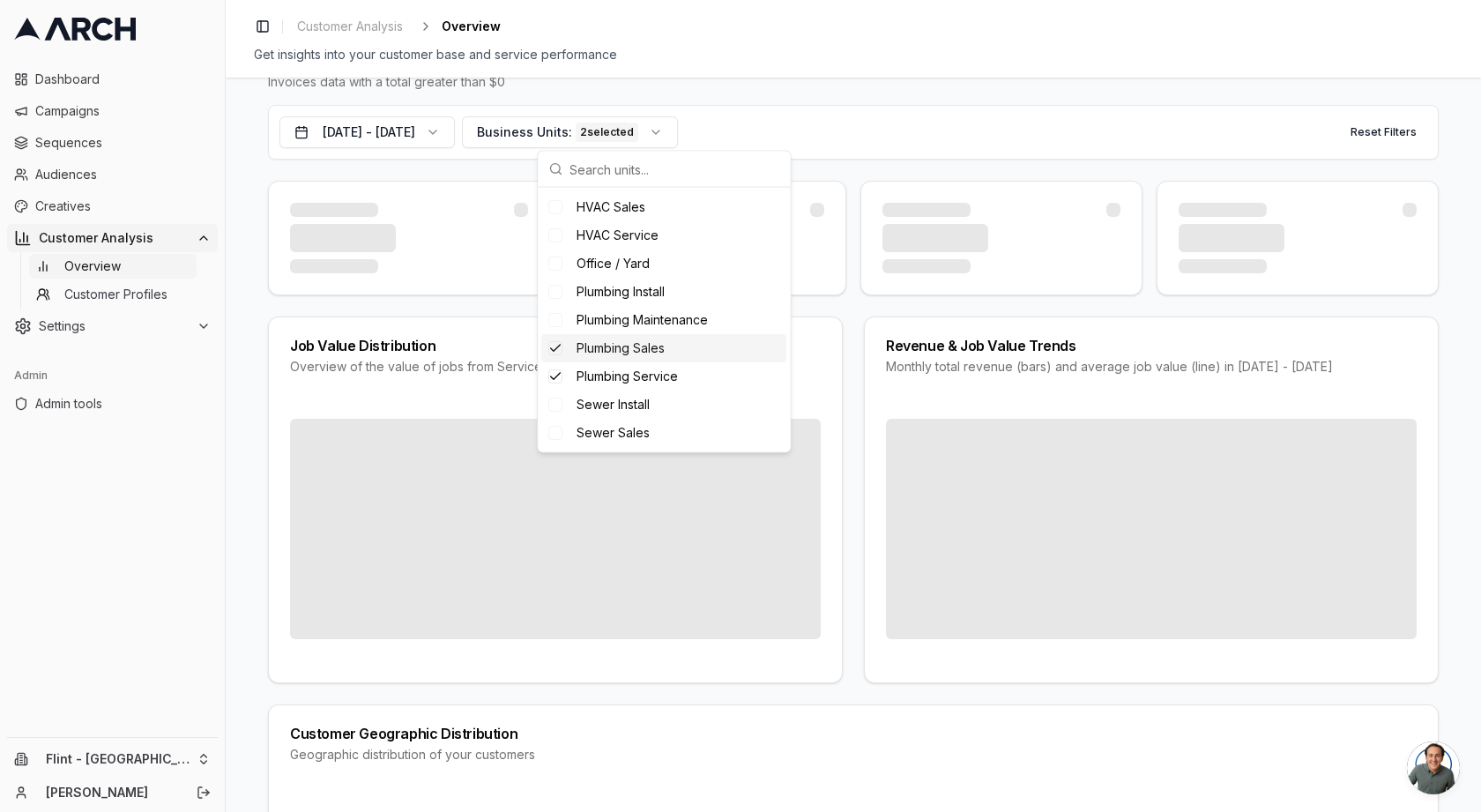
click at [653, 346] on span "Plumbing Sales" at bounding box center [620, 348] width 88 height 18
click at [661, 322] on span "Plumbing Maintenance" at bounding box center [642, 320] width 131 height 18
click at [651, 370] on span "Plumbing Service" at bounding box center [627, 376] width 101 height 18
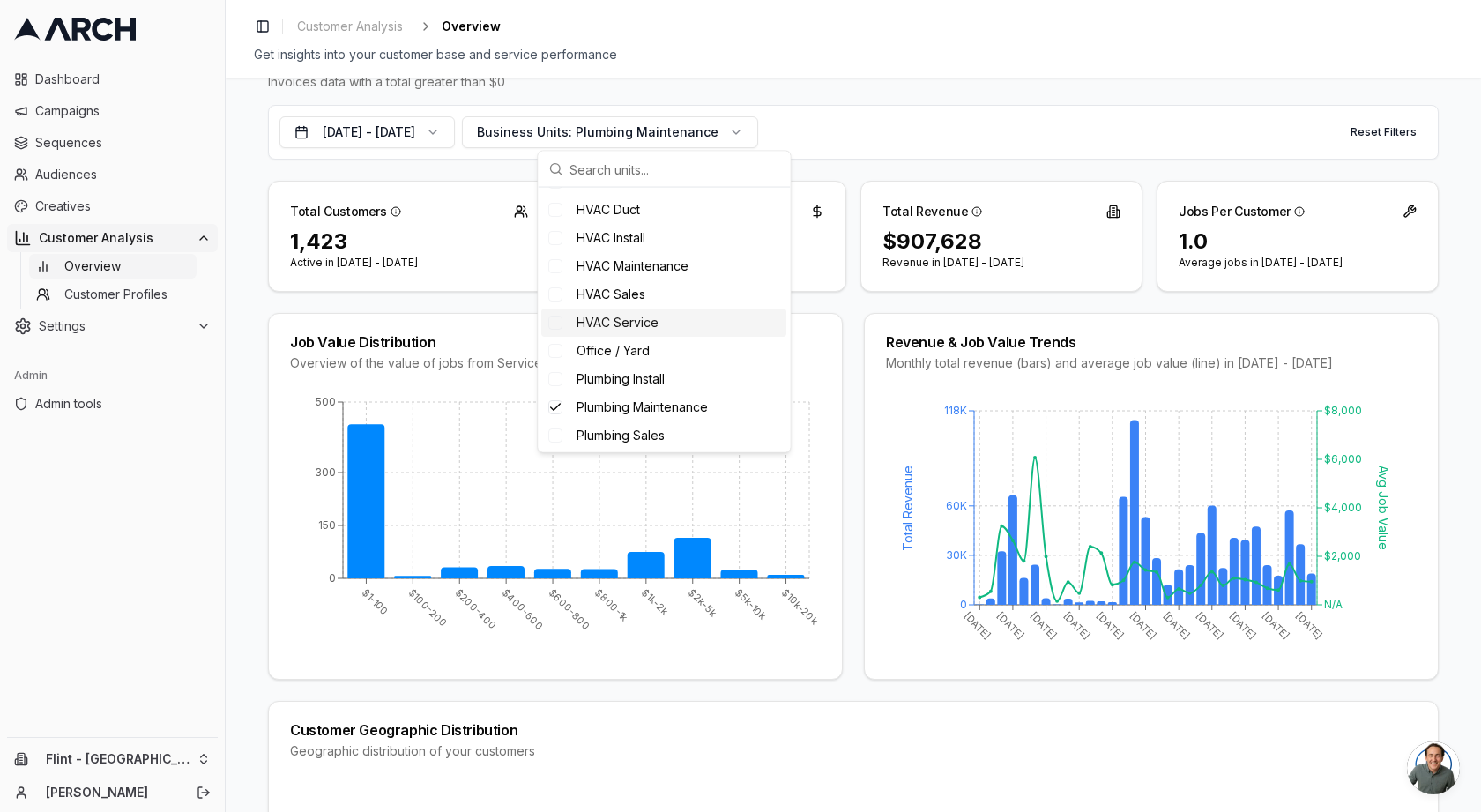
scroll to position [229, 0]
click at [661, 272] on span "HVAC Maintenance" at bounding box center [632, 267] width 112 height 18
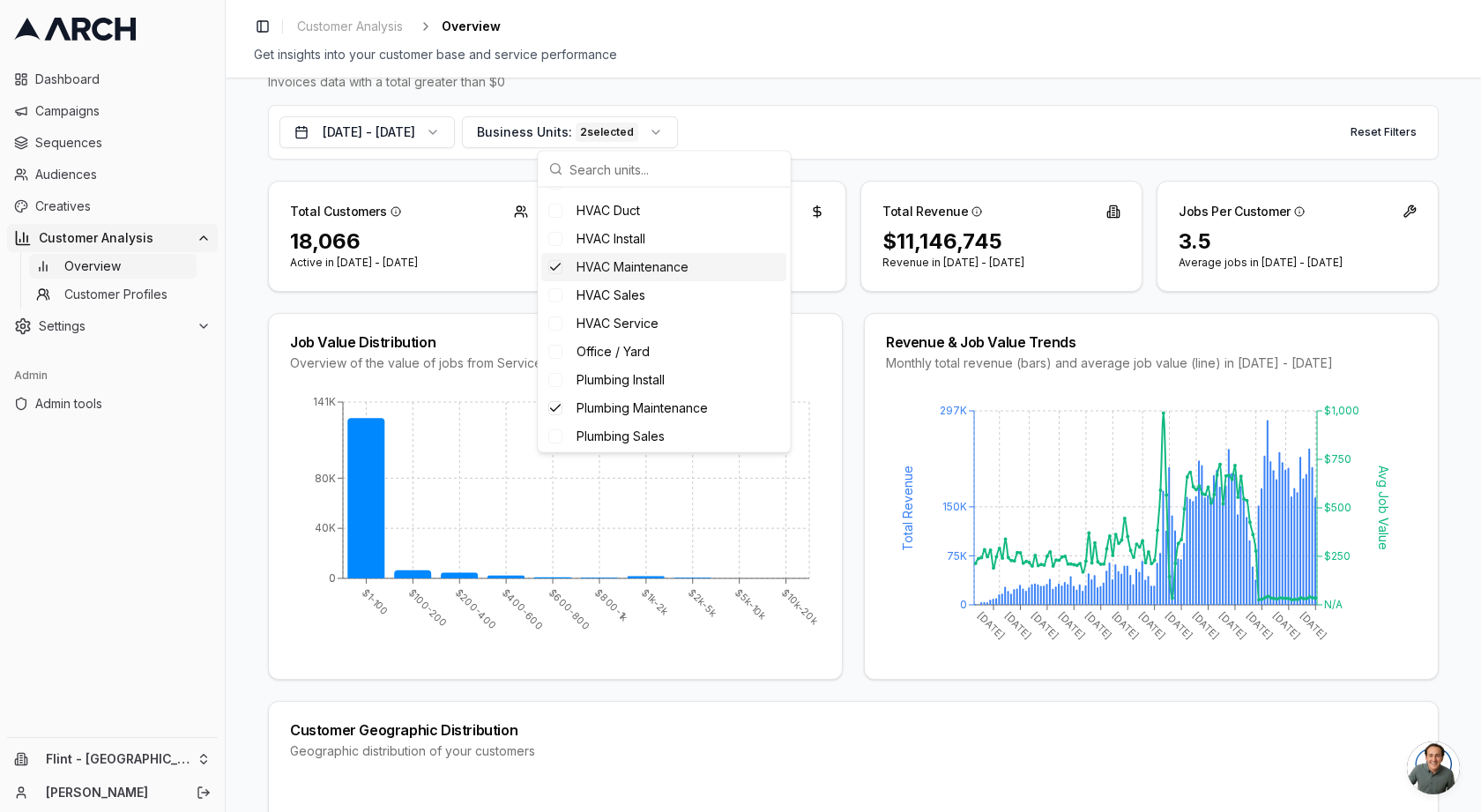
click at [662, 271] on span "HVAC Maintenance" at bounding box center [632, 267] width 112 height 18
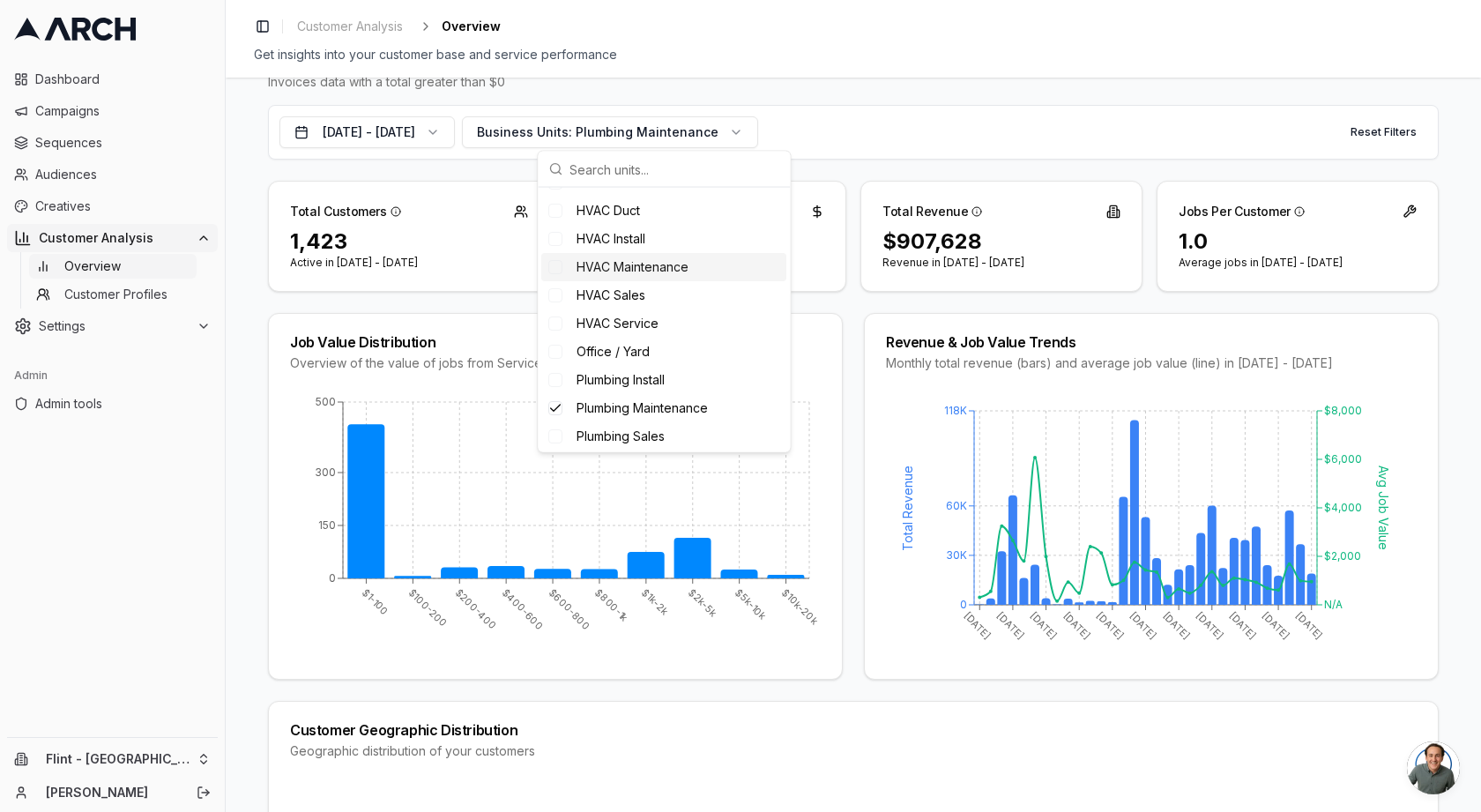
click at [669, 268] on span "HVAC Maintenance" at bounding box center [632, 267] width 112 height 18
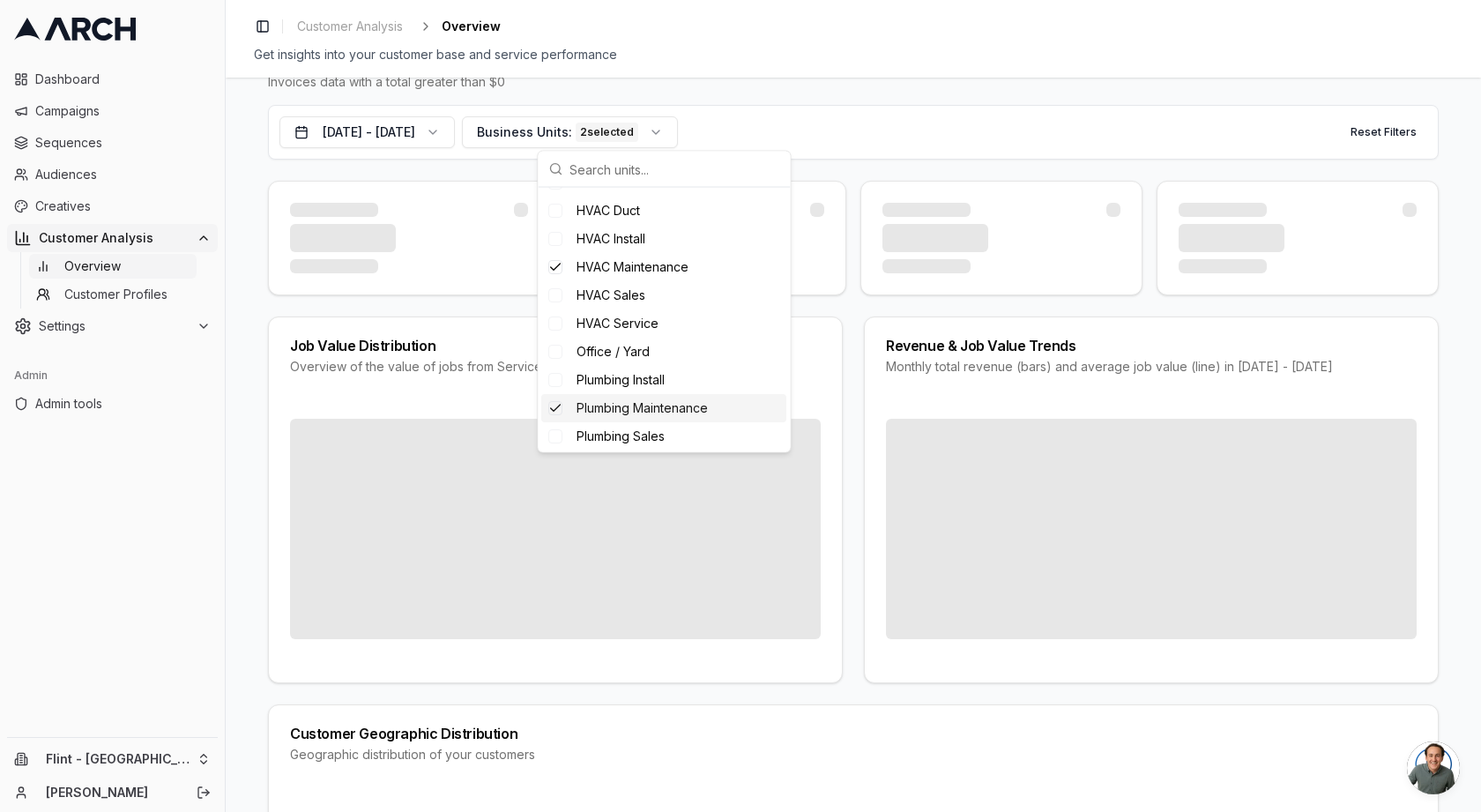
click at [634, 405] on span "Plumbing Maintenance" at bounding box center [642, 408] width 131 height 18
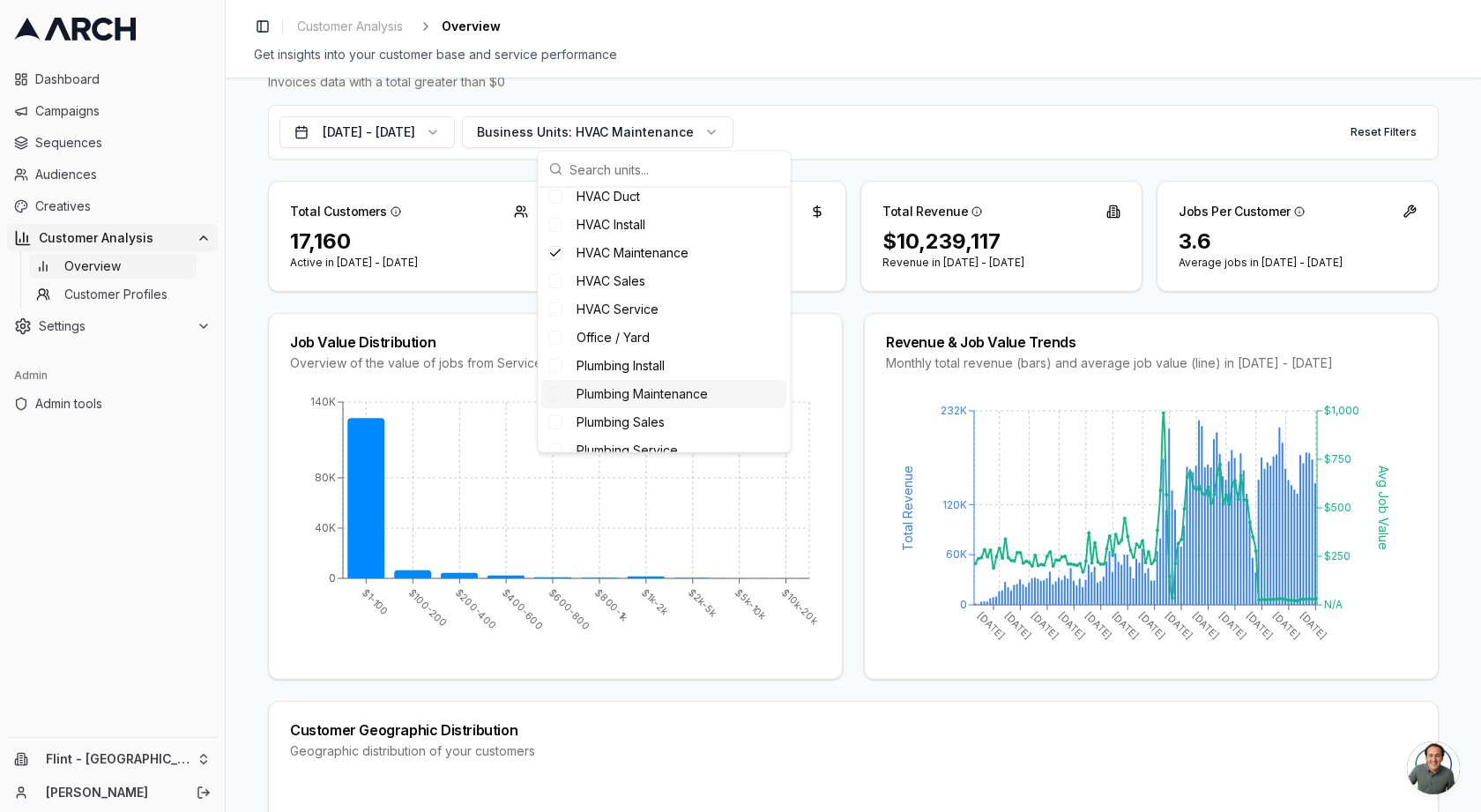
scroll to position [244, 0]
click at [648, 409] on div "Plumbing Sales" at bounding box center [664, 421] width 245 height 28
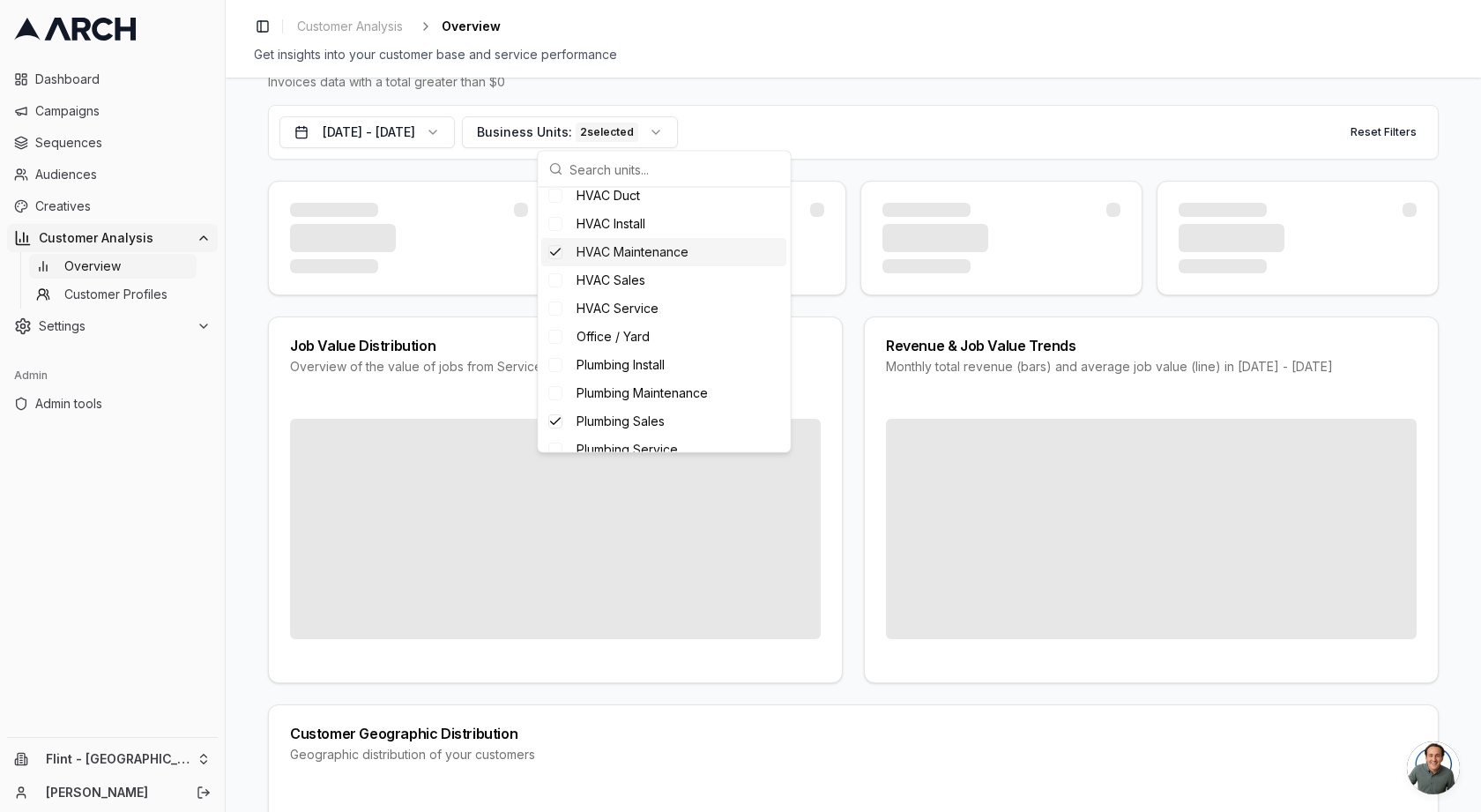
click at [638, 247] on span "HVAC Maintenance" at bounding box center [632, 252] width 112 height 18
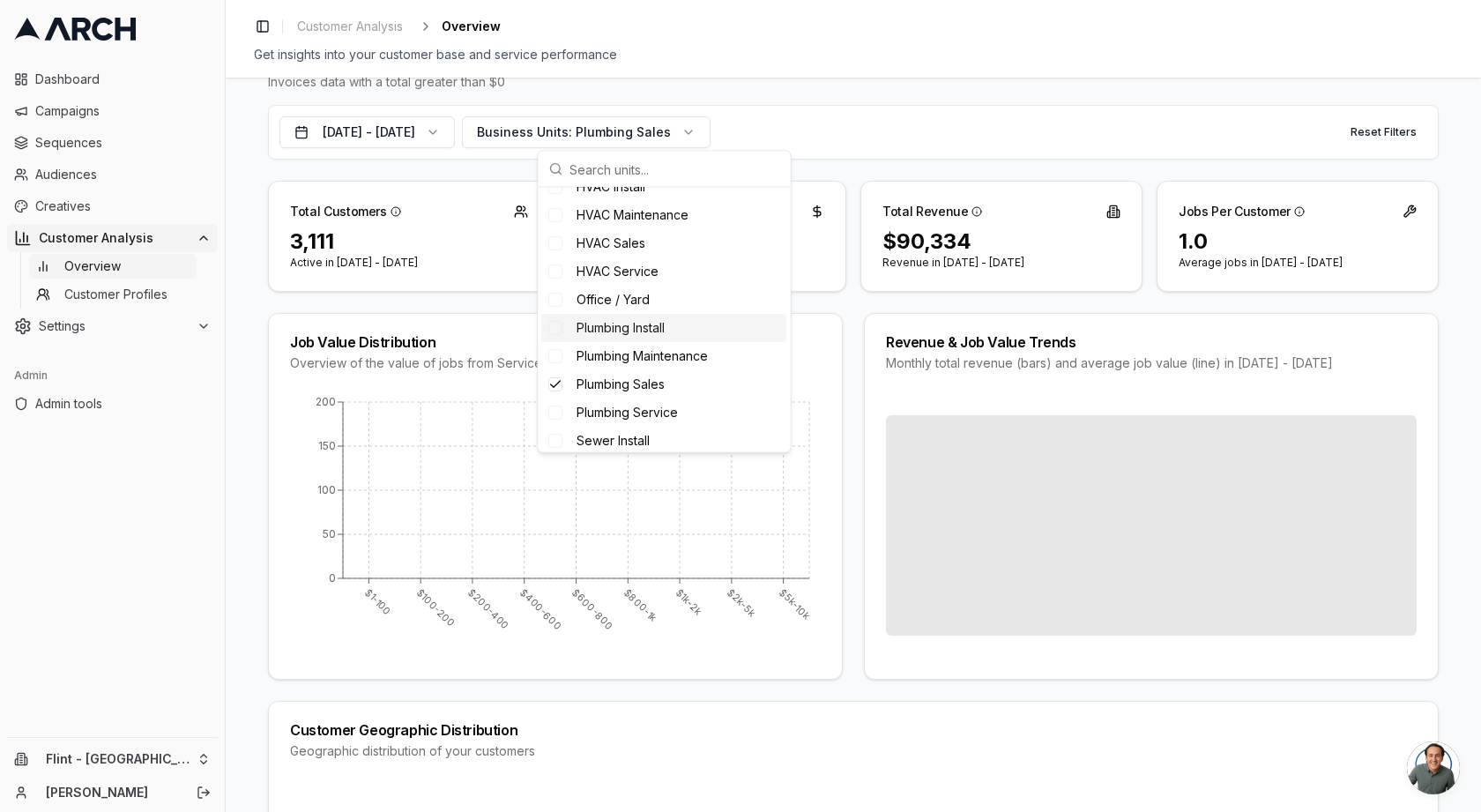
scroll to position [283, 0]
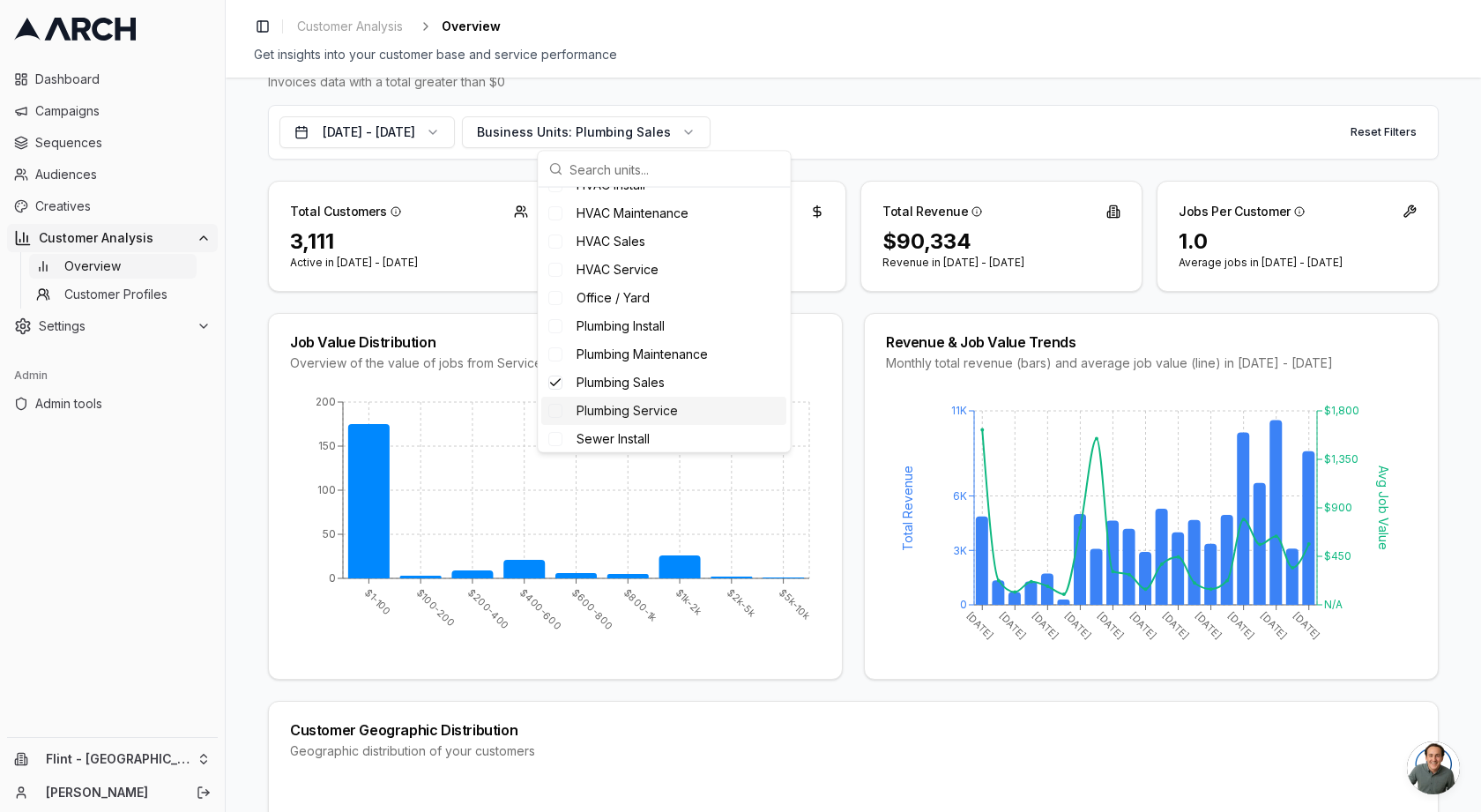
click at [678, 408] on div "Plumbing Service" at bounding box center [664, 411] width 245 height 28
click at [665, 384] on div "Plumbing Sales" at bounding box center [664, 383] width 245 height 28
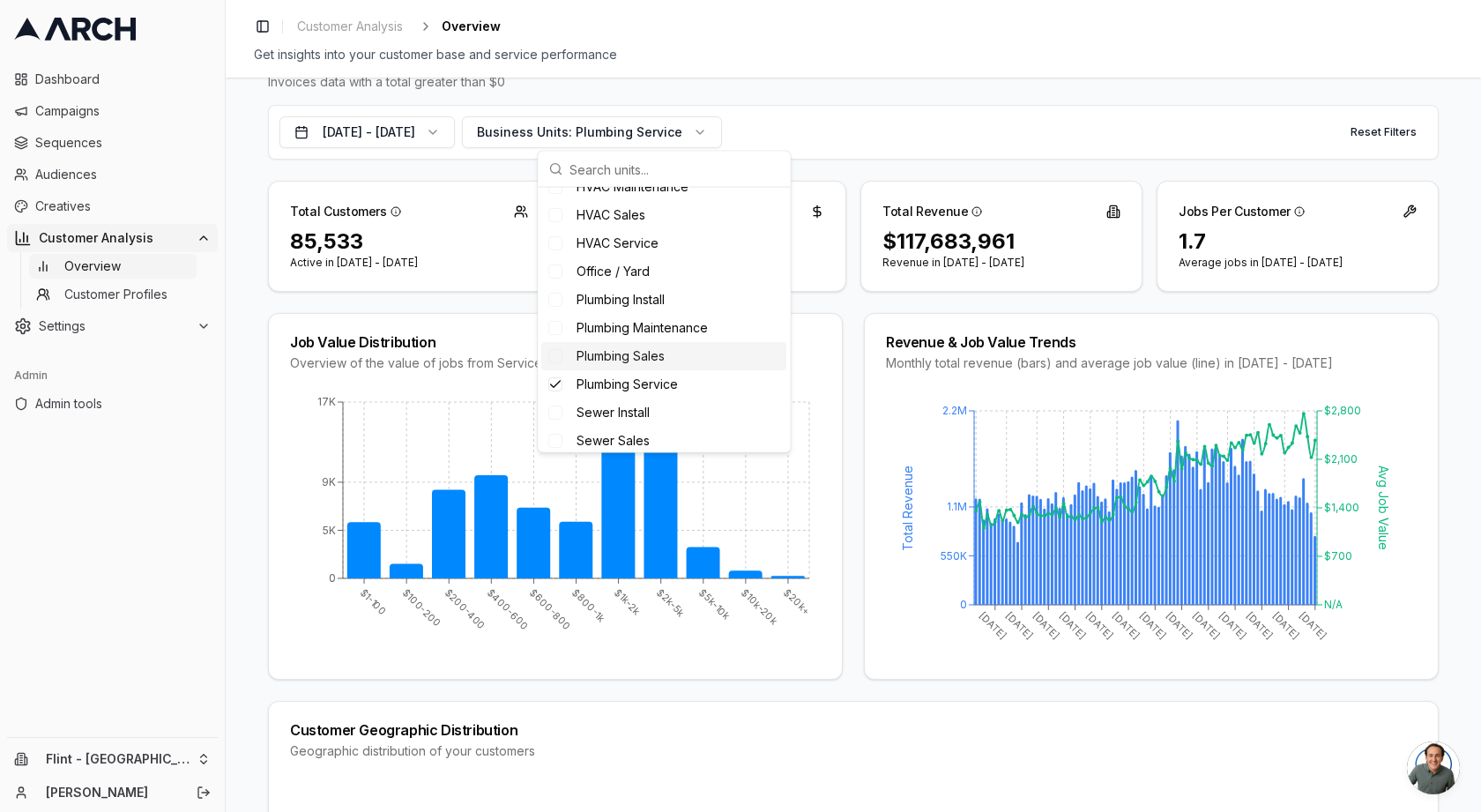
scroll to position [316, 0]
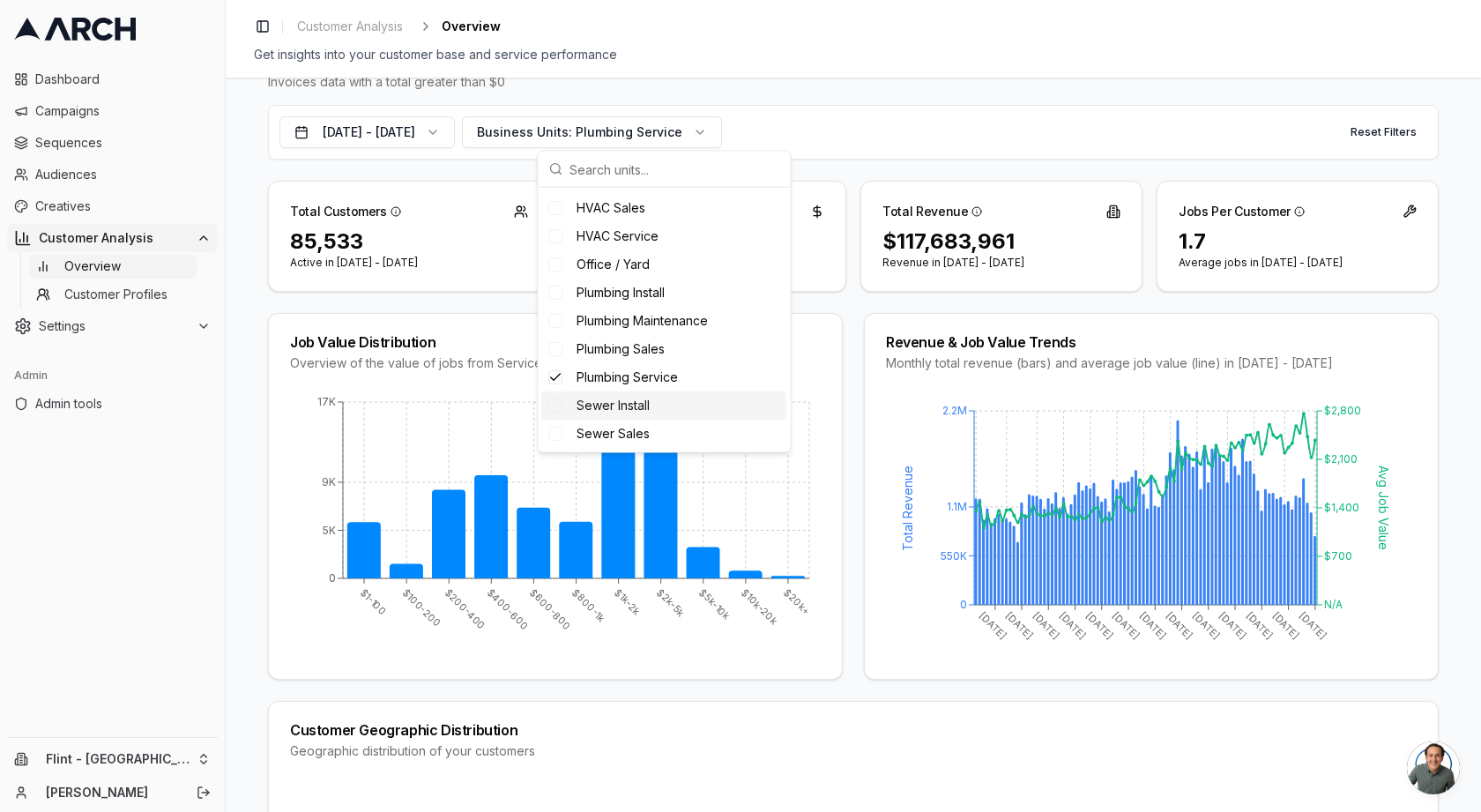
click at [653, 404] on div "Sewer Install" at bounding box center [664, 405] width 245 height 28
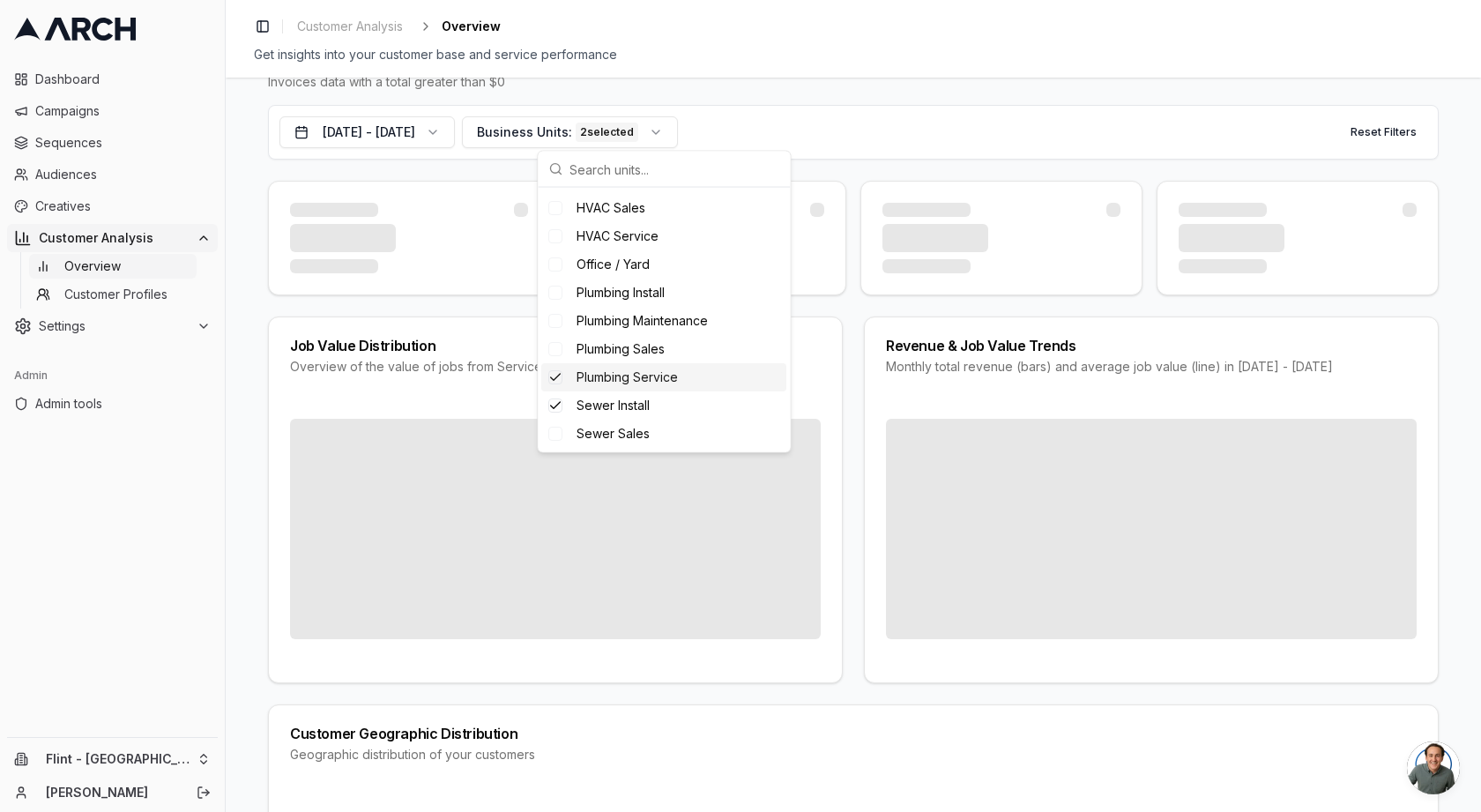
click at [648, 379] on span "Plumbing Service" at bounding box center [627, 377] width 101 height 18
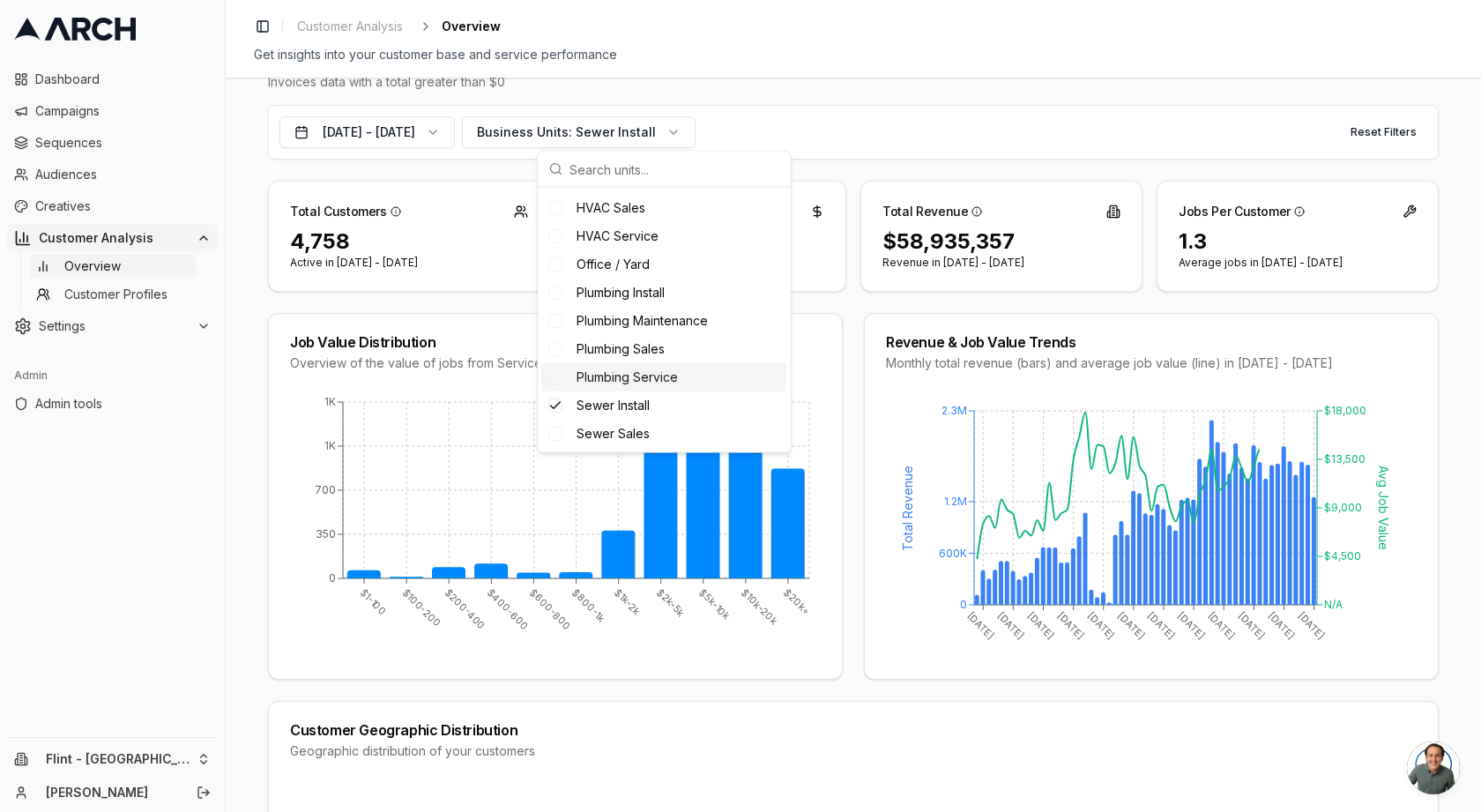
scroll to position [343, 0]
click at [680, 410] on div "Sewer Sales" at bounding box center [664, 406] width 245 height 28
